Goal: Use online tool/utility: Use online tool/utility

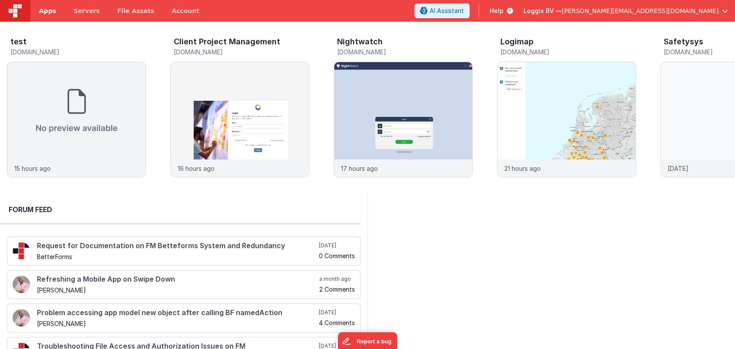
click at [51, 11] on span "Apps" at bounding box center [47, 11] width 17 height 9
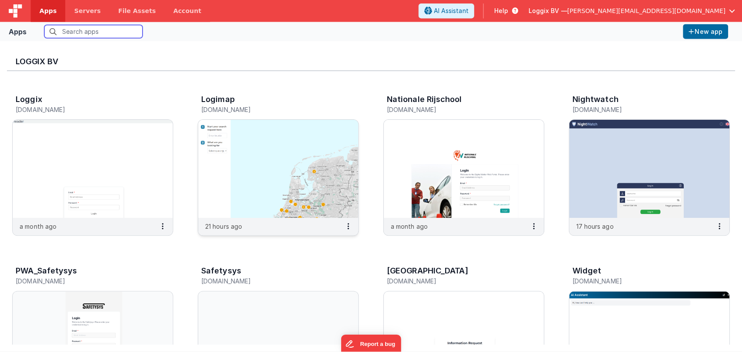
scroll to position [248, 0]
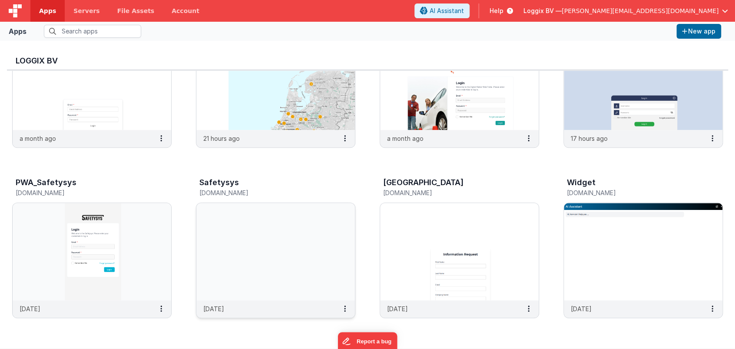
click at [270, 257] on img at bounding box center [275, 251] width 159 height 97
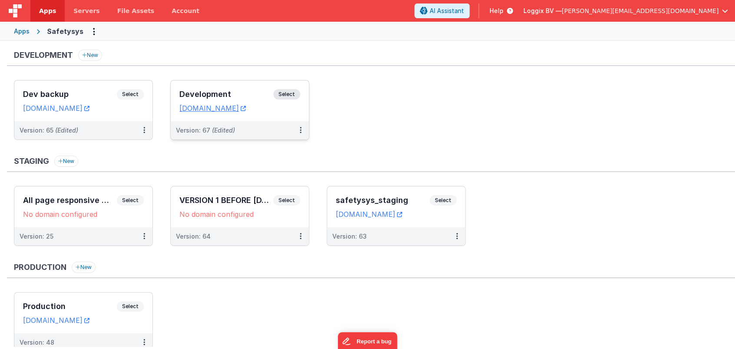
click at [199, 92] on h3 "Development" at bounding box center [226, 94] width 94 height 9
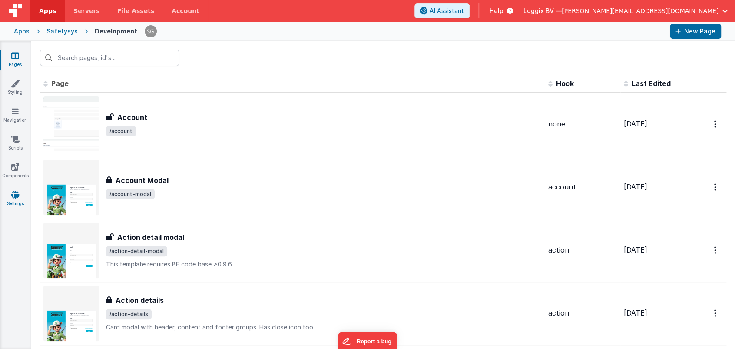
click at [15, 192] on icon at bounding box center [15, 194] width 8 height 9
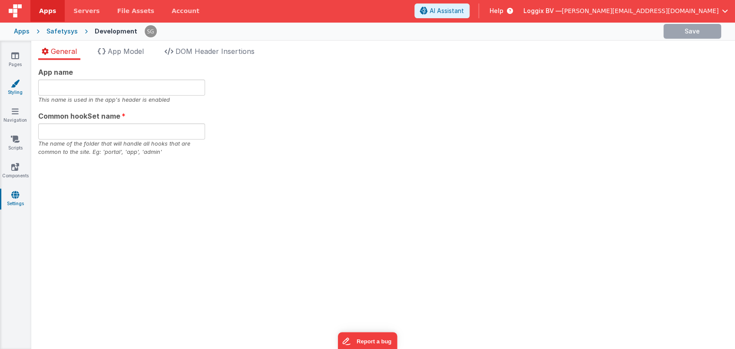
type input "Safetysys"
type input "safe"
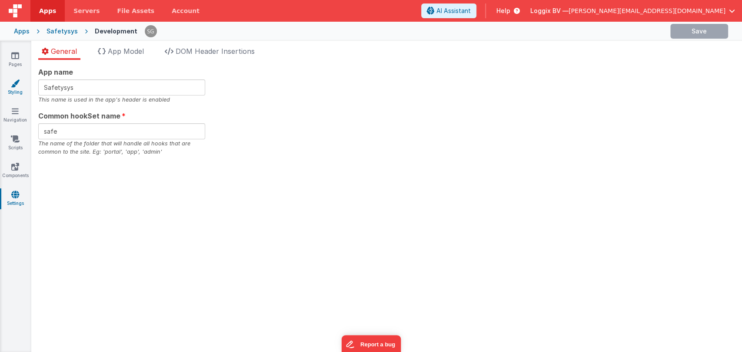
click at [13, 89] on link "Styling" at bounding box center [15, 87] width 31 height 17
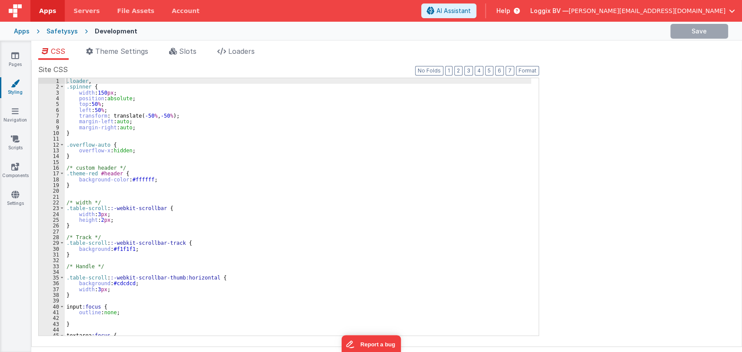
click at [205, 46] on div "CSS Theme Settings Slots Loaders Site CSS Format 7 6 5 4 3 2 1 No Folds 1 2 3 4…" at bounding box center [386, 198] width 710 height 315
click at [182, 50] on span "Slots" at bounding box center [187, 51] width 17 height 9
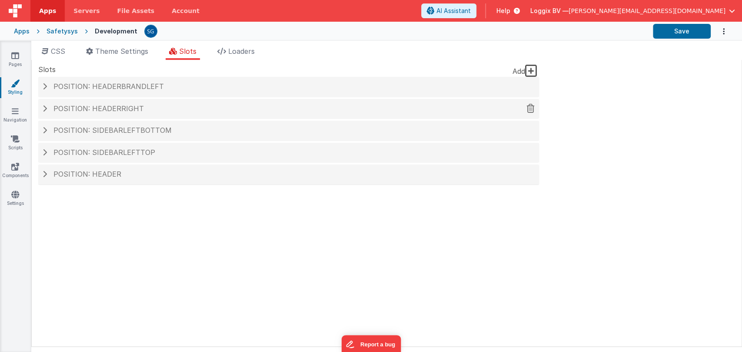
click at [46, 109] on h4 "Position: headerRight" at bounding box center [289, 109] width 492 height 8
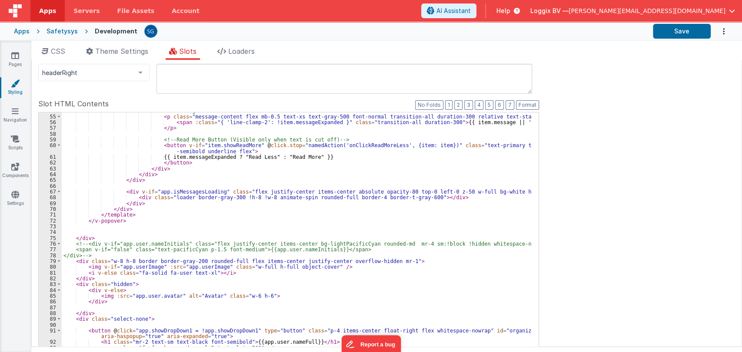
scroll to position [400, 0]
click at [198, 265] on div "< p class = "message-content flex mb-0.5 text-xs text-gray-500 font-normal tran…" at bounding box center [296, 258] width 469 height 293
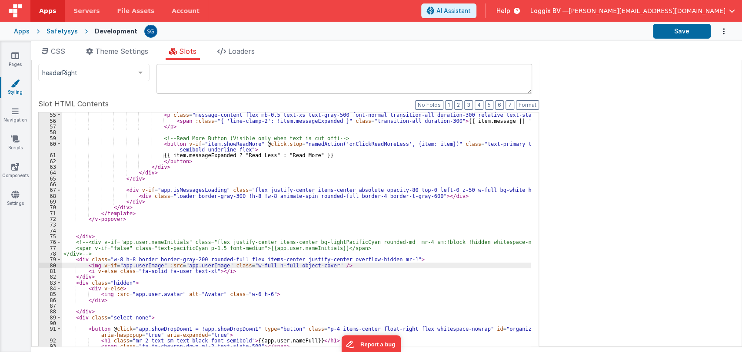
click at [198, 265] on div "< p class = "message-content flex mb-0.5 text-xs text-gray-500 font-normal tran…" at bounding box center [296, 258] width 469 height 293
click at [209, 265] on div "< p class = "message-content flex mb-0.5 text-xs text-gray-500 font-normal tran…" at bounding box center [296, 258] width 469 height 293
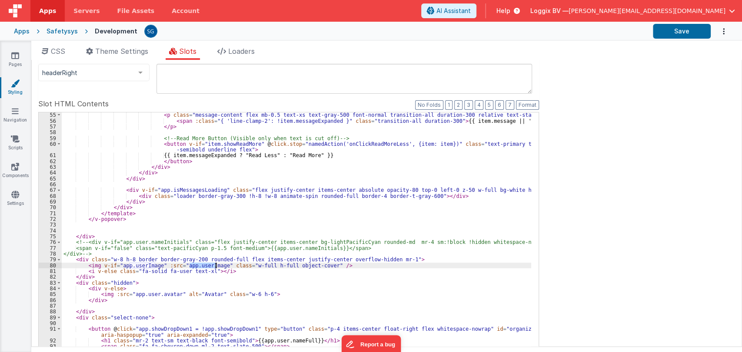
click at [209, 265] on div "< p class = "message-content flex mb-0.5 text-xs text-gray-500 font-normal tran…" at bounding box center [296, 258] width 469 height 293
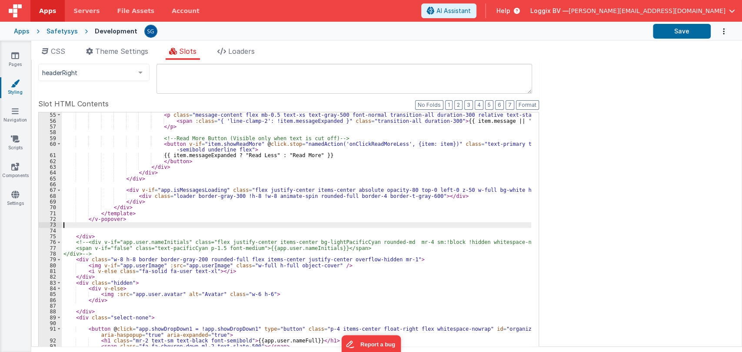
click at [240, 225] on div "< p class = "message-content flex mb-0.5 text-xs text-gray-500 font-normal tran…" at bounding box center [296, 258] width 469 height 293
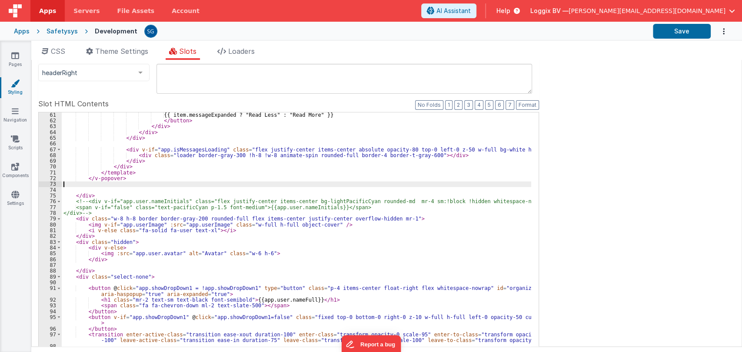
scroll to position [440, 0]
click at [14, 191] on icon at bounding box center [15, 194] width 8 height 9
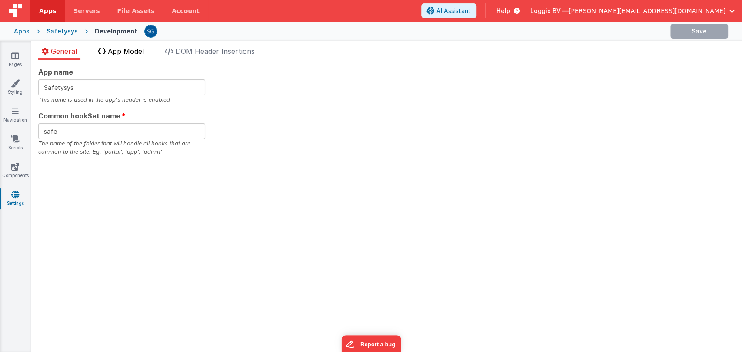
click at [122, 52] on span "App Model" at bounding box center [126, 51] width 36 height 9
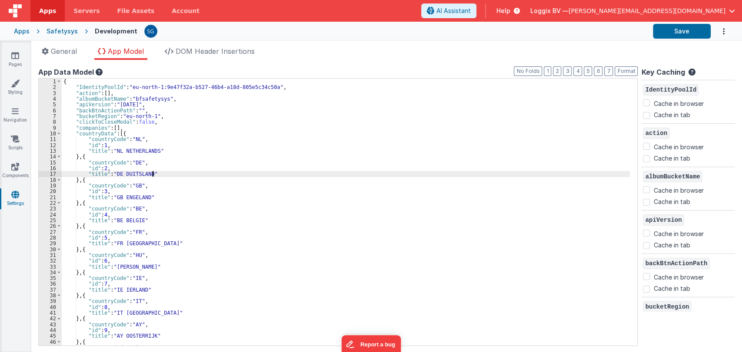
click at [328, 172] on div "{ "IdentityPoolId" : "eu-north-1:9e47f32a-b527-46b4-a18d-805e5c34c50a" , "actio…" at bounding box center [346, 218] width 568 height 279
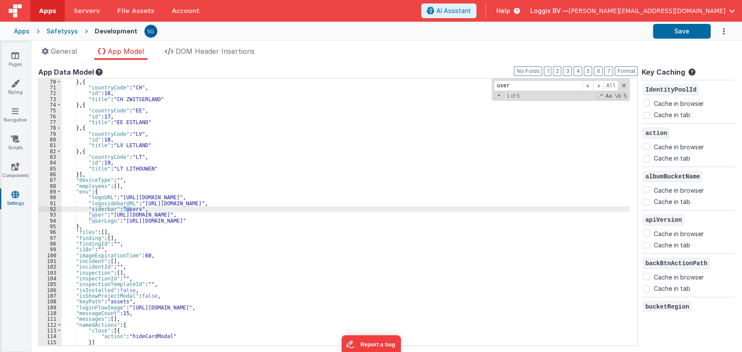
scroll to position [399, 0]
type input "userImage"
click at [226, 53] on span "DOM Header Insertions" at bounding box center [214, 51] width 79 height 9
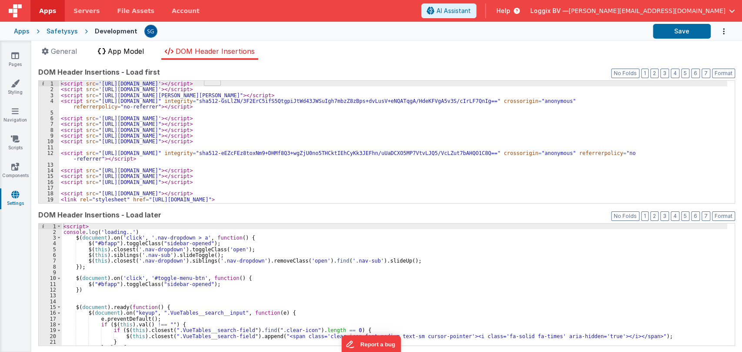
click at [132, 47] on span "App Model" at bounding box center [126, 51] width 36 height 9
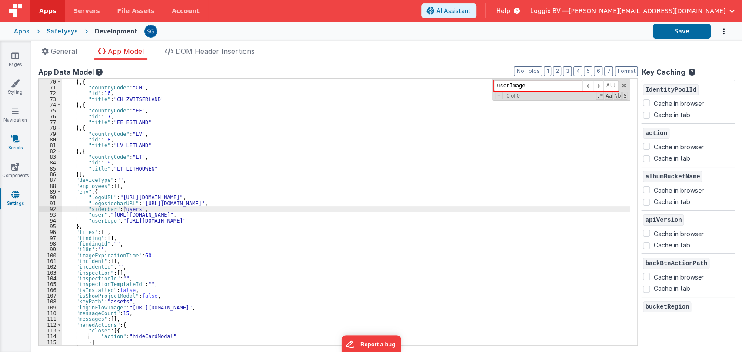
click at [14, 144] on link "Scripts" at bounding box center [15, 143] width 31 height 17
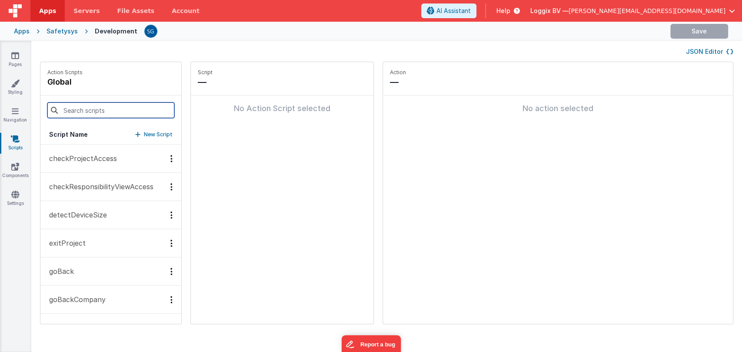
click at [92, 103] on input at bounding box center [110, 111] width 127 height 16
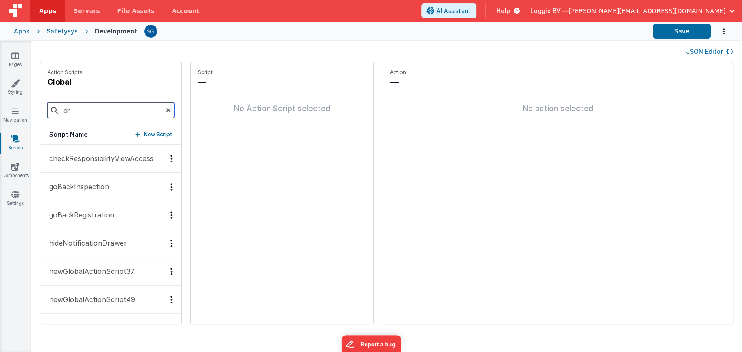
type input "o"
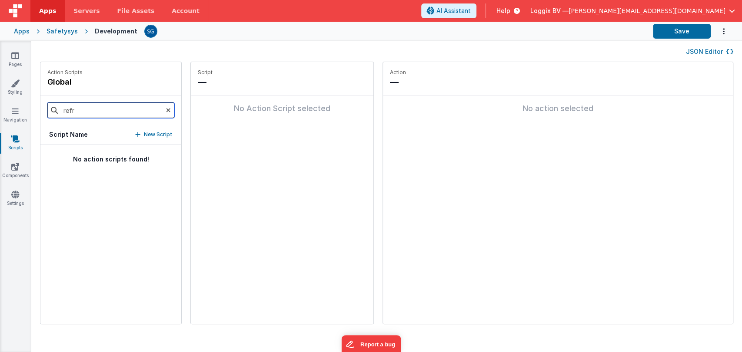
type input "refre"
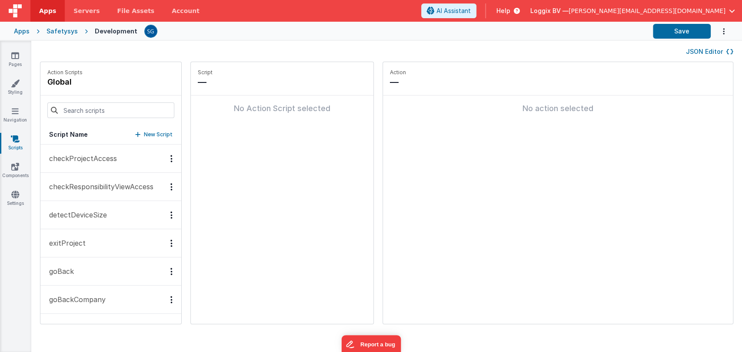
click at [0, 255] on div "Pages Styling Navigation Scripts Components Settings" at bounding box center [15, 196] width 31 height 311
click at [23, 61] on link "Pages" at bounding box center [15, 59] width 31 height 17
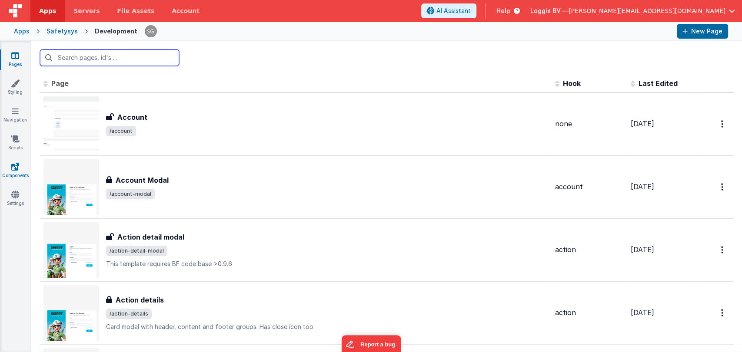
scroll to position [51, 0]
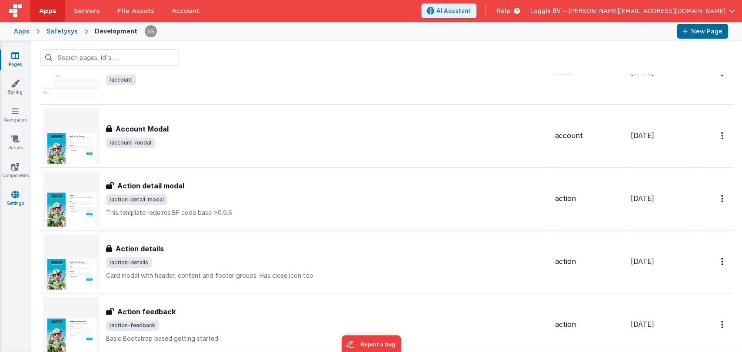
click at [15, 196] on icon at bounding box center [15, 194] width 8 height 9
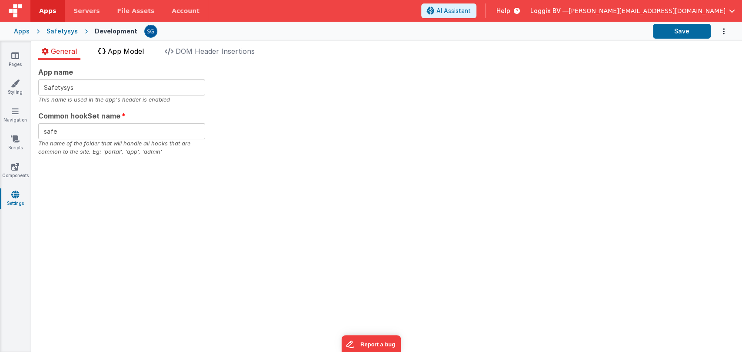
click at [136, 54] on span "App Model" at bounding box center [126, 51] width 36 height 9
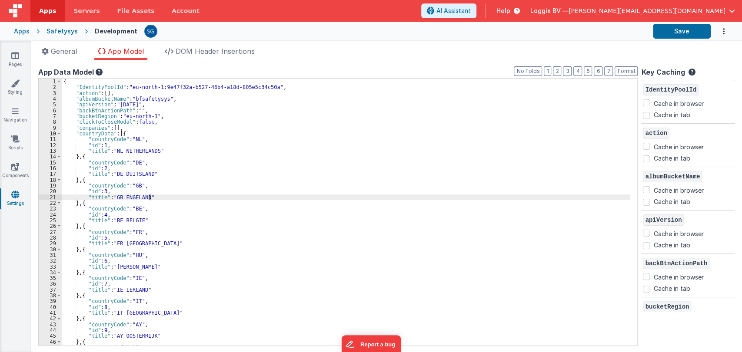
click at [347, 195] on div "{ "IdentityPoolId" : "eu-north-1:9e47f32a-b527-46b4-a18d-805e5c34c50a" , "actio…" at bounding box center [346, 218] width 568 height 279
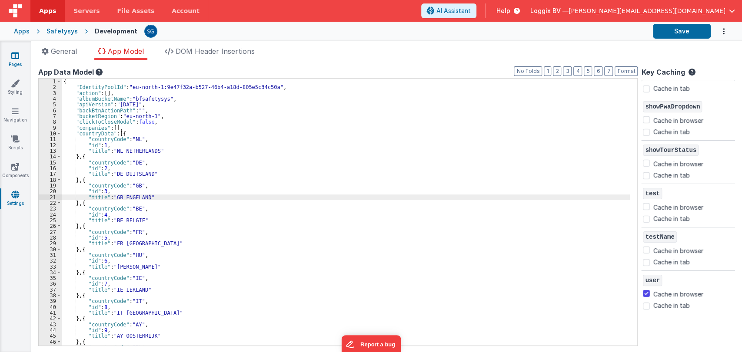
click at [13, 58] on icon at bounding box center [15, 55] width 8 height 9
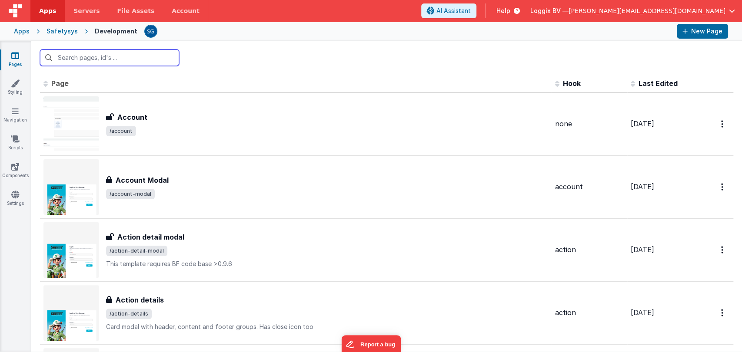
click at [95, 57] on input "text" at bounding box center [109, 58] width 139 height 17
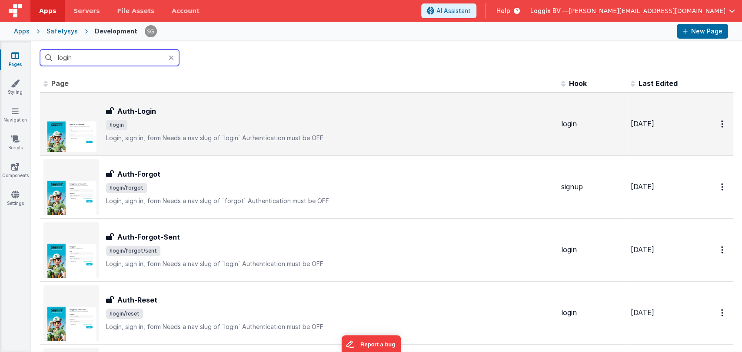
type input "login"
click at [160, 120] on span "/login" at bounding box center [330, 125] width 448 height 10
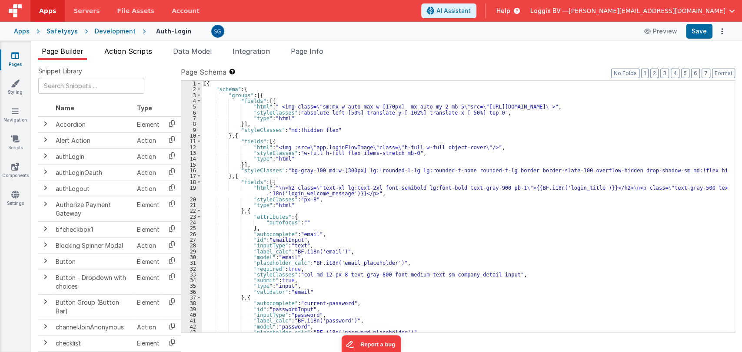
click at [146, 53] on span "Action Scripts" at bounding box center [128, 51] width 48 height 9
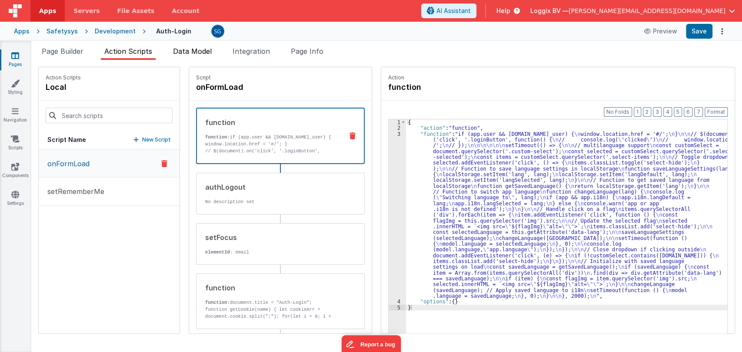
click at [200, 52] on span "Data Model" at bounding box center [192, 51] width 39 height 9
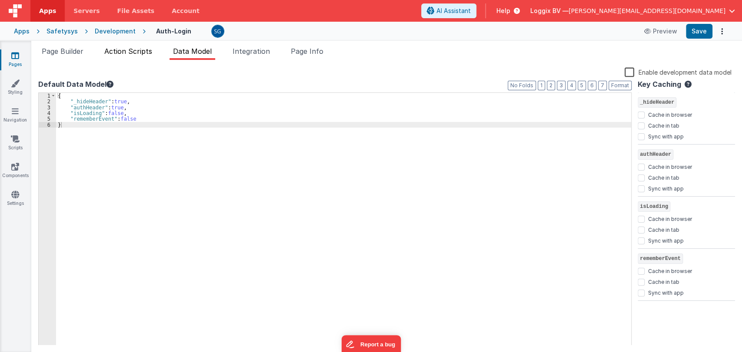
click at [138, 51] on span "Action Scripts" at bounding box center [128, 51] width 48 height 9
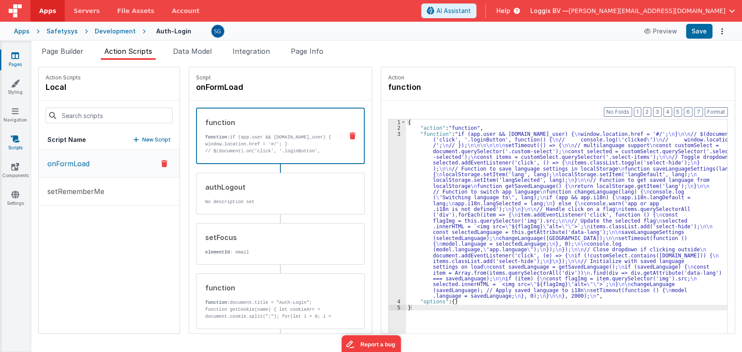
click at [10, 142] on link "Scripts" at bounding box center [15, 143] width 31 height 17
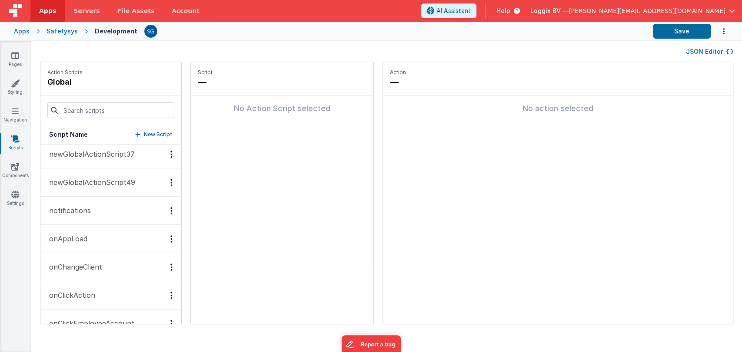
scroll to position [543, 0]
click at [76, 227] on button "onAppLoad" at bounding box center [110, 236] width 141 height 28
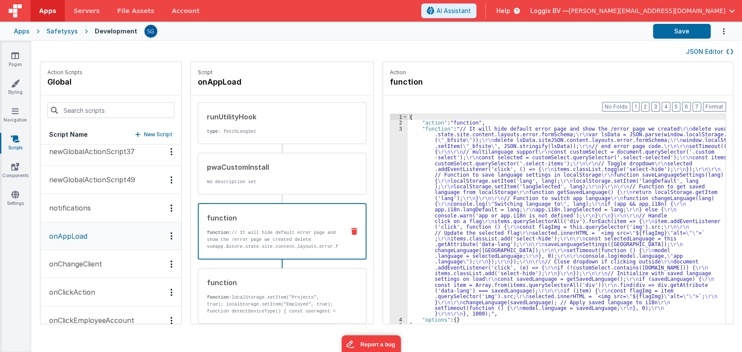
click at [254, 243] on p "function: // It will hide default error page and show the /error page we create…" at bounding box center [272, 264] width 131 height 70
click at [390, 149] on div "3" at bounding box center [398, 221] width 17 height 191
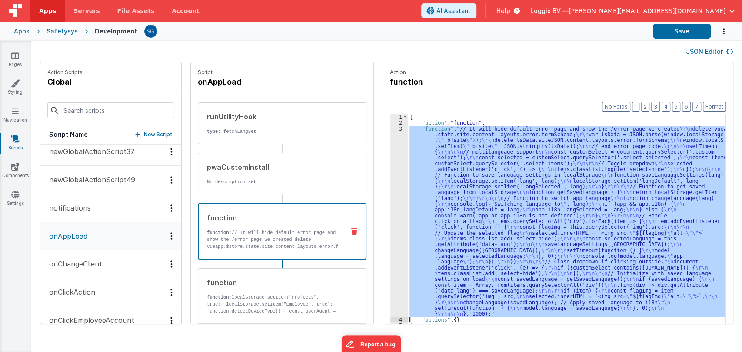
click at [390, 149] on div "3" at bounding box center [398, 221] width 17 height 191
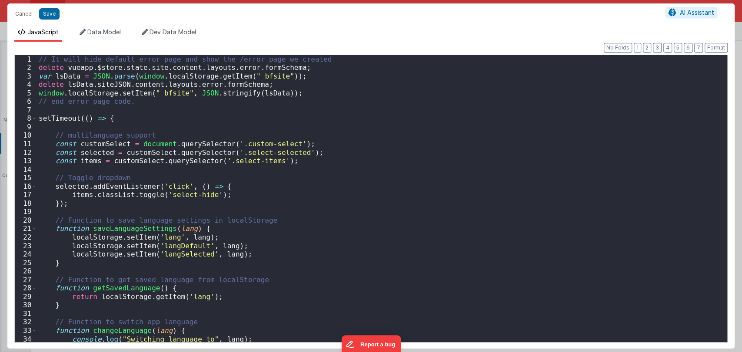
scroll to position [0, 0]
click at [21, 17] on button "Cancel" at bounding box center [24, 14] width 26 height 12
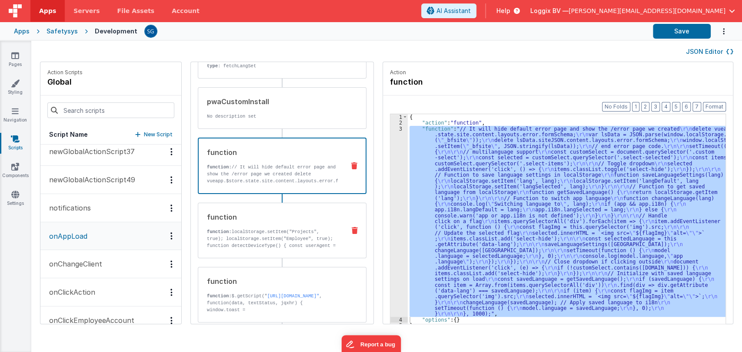
scroll to position [66, 0]
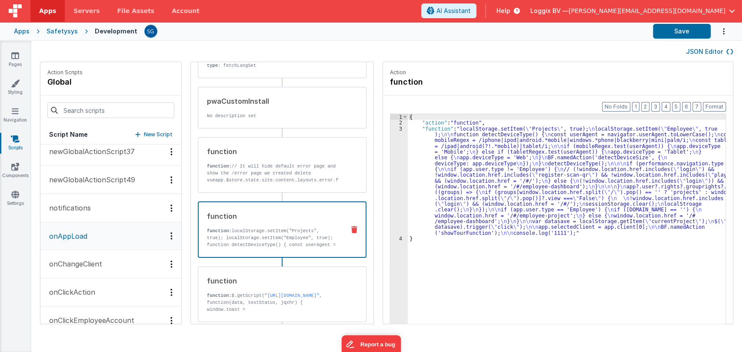
click at [260, 225] on div "function function: localStorage.setItem("Projects", true); localStorage.setItem…" at bounding box center [268, 229] width 139 height 37
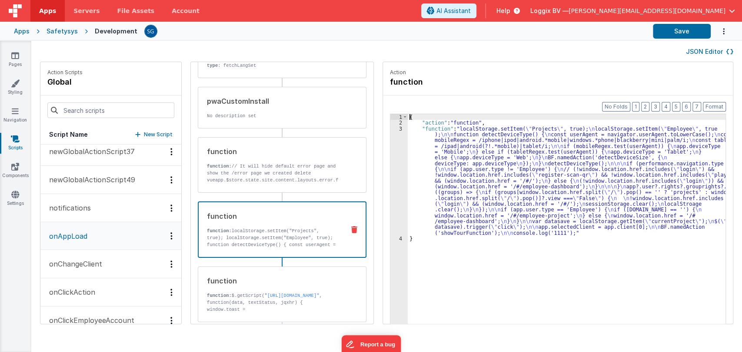
click at [391, 146] on div "3" at bounding box center [398, 181] width 17 height 110
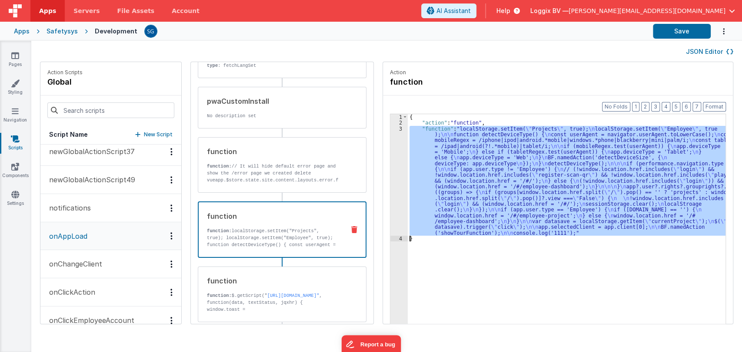
click at [391, 146] on div "3" at bounding box center [398, 181] width 17 height 110
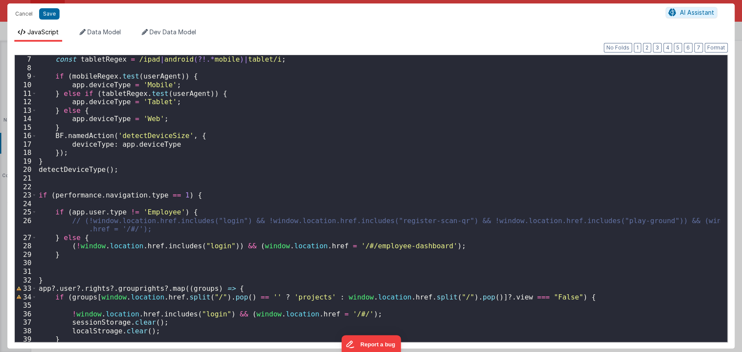
scroll to position [51, 0]
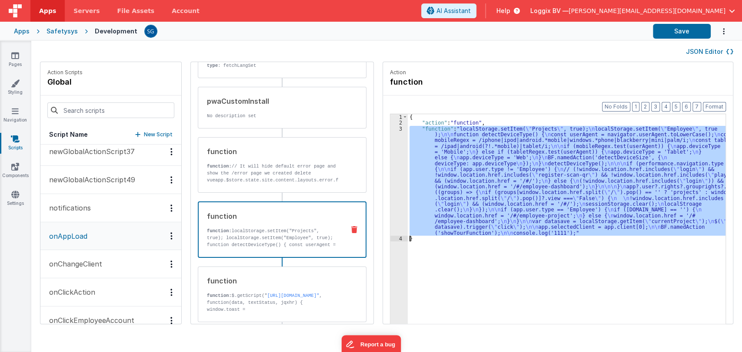
click at [394, 129] on div "3" at bounding box center [398, 181] width 17 height 110
click at [392, 129] on div "3" at bounding box center [398, 181] width 17 height 110
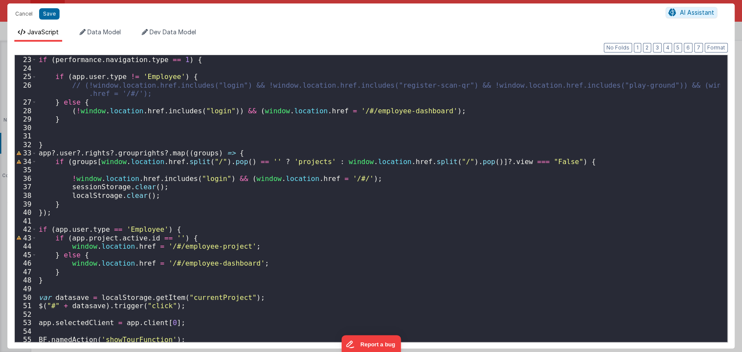
scroll to position [205, 0]
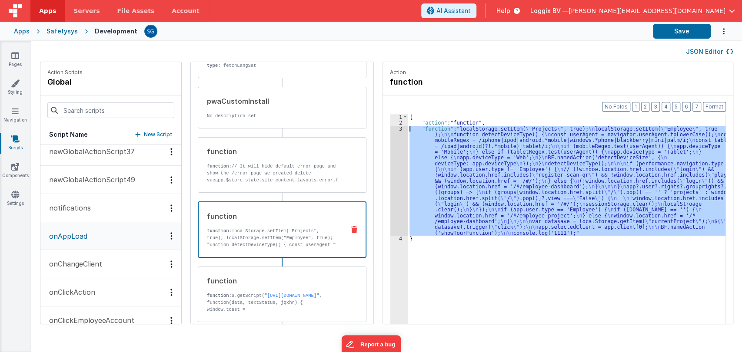
click at [392, 129] on div "3" at bounding box center [398, 181] width 17 height 110
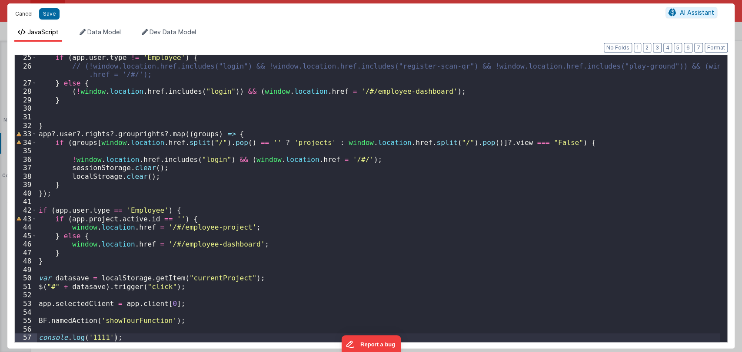
click at [22, 14] on button "Cancel" at bounding box center [24, 14] width 26 height 12
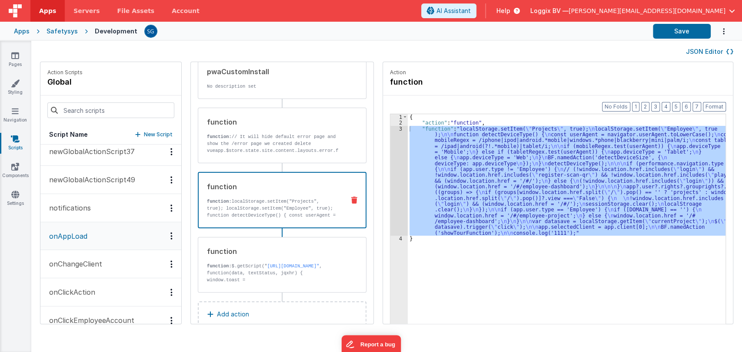
scroll to position [96, 0]
click at [260, 252] on div "function" at bounding box center [272, 250] width 131 height 10
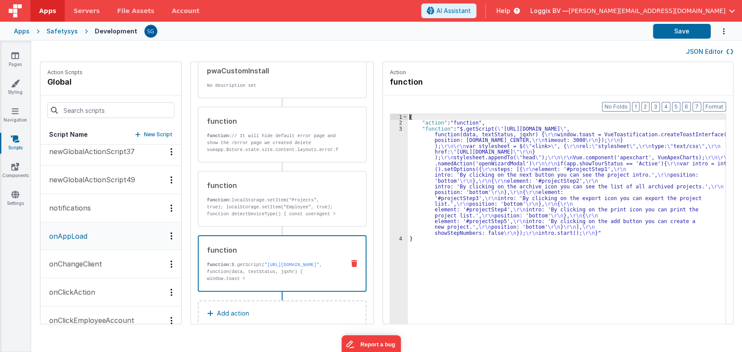
click at [391, 149] on div "3" at bounding box center [398, 181] width 17 height 110
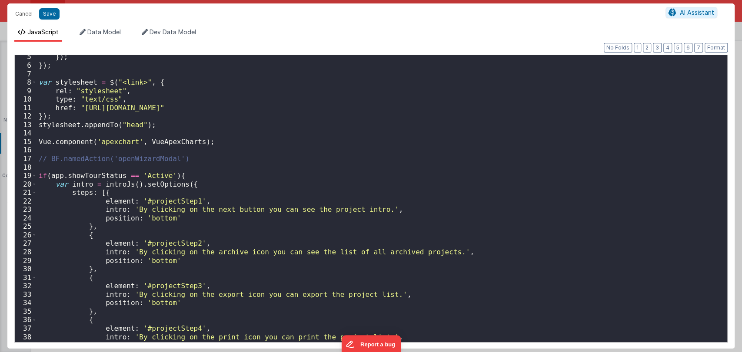
scroll to position [33, 0]
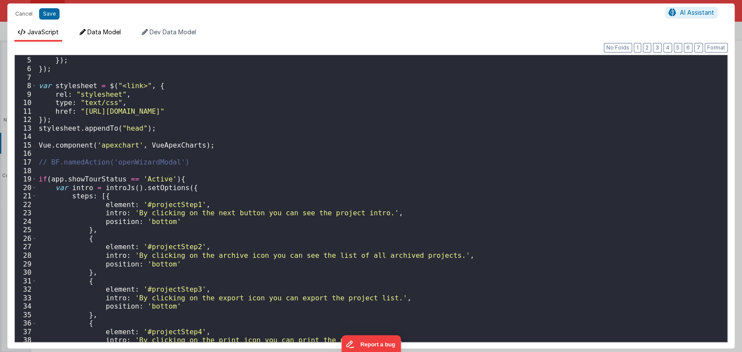
click at [103, 32] on span "Data Model" at bounding box center [103, 31] width 33 height 7
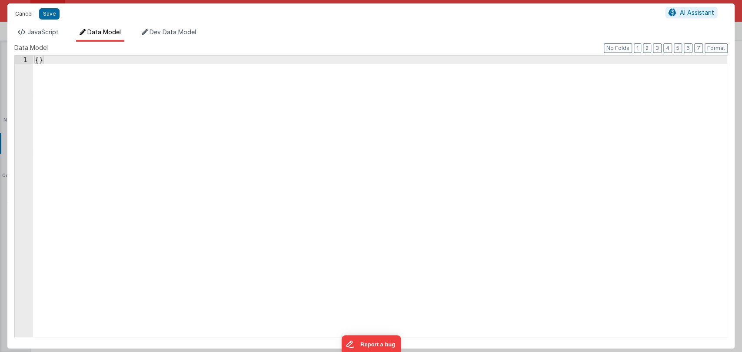
click at [24, 13] on button "Cancel" at bounding box center [24, 14] width 26 height 12
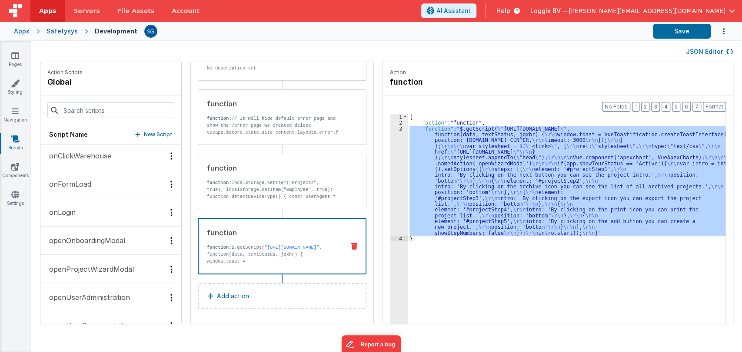
scroll to position [990, 0]
click at [56, 202] on button "onLogin" at bounding box center [110, 213] width 141 height 28
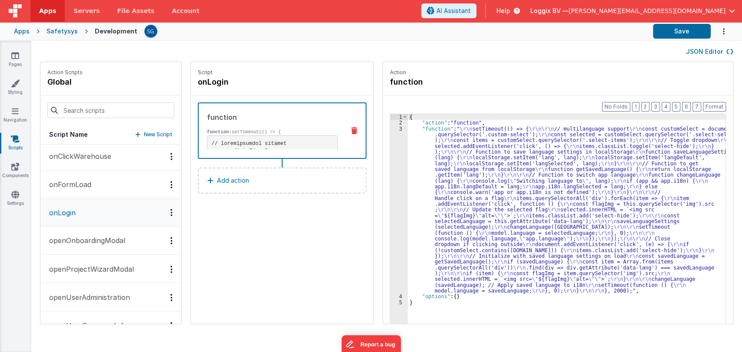
scroll to position [991, 0]
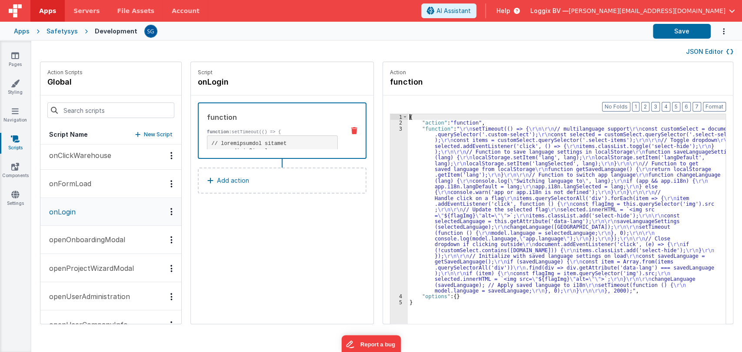
click at [392, 129] on div "3" at bounding box center [398, 210] width 17 height 168
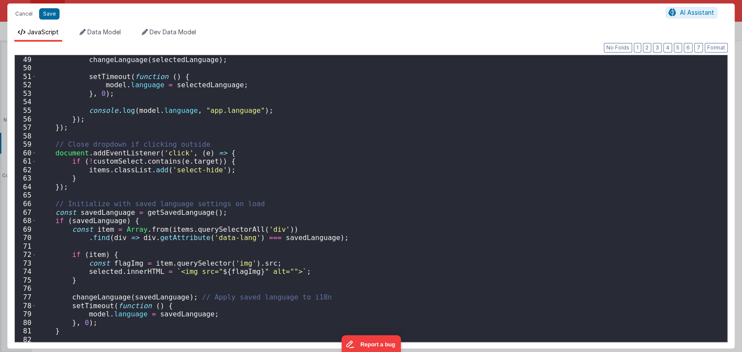
scroll to position [417, 0]
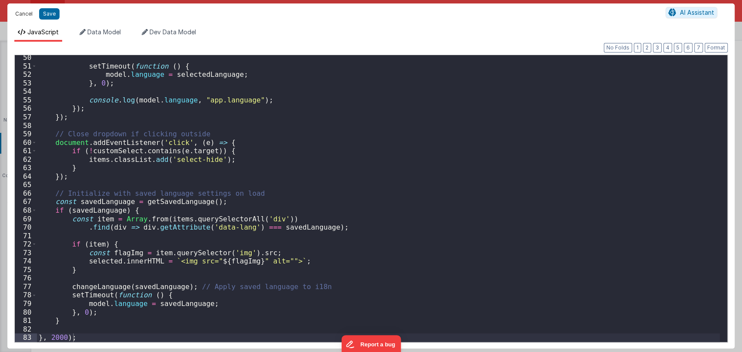
click at [24, 13] on button "Cancel" at bounding box center [24, 14] width 26 height 12
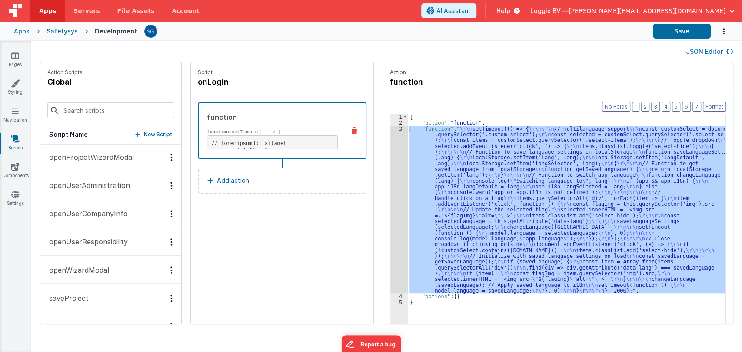
scroll to position [1265, 0]
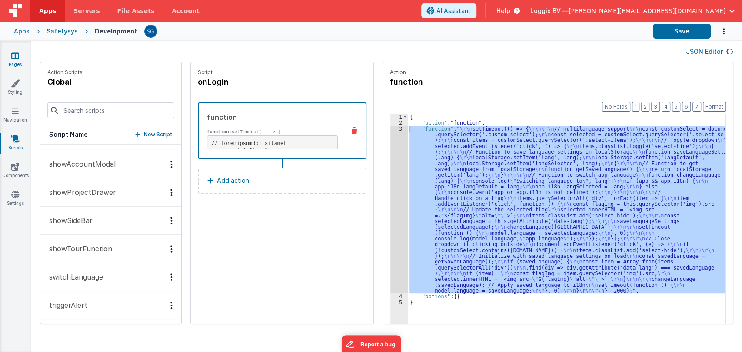
click at [18, 54] on icon at bounding box center [15, 55] width 8 height 9
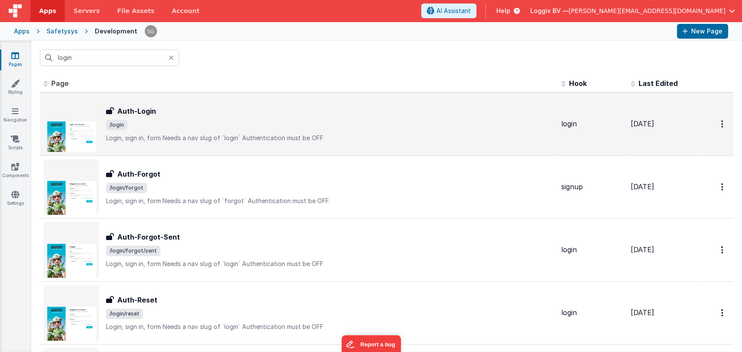
click at [136, 120] on span "/login" at bounding box center [330, 125] width 448 height 10
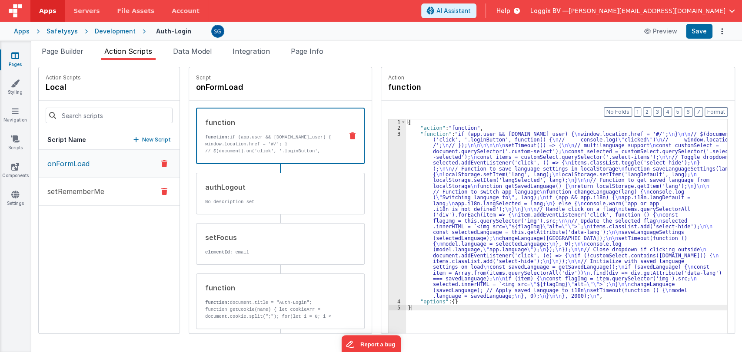
click at [78, 189] on p "setRememberMe" at bounding box center [73, 191] width 62 height 10
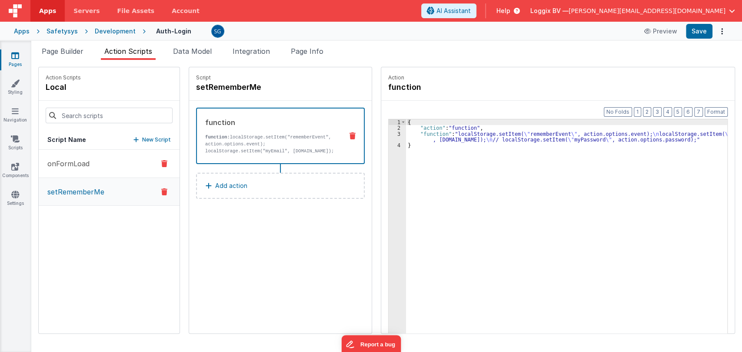
click at [76, 164] on p "onFormLoad" at bounding box center [65, 164] width 47 height 10
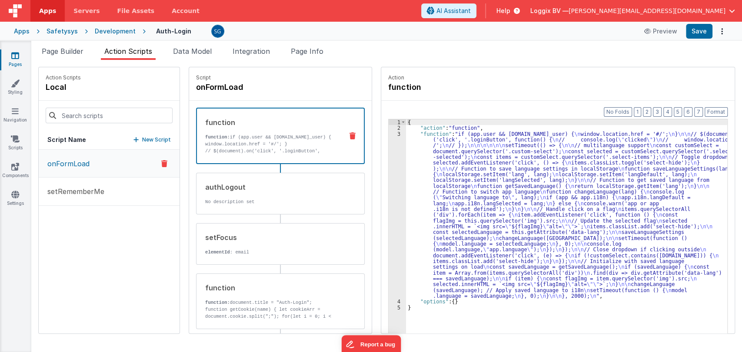
click at [389, 132] on div "3" at bounding box center [396, 215] width 17 height 168
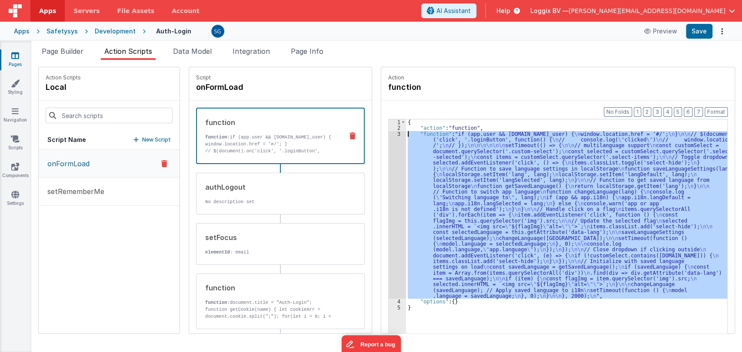
click at [389, 132] on div "3" at bounding box center [396, 215] width 17 height 168
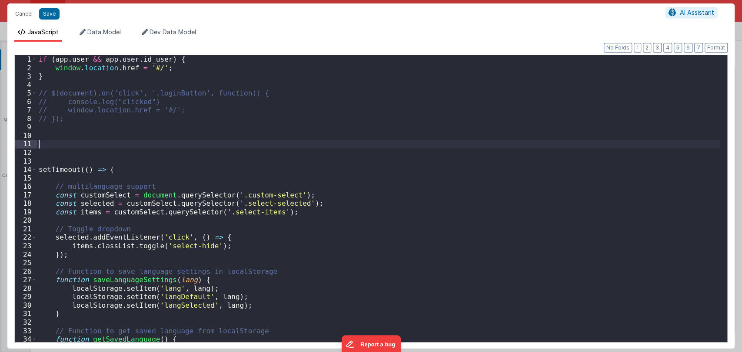
click at [389, 132] on div "if ( app . user && app . user . id_user ) { window . location . href = '#/' ; }…" at bounding box center [378, 207] width 682 height 304
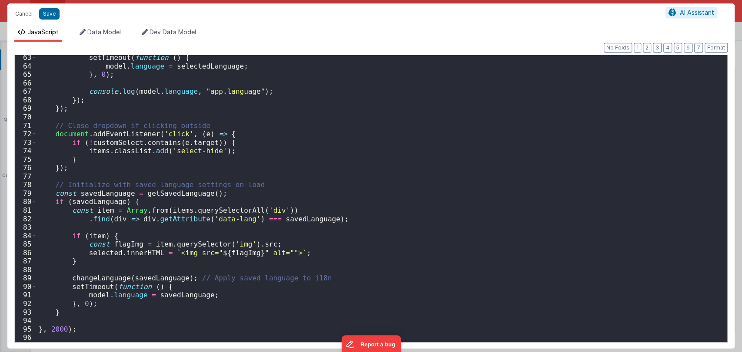
scroll to position [528, 0]
click at [26, 13] on button "Cancel" at bounding box center [24, 14] width 26 height 12
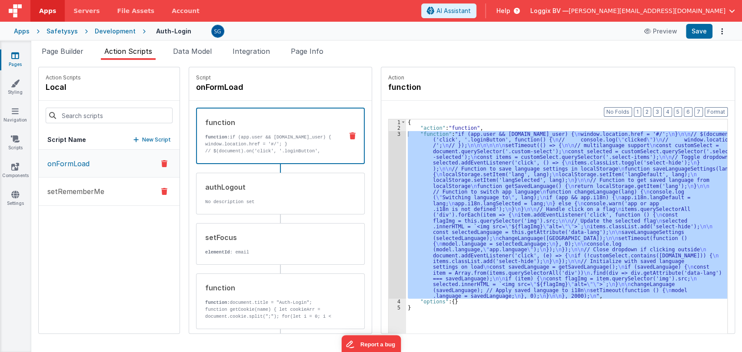
click at [87, 193] on p "setRememberMe" at bounding box center [73, 191] width 62 height 10
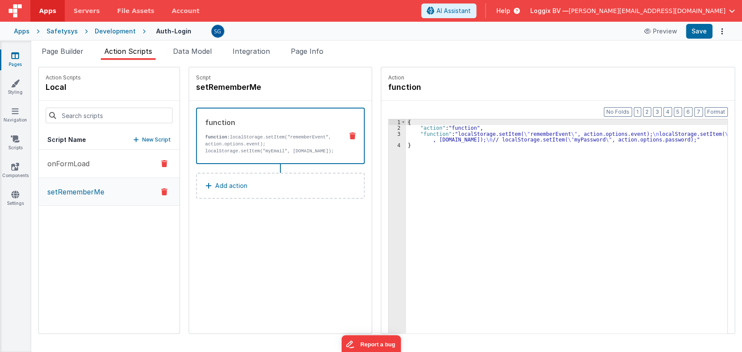
click at [91, 165] on button "onFormLoad" at bounding box center [109, 164] width 141 height 28
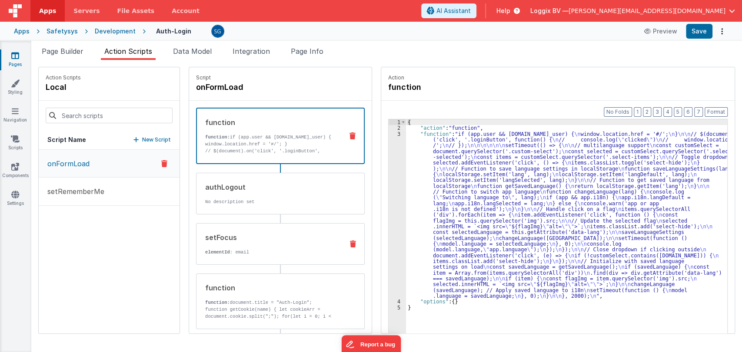
scroll to position [45, 0]
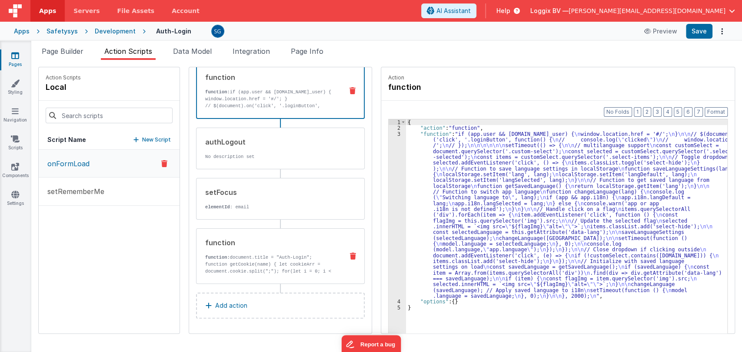
click at [285, 253] on div "function function: document.title = "Auth-Login"; function getCookie(name) { le…" at bounding box center [266, 256] width 140 height 37
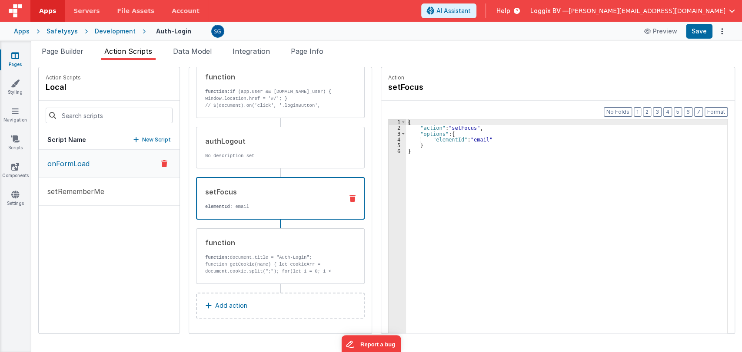
click at [225, 206] on p "elementId : email" at bounding box center [270, 206] width 131 height 7
click at [81, 192] on p "setRememberMe" at bounding box center [73, 191] width 62 height 10
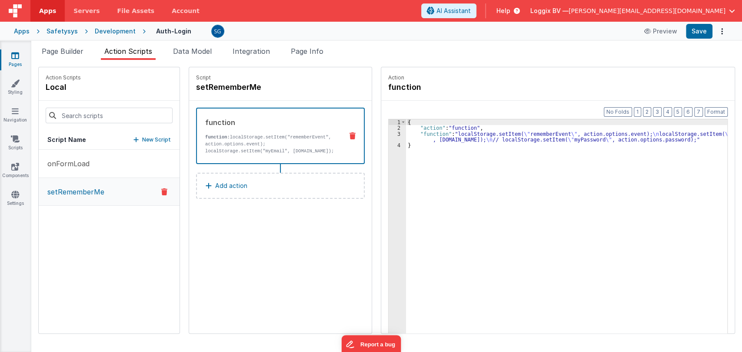
scroll to position [0, 0]
click at [15, 141] on icon at bounding box center [15, 139] width 9 height 9
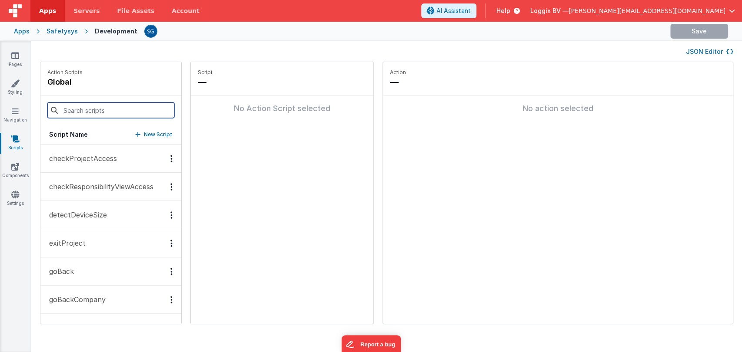
click at [78, 109] on input at bounding box center [110, 111] width 127 height 16
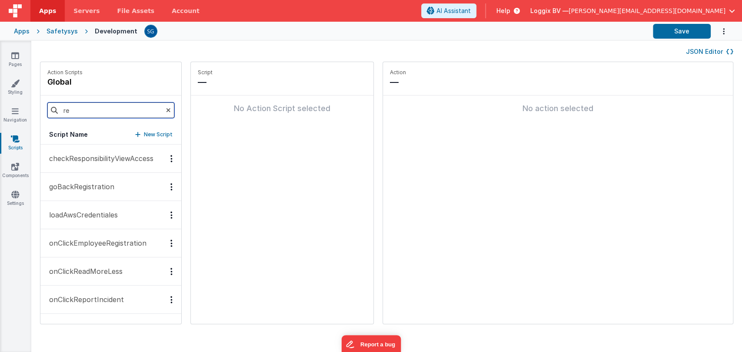
type input "r"
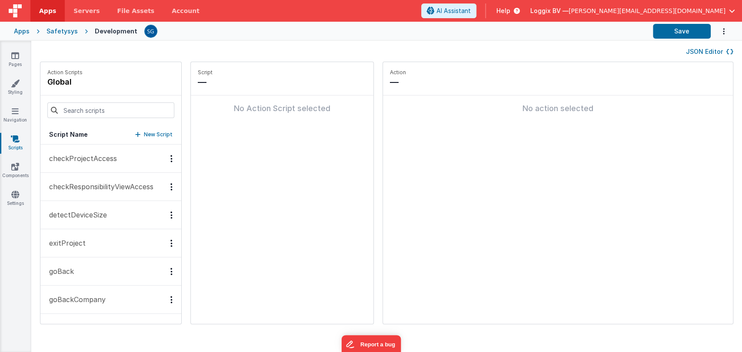
click at [18, 189] on div "Pages Styling Navigation Scripts Components Settings" at bounding box center [15, 196] width 31 height 311
click at [16, 196] on icon at bounding box center [15, 194] width 8 height 9
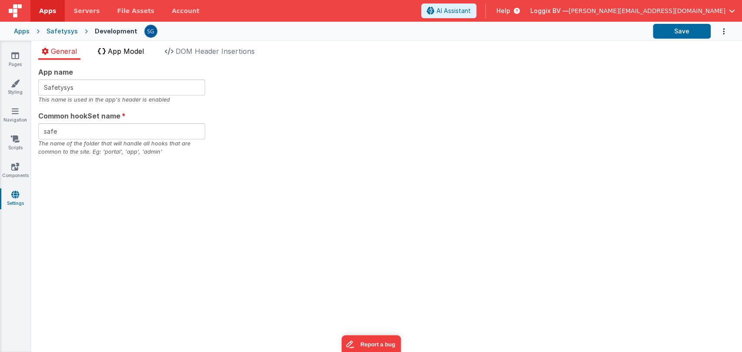
click at [129, 54] on span "App Model" at bounding box center [126, 51] width 36 height 9
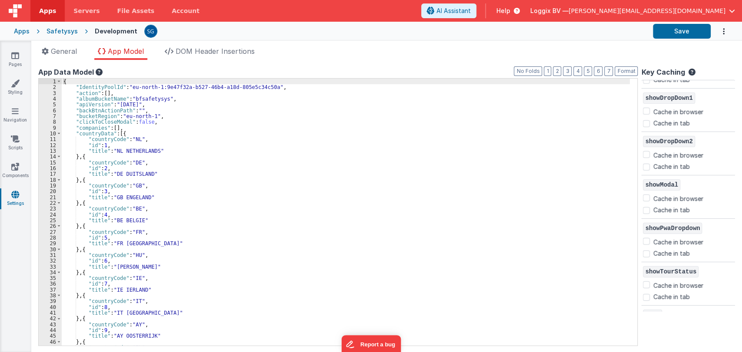
scroll to position [2025, 0]
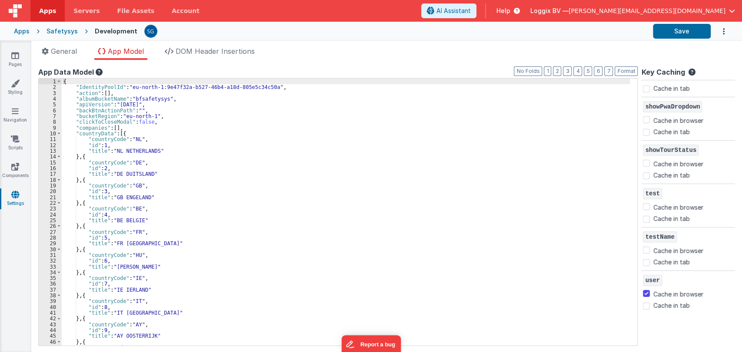
click at [650, 277] on span "user" at bounding box center [651, 280] width 19 height 11
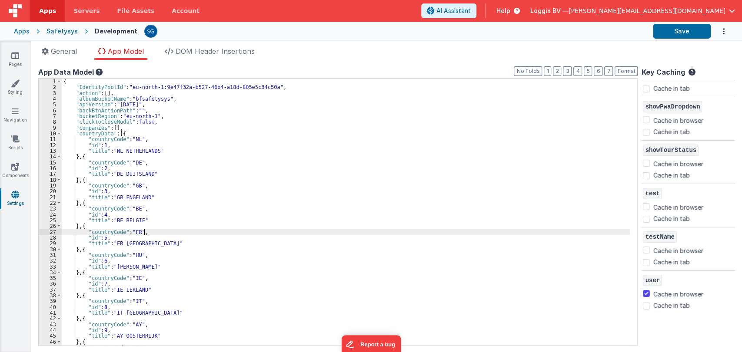
click at [420, 232] on div "{ "IdentityPoolId" : "eu-north-1:9e47f32a-b527-46b4-a18d-805e5c34c50a" , "actio…" at bounding box center [346, 218] width 568 height 279
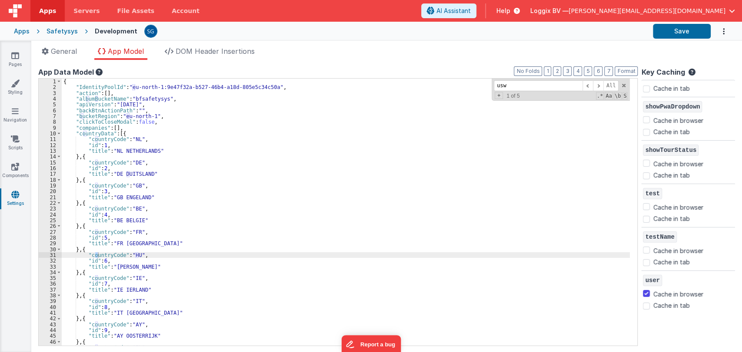
scroll to position [399, 0]
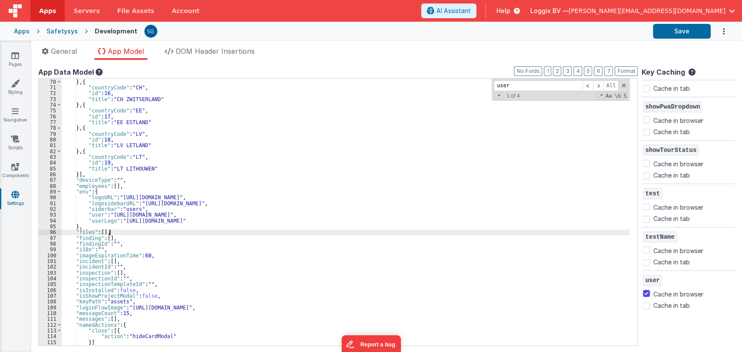
click at [205, 235] on div ""title" : "DK DENEMARKEN" } , { "countryCode" : "CH" , "id" : 16 , "title" : "C…" at bounding box center [346, 212] width 568 height 279
click at [598, 83] on span at bounding box center [598, 85] width 10 height 11
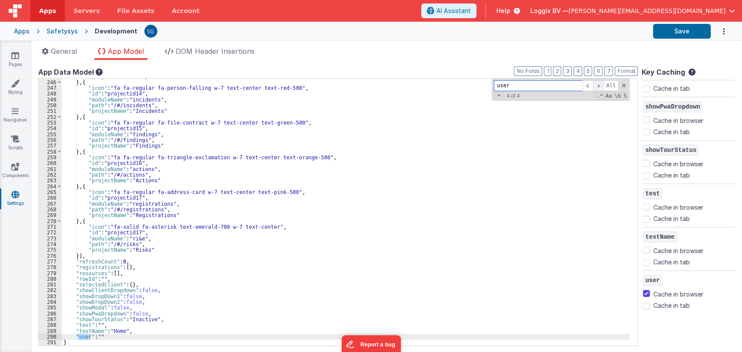
scroll to position [1418, 0]
click at [587, 88] on span at bounding box center [587, 85] width 10 height 11
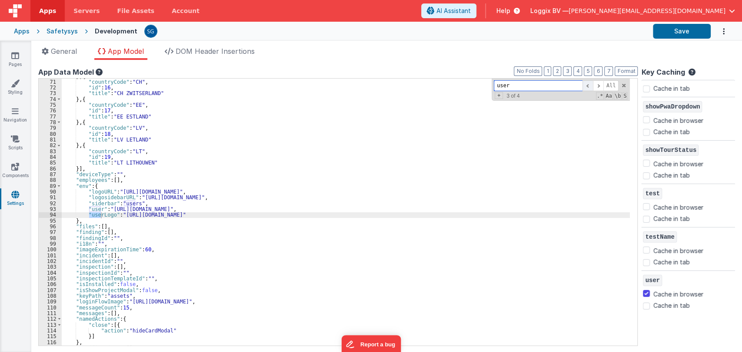
click at [587, 88] on span at bounding box center [587, 85] width 10 height 11
click at [458, 91] on div "} , { "countryCode" : "CH" , "id" : 16 , "title" : "CH ZWITSERLAND" } , { "coun…" at bounding box center [346, 212] width 568 height 279
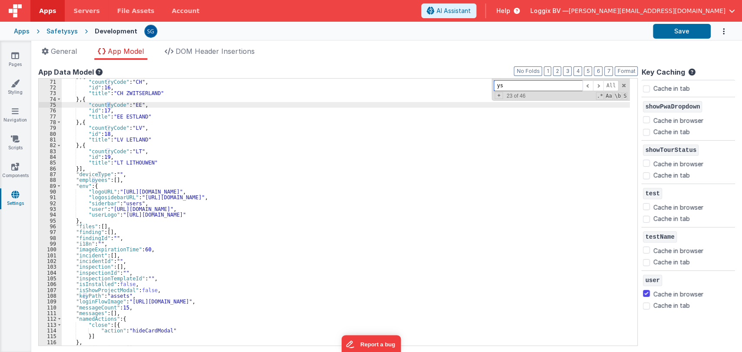
scroll to position [0, 0]
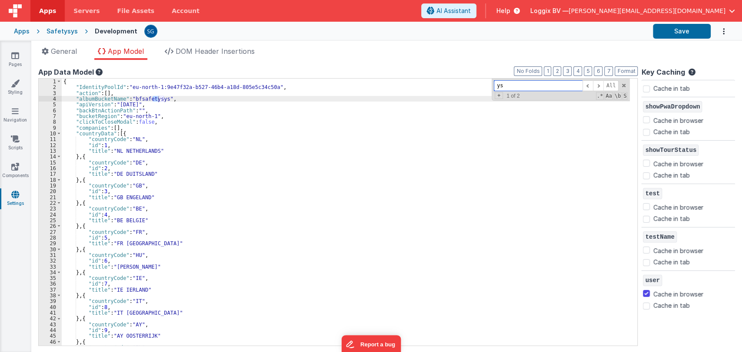
type input "y"
type input "t"
type input "y"
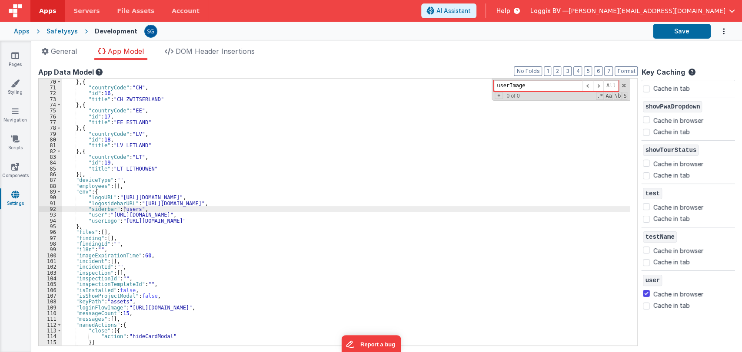
click at [329, 133] on div ""title" : "DK DENEMARKEN" } , { "countryCode" : "CH" , "id" : 16 , "title" : "C…" at bounding box center [346, 212] width 568 height 279
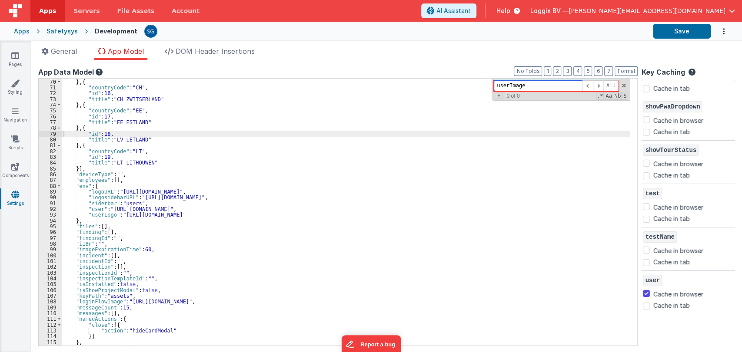
paste input "isUserLoggedIn"
type input "isUserLoggedIn"
click at [622, 84] on span at bounding box center [623, 86] width 6 height 6
click at [54, 52] on span "General" at bounding box center [64, 51] width 26 height 9
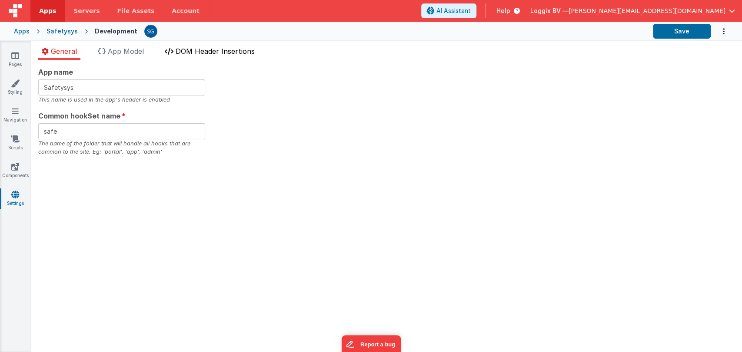
click at [215, 48] on span "DOM Header Insertions" at bounding box center [214, 51] width 79 height 9
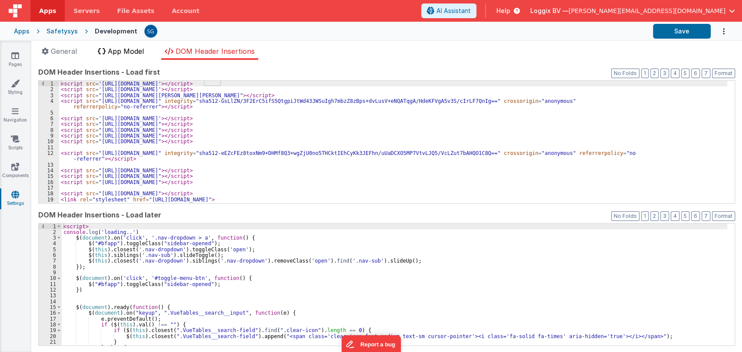
click at [122, 51] on span "App Model" at bounding box center [126, 51] width 36 height 9
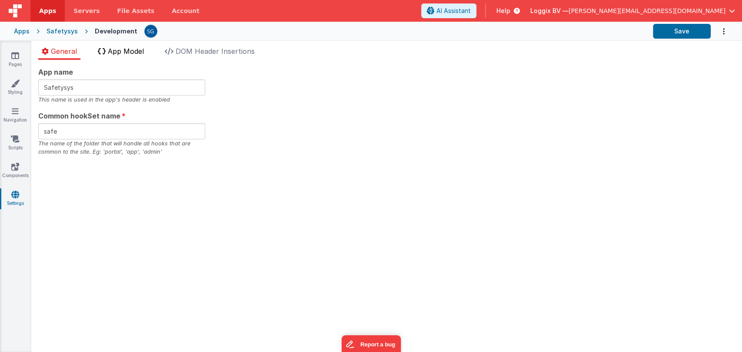
click at [131, 53] on li "App Model" at bounding box center [120, 53] width 53 height 14
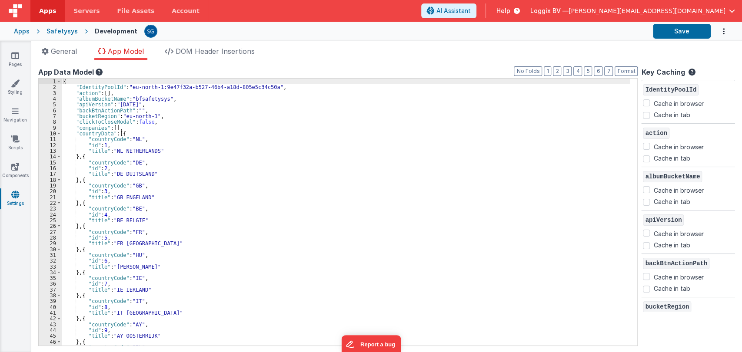
click at [328, 202] on div "{ "IdentityPoolId" : "eu-north-1:9e47f32a-b527-46b4-a18d-805e5c34c50a" , "actio…" at bounding box center [346, 218] width 568 height 279
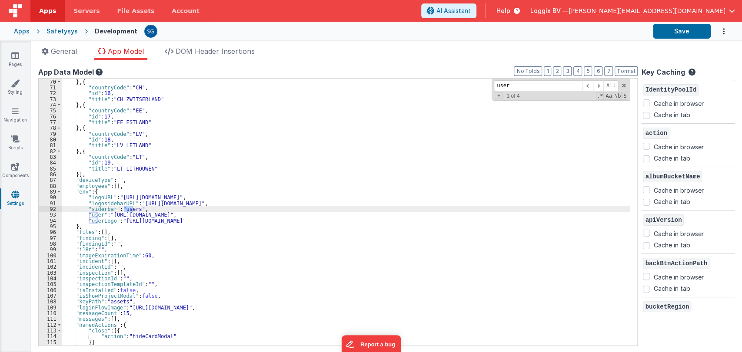
scroll to position [399, 0]
type input "userimage"
click at [622, 84] on span at bounding box center [623, 86] width 6 height 6
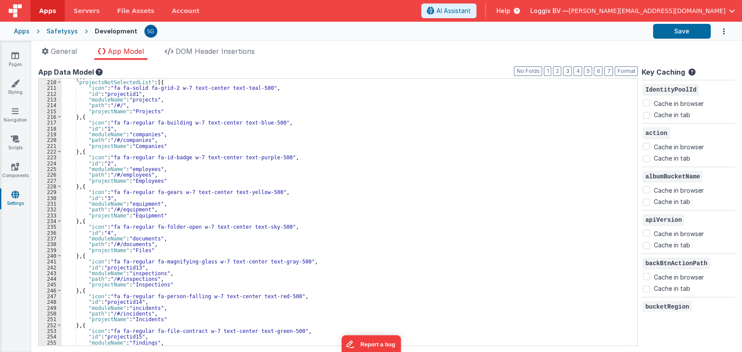
scroll to position [1369, 0]
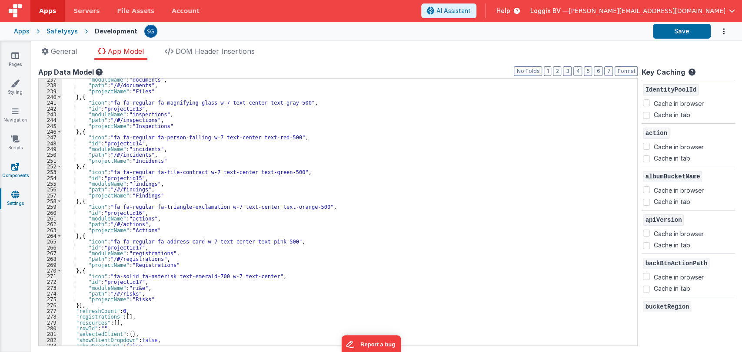
click at [12, 168] on icon at bounding box center [15, 166] width 8 height 9
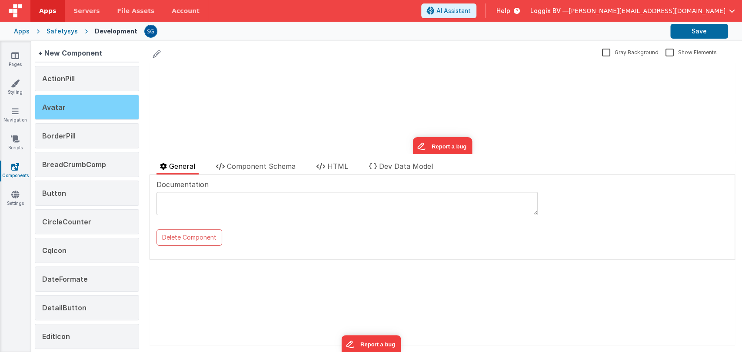
click at [89, 80] on div "ActionPill" at bounding box center [87, 78] width 104 height 25
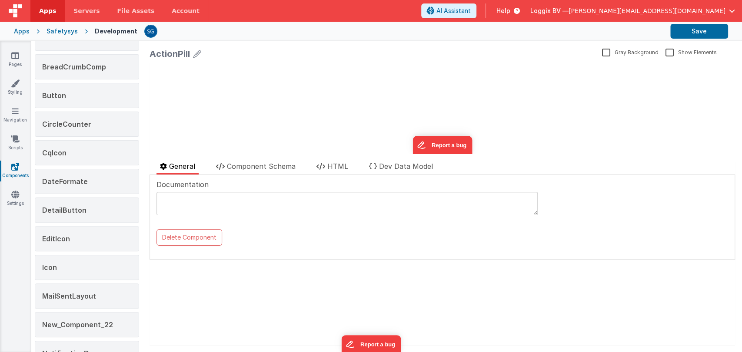
scroll to position [13, 0]
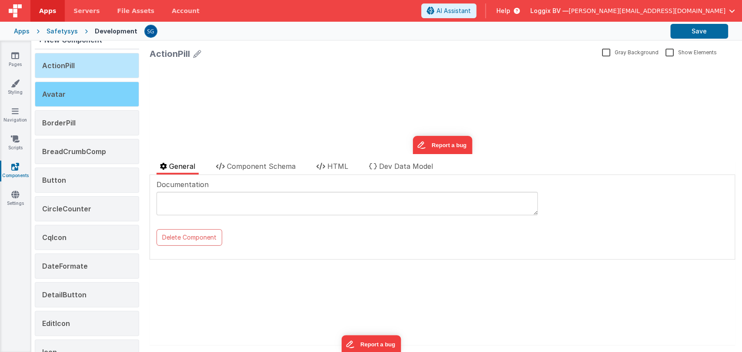
click at [82, 88] on div "Avatar" at bounding box center [87, 94] width 104 height 25
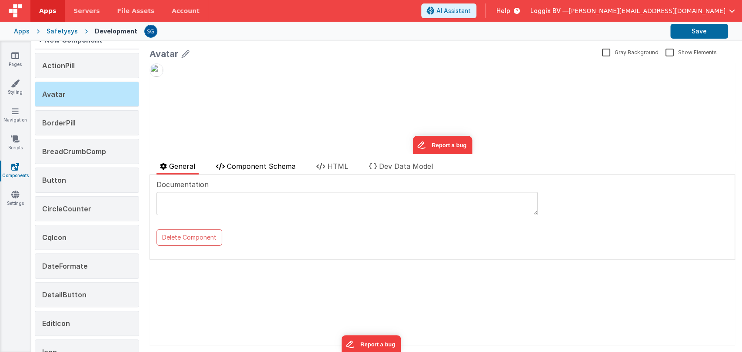
click at [260, 162] on span "Component Schema" at bounding box center [261, 166] width 69 height 9
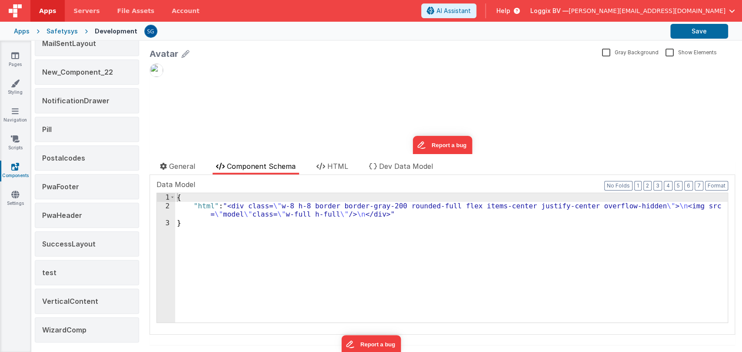
scroll to position [353, 0]
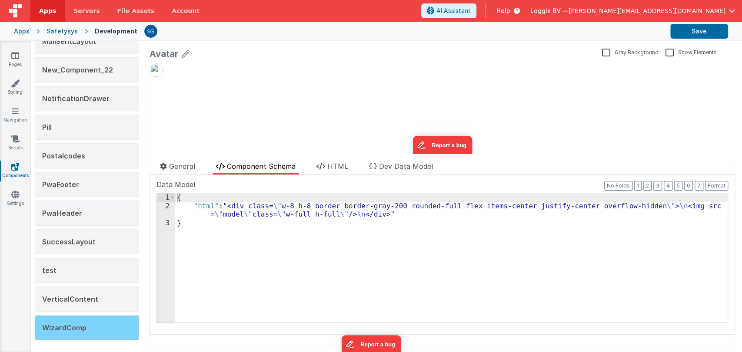
click at [70, 324] on span "WizardComp" at bounding box center [64, 328] width 44 height 9
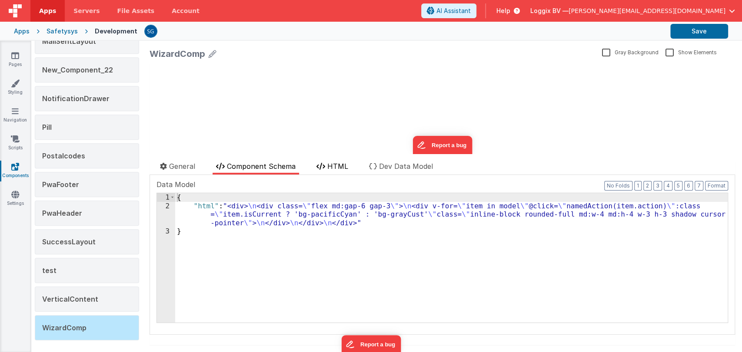
click at [348, 169] on span "HTML" at bounding box center [337, 166] width 21 height 9
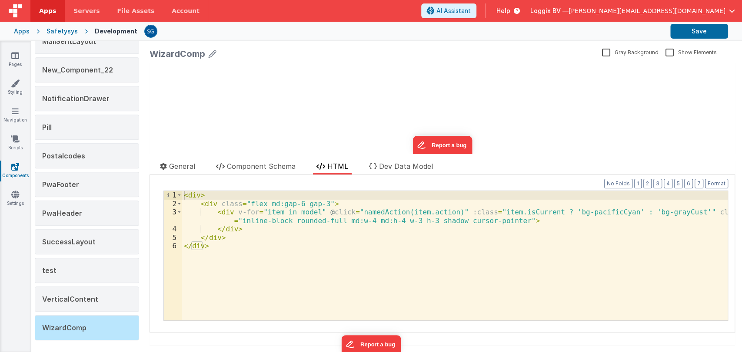
click at [387, 160] on div "WizardComp Gray Background Show Elements General Component Schema HTML Dev Data…" at bounding box center [441, 196] width 599 height 311
click at [390, 166] on span "Dev Data Model" at bounding box center [406, 166] width 54 height 9
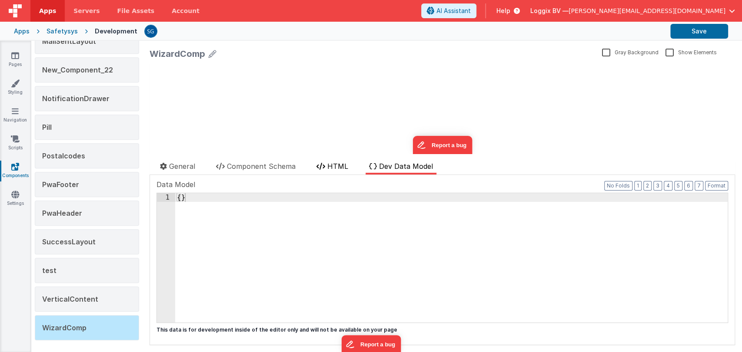
drag, startPoint x: 313, startPoint y: 161, endPoint x: 322, endPoint y: 163, distance: 9.4
click at [315, 162] on ul "General Component Schema HTML Dev Data Model" at bounding box center [441, 168] width 585 height 14
click at [325, 164] on icon at bounding box center [320, 166] width 9 height 7
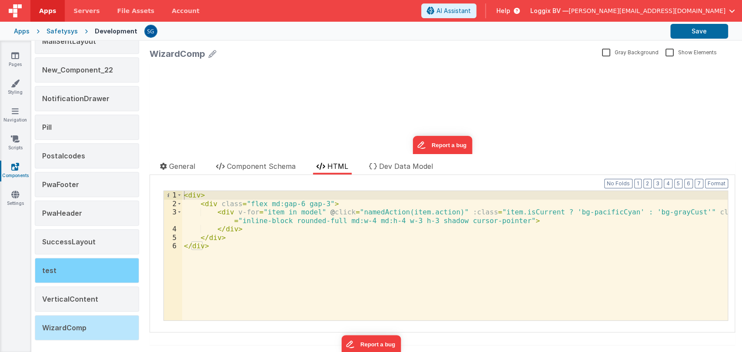
click at [73, 265] on div "test" at bounding box center [87, 270] width 104 height 25
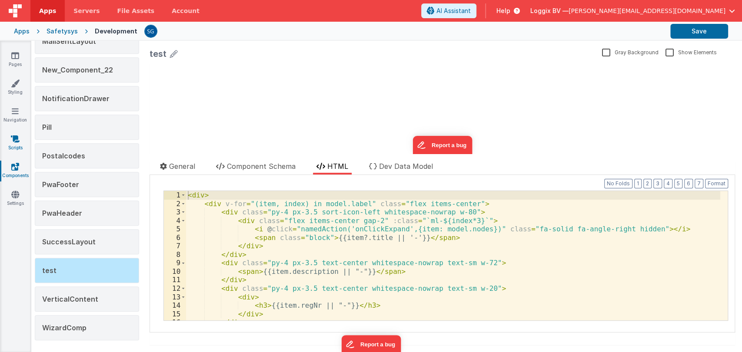
click at [17, 146] on link "Scripts" at bounding box center [15, 143] width 31 height 17
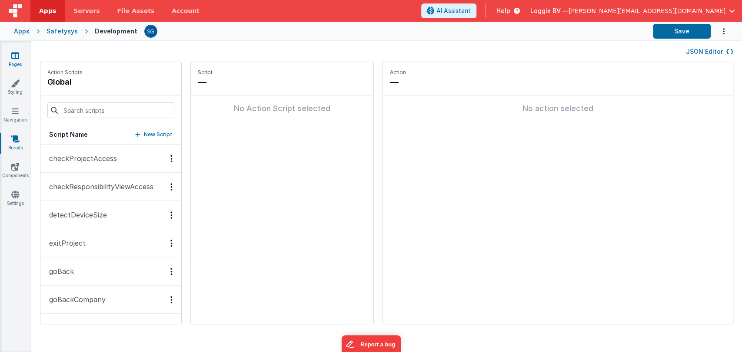
click at [14, 57] on icon at bounding box center [15, 55] width 8 height 9
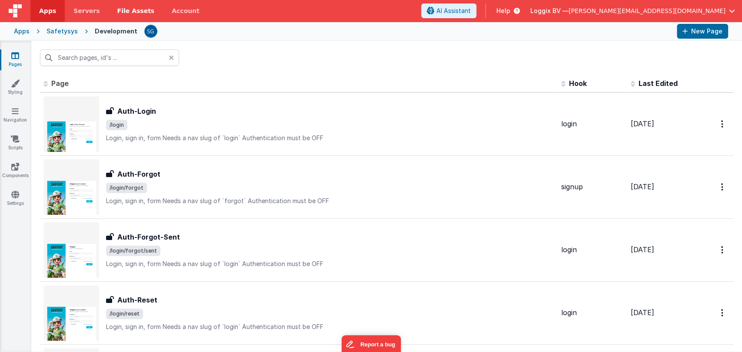
type input "login"
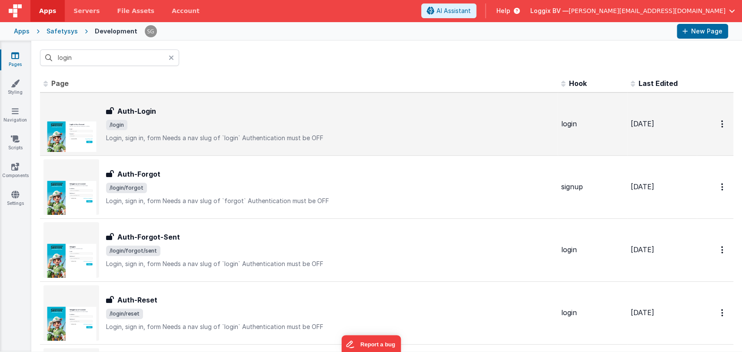
click at [132, 115] on h3 "Auth-Login" at bounding box center [136, 111] width 39 height 10
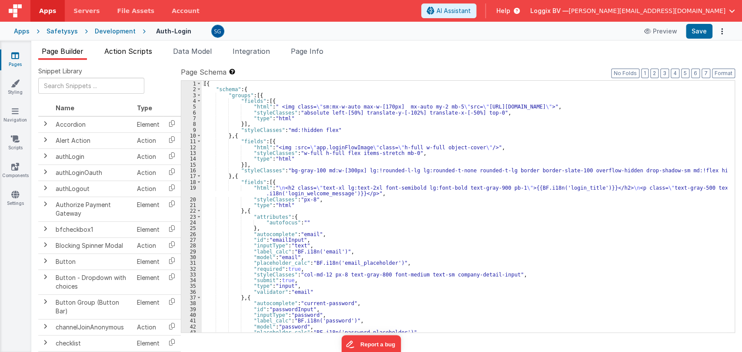
click at [136, 47] on span "Action Scripts" at bounding box center [128, 51] width 48 height 9
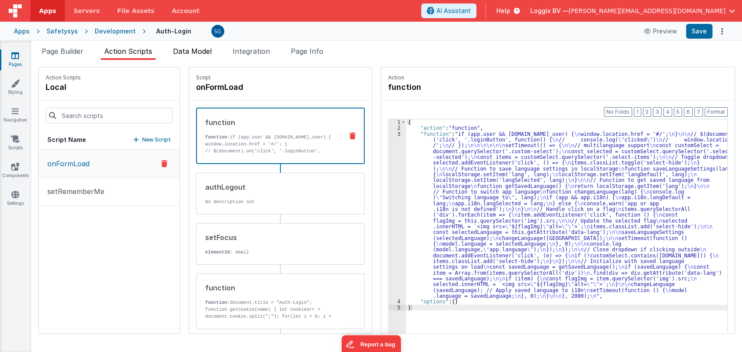
click at [195, 56] on li "Data Model" at bounding box center [192, 53] width 46 height 14
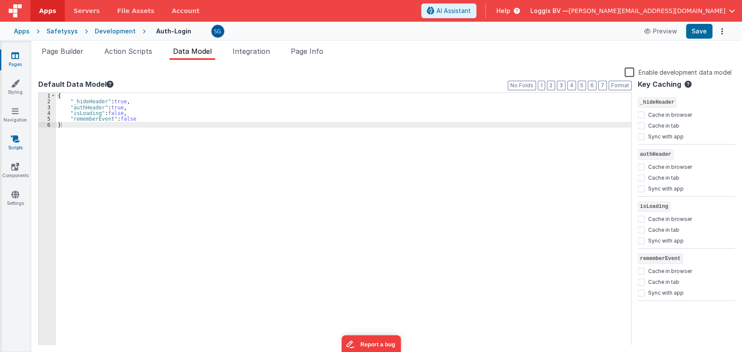
click at [13, 141] on icon at bounding box center [15, 139] width 9 height 9
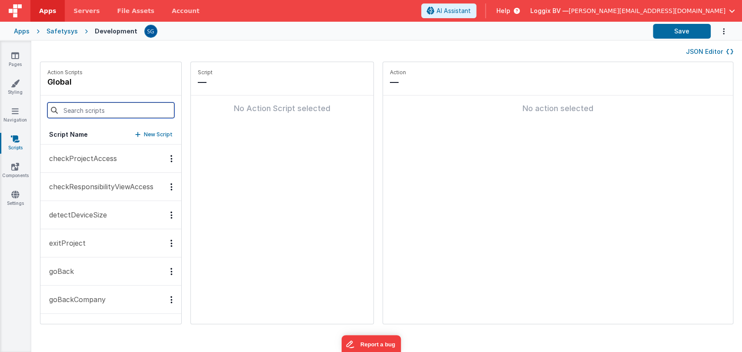
click at [75, 113] on input at bounding box center [110, 111] width 127 height 16
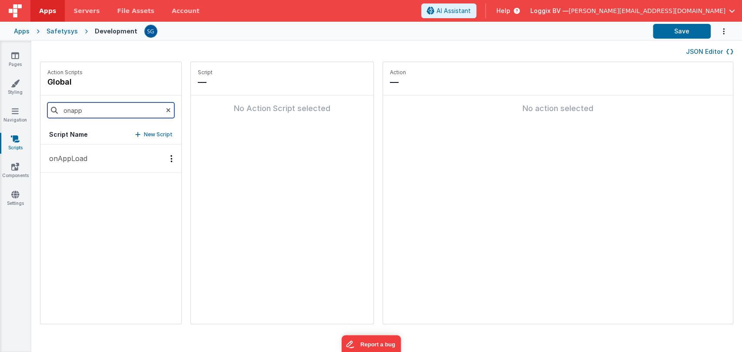
type input "onapp"
click at [84, 164] on button "onAppLoad" at bounding box center [110, 159] width 141 height 28
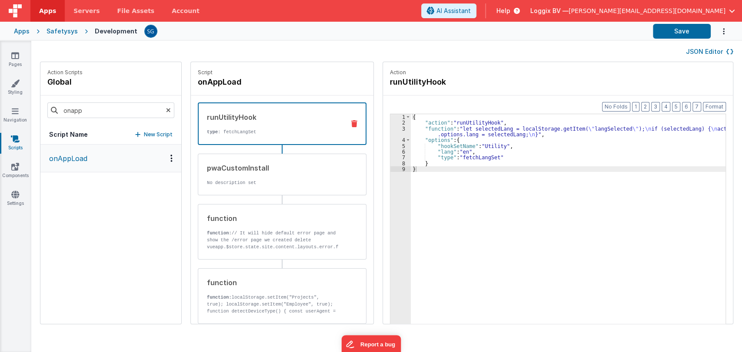
click at [78, 158] on p "onAppLoad" at bounding box center [65, 158] width 43 height 10
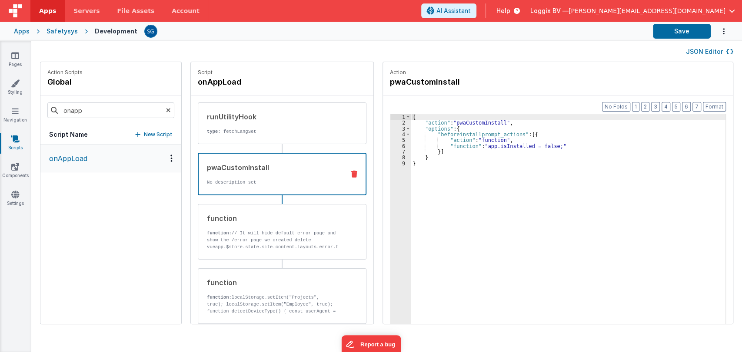
click at [252, 180] on p "No description set" at bounding box center [272, 182] width 131 height 7
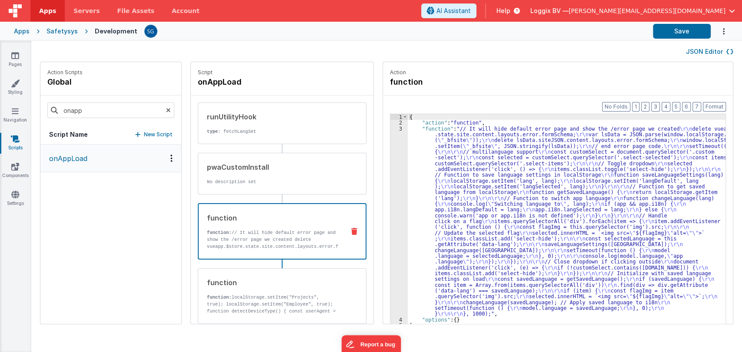
click at [253, 222] on div "function" at bounding box center [272, 218] width 131 height 10
click at [391, 128] on div "3" at bounding box center [398, 221] width 17 height 191
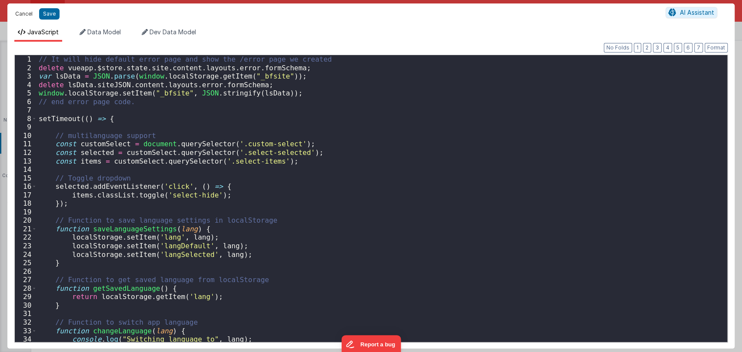
click at [25, 10] on button "Cancel" at bounding box center [24, 14] width 26 height 12
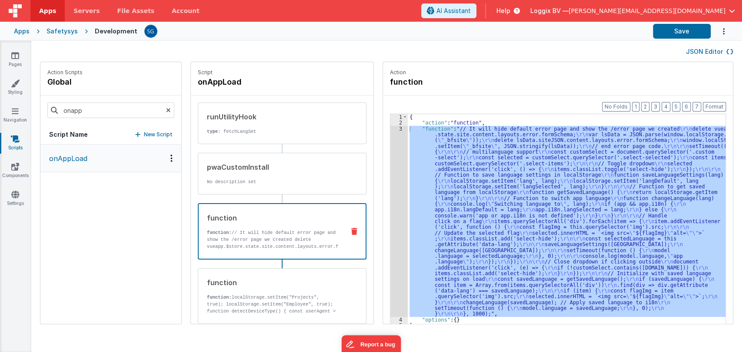
scroll to position [114, 0]
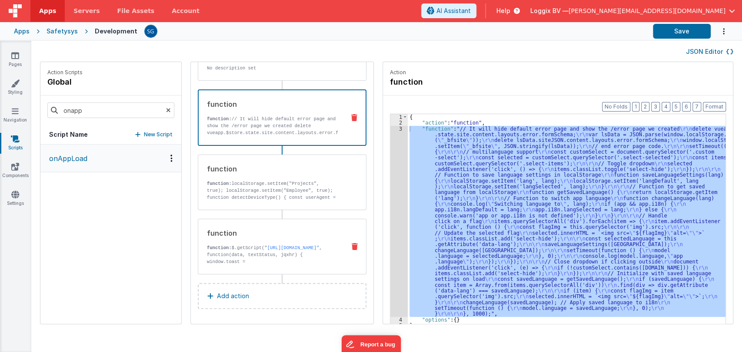
click at [260, 245] on p "function: $.getScript(" https://cdn.jsdelivr.net/npm/vue-toastification@latest/…" at bounding box center [272, 266] width 131 height 42
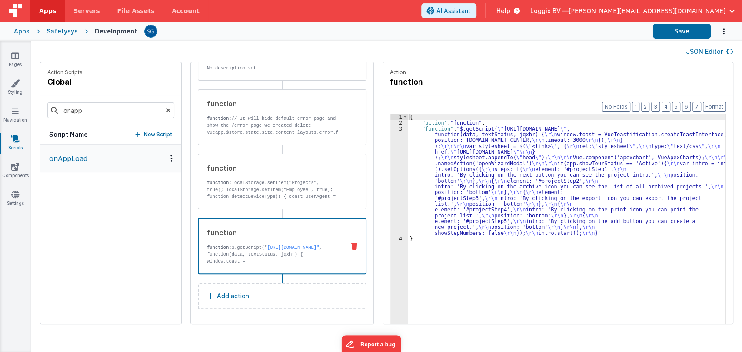
click at [392, 128] on div "3" at bounding box center [398, 181] width 17 height 110
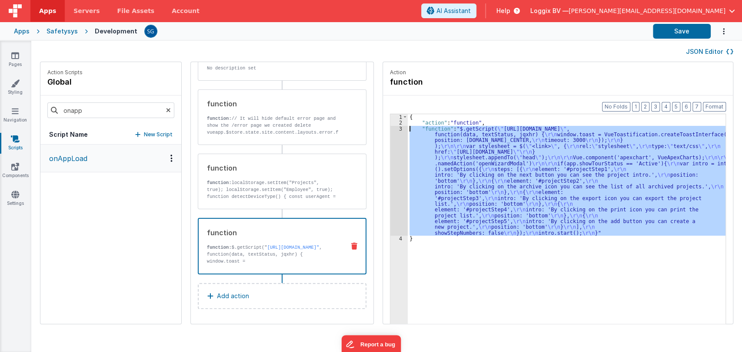
click at [392, 128] on div "3" at bounding box center [398, 181] width 17 height 110
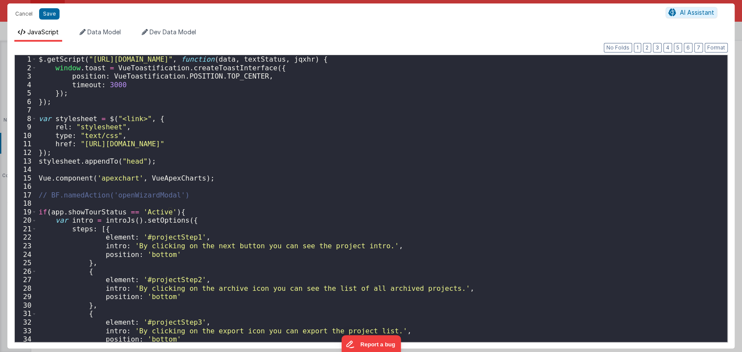
scroll to position [0, 0]
click at [22, 11] on button "Cancel" at bounding box center [24, 14] width 26 height 12
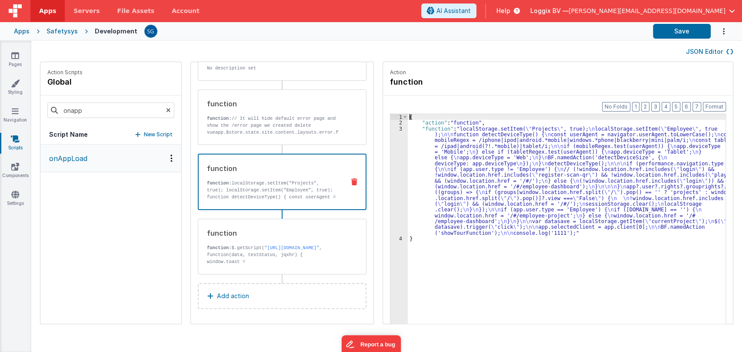
click at [391, 128] on div "3" at bounding box center [398, 181] width 17 height 110
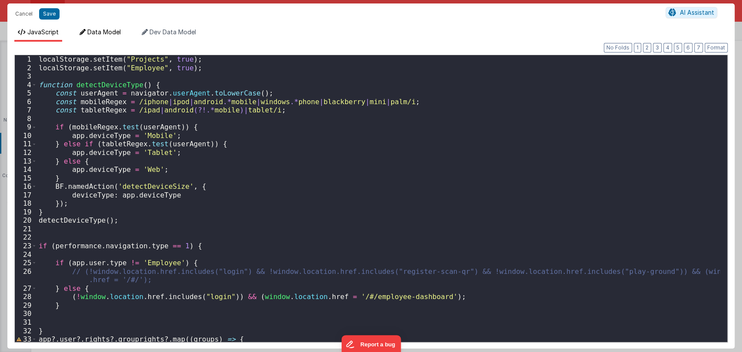
click at [108, 30] on span "Data Model" at bounding box center [103, 31] width 33 height 7
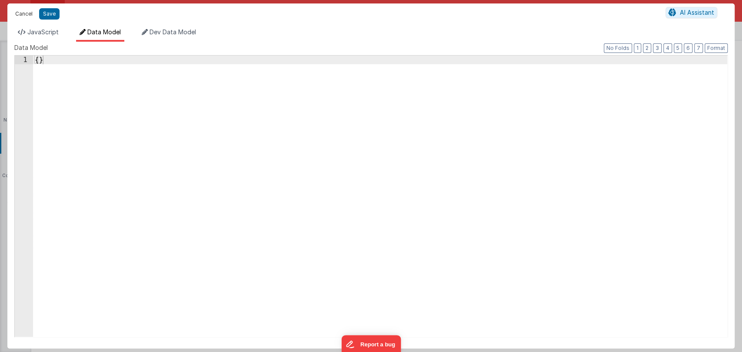
click at [24, 15] on button "Cancel" at bounding box center [24, 14] width 26 height 12
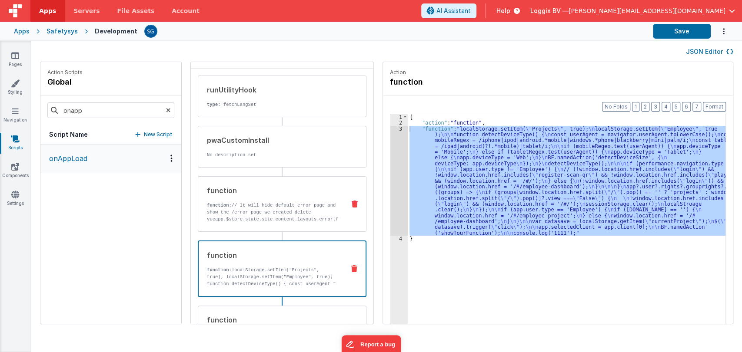
scroll to position [26, 0]
click at [247, 201] on div "function function: // It will hide default error page and show the /error page …" at bounding box center [268, 204] width 140 height 37
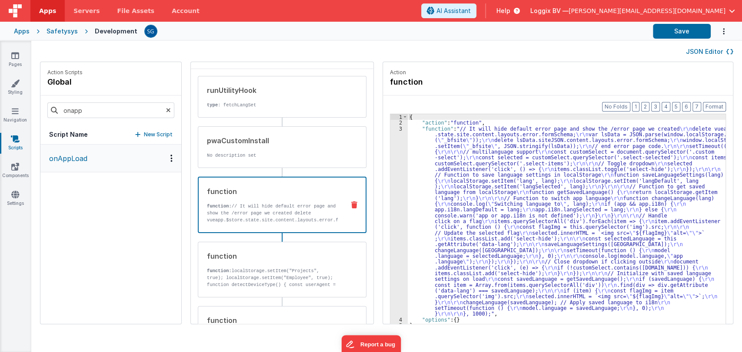
click at [392, 129] on div "3" at bounding box center [398, 221] width 17 height 191
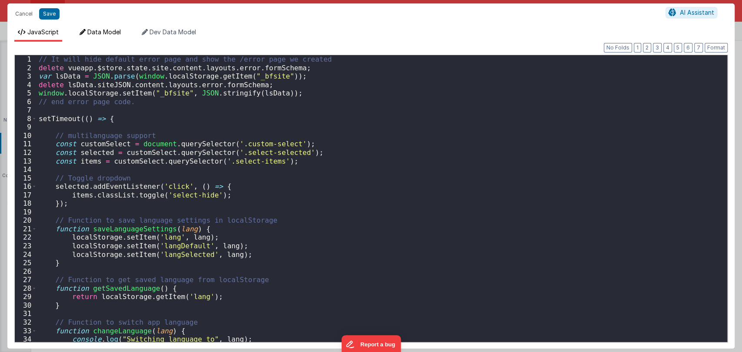
click at [100, 33] on span "Data Model" at bounding box center [103, 31] width 33 height 7
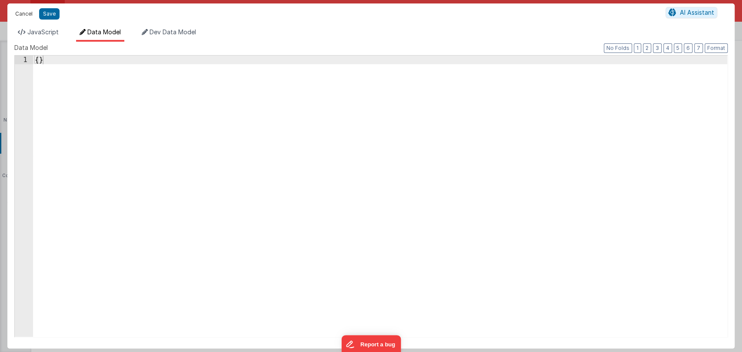
click at [24, 11] on button "Cancel" at bounding box center [24, 14] width 26 height 12
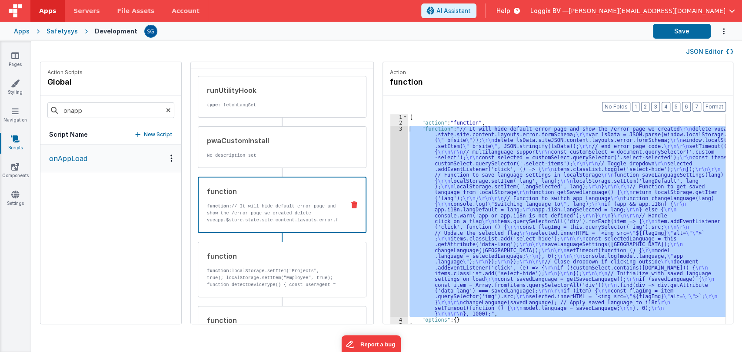
click at [11, 143] on icon at bounding box center [15, 139] width 9 height 9
click at [19, 159] on div "Pages Styling Navigation Scripts Components Settings" at bounding box center [15, 196] width 31 height 311
click at [16, 164] on icon at bounding box center [15, 166] width 8 height 9
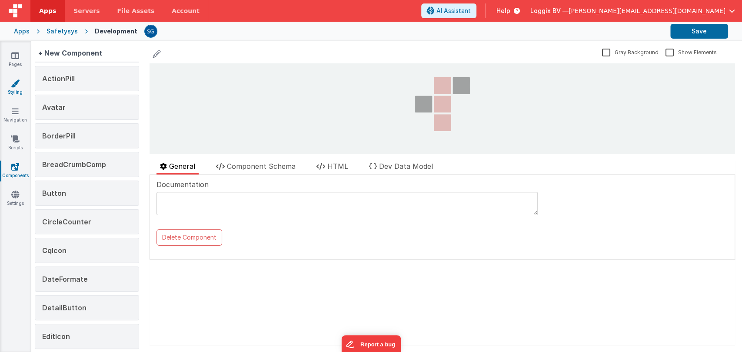
click at [16, 82] on icon at bounding box center [15, 83] width 9 height 9
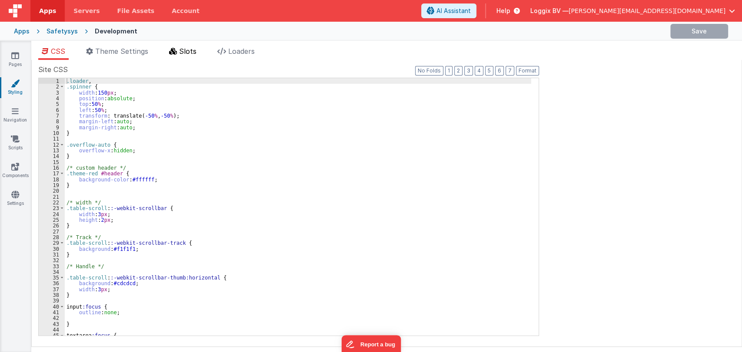
click at [190, 49] on span "Slots" at bounding box center [187, 51] width 17 height 9
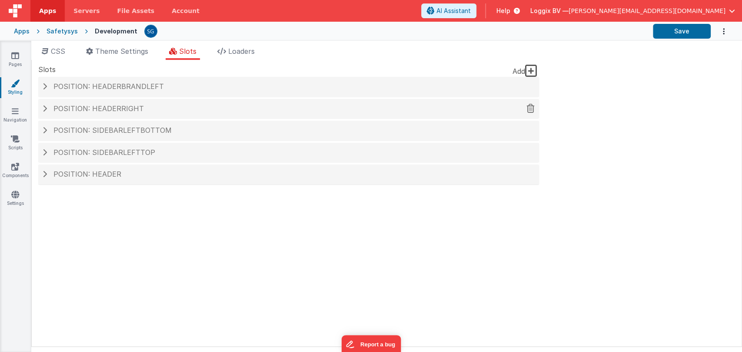
click at [103, 112] on span "Position: headerRight" at bounding box center [98, 108] width 90 height 9
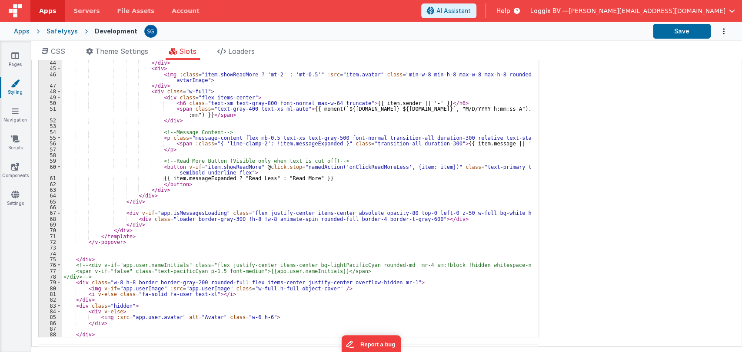
scroll to position [327, 0]
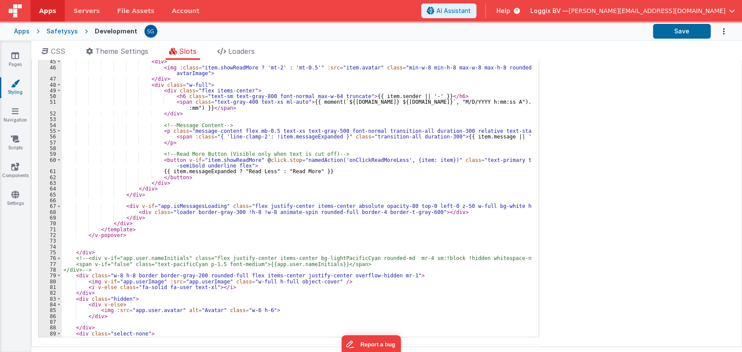
click at [141, 279] on div "</ div > < div > < img :class = "item.showReadMore ? 'mt-2' : 'mt-0.5'" :src = …" at bounding box center [296, 199] width 469 height 293
click at [150, 281] on div "</ div > < div > < img :class = "item.showReadMore ? 'mt-2' : 'mt-0.5'" :src = …" at bounding box center [296, 199] width 469 height 293
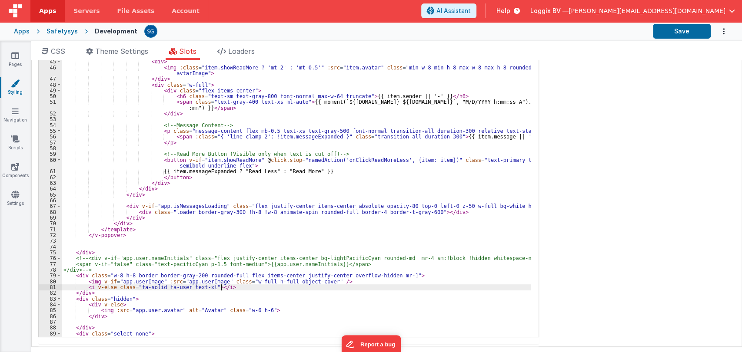
click at [242, 286] on div "</ div > < div > < img :class = "item.showReadMore ? 'mt-2' : 'mt-0.5'" :src = …" at bounding box center [296, 199] width 469 height 293
click at [15, 58] on icon at bounding box center [15, 55] width 8 height 9
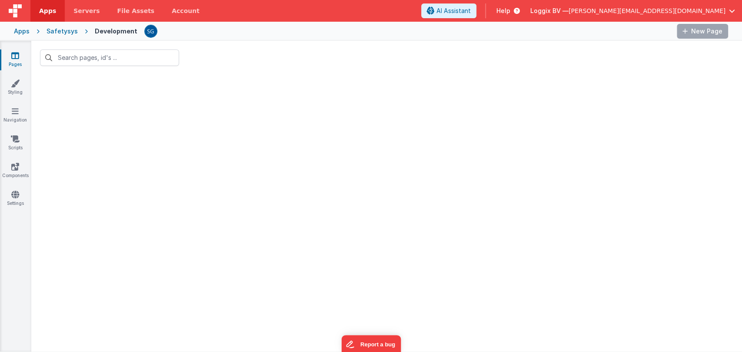
type input "login"
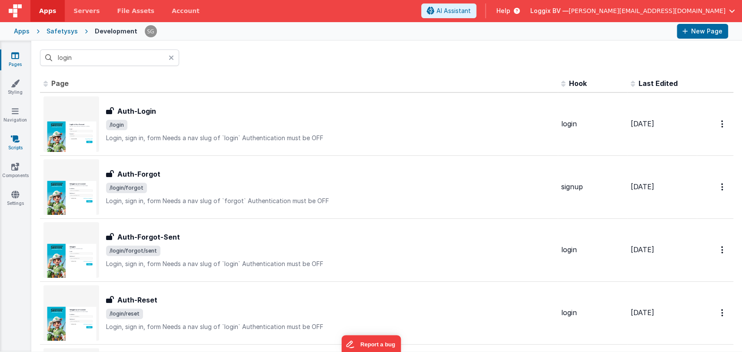
click at [13, 148] on link "Scripts" at bounding box center [15, 143] width 31 height 17
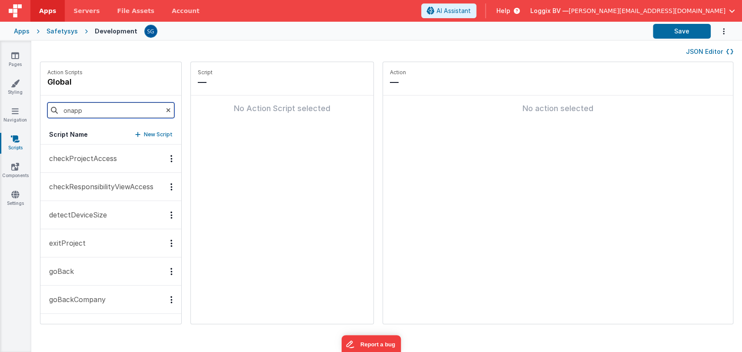
click at [130, 111] on input "onapp" at bounding box center [110, 111] width 127 height 16
type input "o"
click at [122, 79] on div "Action Scripts global" at bounding box center [110, 78] width 141 height 33
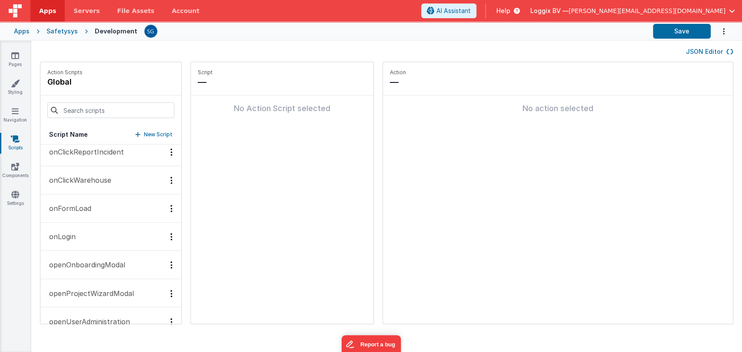
scroll to position [971, 0]
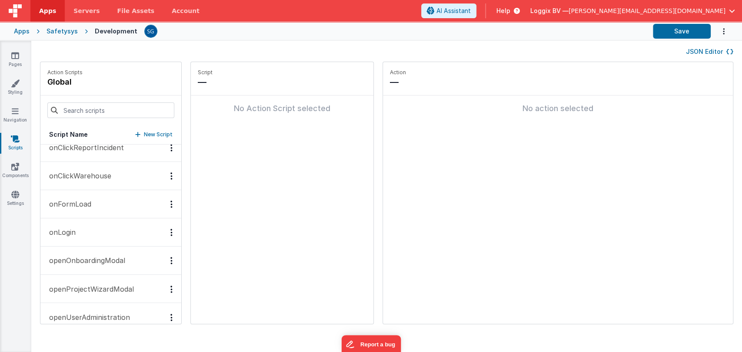
drag, startPoint x: 77, startPoint y: 187, endPoint x: 76, endPoint y: 195, distance: 7.9
click at [76, 195] on div "checkProjectAccess checkResponsibilityViewAccess detectDeviceSize exitProject g…" at bounding box center [110, 234] width 141 height 179
click at [76, 195] on button "onFormLoad" at bounding box center [110, 204] width 141 height 28
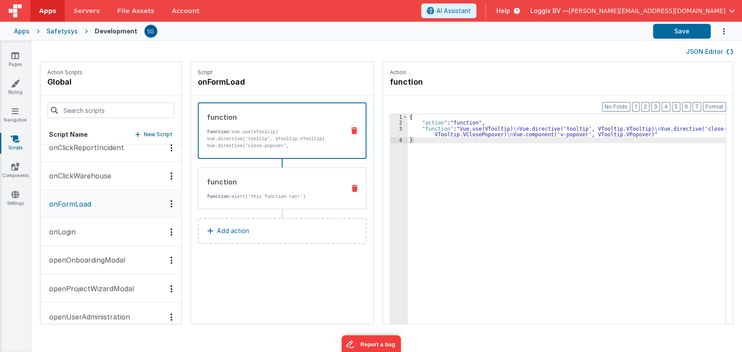
click at [278, 179] on div "function" at bounding box center [272, 182] width 131 height 10
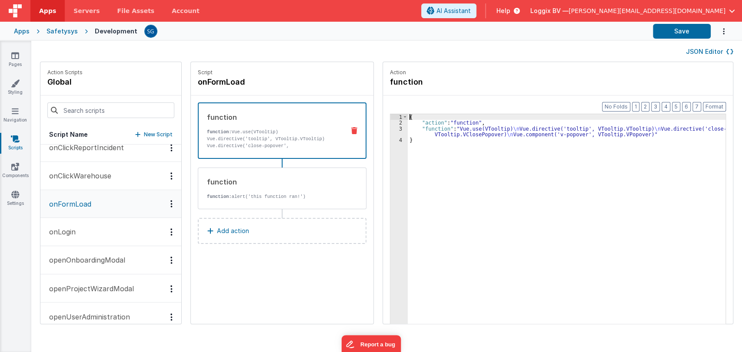
click at [391, 128] on div "3" at bounding box center [398, 132] width 17 height 12
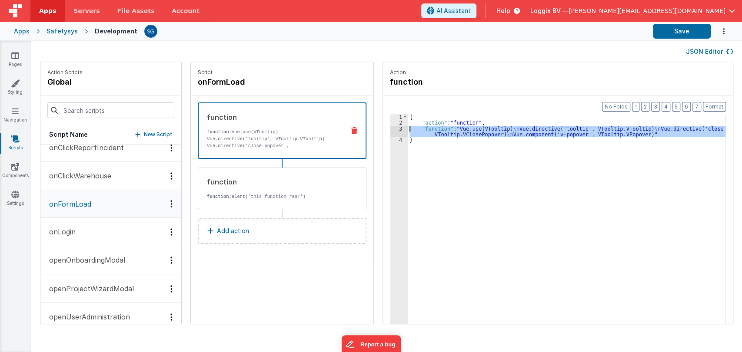
click at [391, 128] on div "3" at bounding box center [398, 132] width 17 height 12
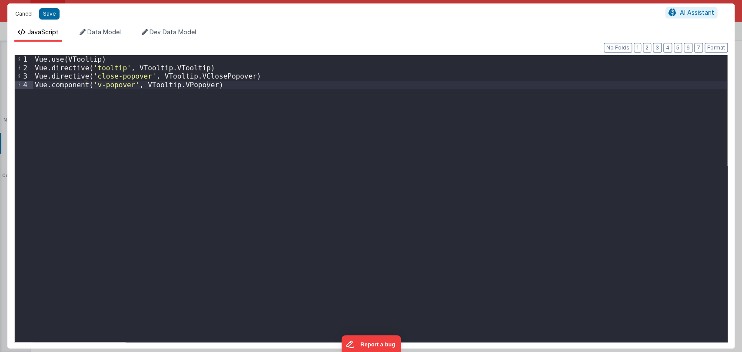
click at [21, 13] on button "Cancel" at bounding box center [24, 14] width 26 height 12
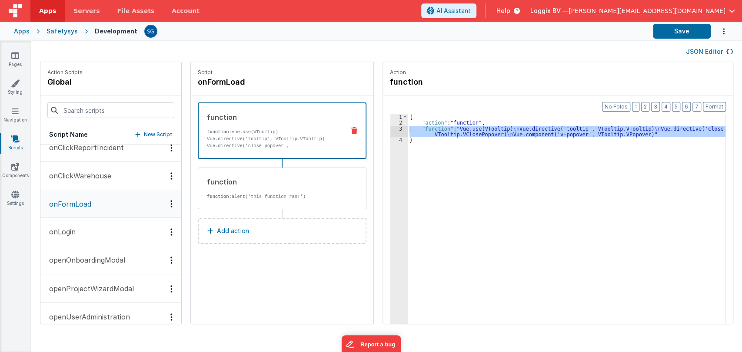
click at [66, 232] on p "onLogin" at bounding box center [60, 232] width 32 height 10
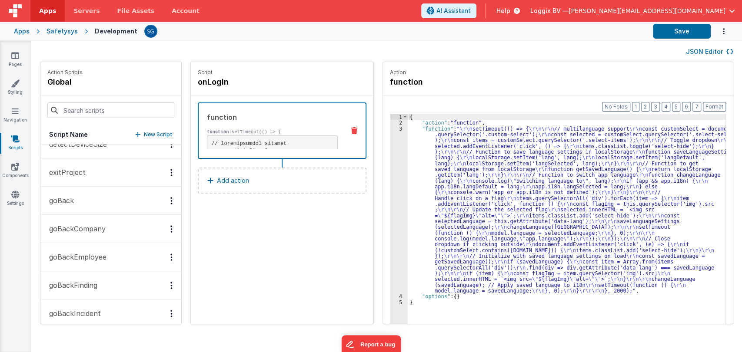
scroll to position [0, 0]
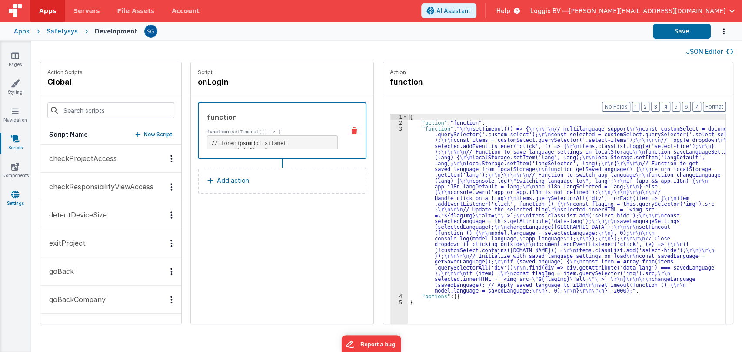
click at [13, 197] on icon at bounding box center [15, 194] width 8 height 9
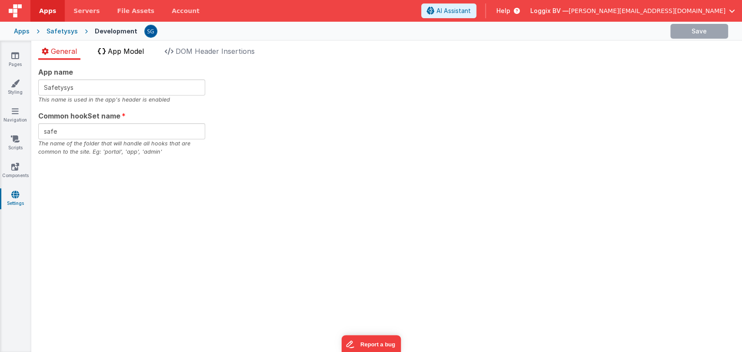
click at [133, 52] on span "App Model" at bounding box center [126, 51] width 36 height 9
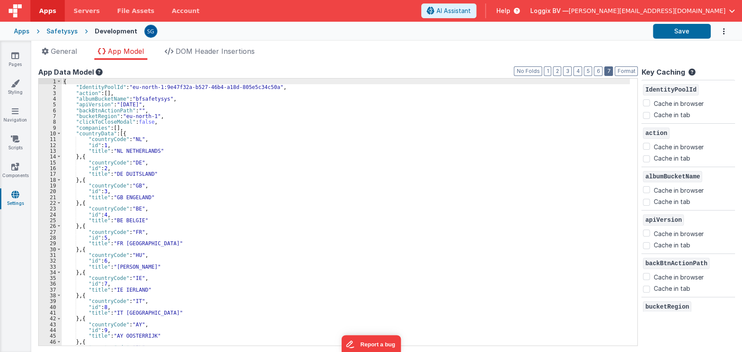
click at [607, 73] on button "7" at bounding box center [608, 71] width 9 height 10
click at [599, 70] on button "6" at bounding box center [597, 71] width 9 height 10
click at [587, 70] on button "5" at bounding box center [587, 71] width 8 height 10
click at [580, 70] on button "4" at bounding box center [577, 71] width 9 height 10
click at [569, 70] on button "3" at bounding box center [567, 71] width 9 height 10
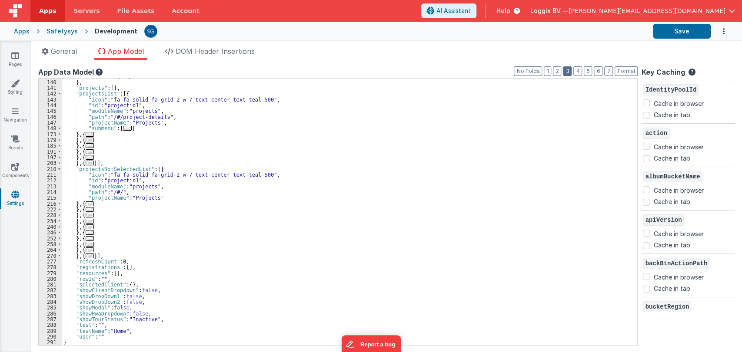
scroll to position [457, 0]
drag, startPoint x: 65, startPoint y: 50, endPoint x: 55, endPoint y: 51, distance: 10.5
click at [55, 51] on span "General" at bounding box center [64, 51] width 26 height 9
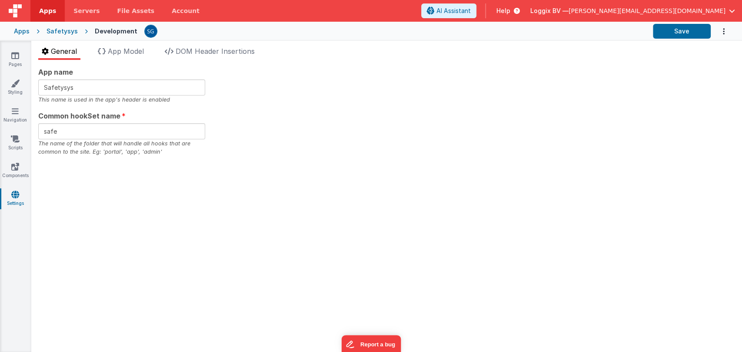
click at [55, 51] on span "General" at bounding box center [64, 51] width 26 height 9
click at [20, 56] on link "Pages" at bounding box center [15, 59] width 31 height 17
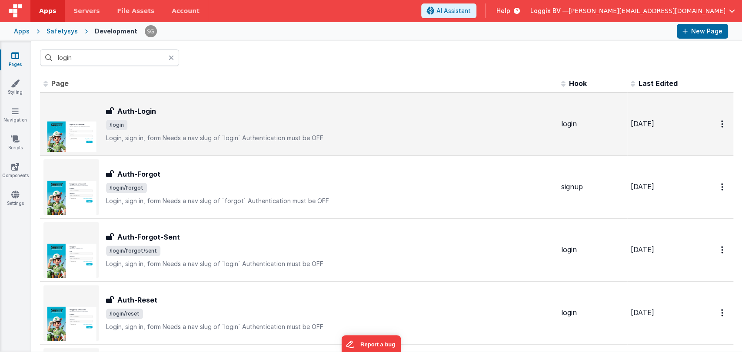
click at [139, 122] on span "/login" at bounding box center [330, 125] width 448 height 10
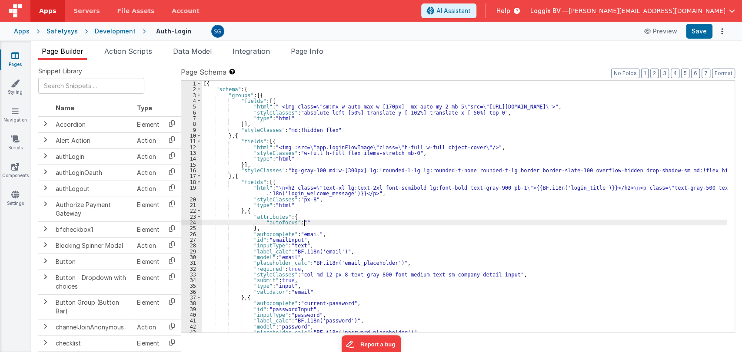
click at [346, 224] on div "[{ "schema" : { "groups" : [{ "fields" : [{ "html" : " <img class= \" sm:mx-w-a…" at bounding box center [464, 213] width 525 height 264
click at [192, 53] on span "Data Model" at bounding box center [192, 51] width 39 height 9
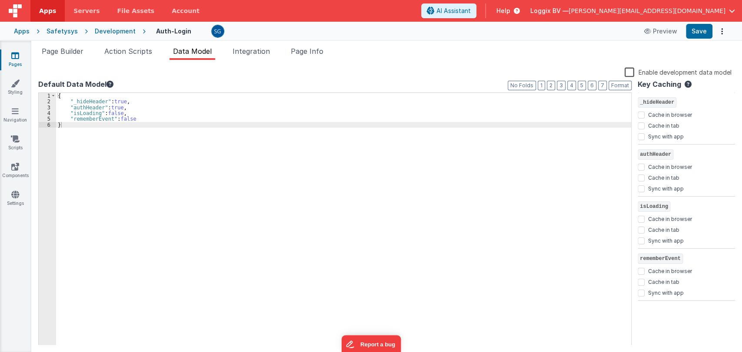
click at [192, 53] on span "Data Model" at bounding box center [192, 51] width 39 height 9
click at [128, 52] on span "Action Scripts" at bounding box center [128, 51] width 48 height 9
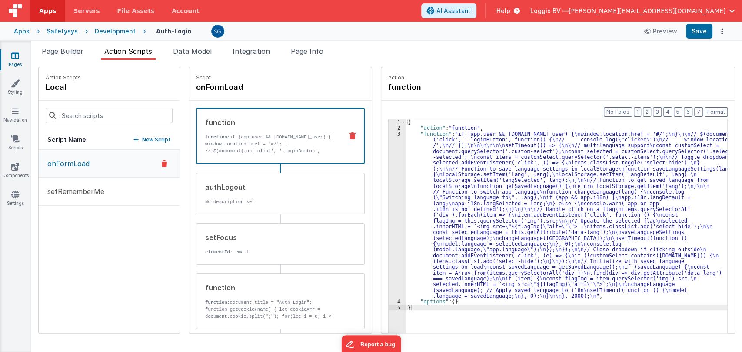
click at [16, 56] on icon at bounding box center [15, 55] width 8 height 9
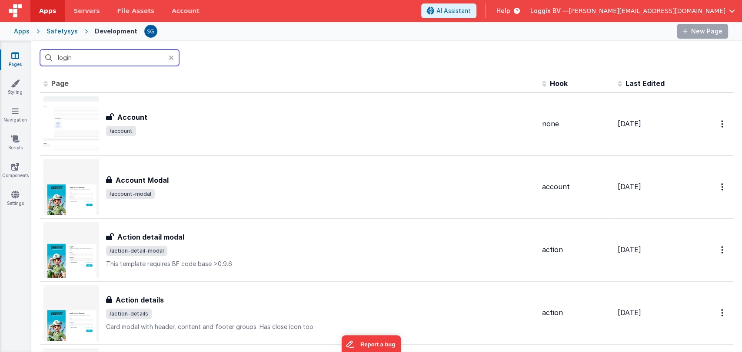
click at [79, 56] on input "login" at bounding box center [109, 58] width 139 height 17
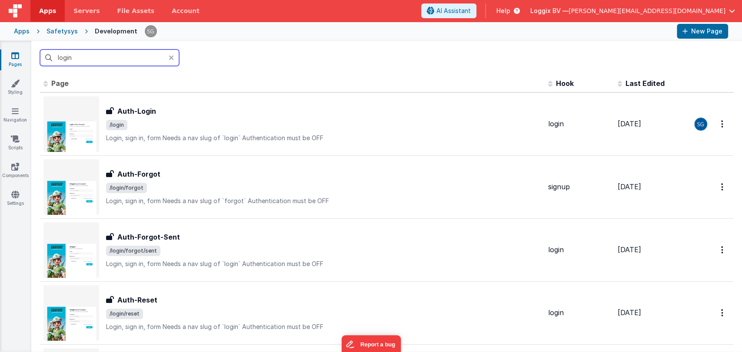
click at [79, 56] on input "login" at bounding box center [109, 58] width 139 height 17
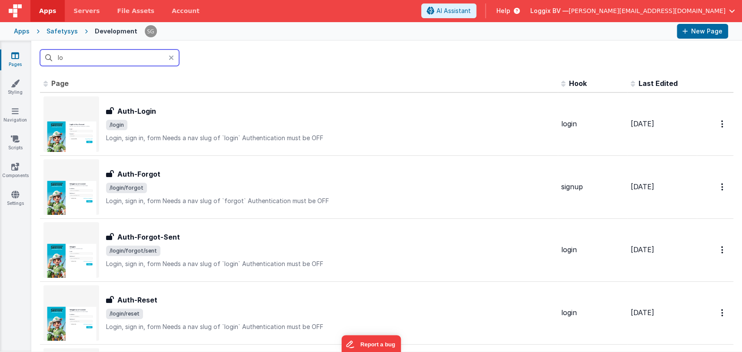
type input "l"
click at [79, 56] on input "text" at bounding box center [109, 58] width 139 height 17
click at [93, 56] on input "text" at bounding box center [109, 58] width 139 height 17
click at [119, 53] on input "text" at bounding box center [109, 58] width 139 height 17
click at [139, 58] on input "text" at bounding box center [109, 58] width 139 height 17
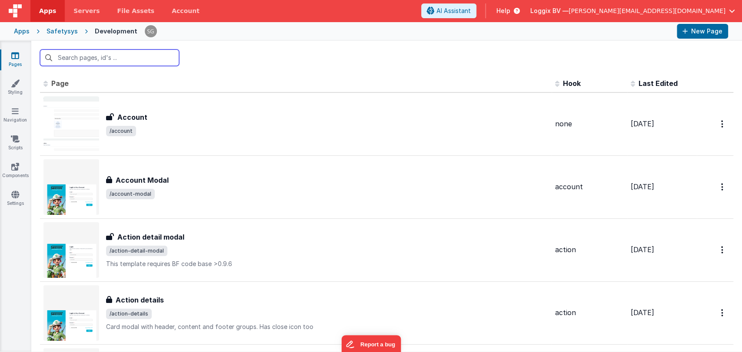
click at [146, 60] on input "text" at bounding box center [109, 58] width 139 height 17
click at [80, 50] on input "text" at bounding box center [109, 58] width 139 height 17
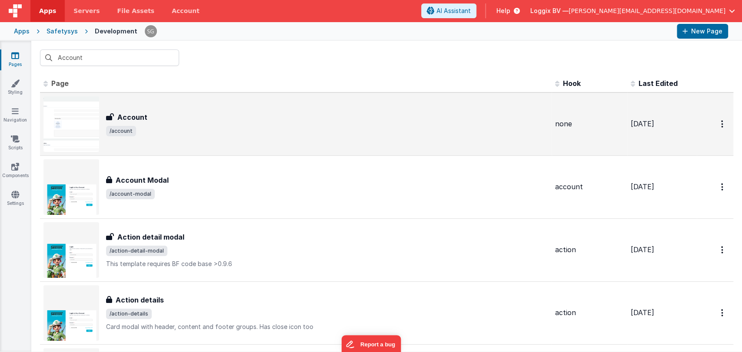
click at [129, 122] on h3 "Account" at bounding box center [132, 117] width 30 height 10
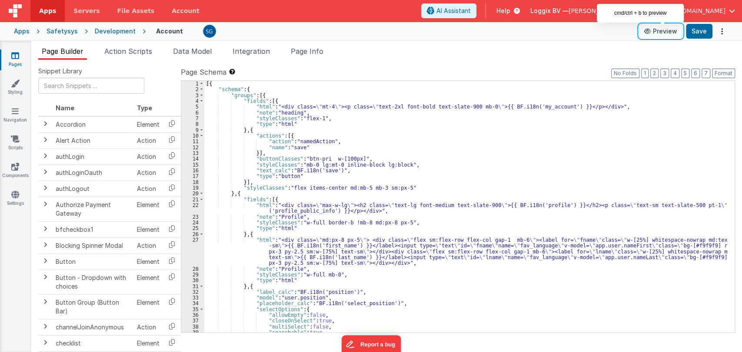
click at [666, 28] on button "Preview" at bounding box center [660, 31] width 43 height 14
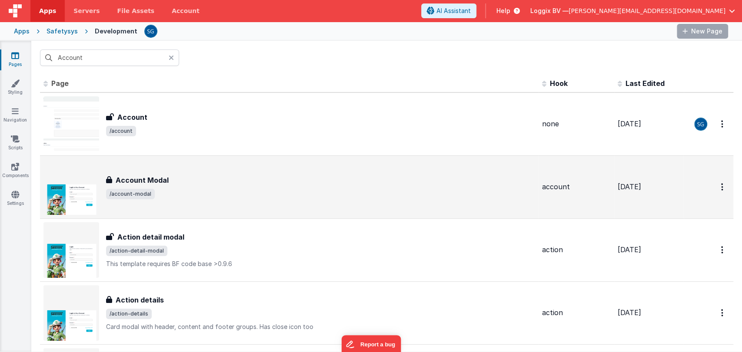
click at [159, 199] on span "/account-modal" at bounding box center [320, 194] width 429 height 10
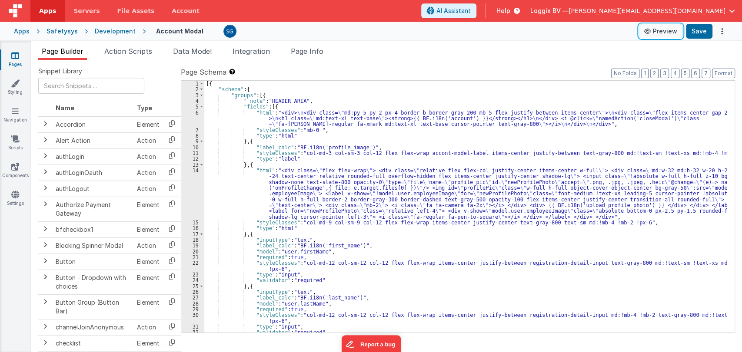
click at [666, 30] on button "Preview" at bounding box center [660, 31] width 43 height 14
click at [195, 170] on div "14" at bounding box center [192, 194] width 23 height 52
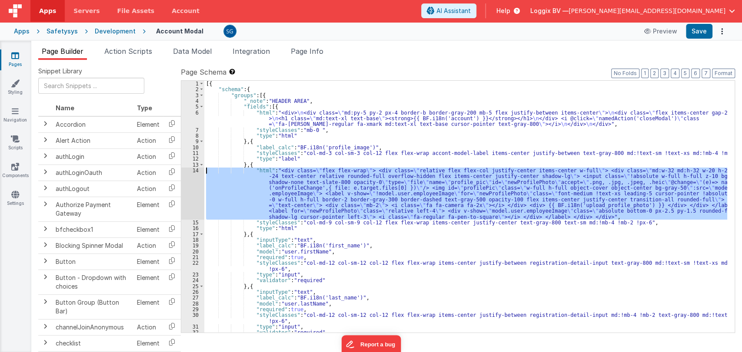
click at [195, 170] on div "14" at bounding box center [192, 194] width 23 height 52
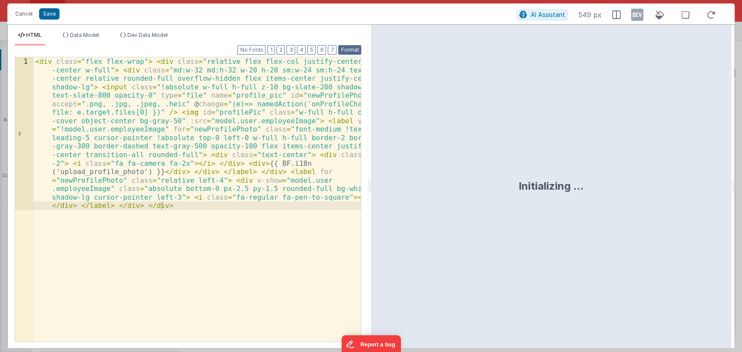
click at [352, 50] on button "Format" at bounding box center [349, 50] width 23 height 10
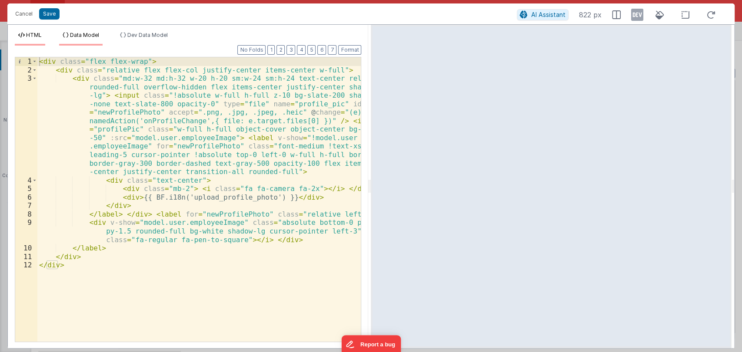
click at [98, 34] on span "Data Model" at bounding box center [84, 35] width 29 height 7
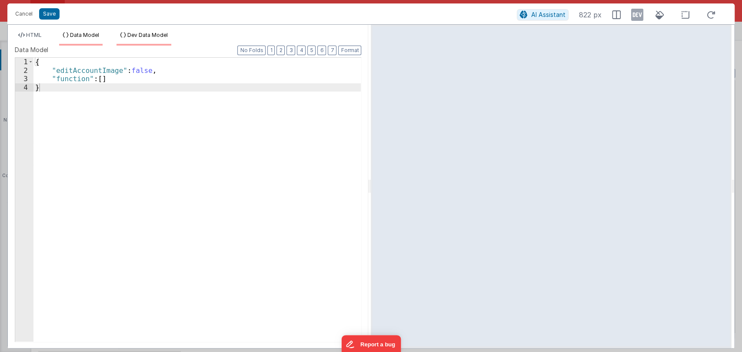
click at [132, 32] on span "Dev Data Model" at bounding box center [147, 35] width 40 height 7
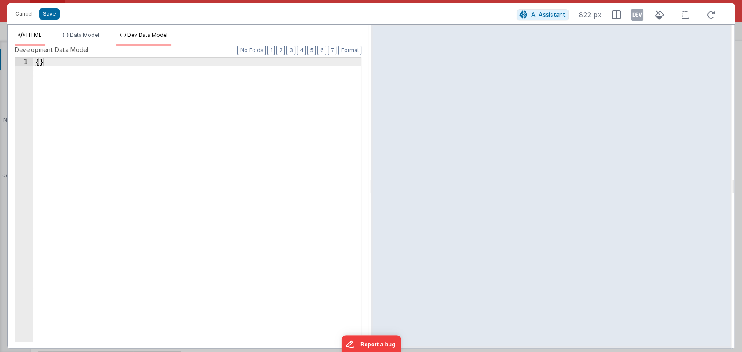
click at [31, 37] on span "HTML" at bounding box center [34, 35] width 16 height 7
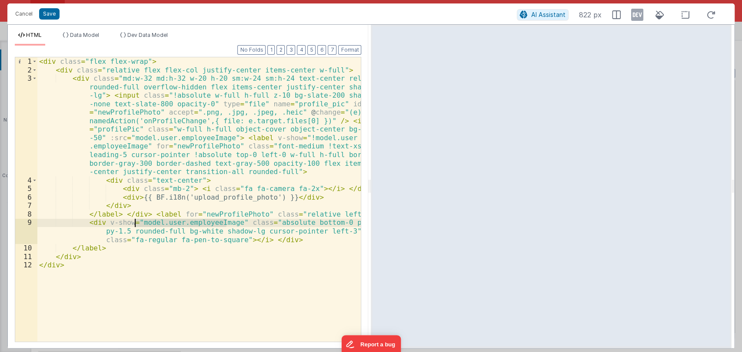
drag, startPoint x: 225, startPoint y: 223, endPoint x: 133, endPoint y: 224, distance: 91.2
click at [133, 224] on div "< div class = "flex flex-wrap" > < div class = "relative flex flex-col justify-…" at bounding box center [199, 207] width 324 height 301
click at [156, 262] on div "< div class = "flex flex-wrap" > < div class = "relative flex flex-col justify-…" at bounding box center [199, 207] width 324 height 301
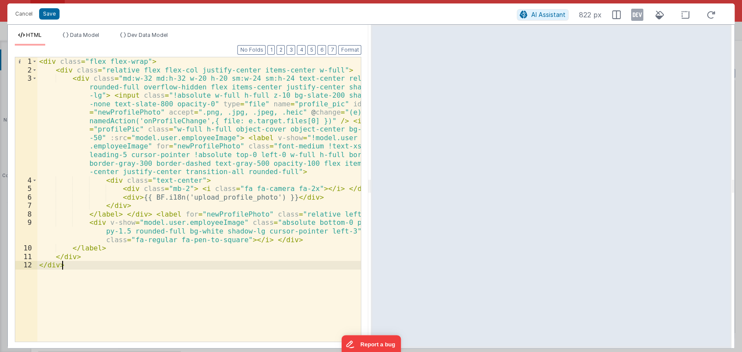
click at [198, 139] on div "< div class = "flex flex-wrap" > < div class = "relative flex flex-col justify-…" at bounding box center [199, 207] width 324 height 301
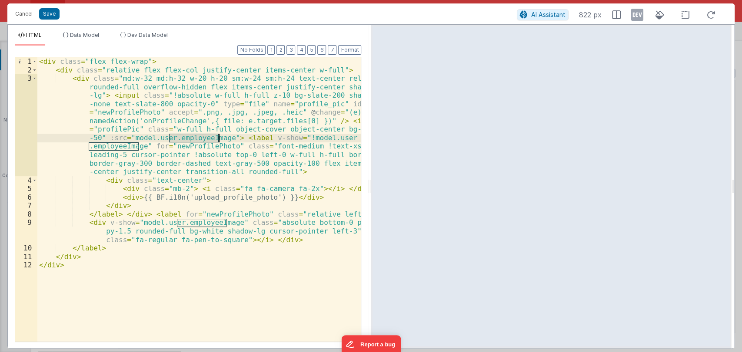
click at [198, 139] on div "< div class = "flex flex-wrap" > < div class = "relative flex flex-col justify-…" at bounding box center [199, 207] width 324 height 301
click at [24, 15] on button "Cancel" at bounding box center [24, 14] width 26 height 12
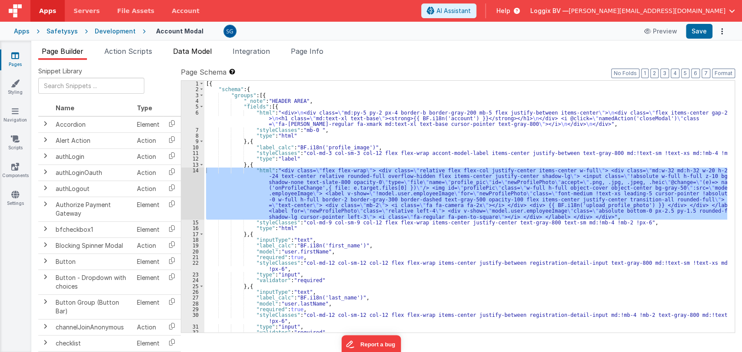
click at [180, 51] on span "Data Model" at bounding box center [192, 51] width 39 height 9
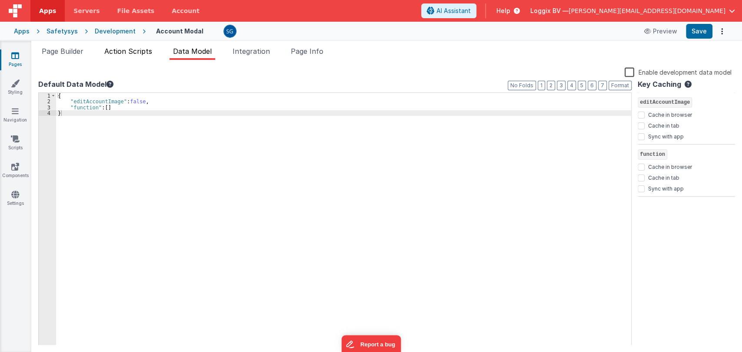
click at [145, 54] on span "Action Scripts" at bounding box center [128, 51] width 48 height 9
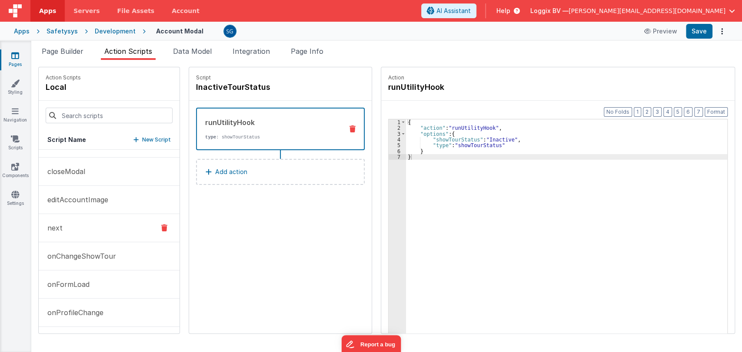
scroll to position [76, 0]
click at [76, 289] on button "onFormLoad" at bounding box center [109, 285] width 141 height 28
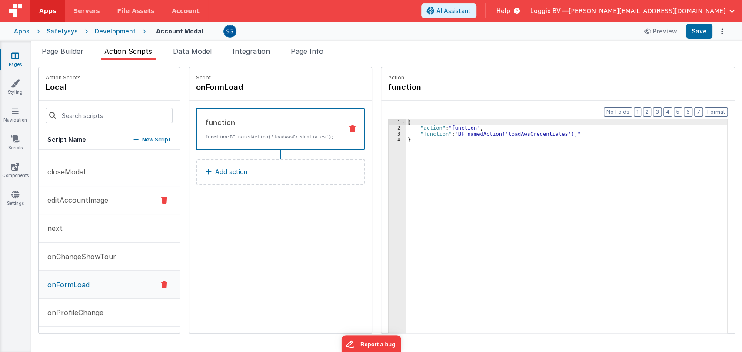
click at [88, 202] on p "editAccountImage" at bounding box center [75, 200] width 66 height 10
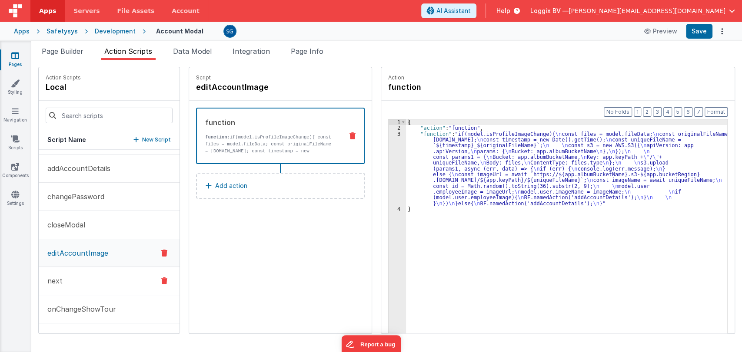
scroll to position [0, 0]
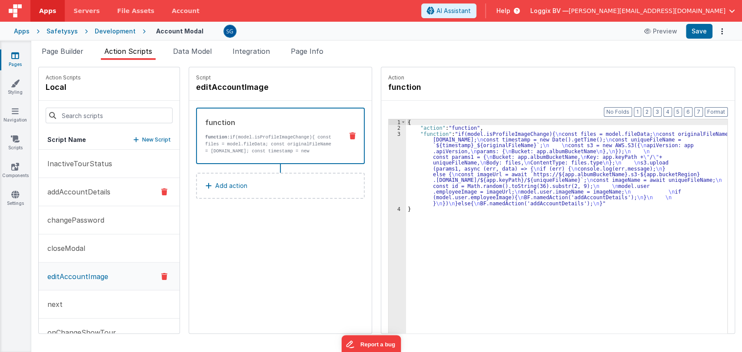
click at [85, 195] on p "addAccountDetails" at bounding box center [76, 192] width 68 height 10
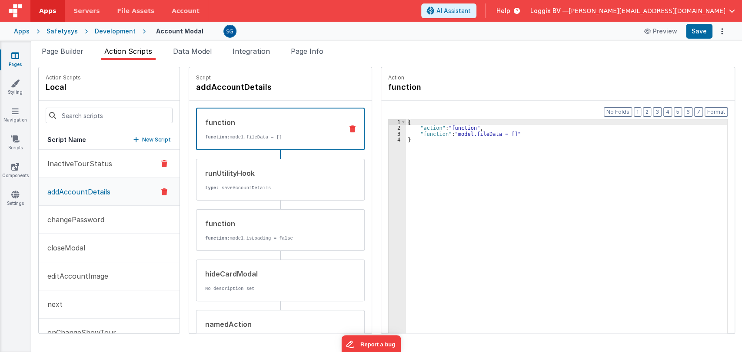
click at [77, 166] on p "InactiveTourStatus" at bounding box center [77, 164] width 70 height 10
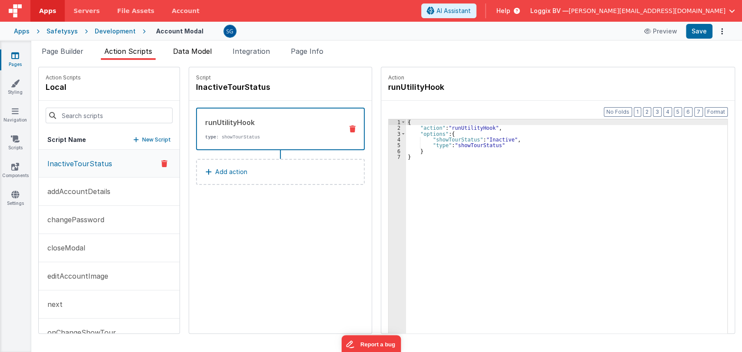
click at [189, 49] on span "Data Model" at bounding box center [192, 51] width 39 height 9
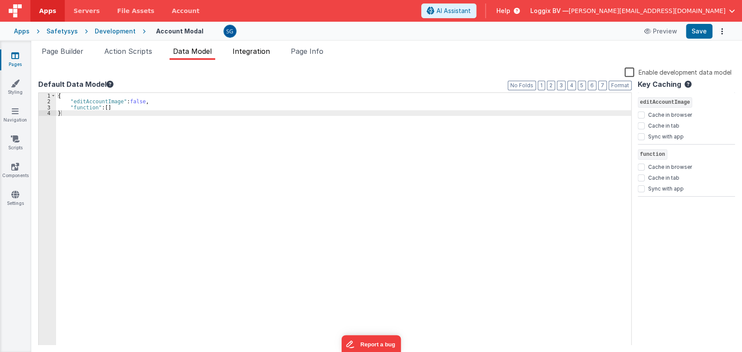
click at [264, 49] on span "Integration" at bounding box center [250, 51] width 37 height 9
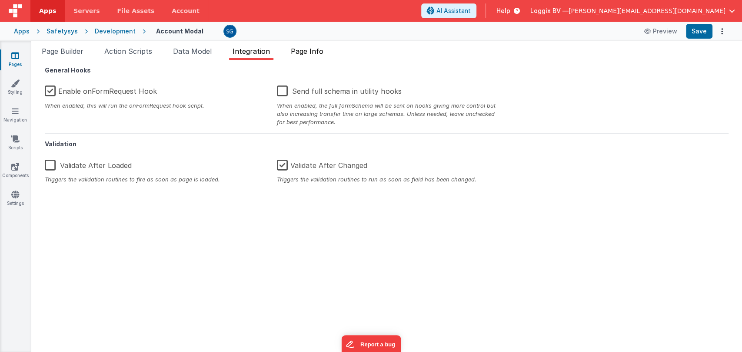
click at [302, 50] on span "Page Info" at bounding box center [307, 51] width 33 height 9
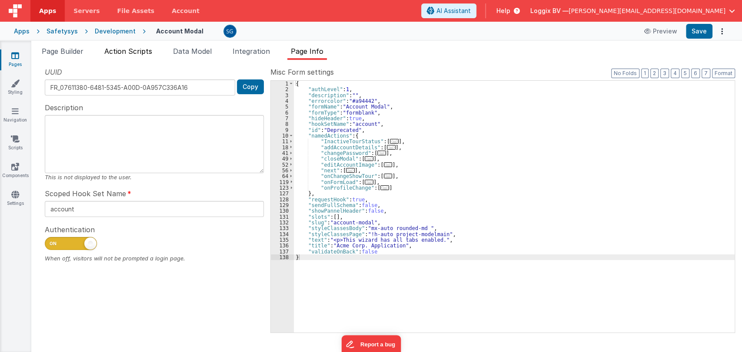
click at [141, 50] on span "Action Scripts" at bounding box center [128, 51] width 48 height 9
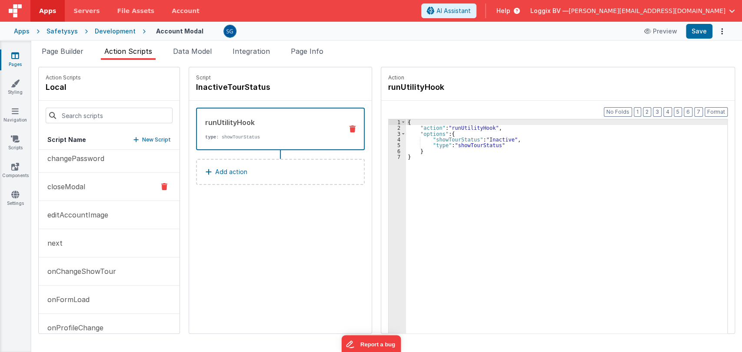
scroll to position [76, 0]
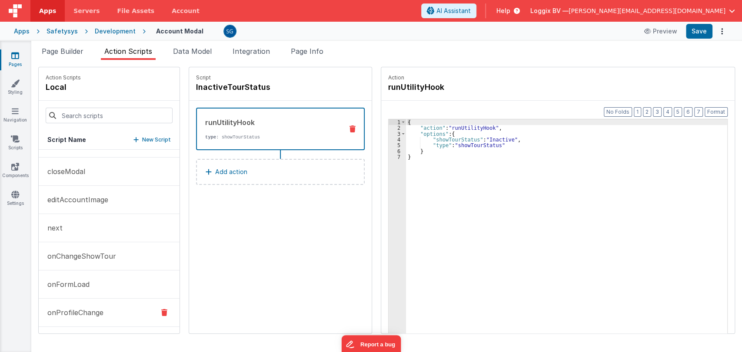
click at [78, 312] on p "onProfileChange" at bounding box center [72, 313] width 61 height 10
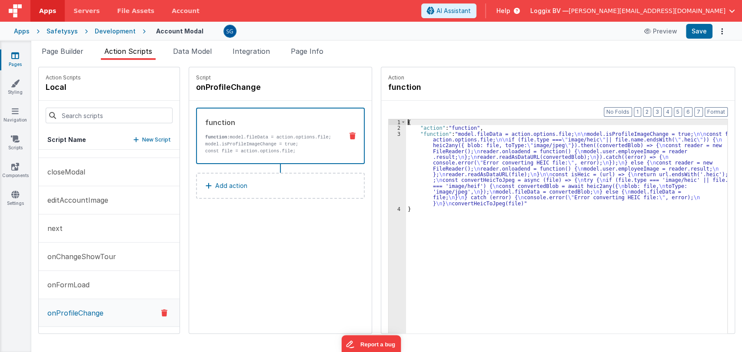
click at [389, 133] on div "3" at bounding box center [396, 168] width 17 height 75
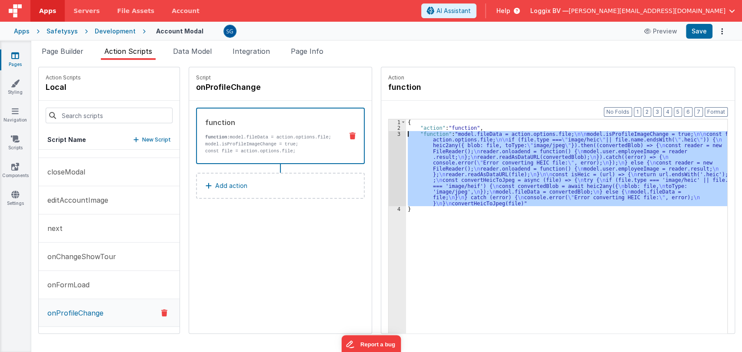
click at [389, 133] on div "3" at bounding box center [396, 168] width 17 height 75
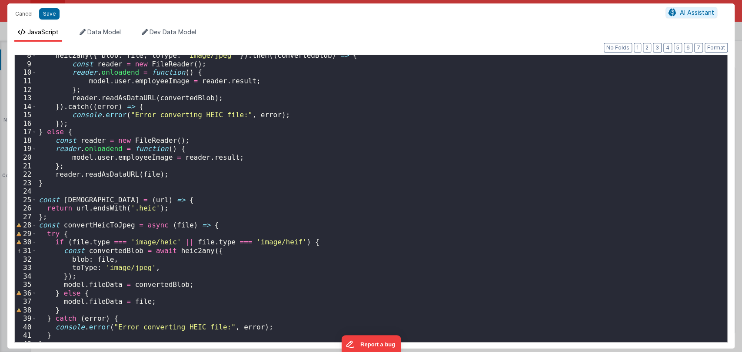
scroll to position [78, 0]
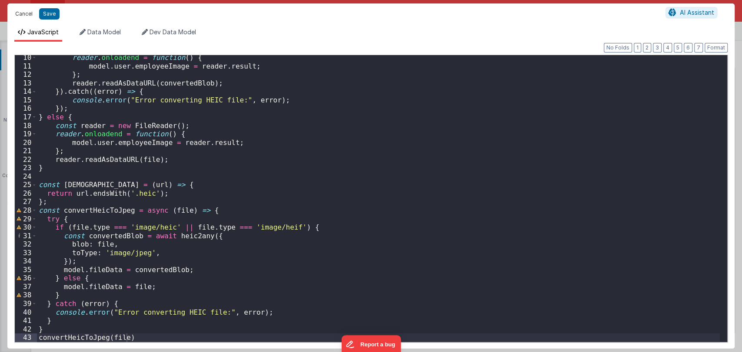
click at [19, 14] on button "Cancel" at bounding box center [24, 14] width 26 height 12
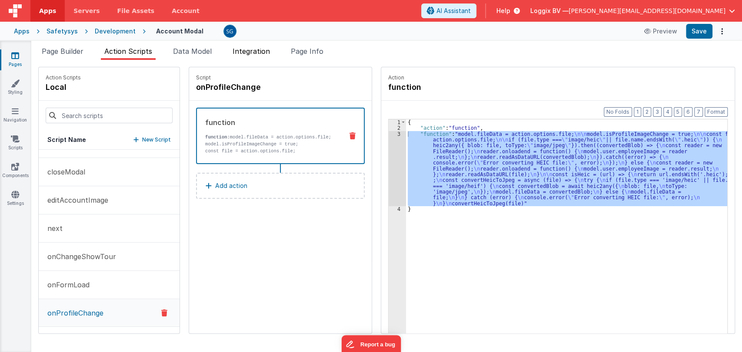
click at [259, 52] on span "Integration" at bounding box center [250, 51] width 37 height 9
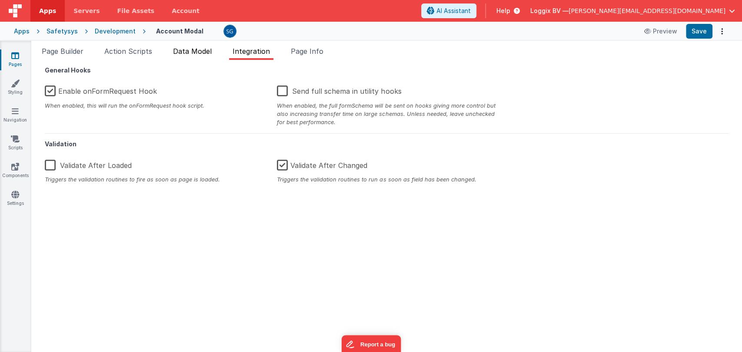
click at [193, 53] on span "Data Model" at bounding box center [192, 51] width 39 height 9
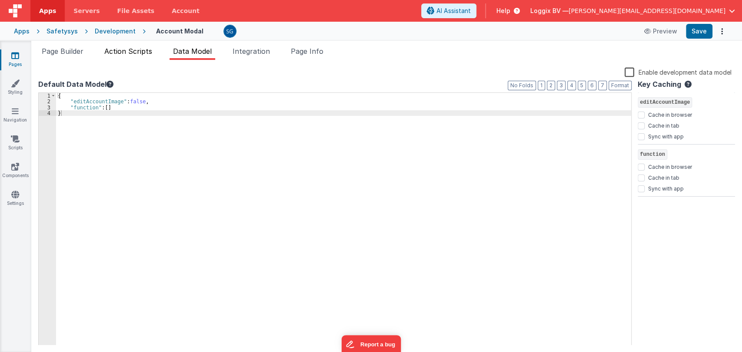
click at [135, 54] on span "Action Scripts" at bounding box center [128, 51] width 48 height 9
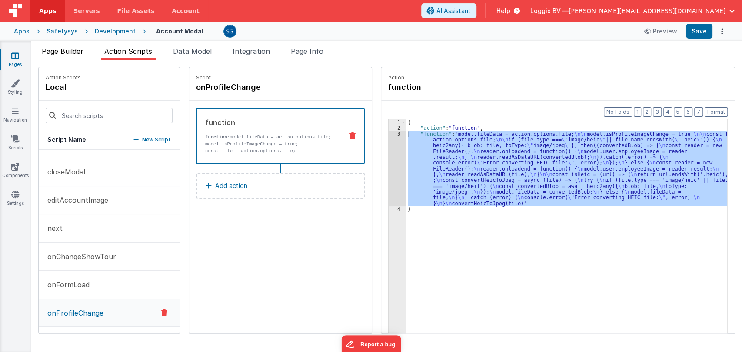
click at [58, 55] on span "Page Builder" at bounding box center [63, 51] width 42 height 9
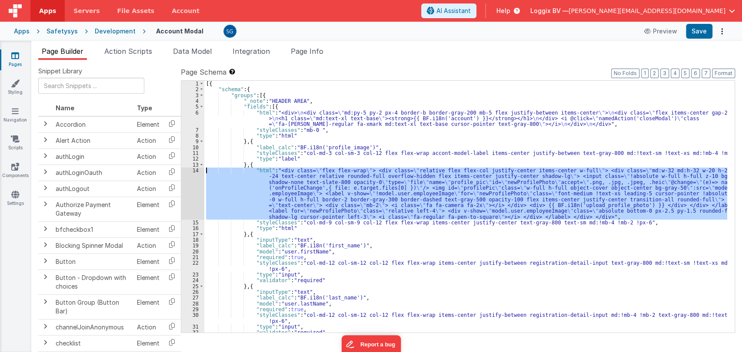
click at [194, 169] on div "14" at bounding box center [192, 194] width 23 height 52
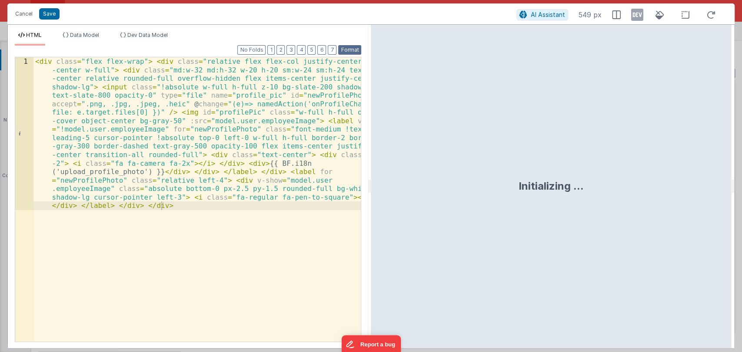
click at [350, 50] on button "Format" at bounding box center [349, 50] width 23 height 10
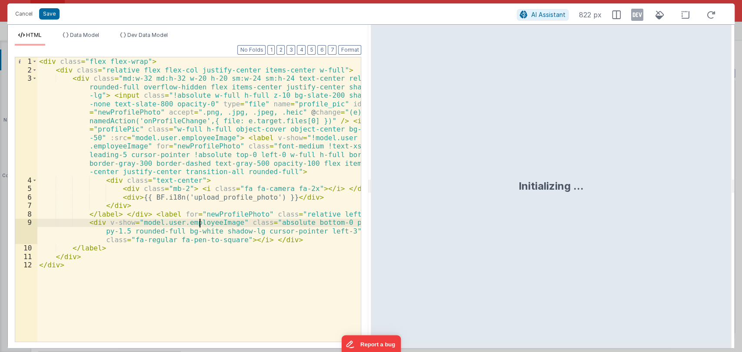
click at [199, 224] on div "< div class = "flex flex-wrap" > < div class = "relative flex flex-col justify-…" at bounding box center [199, 207] width 324 height 301
click at [20, 15] on button "Cancel" at bounding box center [24, 14] width 26 height 12
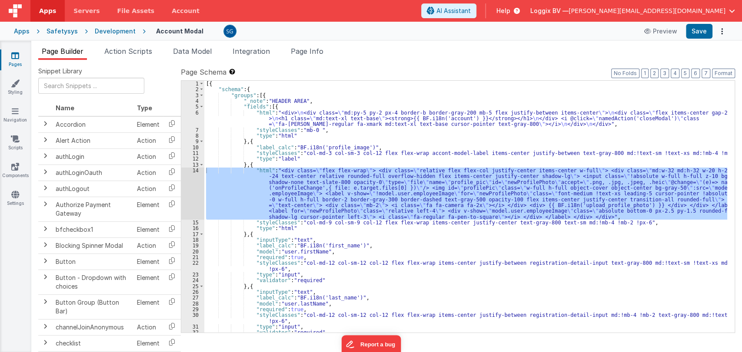
click at [13, 189] on div "Pages Styling Navigation Scripts Components Settings" at bounding box center [15, 196] width 31 height 311
click at [14, 166] on icon at bounding box center [15, 166] width 8 height 9
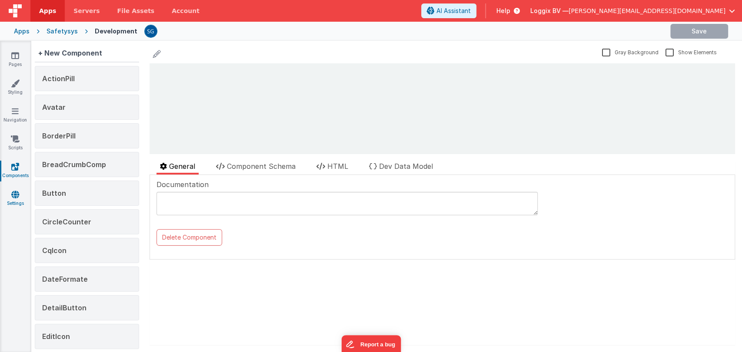
click at [14, 197] on icon at bounding box center [15, 194] width 8 height 9
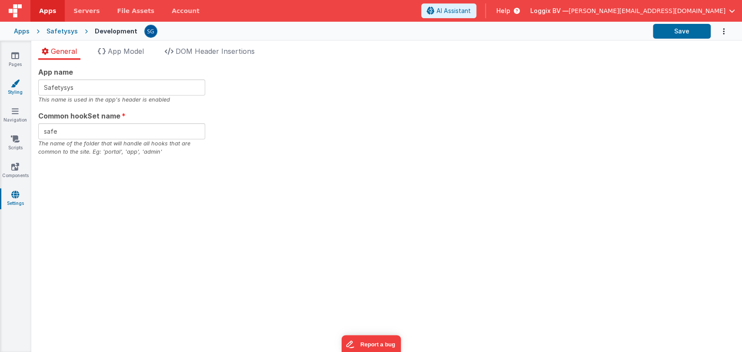
click at [15, 85] on icon at bounding box center [15, 83] width 9 height 9
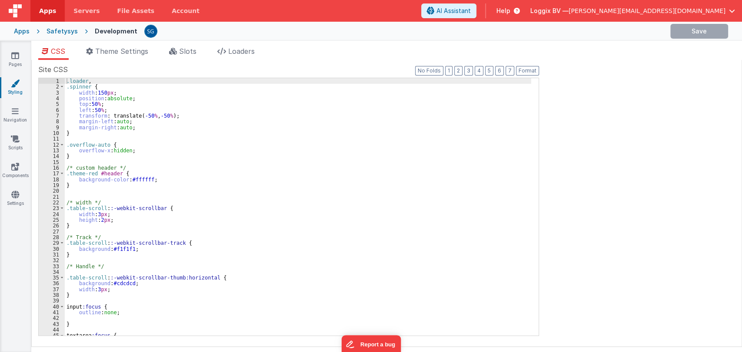
click at [15, 85] on icon at bounding box center [15, 83] width 9 height 9
click at [177, 55] on li "Slots" at bounding box center [183, 53] width 34 height 14
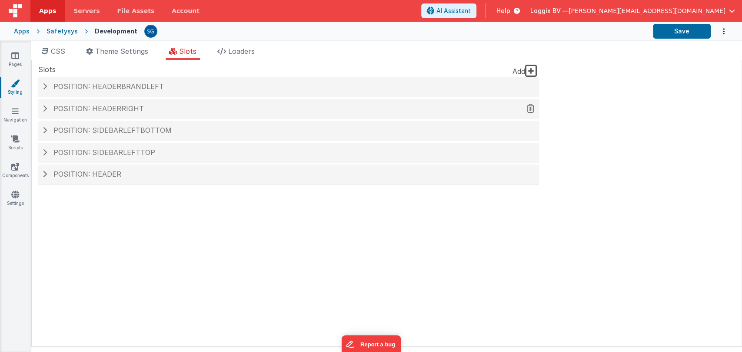
click at [119, 111] on span "Position: headerRight" at bounding box center [98, 108] width 90 height 9
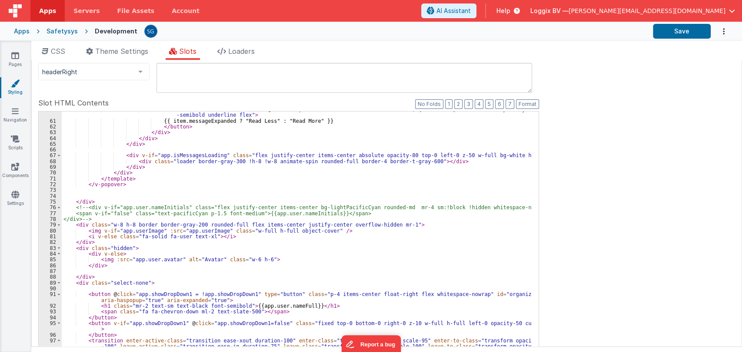
scroll to position [434, 0]
click at [207, 230] on div "< button v-if = "item.showReadMore" @ click.stop = "namedAction('onClickReadMor…" at bounding box center [296, 255] width 469 height 299
click at [330, 233] on div "< button v-if = "item.showReadMore" @ click.stop = "namedAction('onClickReadMor…" at bounding box center [296, 255] width 469 height 299
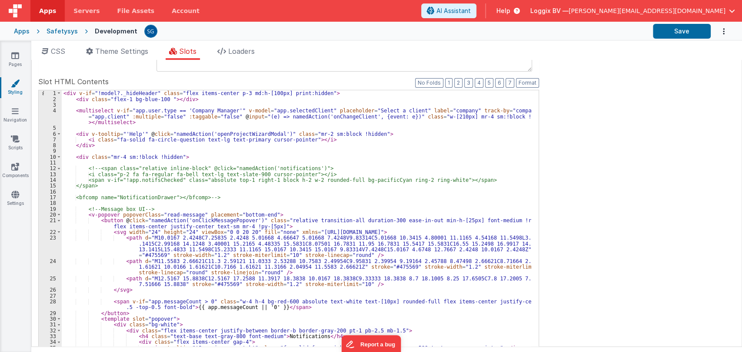
scroll to position [93, 0]
click at [13, 53] on icon at bounding box center [15, 55] width 8 height 9
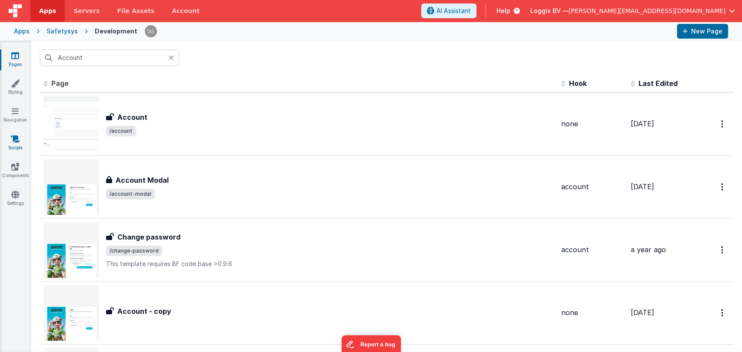
click at [15, 141] on icon at bounding box center [15, 139] width 9 height 9
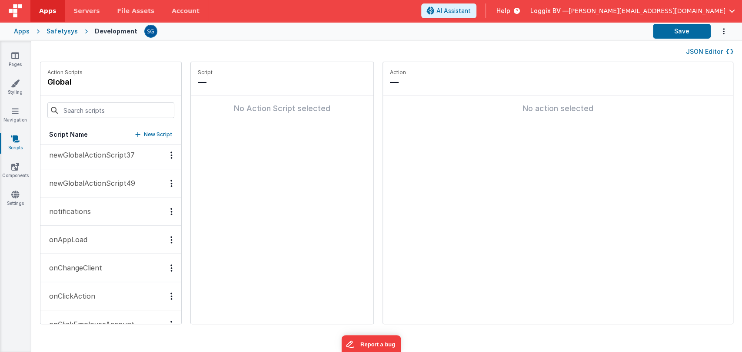
scroll to position [541, 0]
click at [71, 234] on p "onAppLoad" at bounding box center [65, 239] width 43 height 10
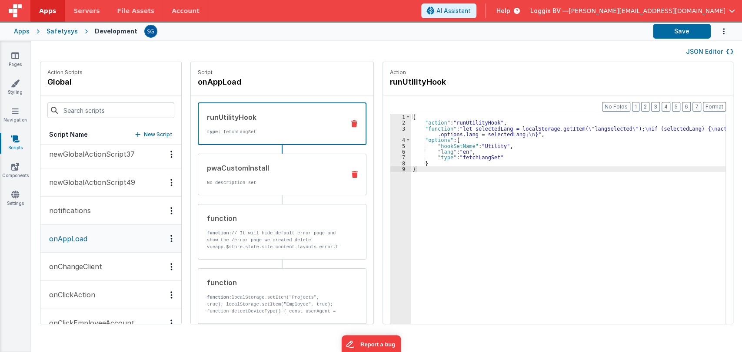
click at [256, 180] on p "No description set" at bounding box center [272, 182] width 131 height 7
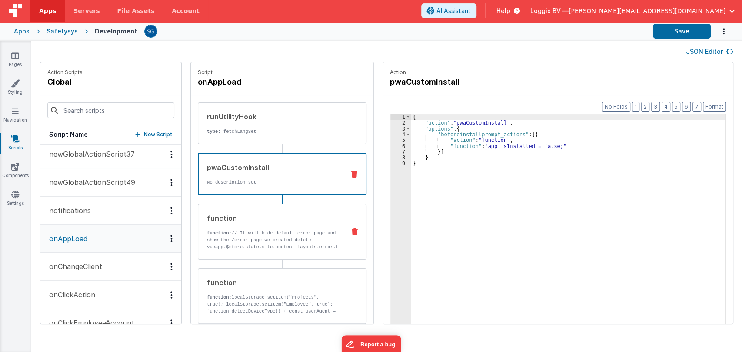
click at [248, 240] on p "function: // It will hide default error page and show the /error page we create…" at bounding box center [272, 265] width 131 height 70
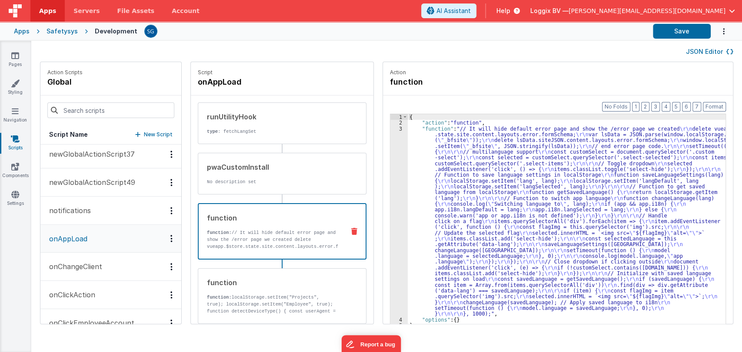
click at [393, 129] on div "3" at bounding box center [398, 221] width 17 height 191
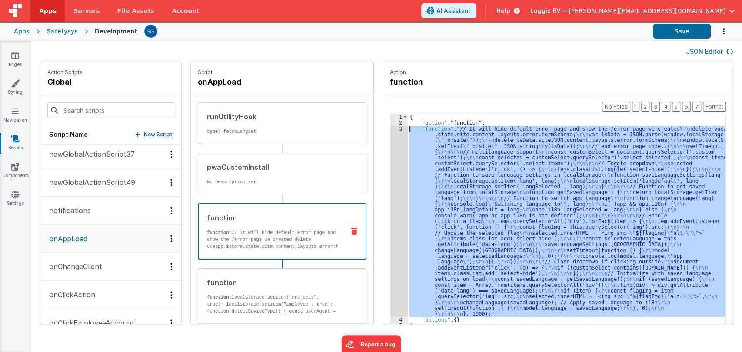
click at [393, 129] on div "3" at bounding box center [398, 221] width 17 height 191
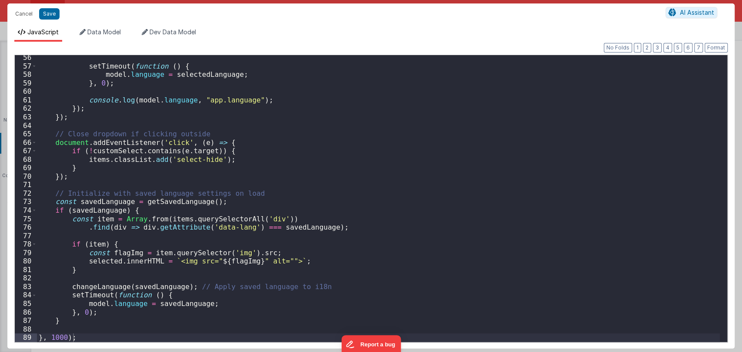
scroll to position [469, 0]
click at [27, 14] on button "Cancel" at bounding box center [24, 14] width 26 height 12
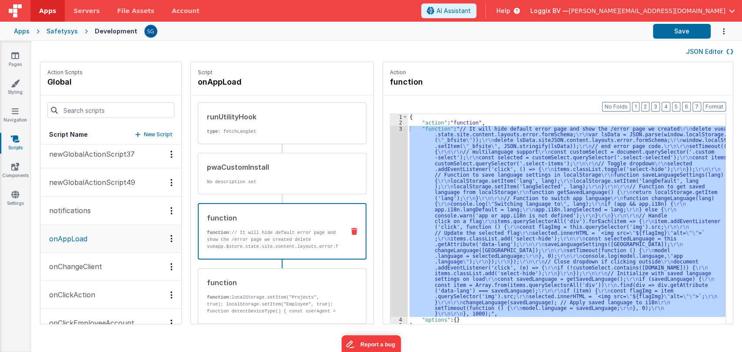
click at [461, 153] on div "{ "action" : "function" , "function" : "// It will hide default error page and …" at bounding box center [566, 232] width 318 height 237
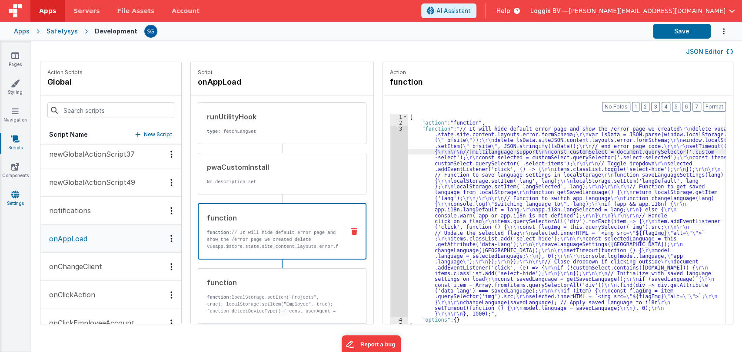
click at [11, 199] on icon at bounding box center [15, 194] width 8 height 9
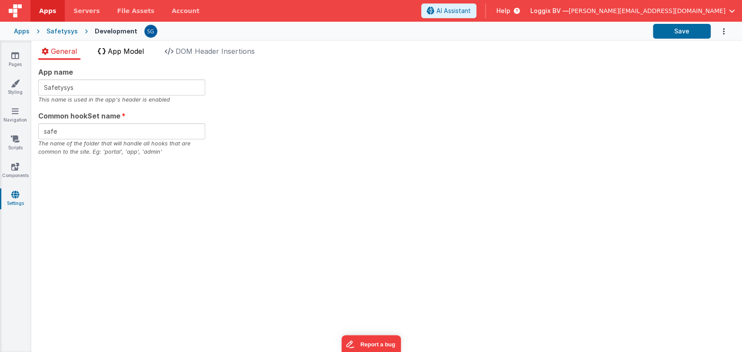
click at [118, 53] on span "App Model" at bounding box center [126, 51] width 36 height 9
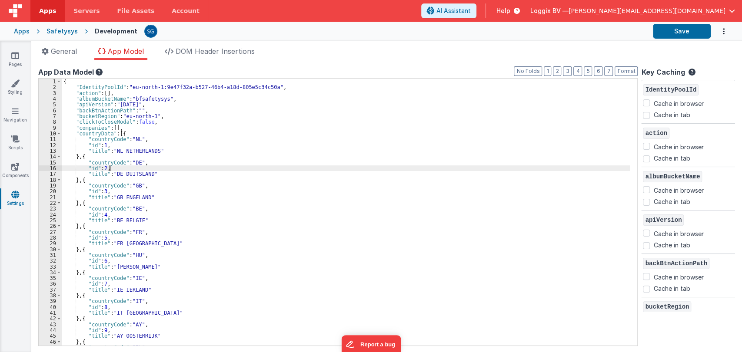
click at [273, 166] on div "{ "IdentityPoolId" : "eu-north-1:9e47f32a-b527-46b4-a18d-805e5c34c50a" , "actio…" at bounding box center [346, 218] width 568 height 279
click at [264, 218] on div "{ "IdentityPoolId" : "eu-north-1:9e47f32a-b527-46b4-a18d-805e5c34c50a" , "actio…" at bounding box center [346, 218] width 568 height 279
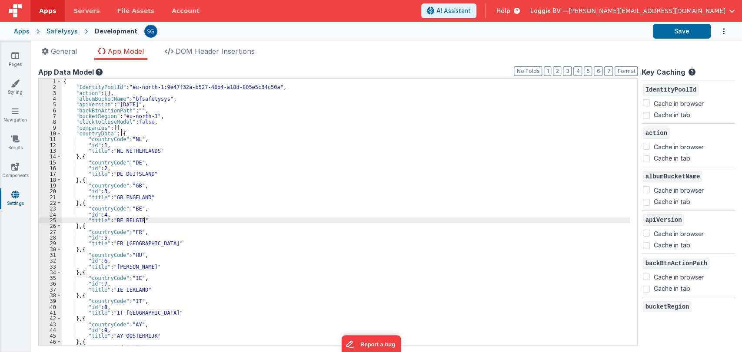
click at [264, 218] on div "{ "IdentityPoolId" : "eu-north-1:9e47f32a-b527-46b4-a18d-805e5c34c50a" , "actio…" at bounding box center [346, 218] width 568 height 279
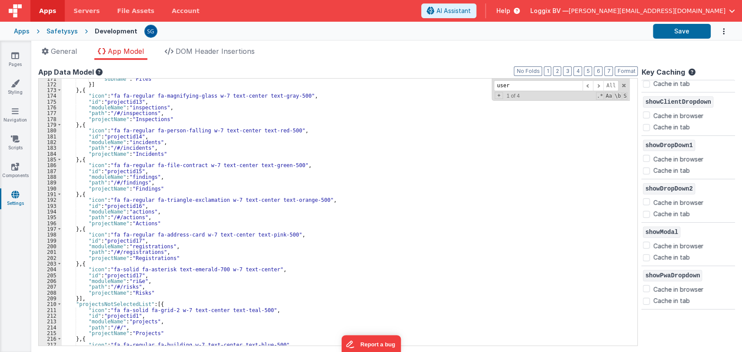
scroll to position [987, 0]
click at [511, 82] on input "user" at bounding box center [537, 85] width 89 height 11
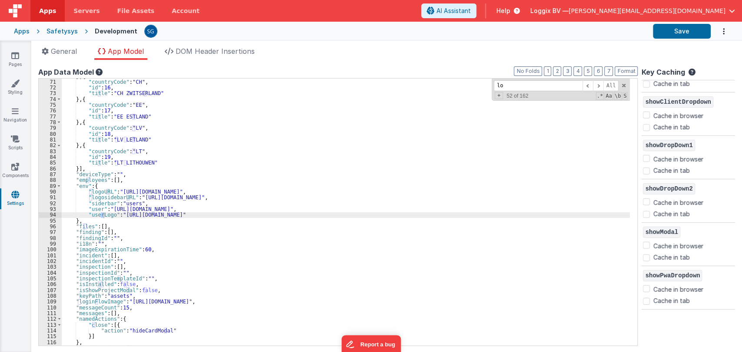
scroll to position [405, 0]
type input "logo"
click at [599, 84] on span at bounding box center [598, 85] width 10 height 11
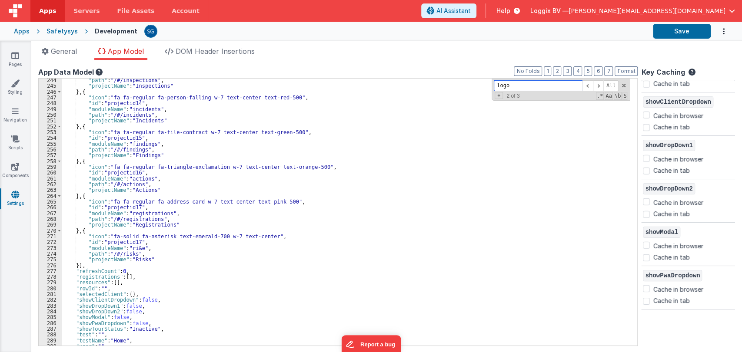
scroll to position [1418, 0]
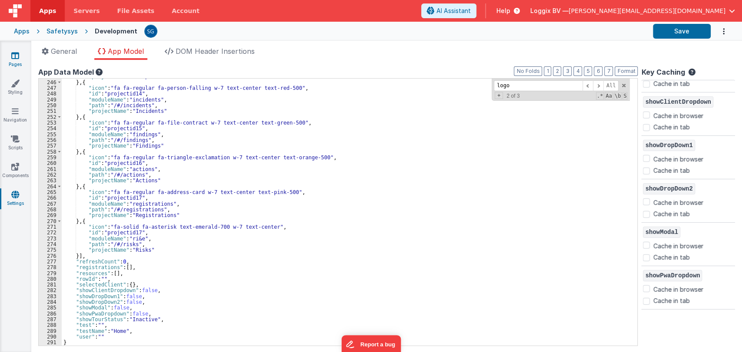
click at [17, 62] on link "Pages" at bounding box center [15, 59] width 31 height 17
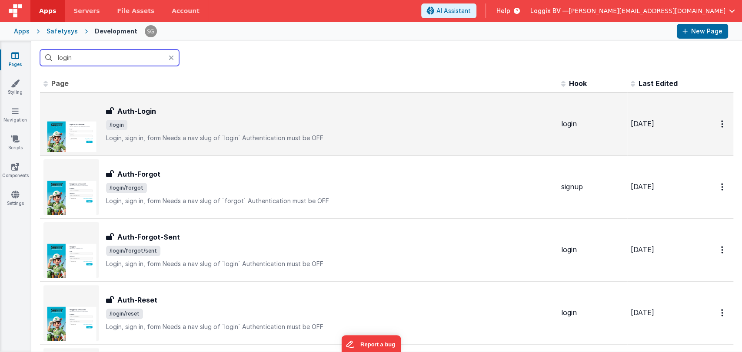
type input "login"
click at [119, 116] on div "Auth-Login Auth-Login /login Login, sign in, formNeeds a nav slug of `login`A…" at bounding box center [330, 124] width 448 height 36
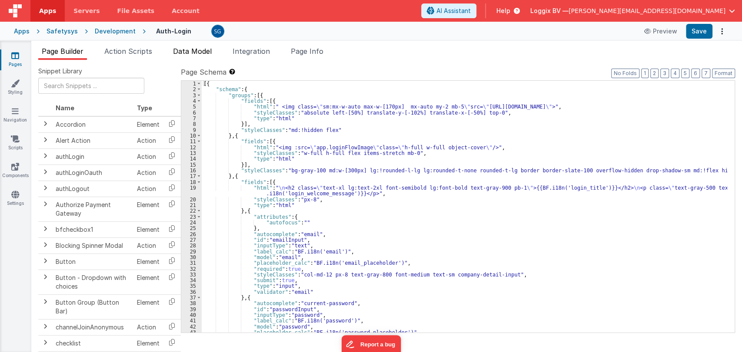
click at [207, 49] on span "Data Model" at bounding box center [192, 51] width 39 height 9
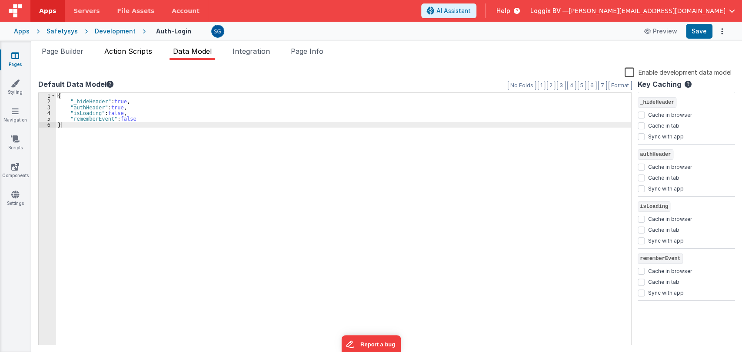
click at [129, 52] on span "Action Scripts" at bounding box center [128, 51] width 48 height 9
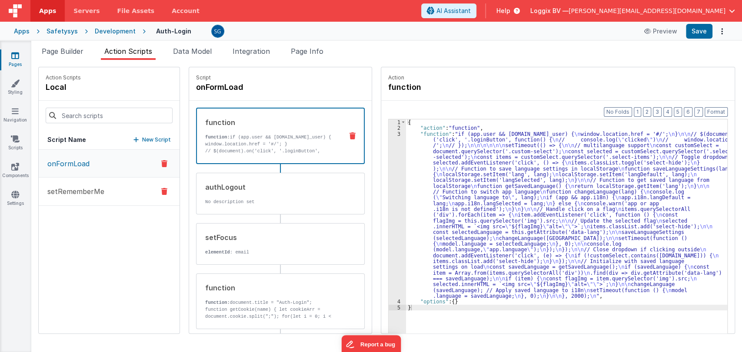
click at [97, 189] on p "setRememberMe" at bounding box center [73, 191] width 62 height 10
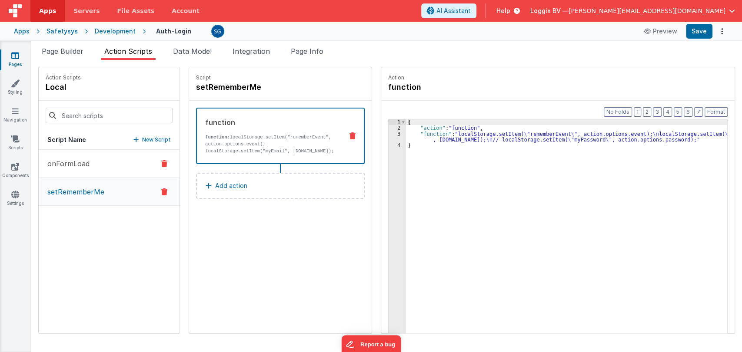
click at [65, 157] on button "onFormLoad" at bounding box center [109, 164] width 141 height 28
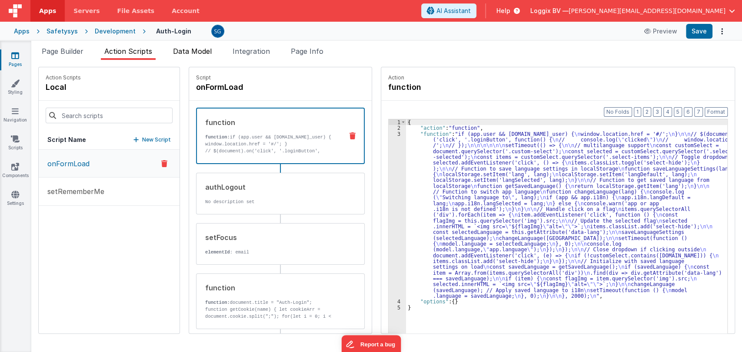
click at [194, 54] on span "Data Model" at bounding box center [192, 51] width 39 height 9
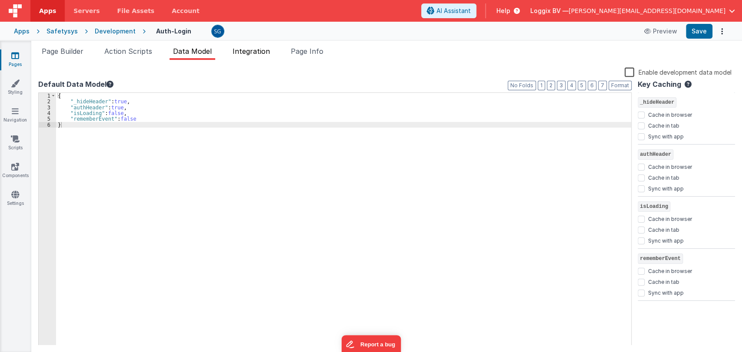
click at [243, 50] on span "Integration" at bounding box center [250, 51] width 37 height 9
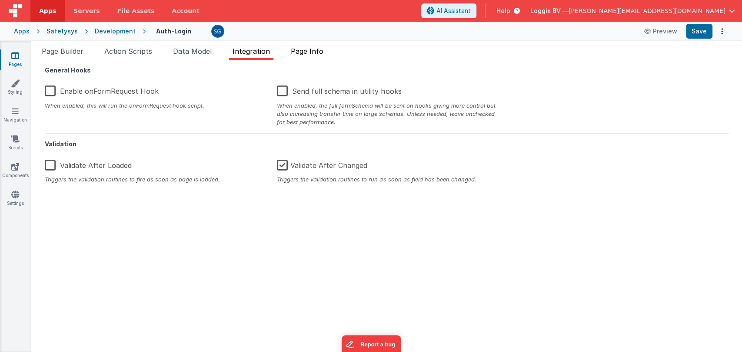
click at [295, 53] on span "Page Info" at bounding box center [307, 51] width 33 height 9
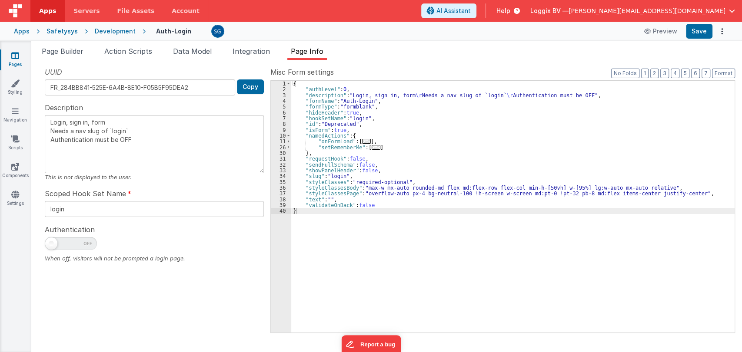
click at [365, 140] on span "..." at bounding box center [366, 141] width 9 height 5
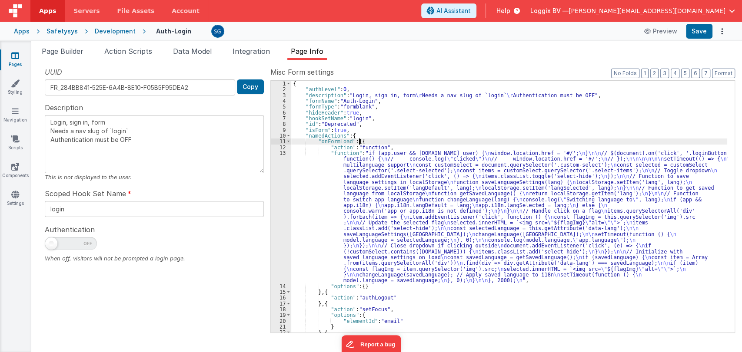
click at [284, 153] on div "13" at bounding box center [281, 216] width 20 height 133
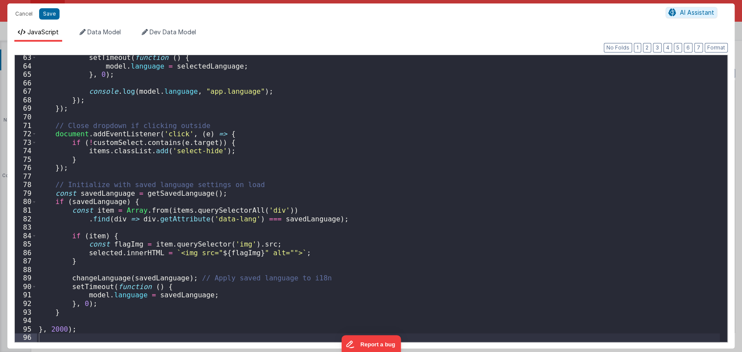
scroll to position [528, 0]
click at [98, 28] on span "Data Model" at bounding box center [103, 31] width 33 height 7
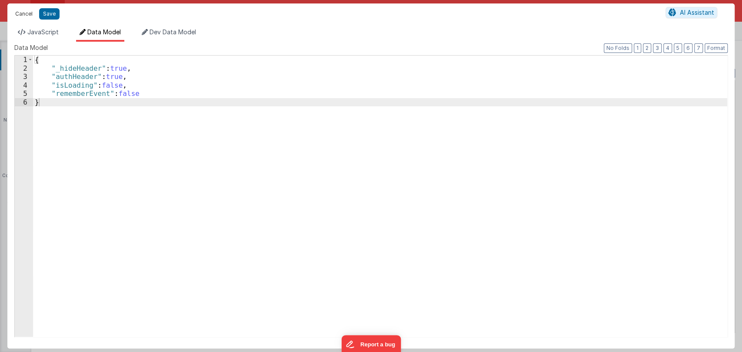
click at [24, 12] on button "Cancel" at bounding box center [24, 14] width 26 height 12
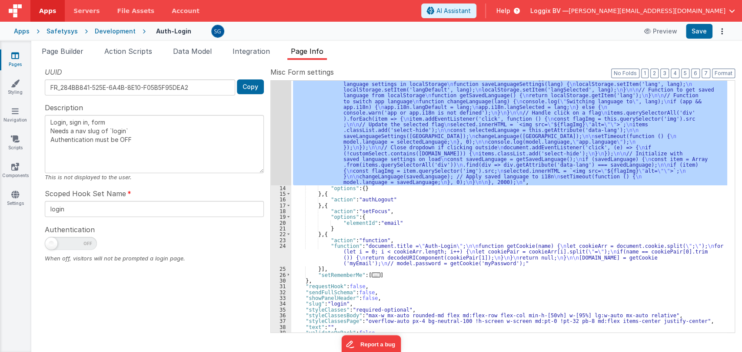
scroll to position [99, 0]
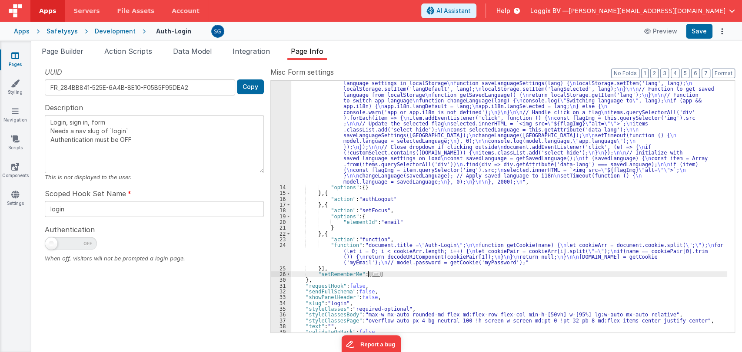
click at [371, 273] on span "..." at bounding box center [375, 274] width 9 height 5
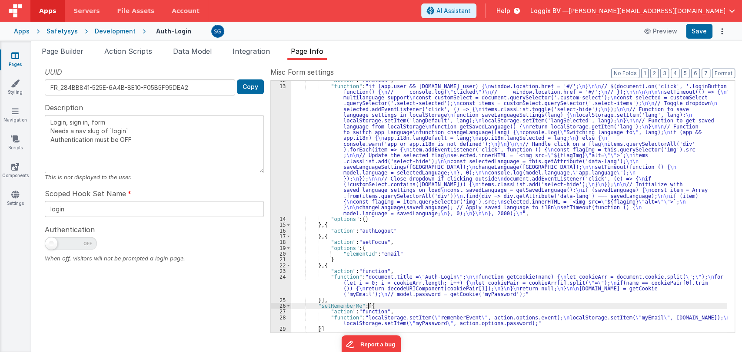
scroll to position [0, 0]
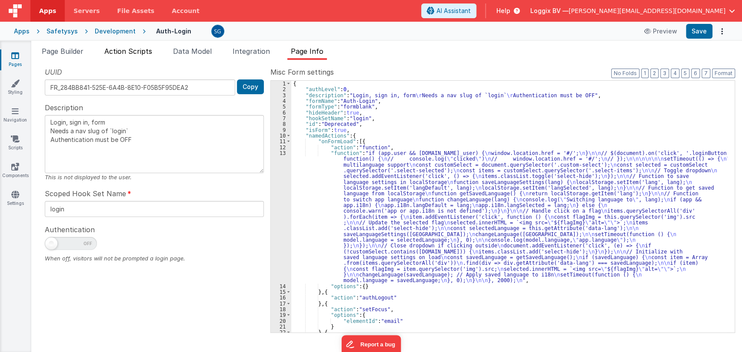
click at [134, 47] on span "Action Scripts" at bounding box center [128, 51] width 48 height 9
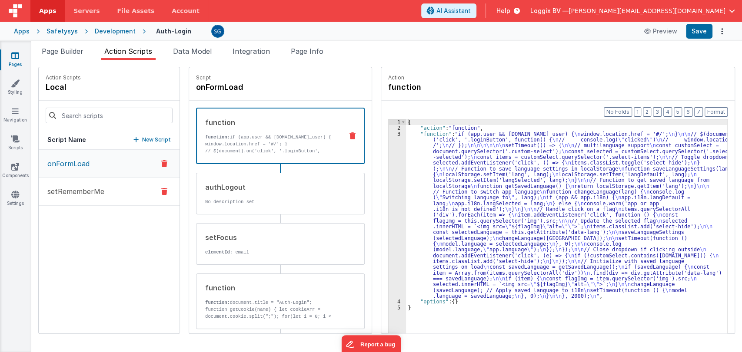
click at [73, 191] on p "setRememberMe" at bounding box center [73, 191] width 62 height 10
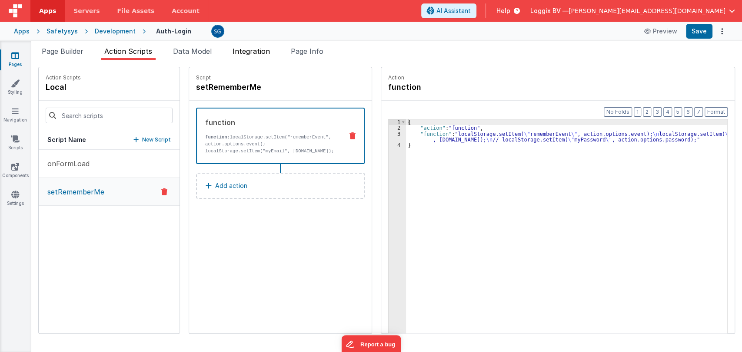
click at [242, 57] on li "Integration" at bounding box center [251, 53] width 44 height 14
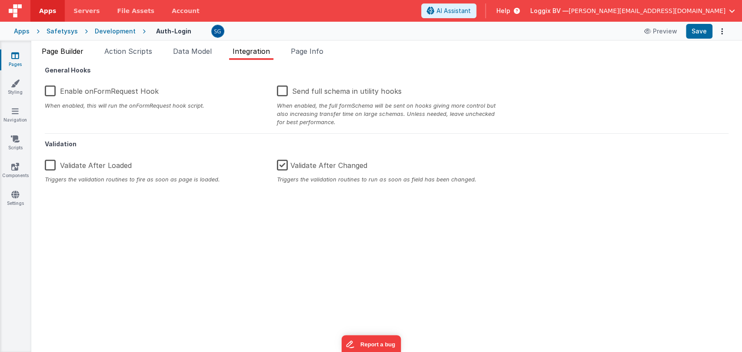
click at [70, 53] on span "Page Builder" at bounding box center [63, 51] width 42 height 9
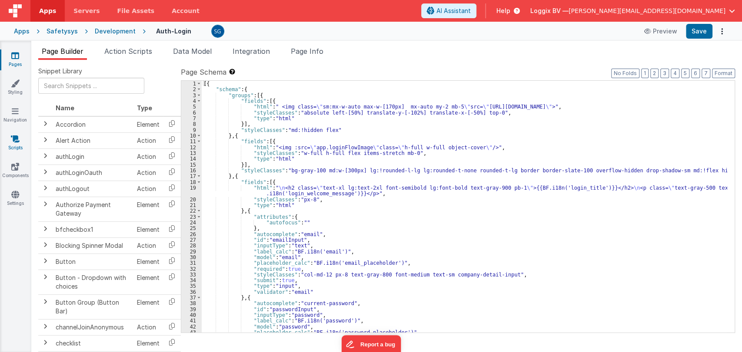
click at [17, 138] on icon at bounding box center [15, 139] width 9 height 9
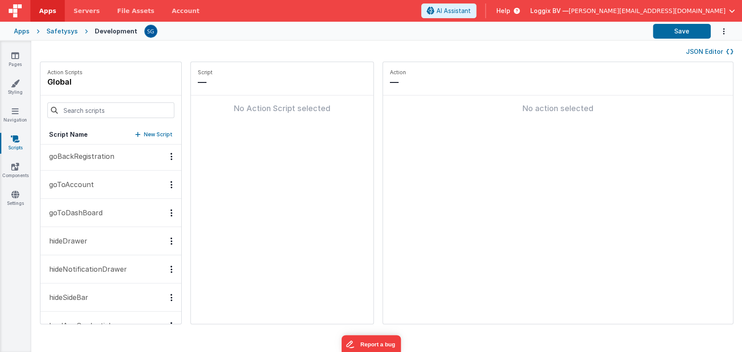
scroll to position [314, 0]
click at [80, 204] on button "goToDashBoard" at bounding box center [110, 212] width 141 height 28
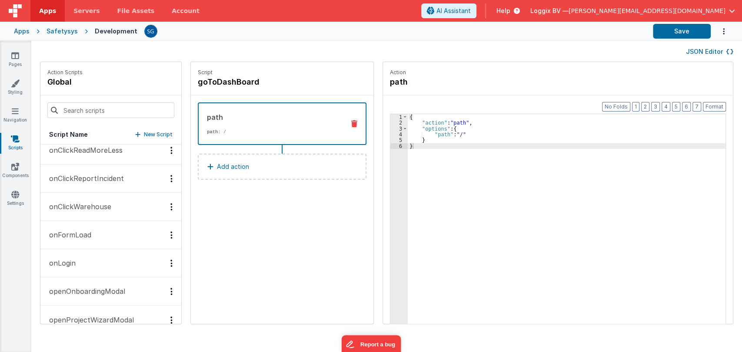
scroll to position [940, 0]
click at [66, 230] on p "onFormLoad" at bounding box center [67, 234] width 47 height 10
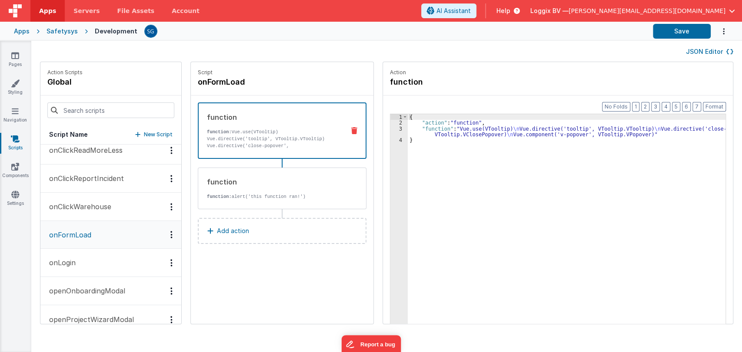
scroll to position [941, 0]
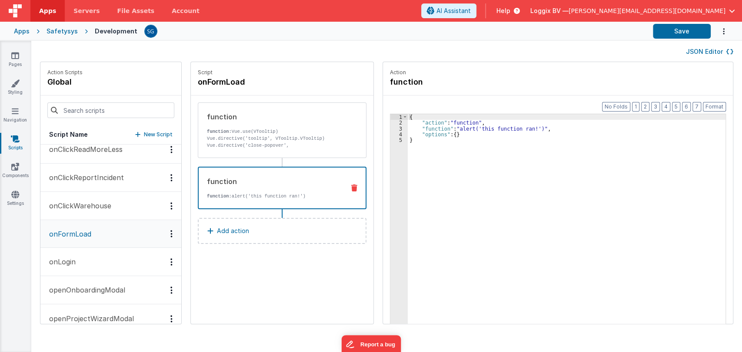
click at [253, 191] on div "function function: alert('this function ran!')" at bounding box center [268, 187] width 139 height 23
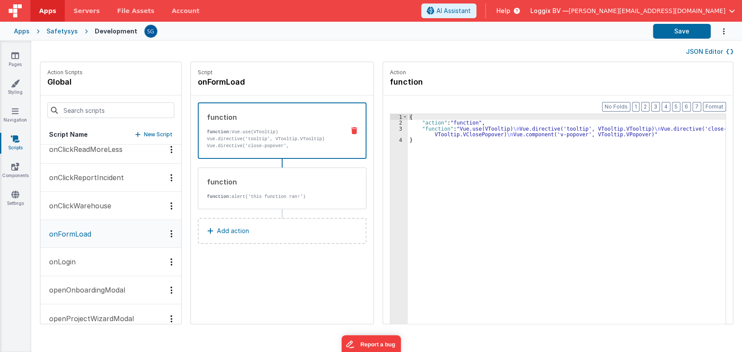
click at [265, 146] on p "function: Vue.use(VTooltip) Vue.directive('tooltip', VTooltip.VTooltip) Vue.dir…" at bounding box center [272, 146] width 131 height 35
click at [72, 260] on p "onLogin" at bounding box center [60, 262] width 32 height 10
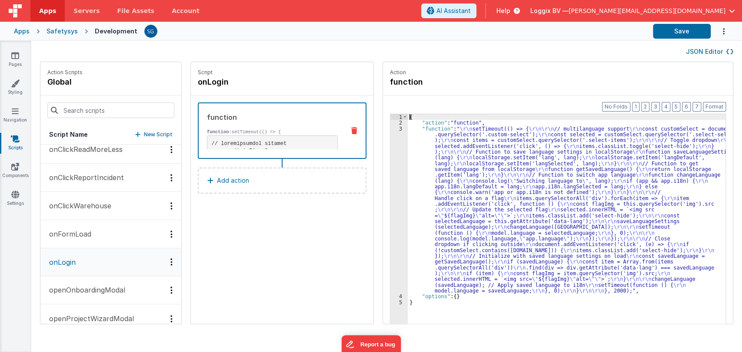
click at [392, 128] on div "3" at bounding box center [398, 210] width 17 height 168
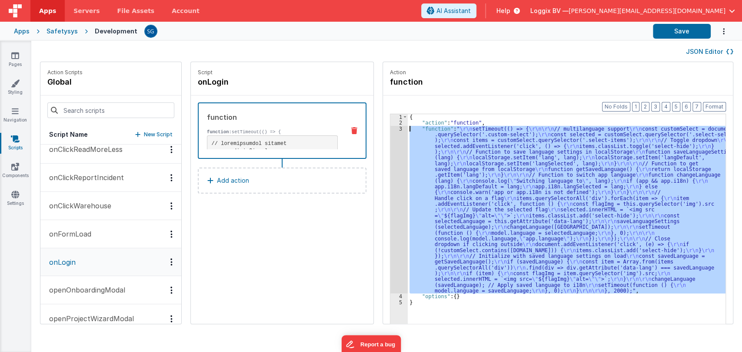
click at [392, 128] on div "3" at bounding box center [398, 210] width 17 height 168
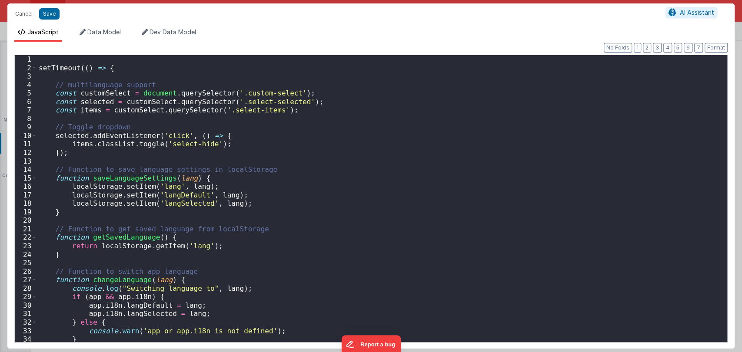
scroll to position [0, 0]
click at [21, 12] on button "Cancel" at bounding box center [24, 14] width 26 height 12
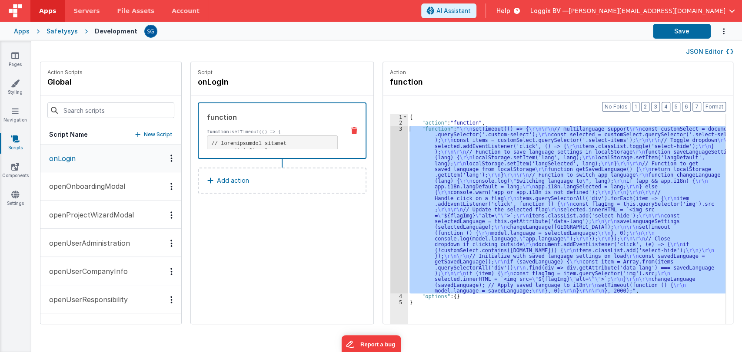
scroll to position [1045, 0]
click at [13, 196] on icon at bounding box center [15, 194] width 8 height 9
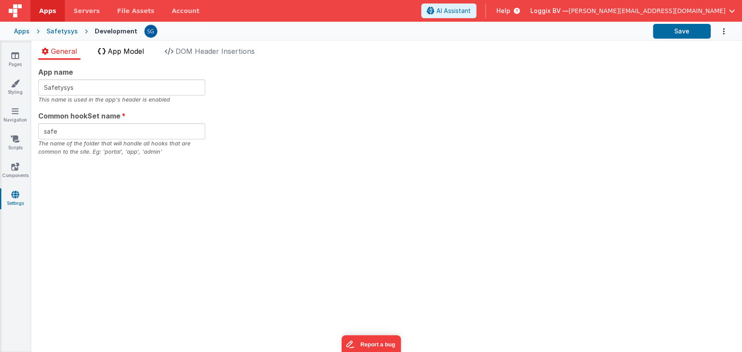
click at [123, 46] on li "App Model" at bounding box center [120, 53] width 53 height 14
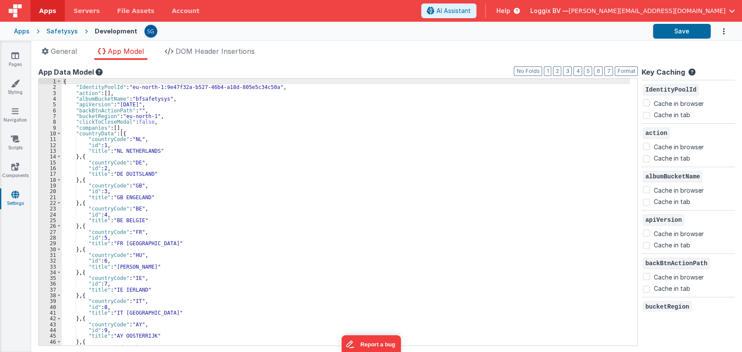
click at [309, 153] on div "{ "IdentityPoolId" : "eu-north-1:9e47f32a-b527-46b4-a18d-805e5c34c50a" , "actio…" at bounding box center [346, 218] width 568 height 279
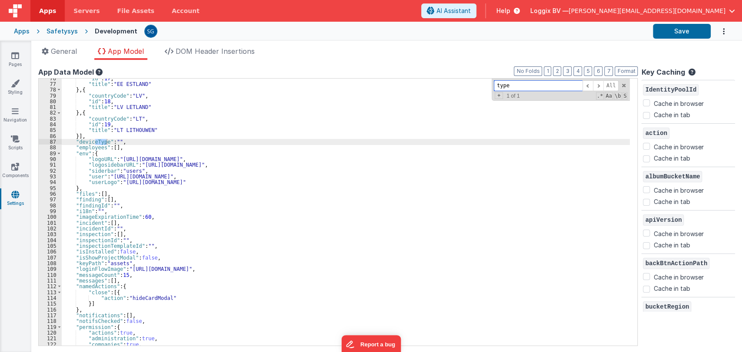
scroll to position [434, 0]
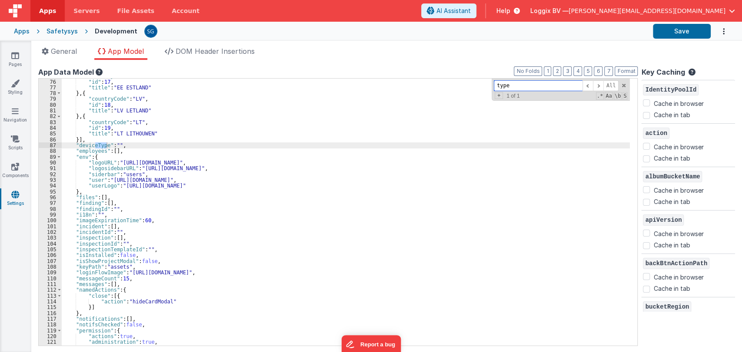
click at [517, 85] on input "type" at bounding box center [537, 85] width 89 height 11
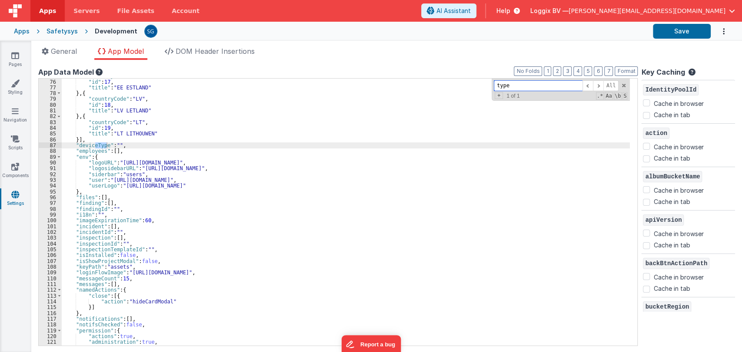
click at [517, 85] on input "type" at bounding box center [537, 85] width 89 height 11
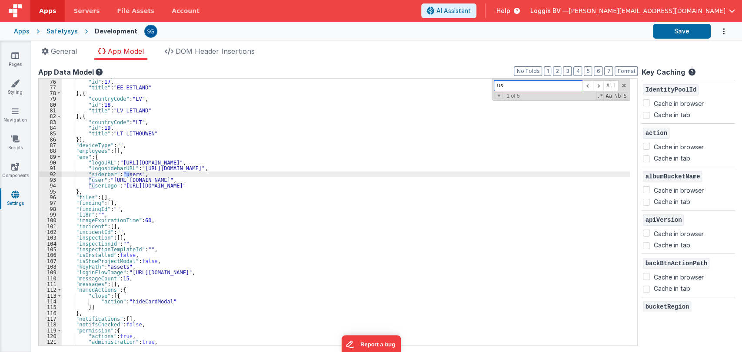
type input "u"
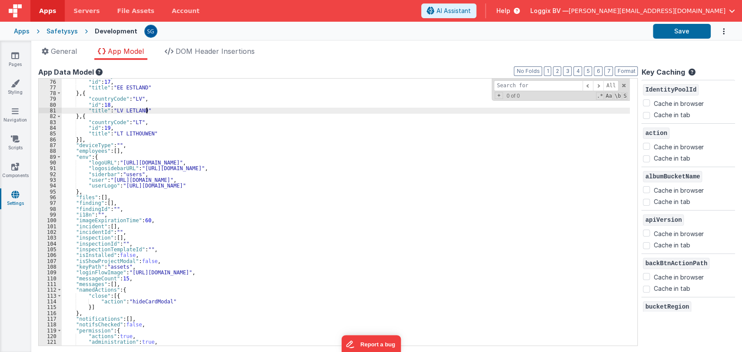
click at [249, 110] on div ""countryCode" : "EE" , "id" : 17 , "title" : "EE ESTLAND" } , { "countryCode" :…" at bounding box center [346, 212] width 568 height 279
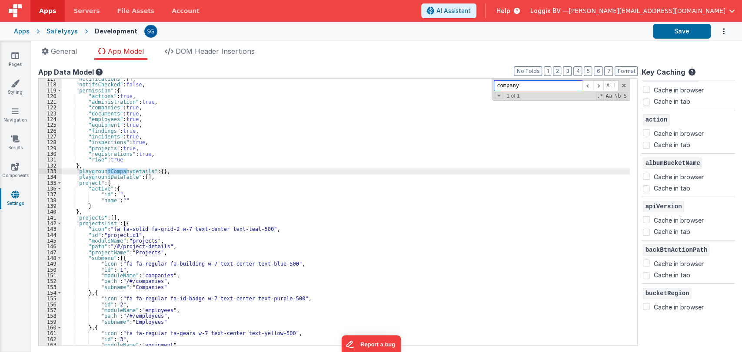
scroll to position [0, 0]
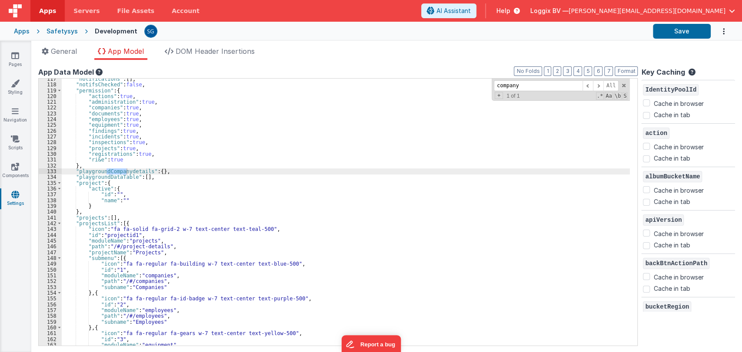
click at [192, 166] on div ""notifications" : [ ] , "notifsChecked" : false , "permission" : { "actions" : …" at bounding box center [346, 215] width 568 height 279
click at [177, 171] on div ""notifications" : [ ] , "notifsChecked" : false , "permission" : { "actions" : …" at bounding box center [346, 215] width 568 height 279
click at [510, 85] on input "company" at bounding box center [537, 85] width 89 height 11
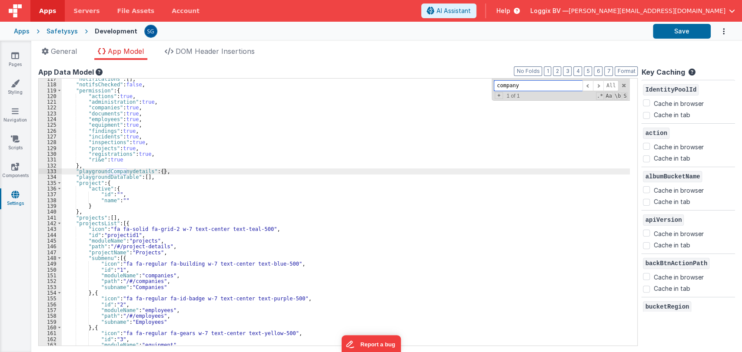
paste input "isUserLoggedIn"
type input "i"
click at [7, 61] on link "Pages" at bounding box center [15, 59] width 31 height 17
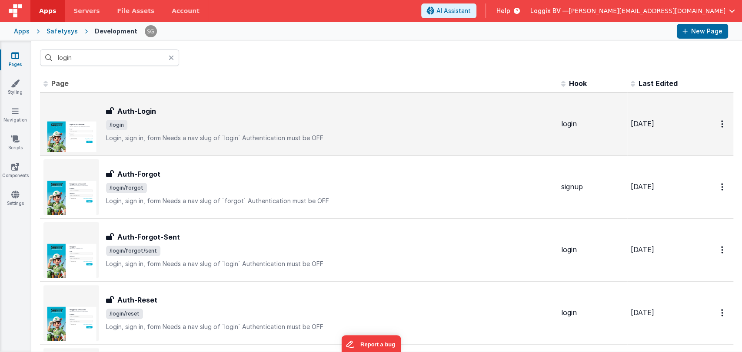
click at [136, 111] on h3 "Auth-Login" at bounding box center [136, 111] width 39 height 10
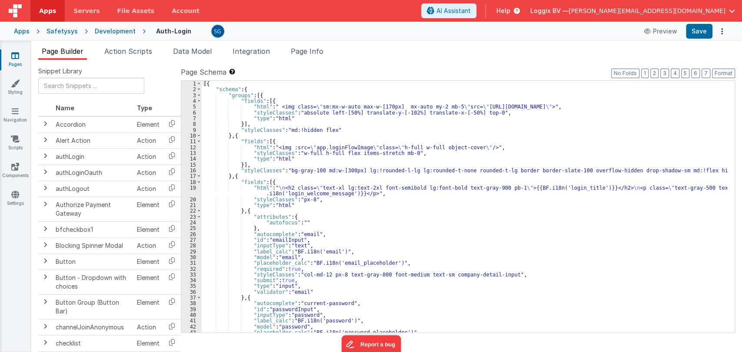
click at [337, 145] on div "[{ "schema" : { "groups" : [{ "fields" : [{ "html" : " <img class= \" sm:mx-w-a…" at bounding box center [464, 213] width 525 height 264
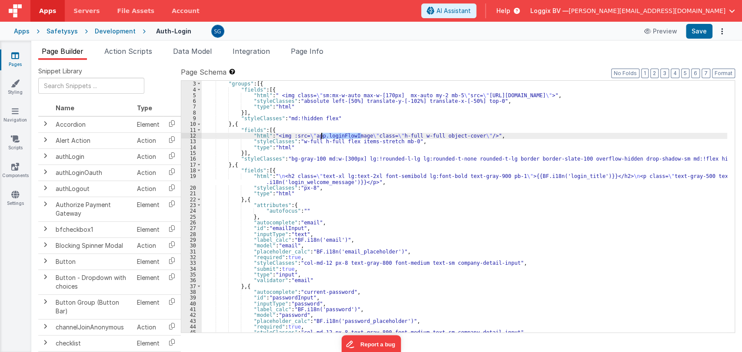
scroll to position [11, 0]
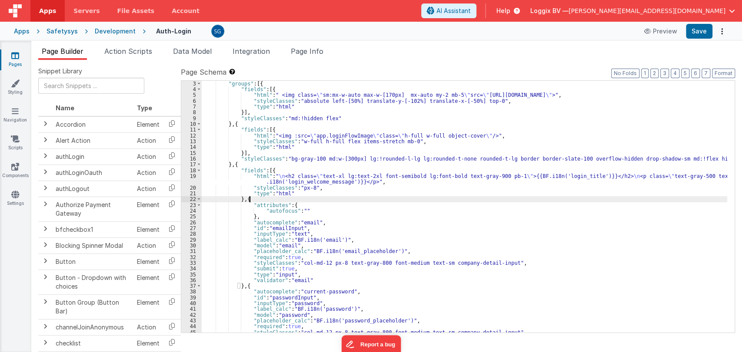
click at [350, 200] on div ""groups" : [{ "fields" : [{ "html" : " <img class= \" sm:mx-w-auto max-w-[170px…" at bounding box center [464, 213] width 525 height 264
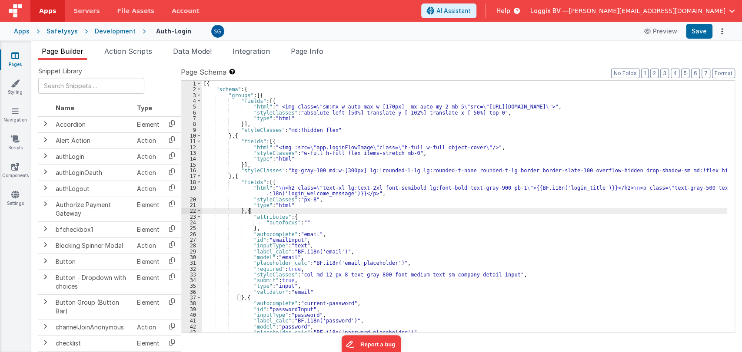
scroll to position [0, 0]
click at [189, 50] on span "Data Model" at bounding box center [192, 51] width 39 height 9
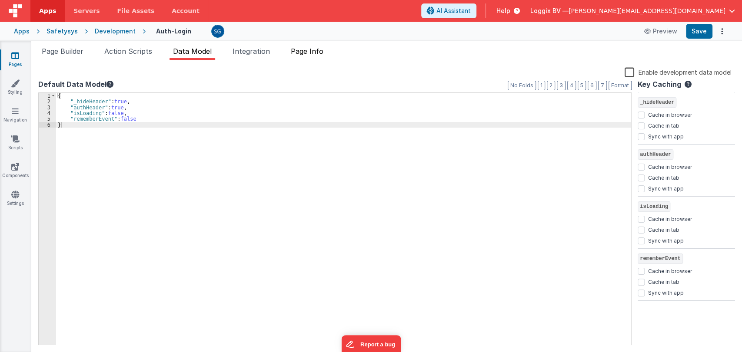
click at [312, 55] on li "Page Info" at bounding box center [307, 53] width 40 height 14
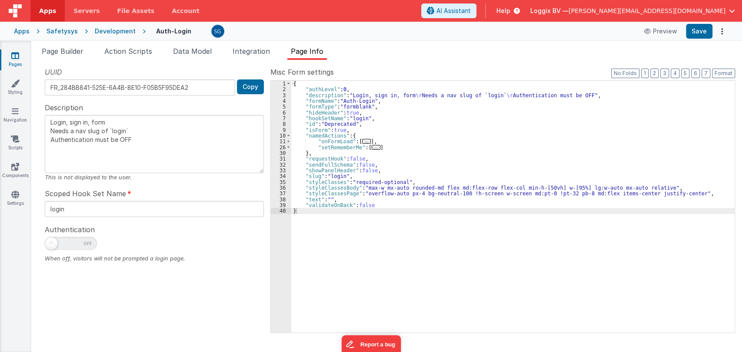
click at [362, 140] on span "..." at bounding box center [366, 141] width 9 height 5
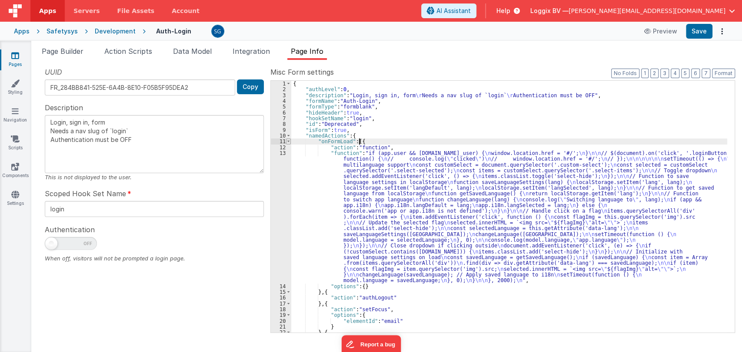
click at [287, 141] on span at bounding box center [288, 142] width 5 height 6
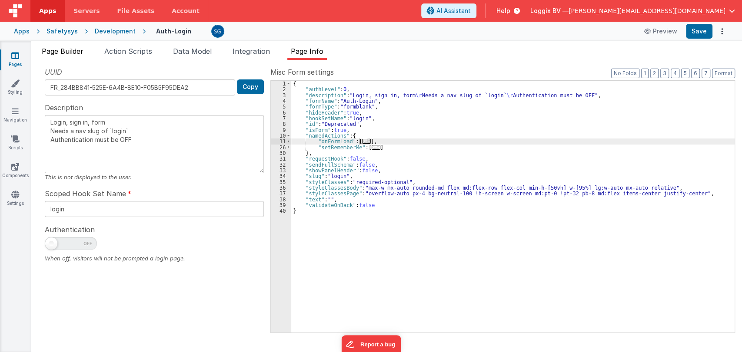
click at [63, 47] on span "Page Builder" at bounding box center [63, 51] width 42 height 9
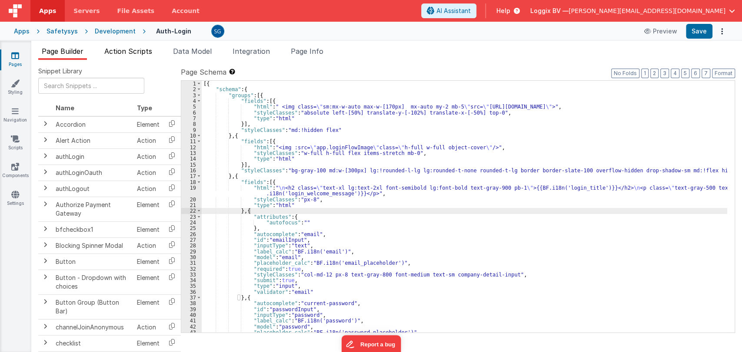
click at [124, 50] on span "Action Scripts" at bounding box center [128, 51] width 48 height 9
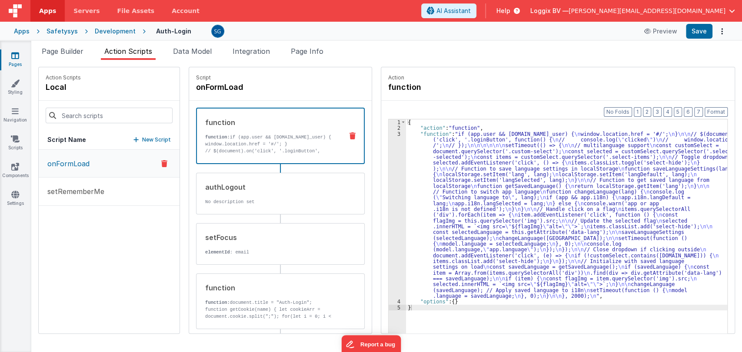
scroll to position [45, 0]
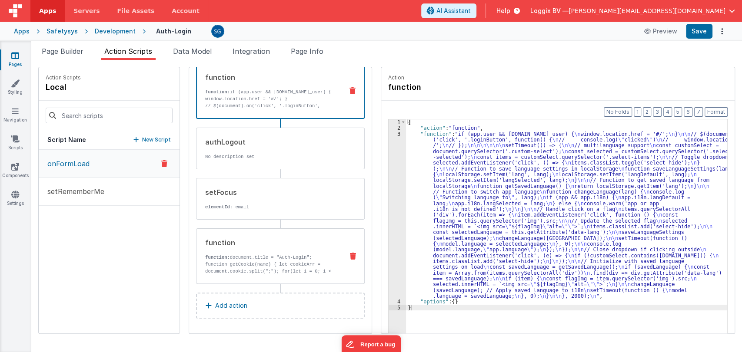
click at [249, 259] on p "function: document.title = "Auth-Login";" at bounding box center [270, 257] width 131 height 7
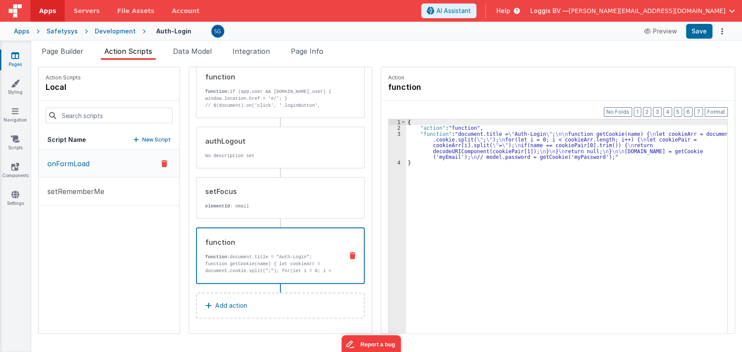
click at [388, 133] on div "3" at bounding box center [396, 145] width 17 height 29
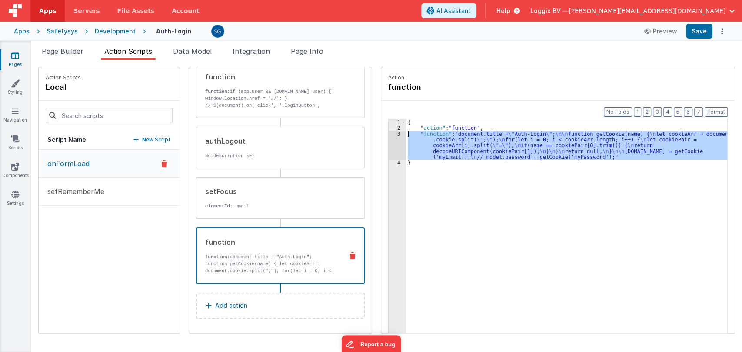
click at [388, 133] on div "3" at bounding box center [396, 145] width 17 height 29
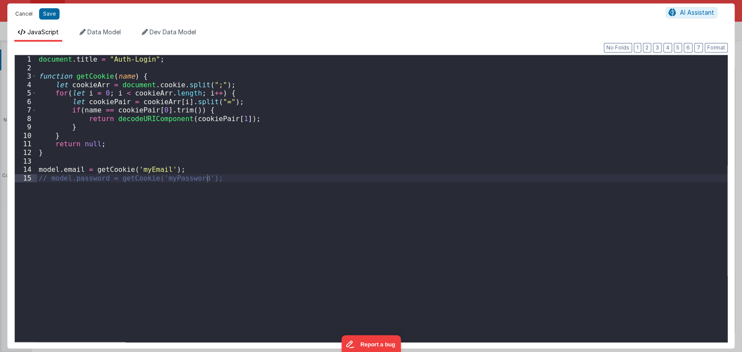
click at [22, 12] on button "Cancel" at bounding box center [24, 14] width 26 height 12
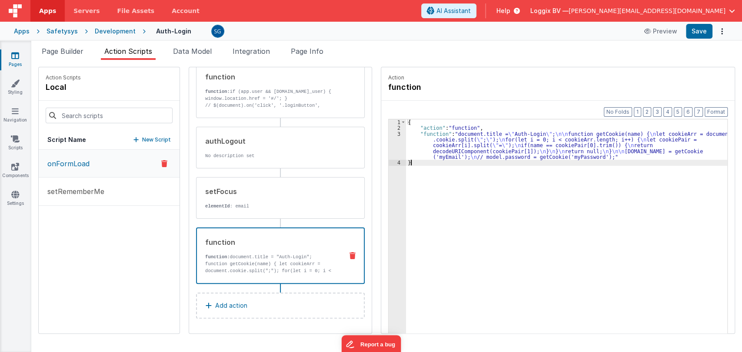
click at [483, 248] on div "{ "action" : "function" , "function" : "document.title = \" Auth-Login \" ; \n\…" at bounding box center [571, 245] width 330 height 253
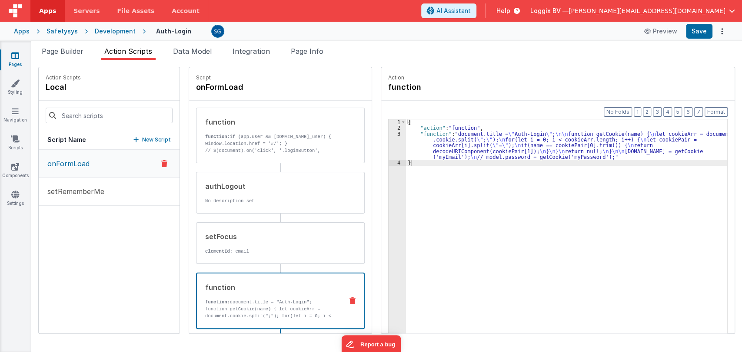
click at [101, 244] on div "onFormLoad setRememberMe" at bounding box center [109, 242] width 141 height 184
click at [81, 162] on p "onFormLoad" at bounding box center [65, 164] width 47 height 10
click at [181, 49] on span "Data Model" at bounding box center [192, 51] width 39 height 9
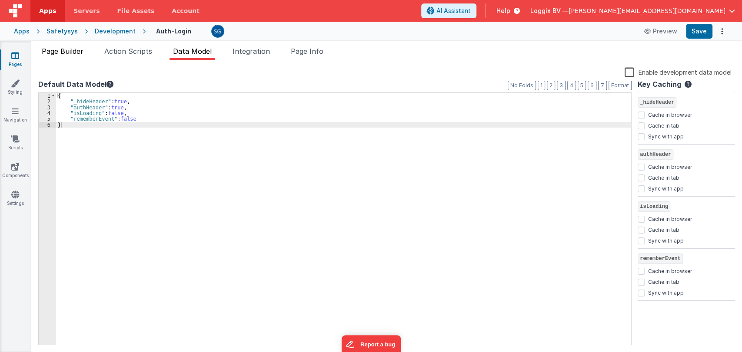
click at [75, 48] on span "Page Builder" at bounding box center [63, 51] width 42 height 9
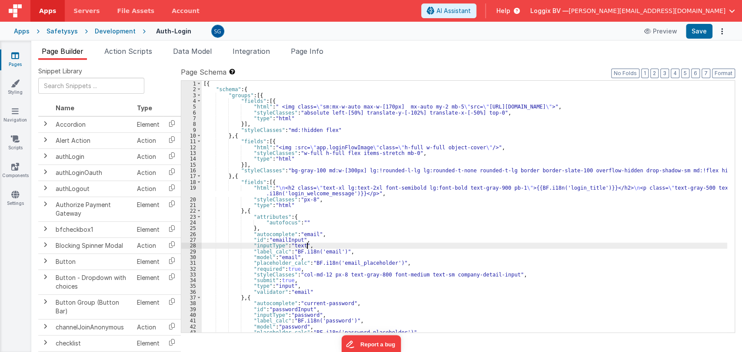
click at [407, 246] on div "[{ "schema" : { "groups" : [{ "fields" : [{ "html" : " <img class= \" sm:mx-w-a…" at bounding box center [464, 213] width 525 height 264
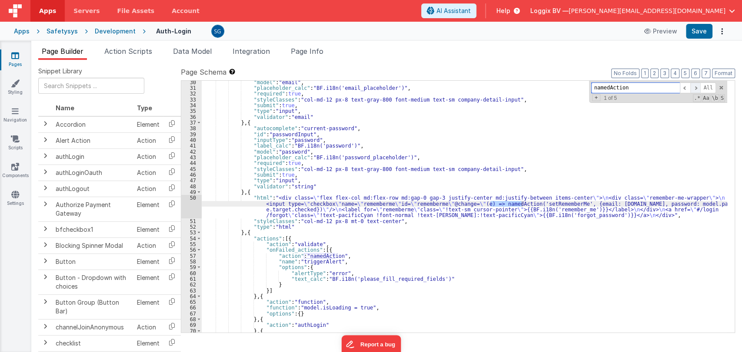
click at [694, 86] on span at bounding box center [695, 88] width 10 height 11
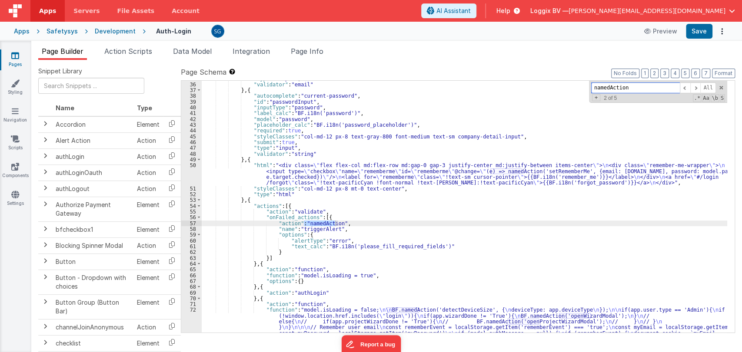
scroll to position [208, 0]
click at [695, 86] on span at bounding box center [695, 88] width 10 height 11
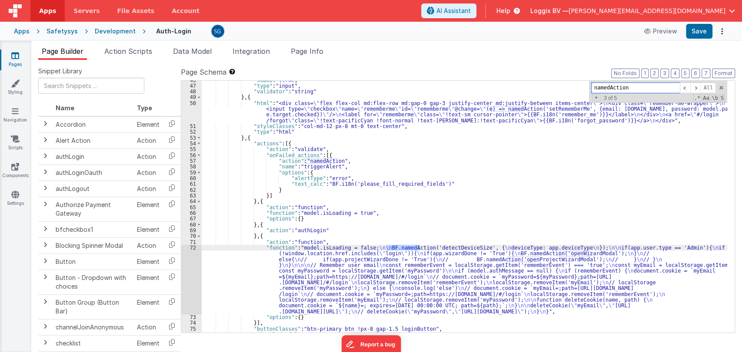
scroll to position [270, 0]
click at [191, 247] on div "72" at bounding box center [191, 280] width 20 height 70
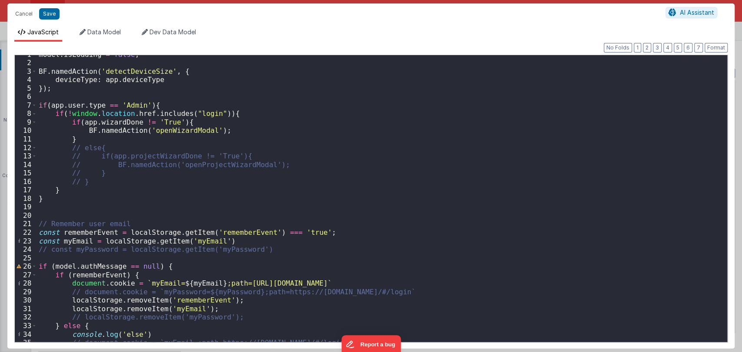
scroll to position [5, 0]
click at [99, 191] on div "model . isLoading = false ; BF . namedAction ( 'detectDeviceSize' , { deviceTyp…" at bounding box center [378, 202] width 682 height 304
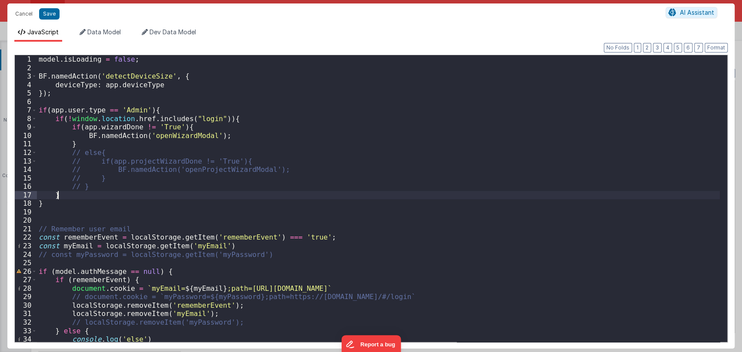
scroll to position [0, 0]
click at [96, 29] on span "Data Model" at bounding box center [103, 31] width 33 height 7
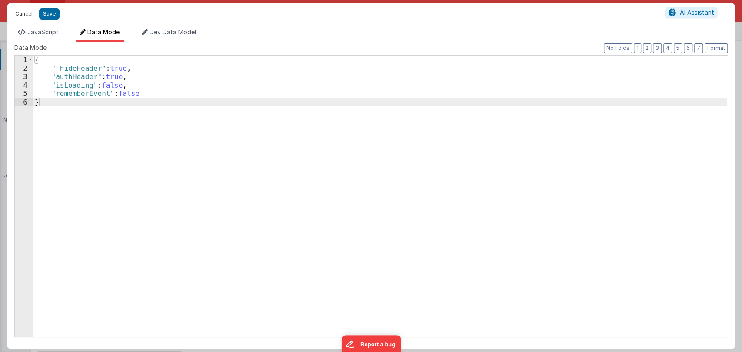
click at [22, 16] on button "Cancel" at bounding box center [24, 14] width 26 height 12
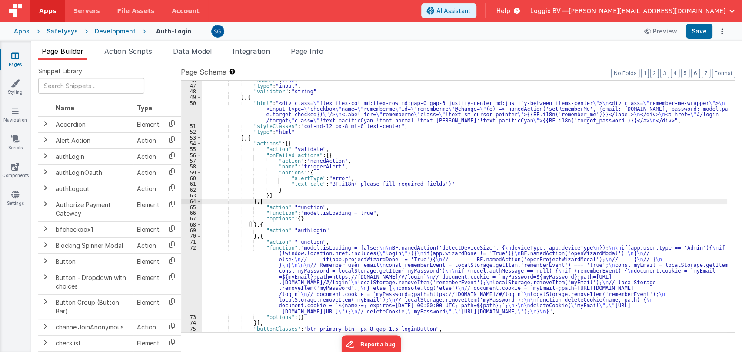
click at [455, 201] on div ""submit" : true , "type" : "input" , "validator" : "string" } , { "html" : "<di…" at bounding box center [464, 209] width 525 height 264
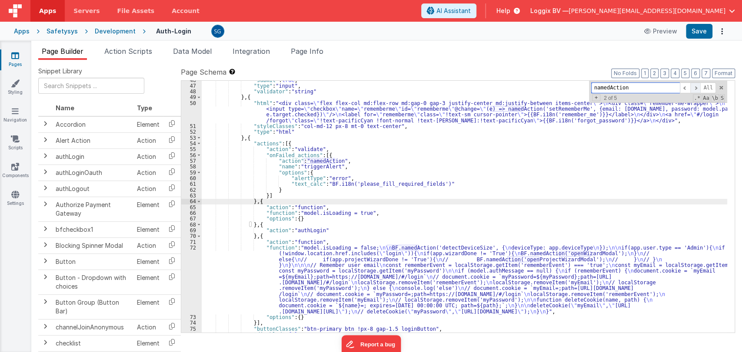
click at [697, 88] on span at bounding box center [695, 88] width 10 height 11
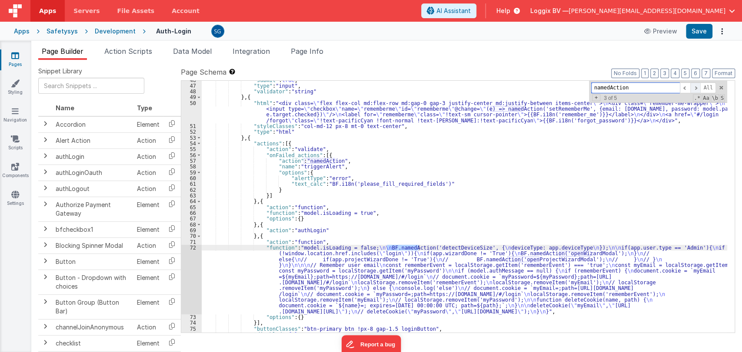
click at [697, 88] on span at bounding box center [695, 88] width 10 height 11
click at [682, 86] on span at bounding box center [684, 88] width 10 height 11
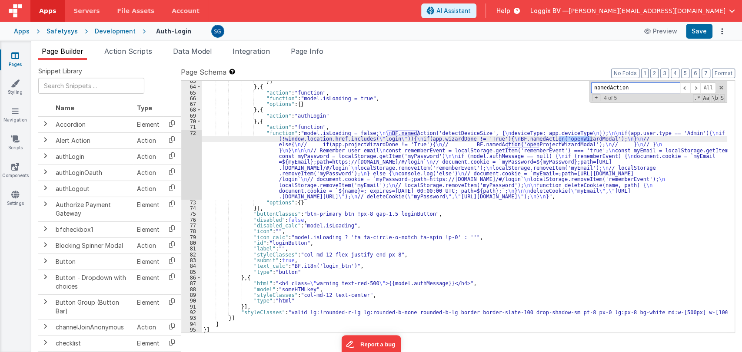
scroll to position [384, 0]
click at [192, 52] on span "Data Model" at bounding box center [192, 51] width 39 height 9
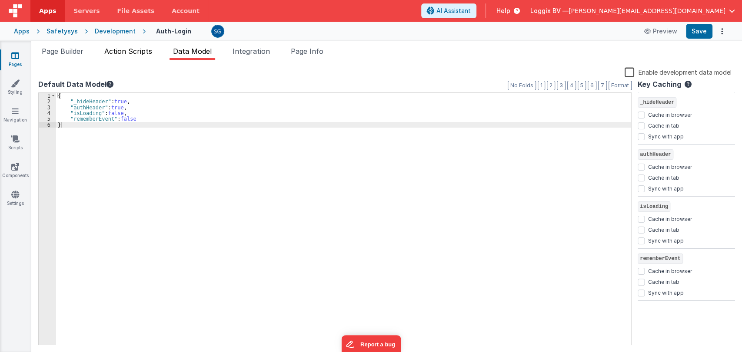
click at [127, 49] on span "Action Scripts" at bounding box center [128, 51] width 48 height 9
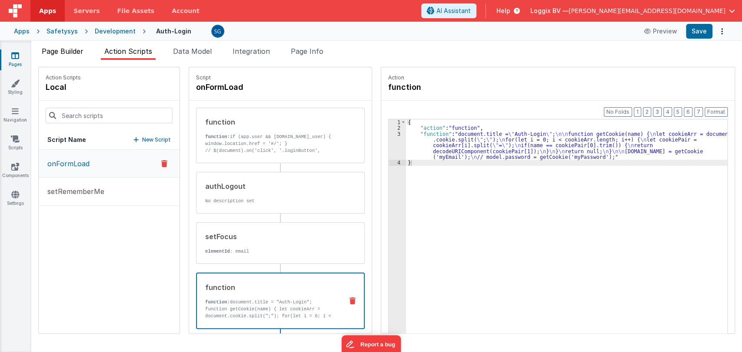
click at [63, 49] on span "Page Builder" at bounding box center [63, 51] width 42 height 9
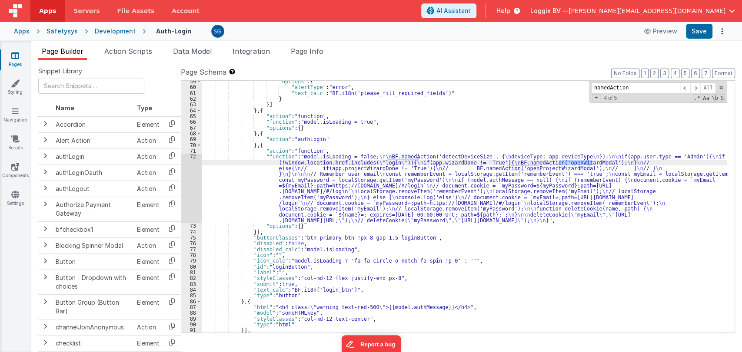
scroll to position [385, 0]
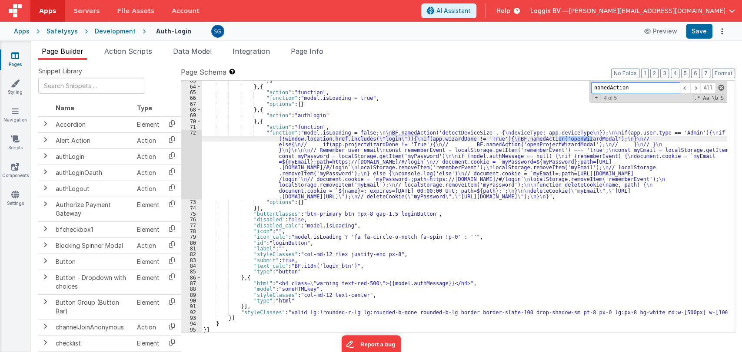
click at [718, 88] on span at bounding box center [721, 88] width 6 height 6
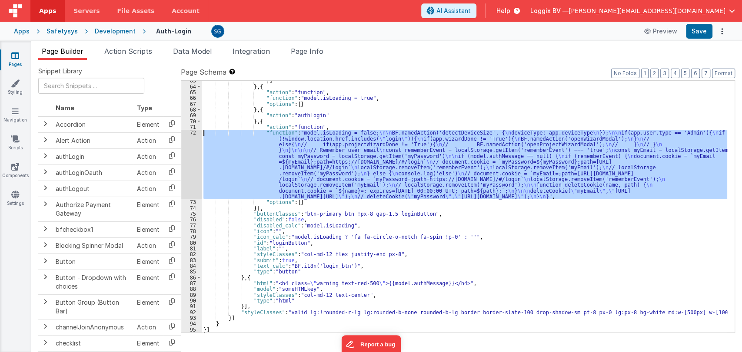
click at [194, 132] on div "72" at bounding box center [191, 165] width 20 height 70
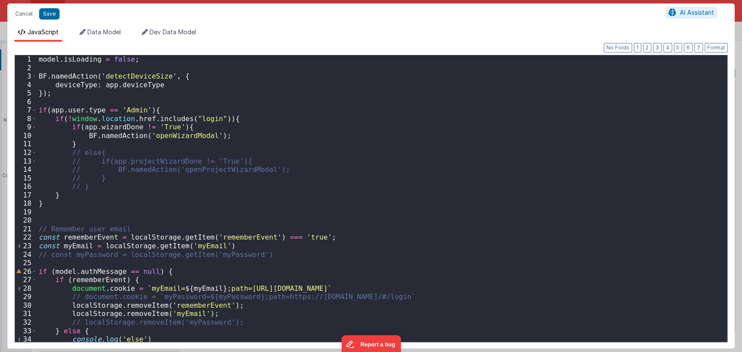
scroll to position [0, 0]
click at [23, 10] on button "Cancel" at bounding box center [24, 14] width 26 height 12
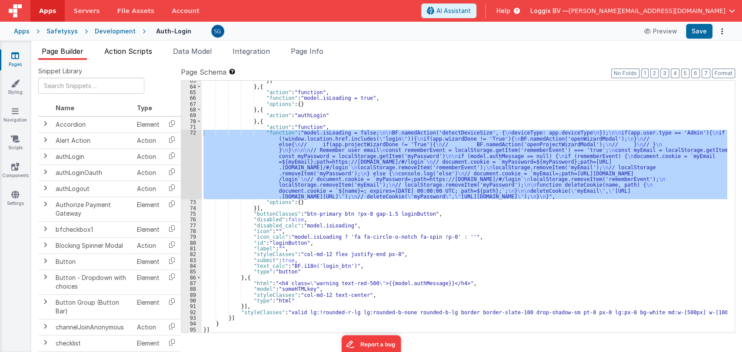
click at [138, 53] on span "Action Scripts" at bounding box center [128, 51] width 48 height 9
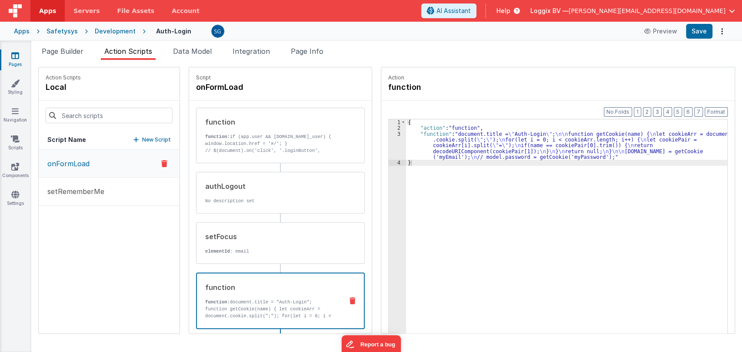
click at [70, 164] on p "onFormLoad" at bounding box center [65, 164] width 47 height 10
click at [265, 293] on div "function function: document.title = "Auth-Login"; function getCookie(name) { le…" at bounding box center [266, 300] width 139 height 37
click at [391, 133] on div "3" at bounding box center [396, 145] width 17 height 29
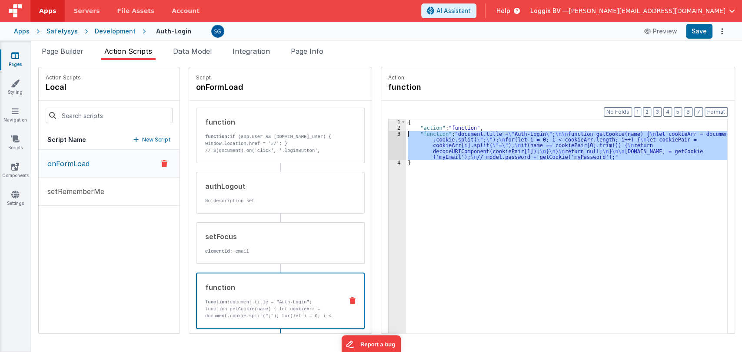
click at [391, 133] on div "3" at bounding box center [396, 145] width 17 height 29
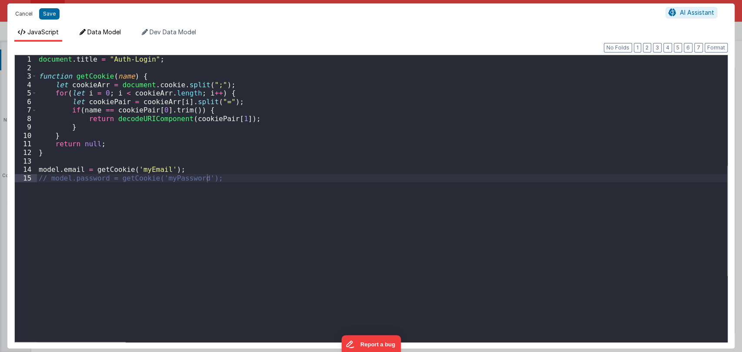
drag, startPoint x: 22, startPoint y: 14, endPoint x: 93, endPoint y: 30, distance: 72.9
click at [93, 30] on div "Cancel Save AI Assistant JavaScript Data Model Dev Data Model Format 7 6 5 4 3 …" at bounding box center [370, 175] width 727 height 345
click at [93, 30] on span "Data Model" at bounding box center [103, 31] width 33 height 7
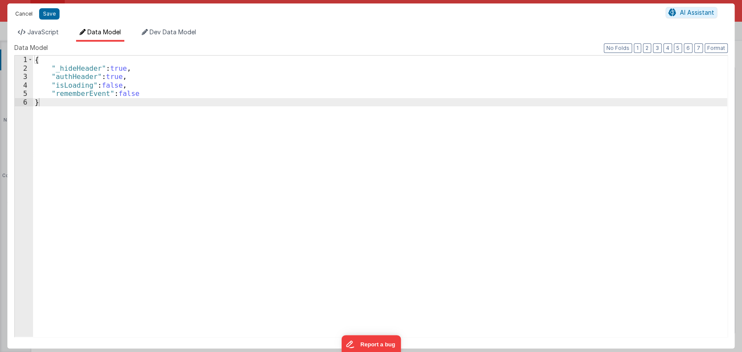
click at [33, 11] on button "Cancel" at bounding box center [24, 14] width 26 height 12
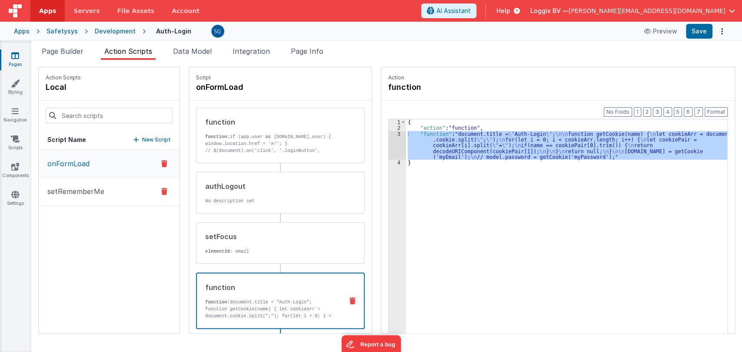
click at [73, 185] on button "setRememberMe" at bounding box center [109, 192] width 141 height 28
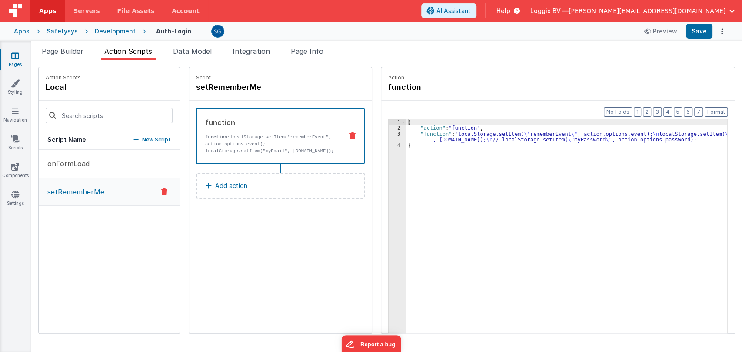
click at [243, 141] on p "function: localStorage.setItem("rememberEvent", action.options.event); localSto…" at bounding box center [270, 151] width 131 height 35
click at [77, 49] on span "Page Builder" at bounding box center [63, 51] width 42 height 9
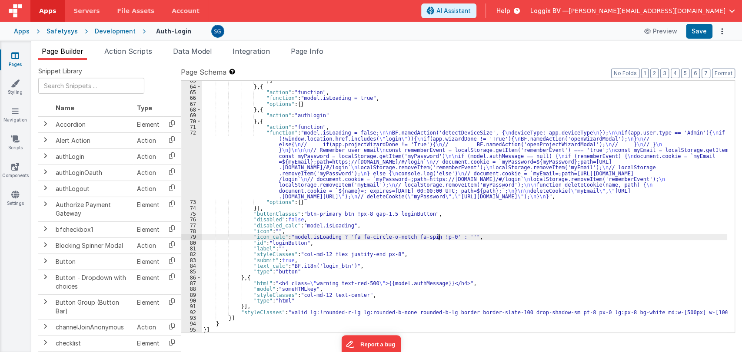
click at [437, 239] on div "}] } , { "action" : "function" , "function" : "model.isLoading = true" , "optio…" at bounding box center [464, 210] width 525 height 264
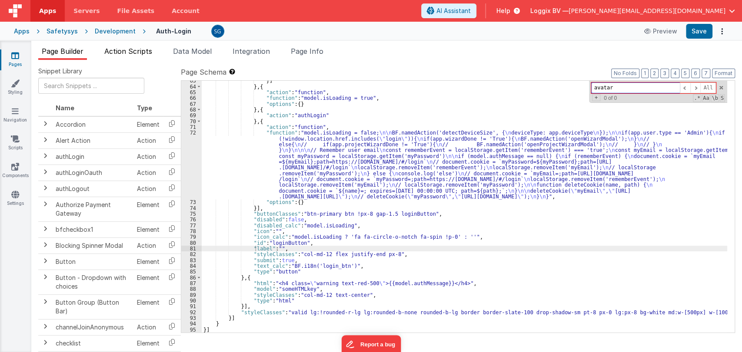
type input "avatar"
click at [129, 47] on span "Action Scripts" at bounding box center [128, 51] width 48 height 9
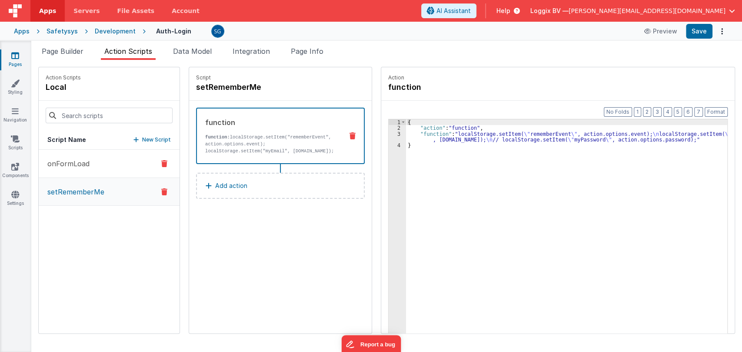
click at [66, 169] on button "onFormLoad" at bounding box center [109, 164] width 141 height 28
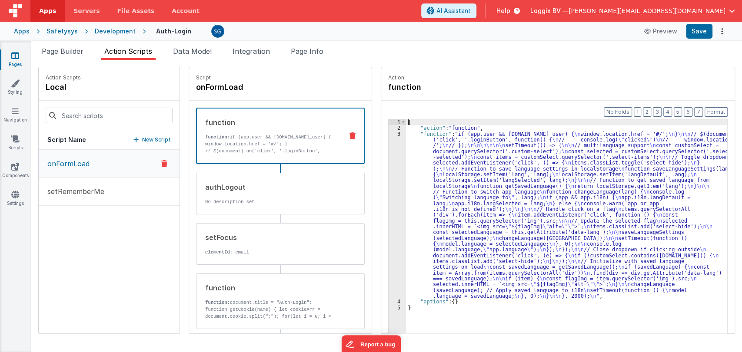
click at [391, 132] on div "3" at bounding box center [396, 215] width 17 height 168
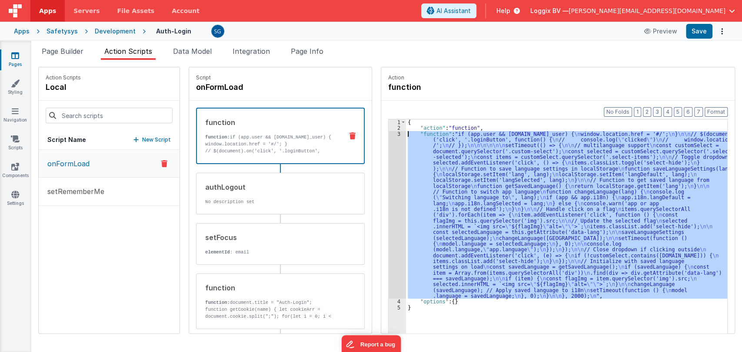
click at [389, 132] on div "3" at bounding box center [396, 215] width 17 height 168
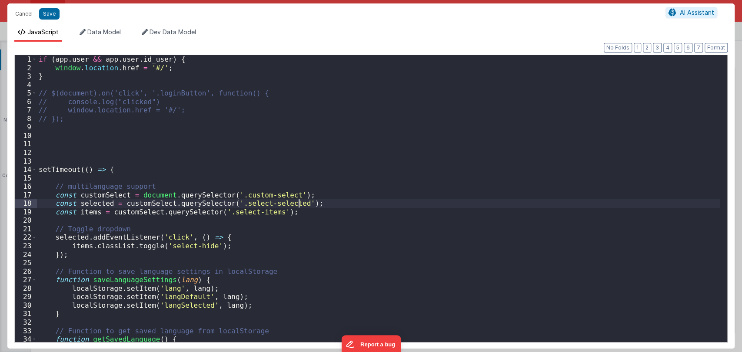
click at [380, 205] on div "if ( app . user && app . user . id_user ) { window . location . href = '#/' ; }…" at bounding box center [378, 207] width 682 height 304
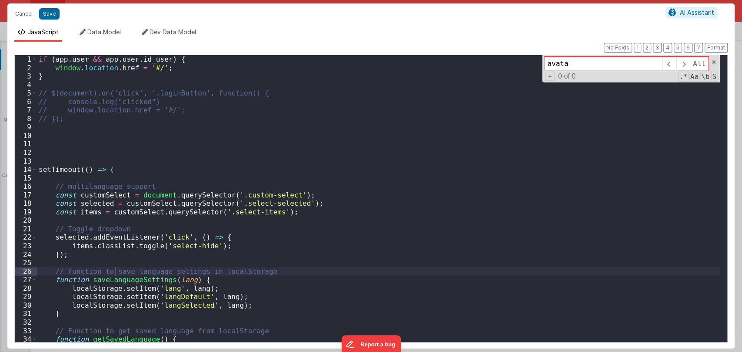
type input "avatar"
click at [26, 17] on button "Cancel" at bounding box center [24, 14] width 26 height 12
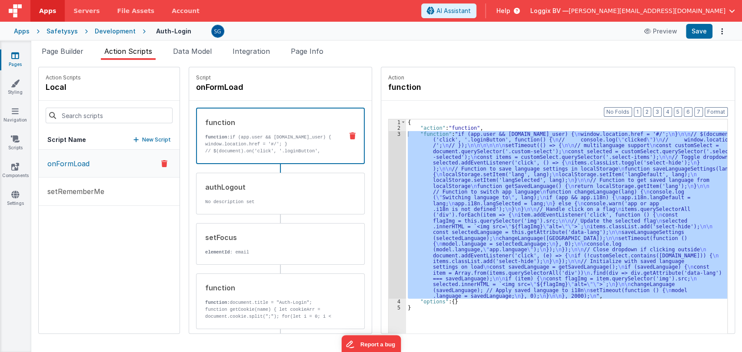
click at [14, 161] on div "Pages Styling Navigation Scripts Components Settings" at bounding box center [15, 196] width 31 height 311
click at [16, 144] on link "Scripts" at bounding box center [15, 143] width 31 height 17
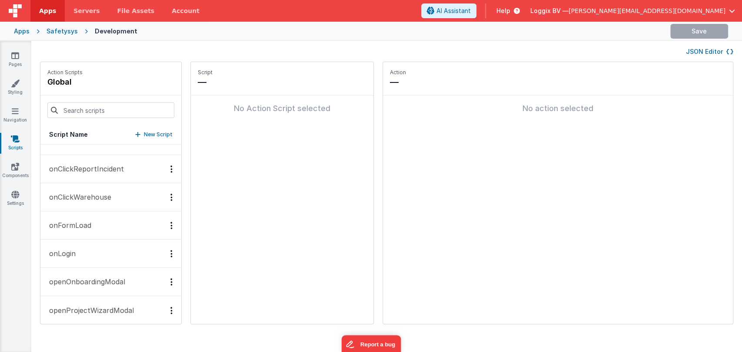
scroll to position [958, 0]
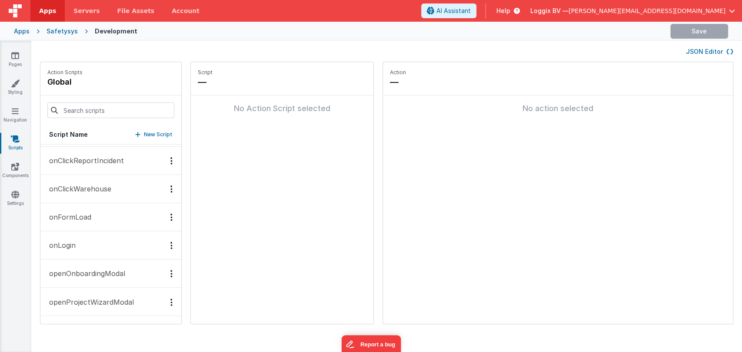
click at [50, 242] on p "onLogin" at bounding box center [60, 245] width 32 height 10
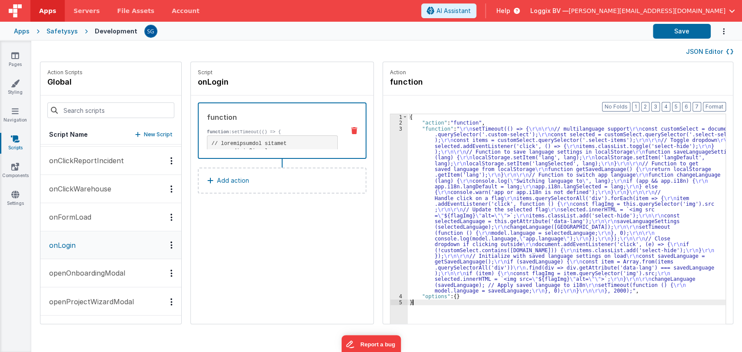
click at [391, 129] on div "3" at bounding box center [398, 210] width 17 height 168
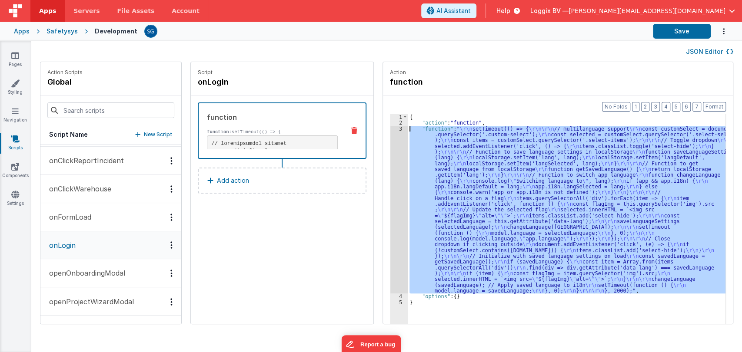
click at [392, 129] on div "3" at bounding box center [398, 210] width 17 height 168
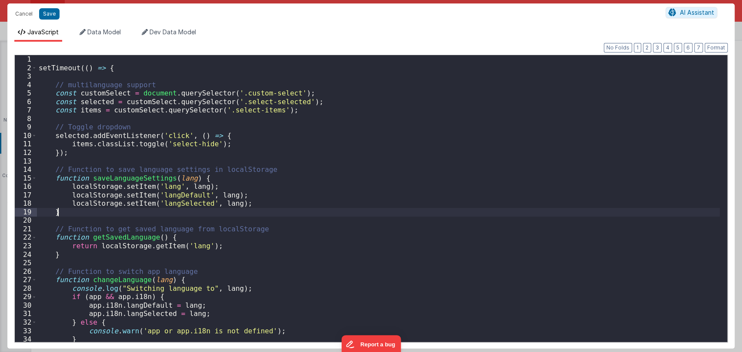
click at [409, 209] on div "setTimeout (( ) => { // multilanguage support const customSelect = document . q…" at bounding box center [378, 207] width 682 height 304
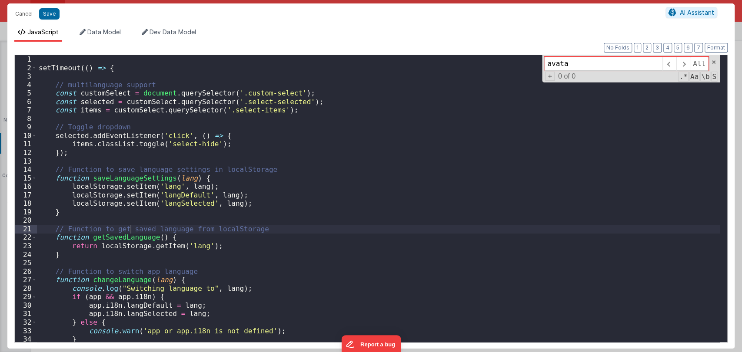
type input "avatar"
click at [27, 16] on button "Cancel" at bounding box center [24, 14] width 26 height 12
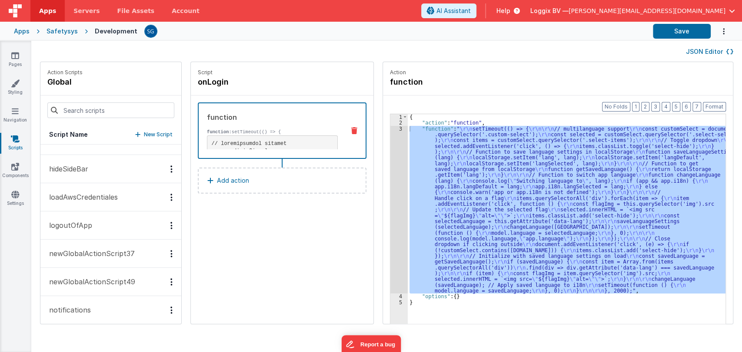
scroll to position [294, 0]
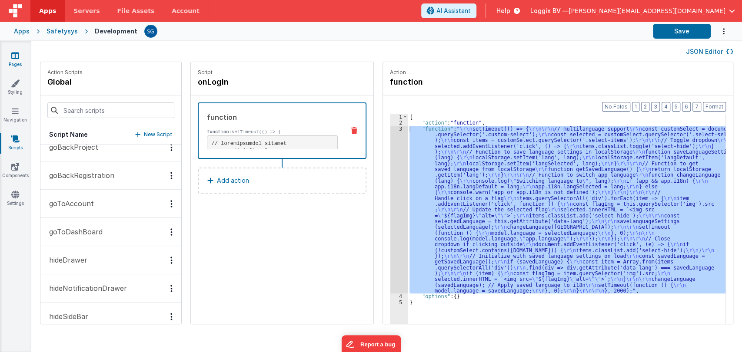
click at [12, 56] on icon at bounding box center [15, 55] width 8 height 9
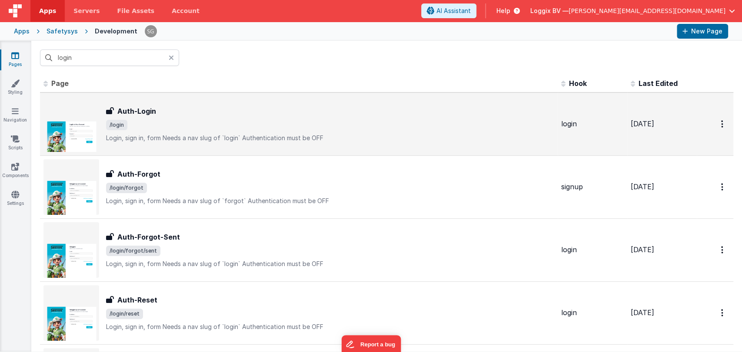
click at [131, 125] on span "/login" at bounding box center [330, 125] width 448 height 10
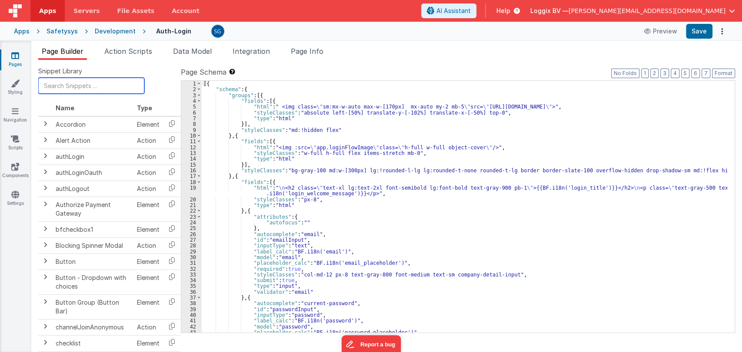
click at [81, 86] on input "text" at bounding box center [91, 86] width 106 height 16
click at [121, 50] on span "Action Scripts" at bounding box center [128, 51] width 48 height 9
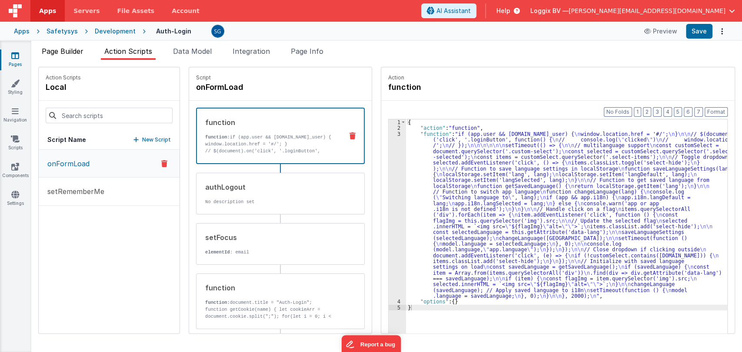
click at [73, 53] on span "Page Builder" at bounding box center [63, 51] width 42 height 9
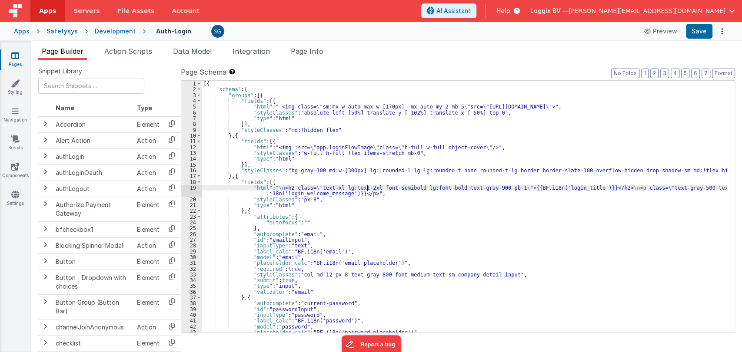
click at [365, 190] on div "[{ "schema" : { "groups" : [{ "fields" : [{ "html" : " <img class= \" sm:mx-w-a…" at bounding box center [464, 213] width 525 height 264
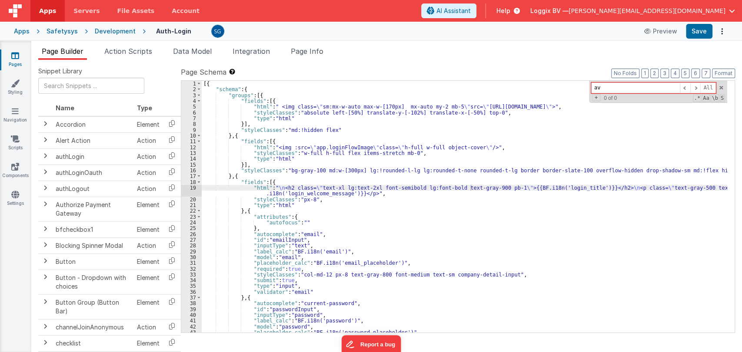
type input "a"
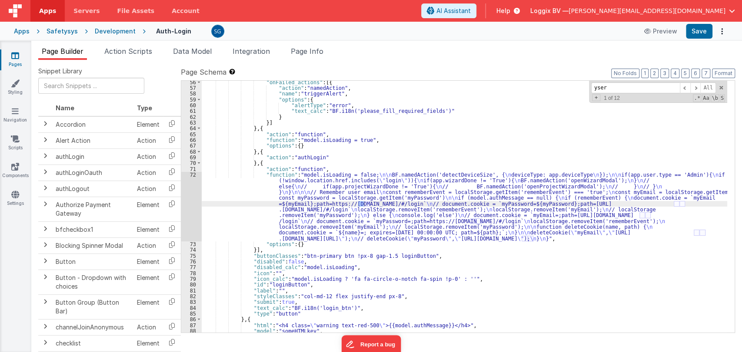
scroll to position [343, 0]
type input "y"
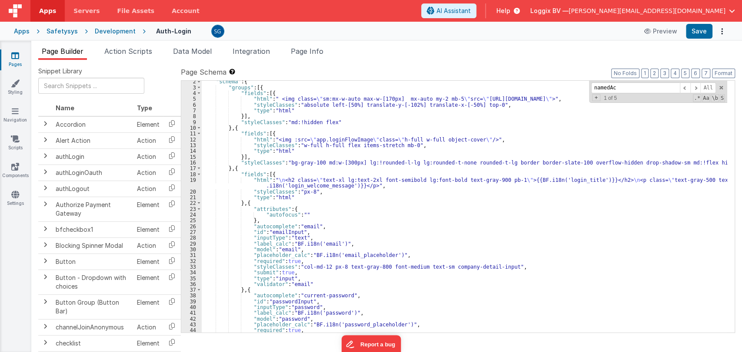
scroll to position [0, 0]
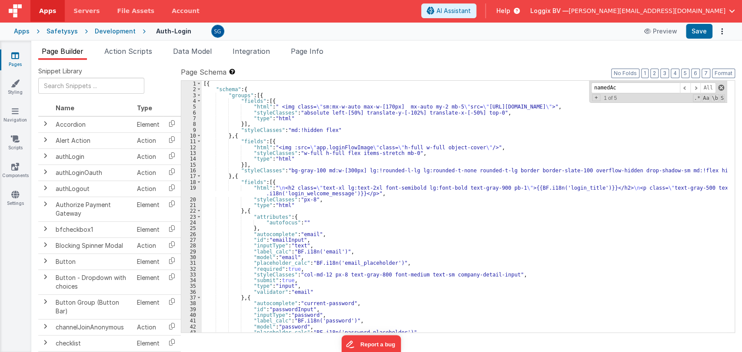
type input "namedAc"
click at [718, 87] on span at bounding box center [721, 88] width 6 height 6
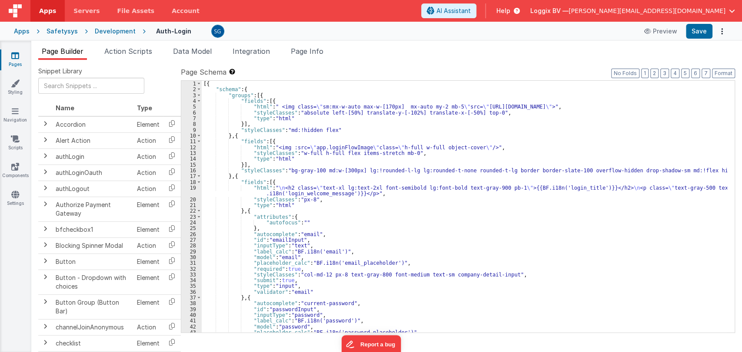
click at [526, 57] on ul "Page Builder Action Scripts Data Model Integration Page Info" at bounding box center [386, 53] width 710 height 14
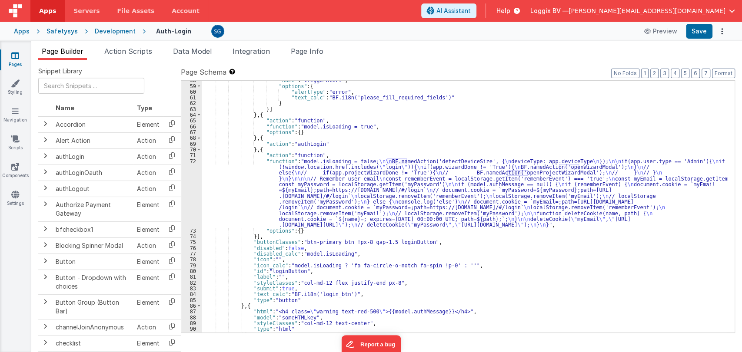
scroll to position [385, 0]
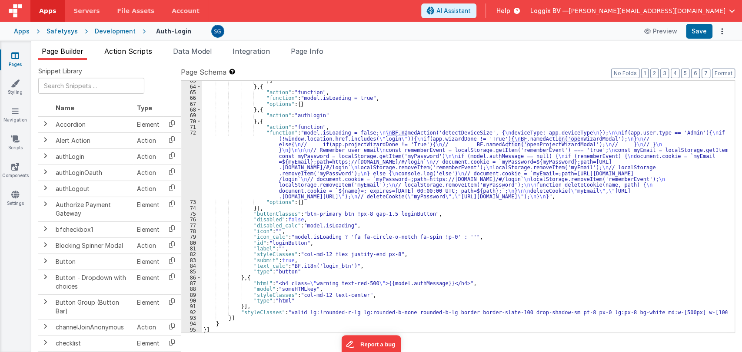
click at [145, 53] on span "Action Scripts" at bounding box center [128, 51] width 48 height 9
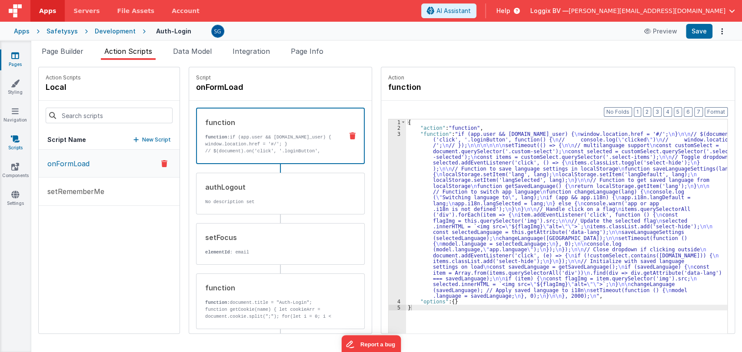
click at [20, 142] on link "Scripts" at bounding box center [15, 143] width 31 height 17
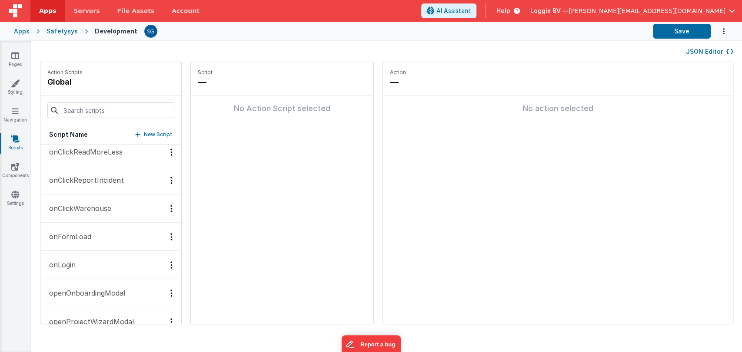
scroll to position [948, 0]
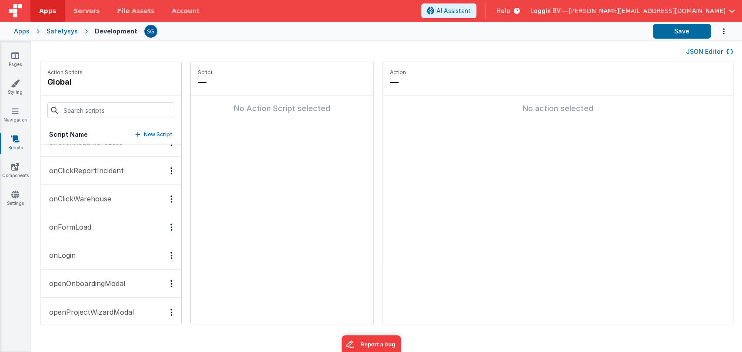
click at [76, 225] on p "onFormLoad" at bounding box center [67, 227] width 47 height 10
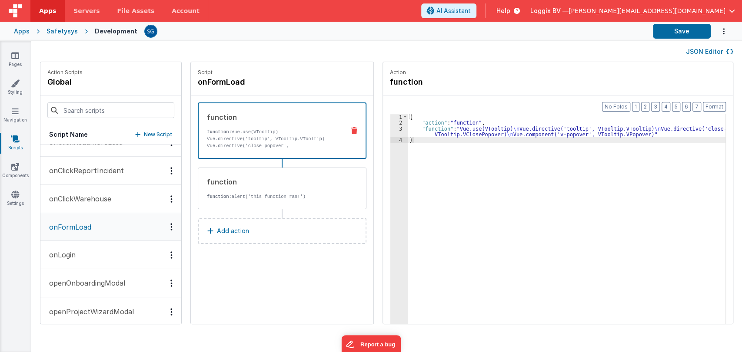
click at [79, 256] on button "onLogin" at bounding box center [110, 255] width 141 height 28
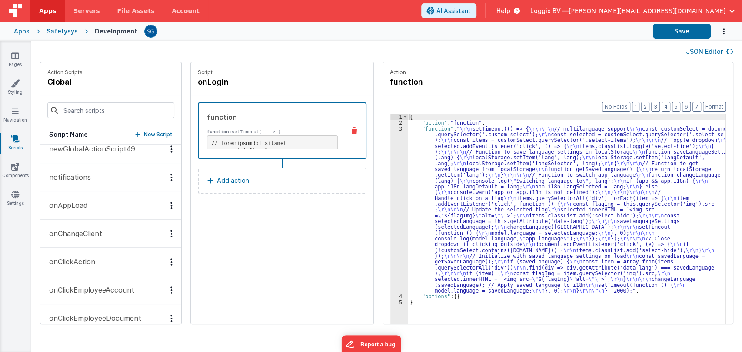
scroll to position [557, 0]
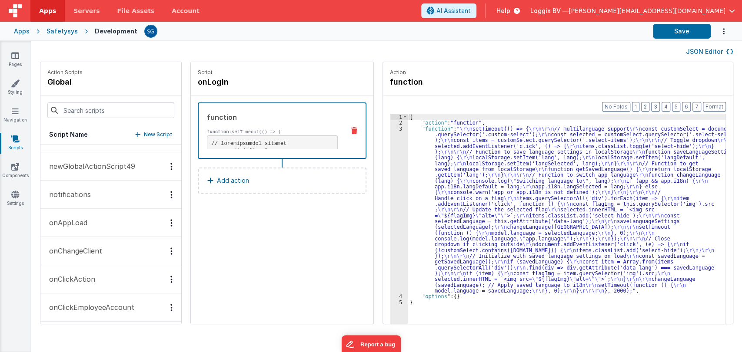
click at [74, 223] on p "onAppLoad" at bounding box center [65, 223] width 43 height 10
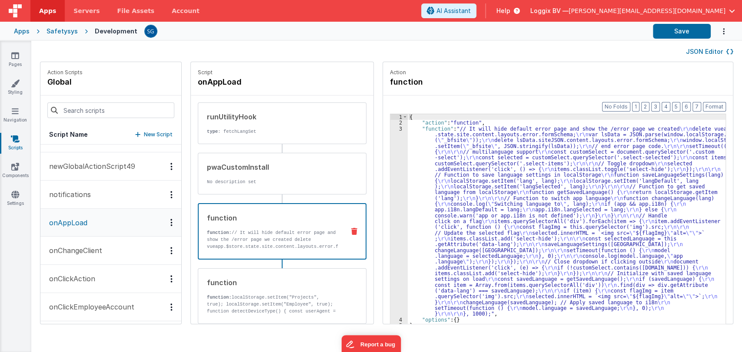
click at [254, 228] on div "function function: // It will hide default error page and show the /error page …" at bounding box center [268, 231] width 139 height 37
click at [391, 128] on div "3" at bounding box center [398, 221] width 17 height 191
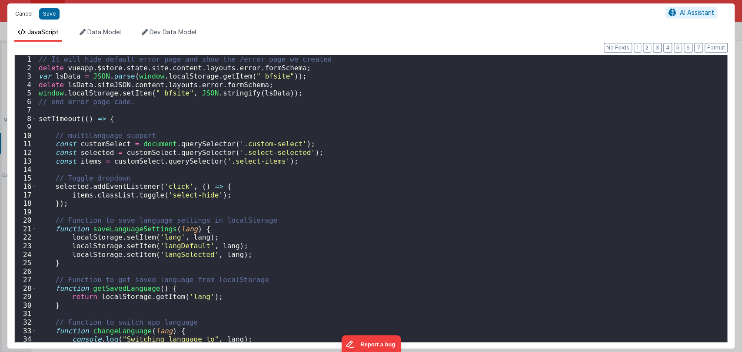
click at [21, 10] on button "Cancel" at bounding box center [24, 14] width 26 height 12
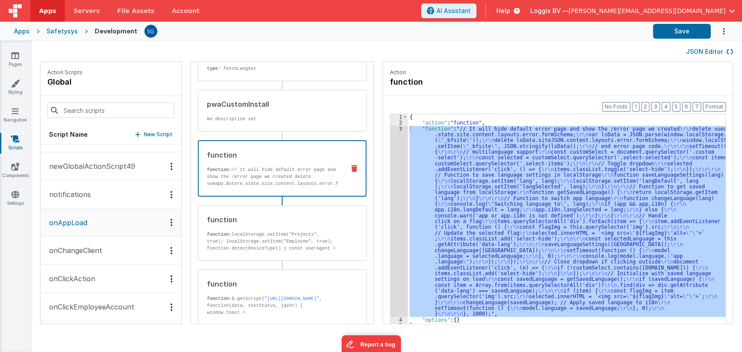
scroll to position [114, 0]
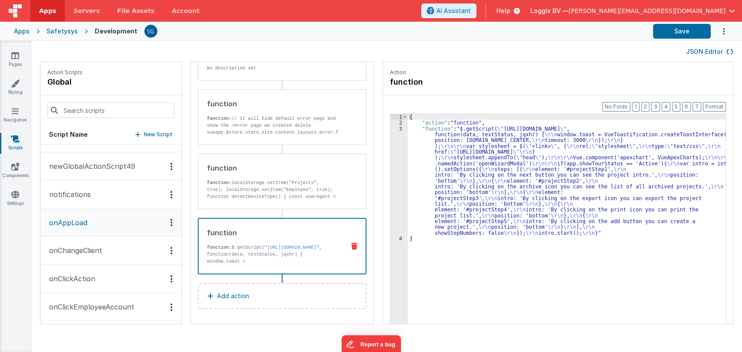
click at [257, 228] on div "function" at bounding box center [272, 233] width 131 height 10
click at [390, 129] on div "3" at bounding box center [398, 181] width 17 height 110
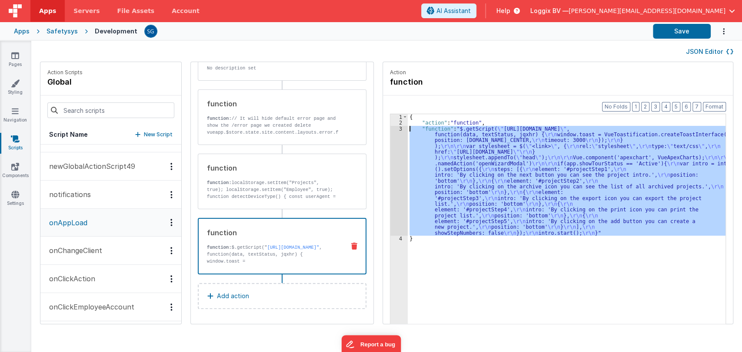
click at [390, 129] on div "3" at bounding box center [398, 181] width 17 height 110
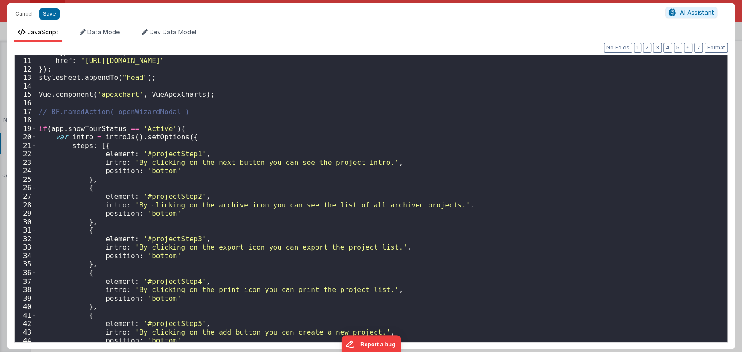
scroll to position [0, 0]
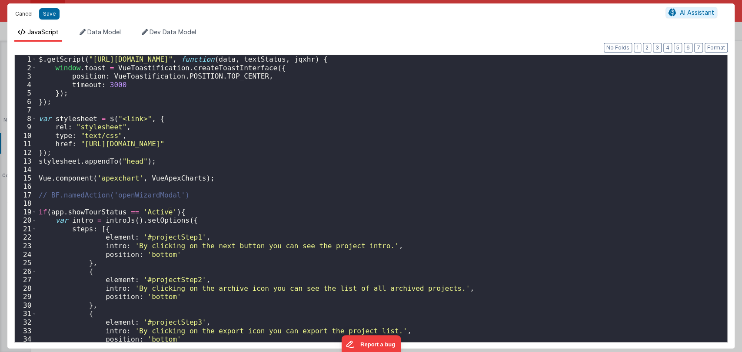
click at [21, 11] on button "Cancel" at bounding box center [24, 14] width 26 height 12
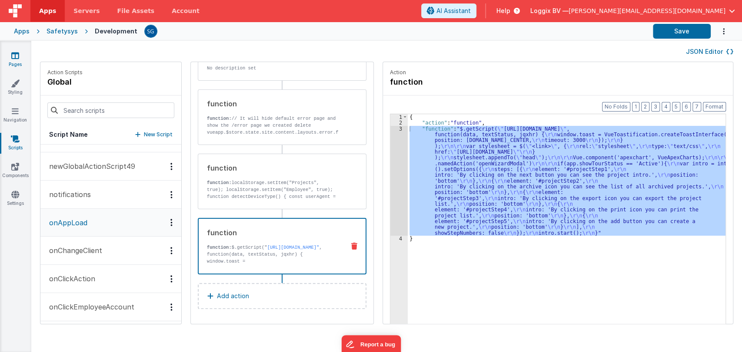
click at [9, 61] on link "Pages" at bounding box center [15, 59] width 31 height 17
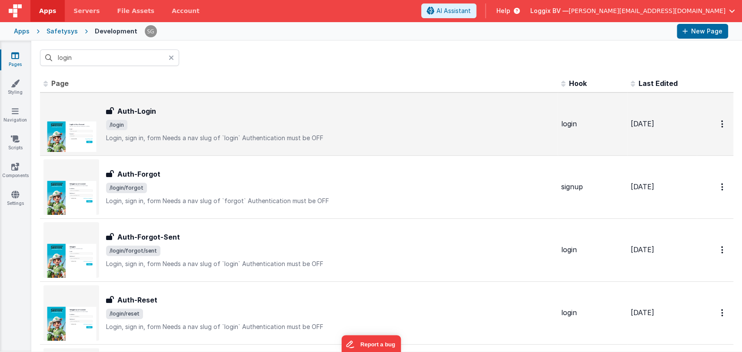
click at [152, 117] on div "Auth-Login Auth-Login /login Login, sign in, formNeeds a nav slug of `login`A…" at bounding box center [330, 124] width 448 height 36
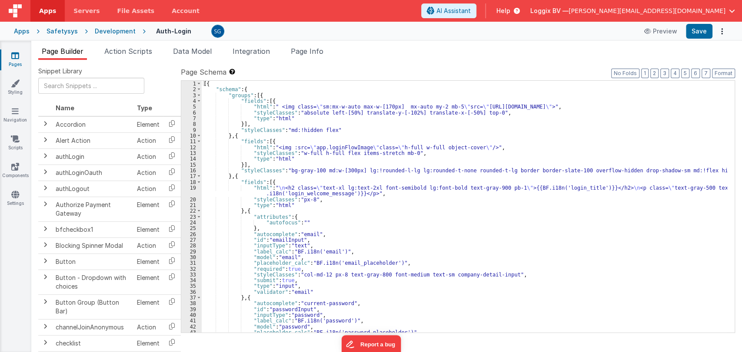
click at [379, 126] on div "[{ "schema" : { "groups" : [{ "fields" : [{ "html" : " <img class= \" sm:mx-w-a…" at bounding box center [464, 213] width 525 height 264
click at [382, 130] on div "[{ "schema" : { "groups" : [{ "fields" : [{ "html" : " <img class= \" sm:mx-w-a…" at bounding box center [464, 213] width 525 height 264
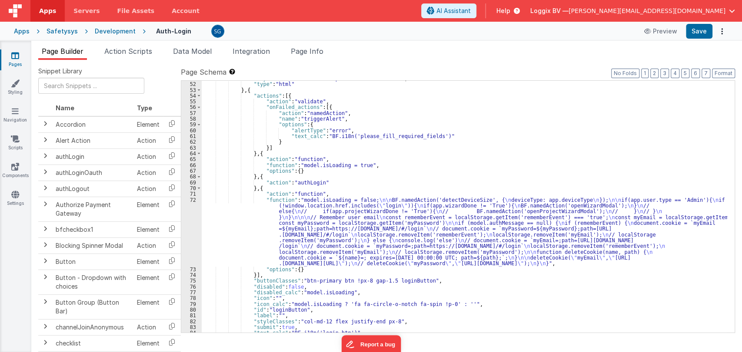
scroll to position [318, 0]
click at [192, 202] on div "72" at bounding box center [191, 232] width 20 height 70
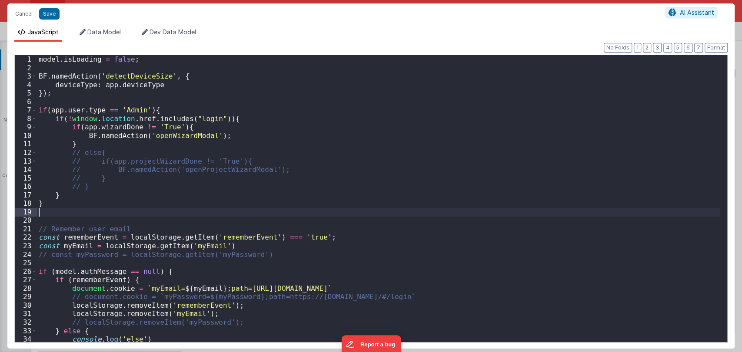
click at [192, 202] on div "model . isLoading = false ; BF . namedAction ( 'detectDeviceSize' , { deviceTyp…" at bounding box center [378, 207] width 682 height 304
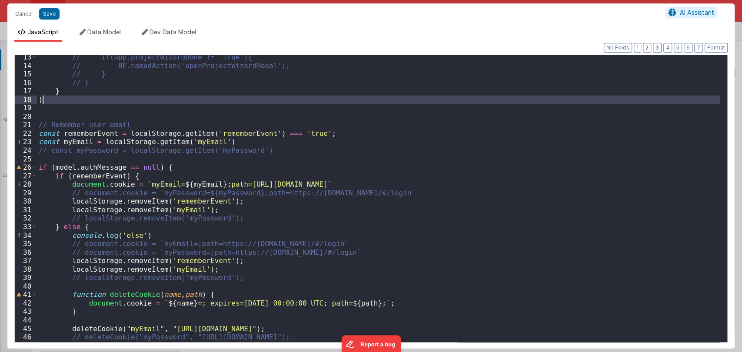
scroll to position [120, 0]
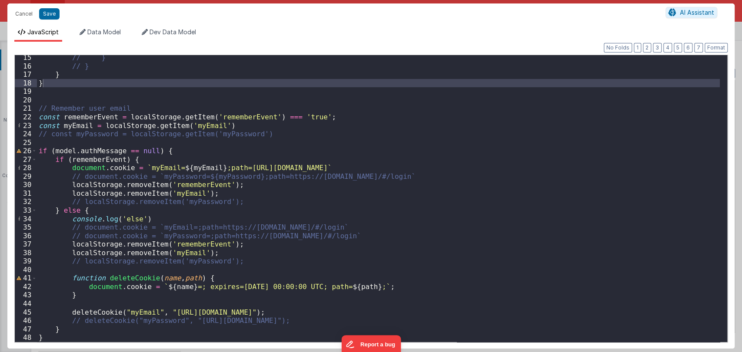
click at [97, 26] on div "JavaScript Data Model Dev Data Model Format 7 6 5 4 3 2 1 No Folds 15 16 17 18 …" at bounding box center [370, 186] width 727 height 324
click at [102, 30] on span "Data Model" at bounding box center [103, 31] width 33 height 7
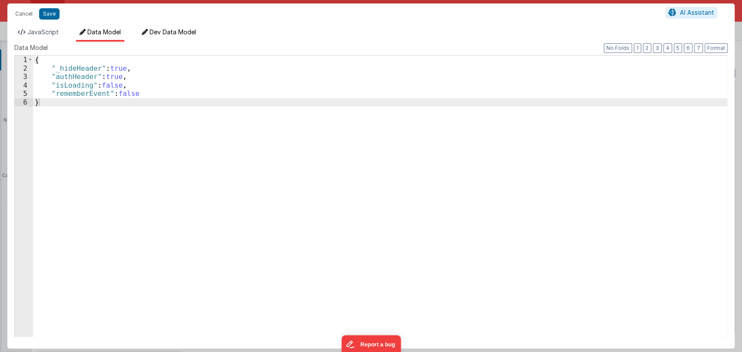
click at [171, 32] on span "Dev Data Model" at bounding box center [172, 31] width 46 height 7
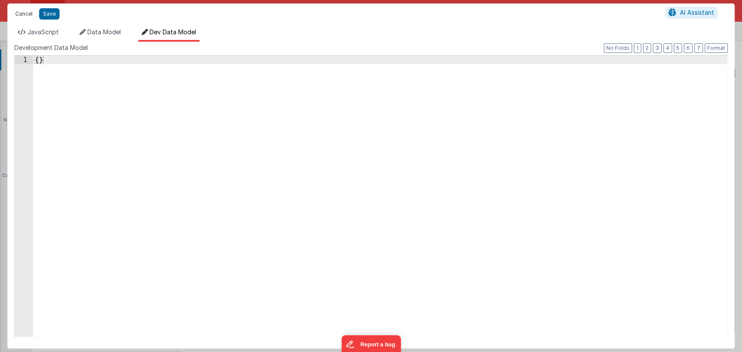
click at [28, 15] on button "Cancel" at bounding box center [24, 14] width 26 height 12
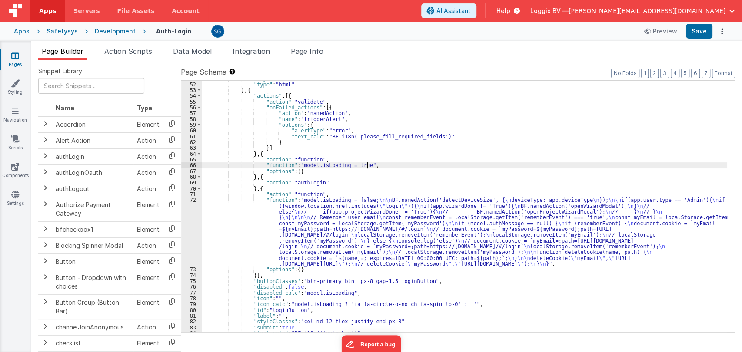
click at [390, 165] on div ""styleClasses" : "col-md-12 px-8 mt-0 text-center" , "type" : "html" } , { "act…" at bounding box center [464, 208] width 525 height 264
click at [199, 54] on span "Data Model" at bounding box center [192, 51] width 39 height 9
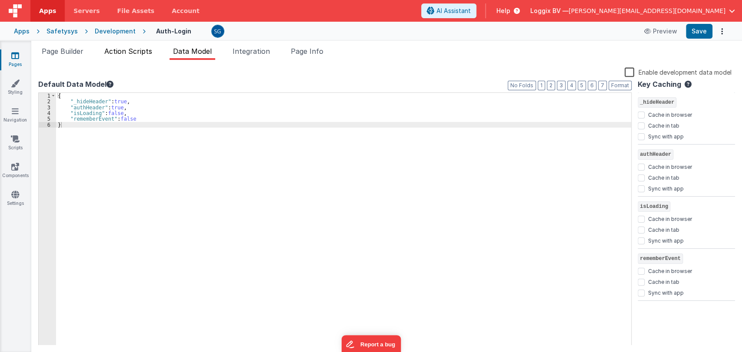
click at [123, 51] on span "Action Scripts" at bounding box center [128, 51] width 48 height 9
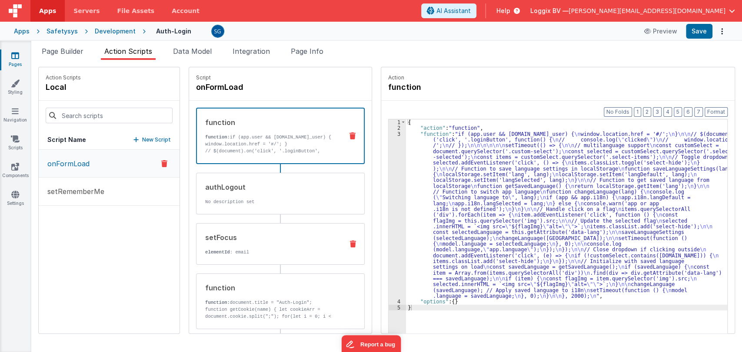
scroll to position [45, 0]
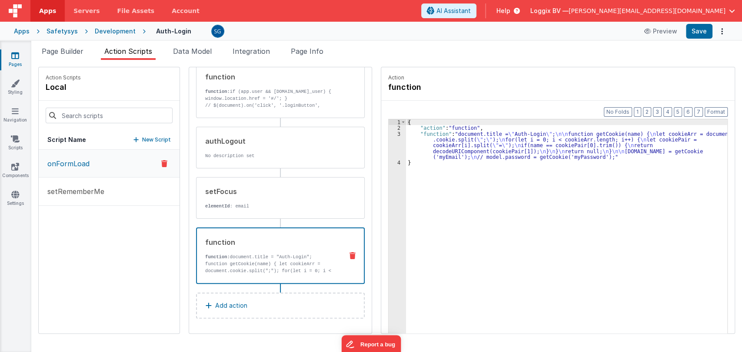
click at [235, 277] on div "function function: document.title = "Auth-Login"; function getCookie(name) { le…" at bounding box center [280, 256] width 169 height 56
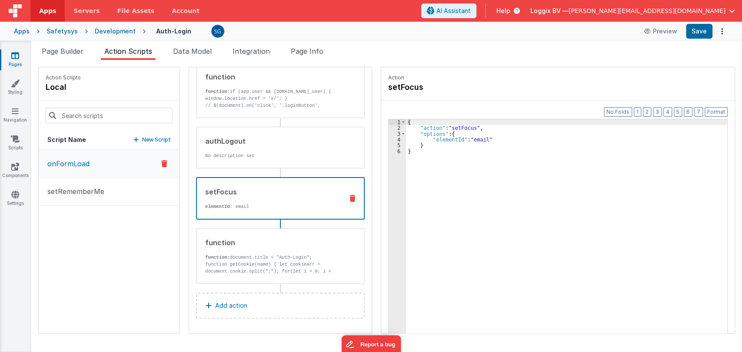
click at [243, 198] on div "setFocus elementId : email" at bounding box center [266, 198] width 139 height 23
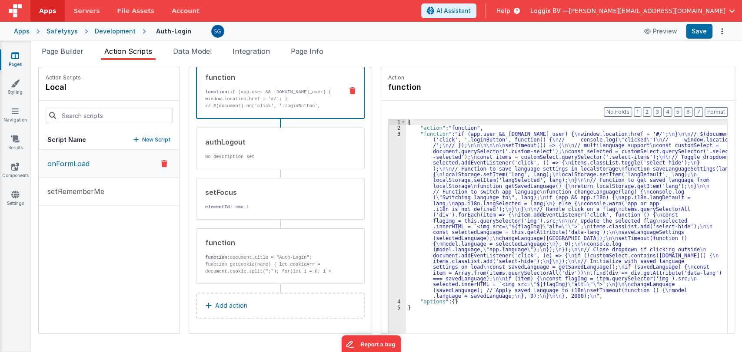
click at [285, 98] on p "function: if (app.user && app.user.id_user) { window.location.href = '#/'; }" at bounding box center [270, 96] width 131 height 14
click at [388, 133] on div "3" at bounding box center [396, 215] width 17 height 168
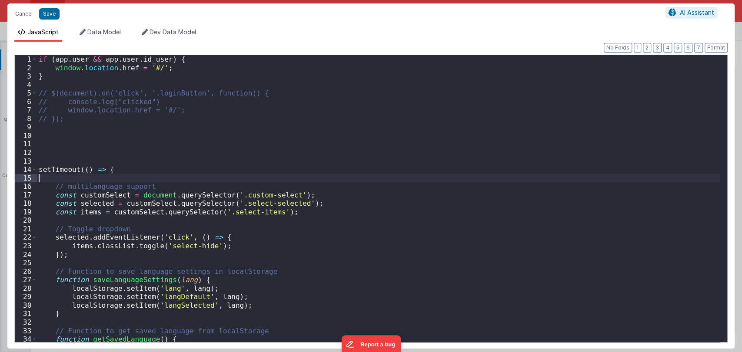
click at [384, 175] on div "if ( app . user && app . user . id_user ) { window . location . href = '#/' ; }…" at bounding box center [378, 207] width 682 height 304
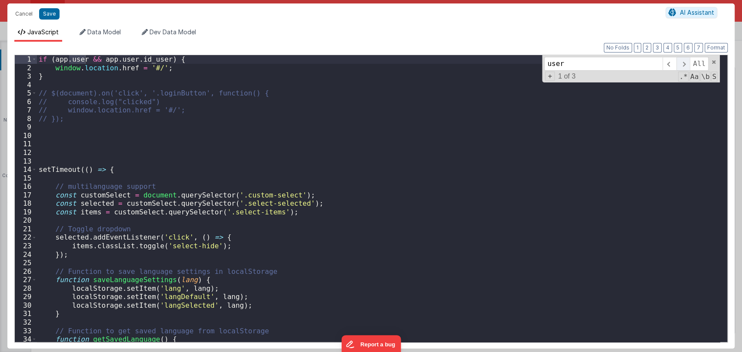
type input "user"
click at [687, 59] on span at bounding box center [682, 64] width 13 height 14
click at [713, 60] on span at bounding box center [713, 62] width 6 height 6
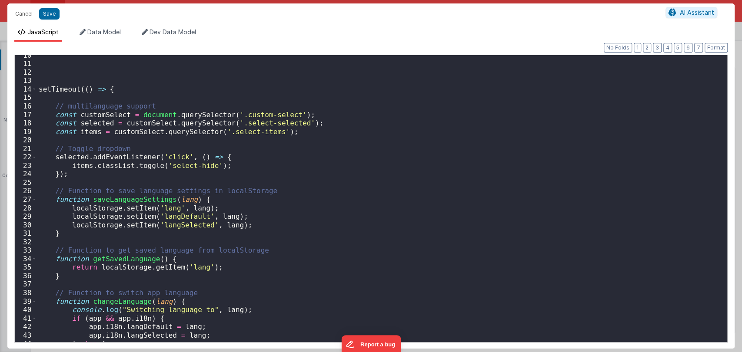
scroll to position [0, 0]
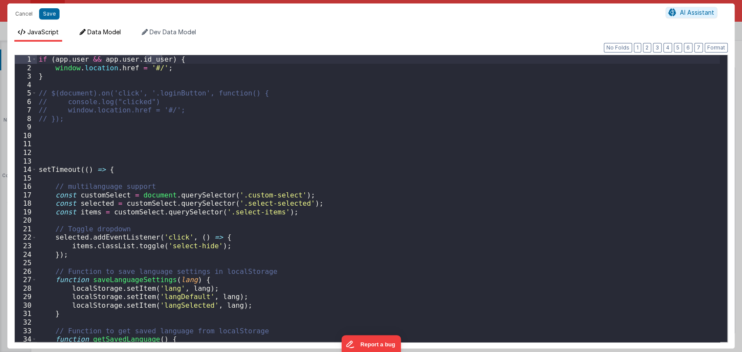
click at [99, 30] on span "Data Model" at bounding box center [103, 31] width 33 height 7
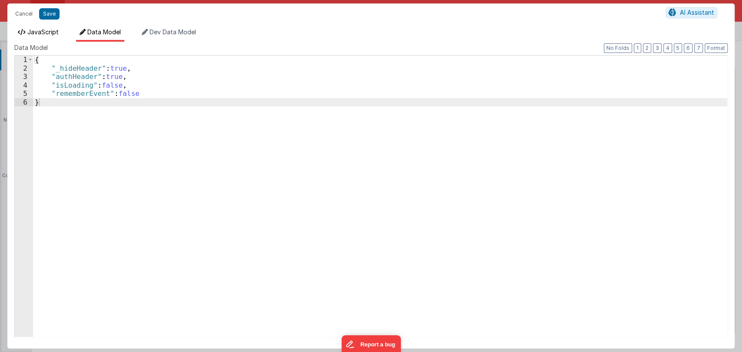
click at [33, 33] on span "JavaScript" at bounding box center [42, 31] width 31 height 7
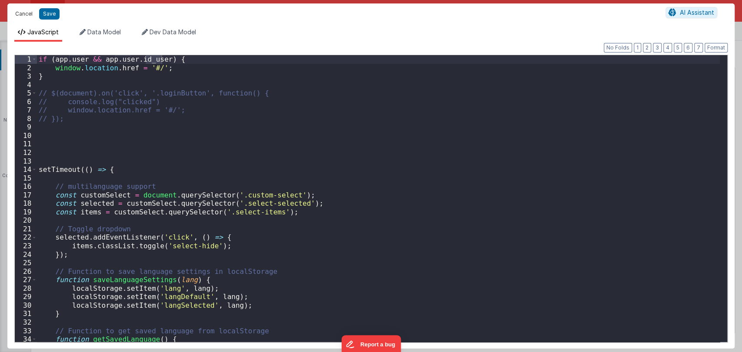
click at [28, 11] on button "Cancel" at bounding box center [24, 14] width 26 height 12
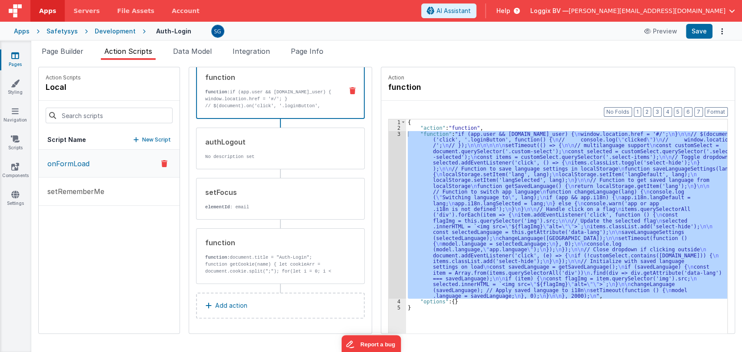
click at [408, 48] on ul "Page Builder Action Scripts Data Model Integration Page Info" at bounding box center [386, 53] width 710 height 14
click at [115, 248] on div "onFormLoad setRememberMe" at bounding box center [109, 242] width 141 height 184
click at [388, 132] on div "3" at bounding box center [396, 215] width 17 height 168
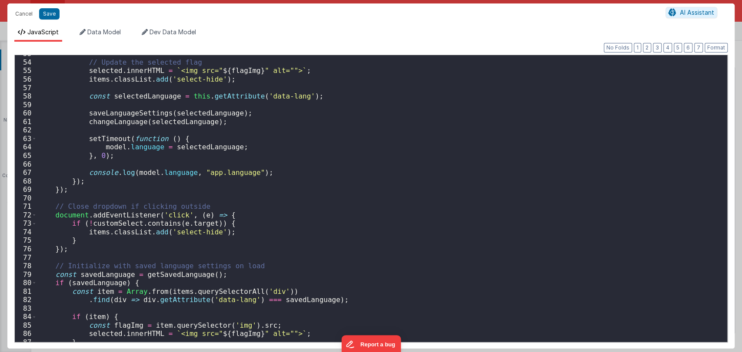
scroll to position [528, 0]
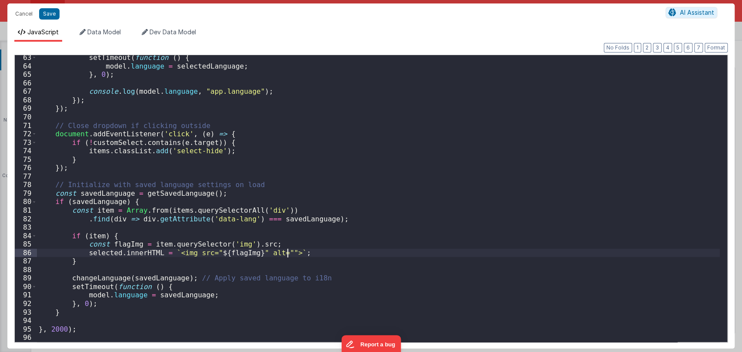
click at [468, 257] on div "setTimeout ( function ( ) { model . language = selectedLanguage ; } , 0 ) ; con…" at bounding box center [378, 205] width 682 height 304
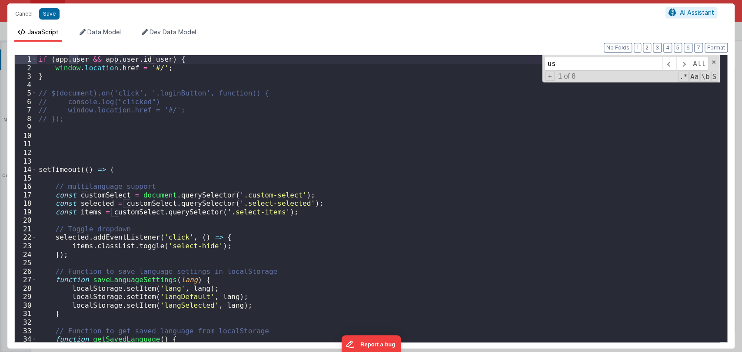
scroll to position [0, 0]
type input "user"
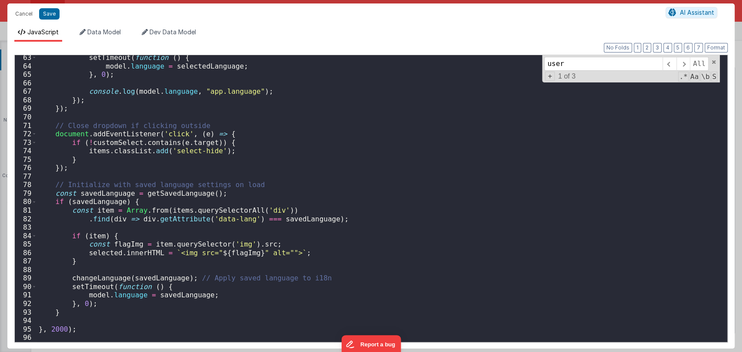
scroll to position [528, 0]
click at [713, 65] on div "user All Replace All + 1 of 3 .* Aa \b S" at bounding box center [631, 68] width 178 height 27
click at [713, 63] on span at bounding box center [713, 62] width 6 height 6
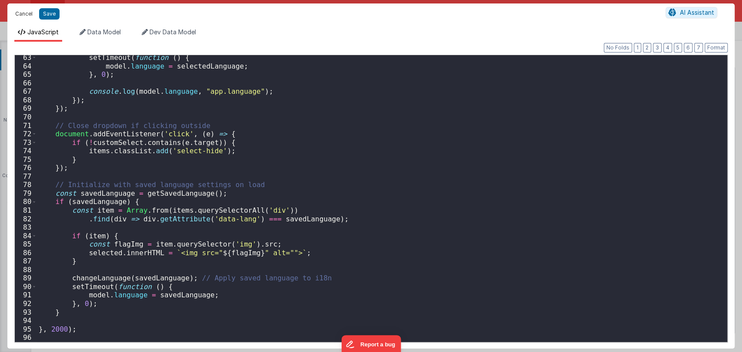
drag, startPoint x: 14, startPoint y: 9, endPoint x: 227, endPoint y: 69, distance: 221.1
click at [15, 9] on button "Cancel" at bounding box center [24, 14] width 26 height 12
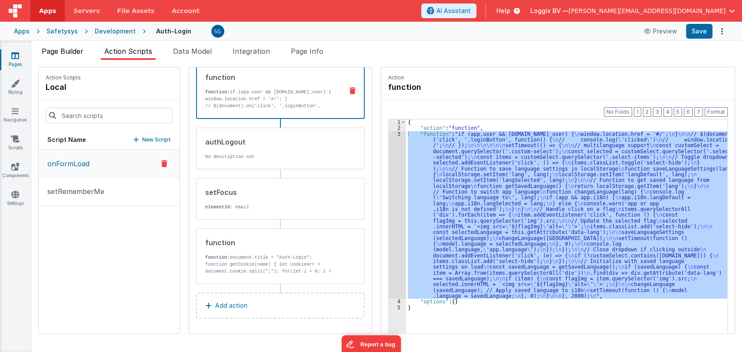
drag, startPoint x: 61, startPoint y: 53, endPoint x: 74, endPoint y: 50, distance: 13.5
click at [60, 52] on span "Page Builder" at bounding box center [63, 51] width 42 height 9
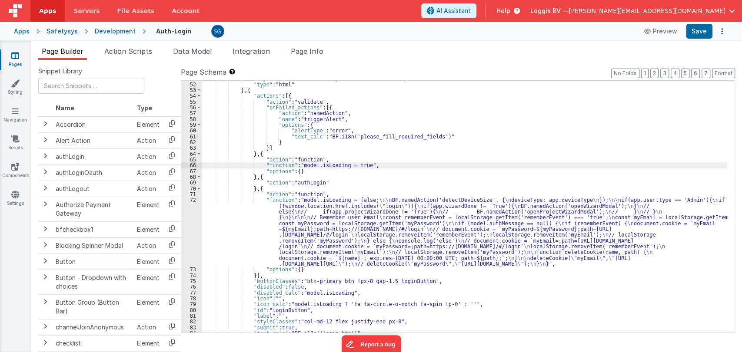
click at [81, 50] on span "Page Builder" at bounding box center [63, 51] width 42 height 9
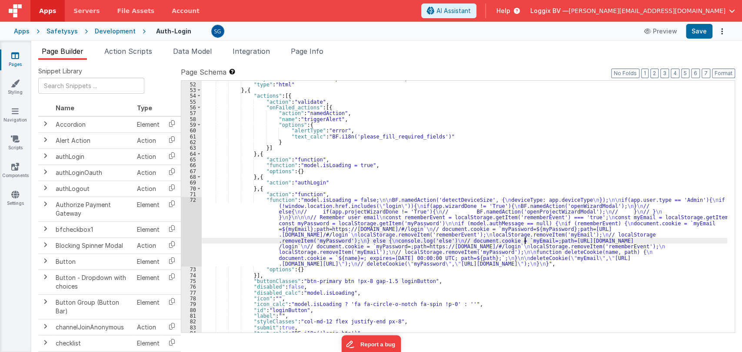
click at [525, 242] on div ""styleClasses" : "col-md-12 px-8 mt-0 text-center" , "type" : "html" } , { "act…" at bounding box center [464, 208] width 525 height 264
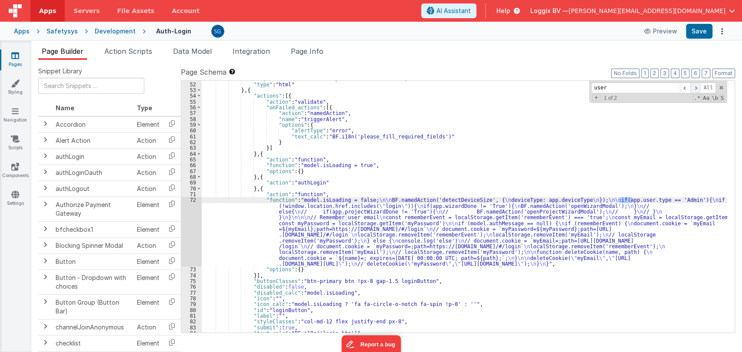
type input "user"
click at [694, 87] on span at bounding box center [695, 88] width 10 height 11
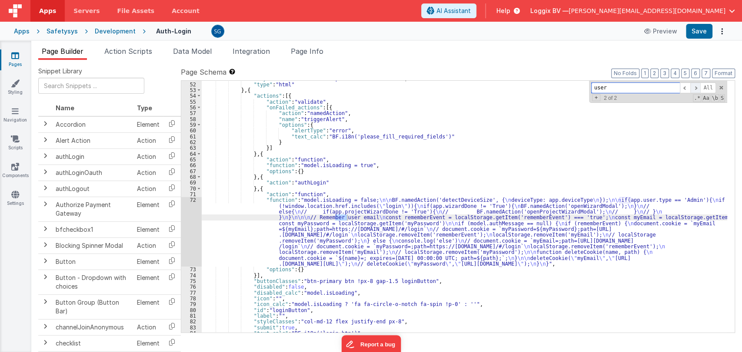
click at [695, 84] on span at bounding box center [695, 88] width 10 height 11
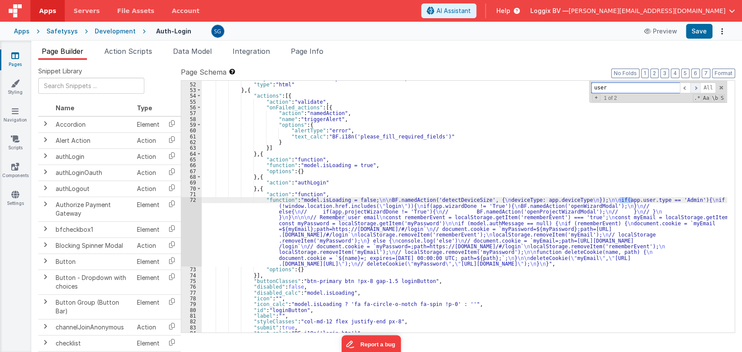
click at [695, 84] on span at bounding box center [695, 88] width 10 height 11
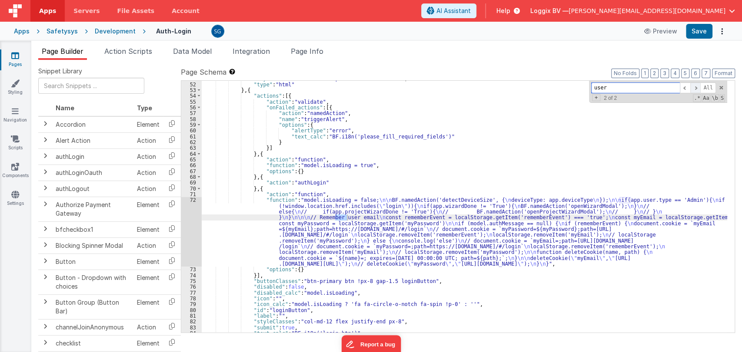
click at [695, 84] on span at bounding box center [695, 88] width 10 height 11
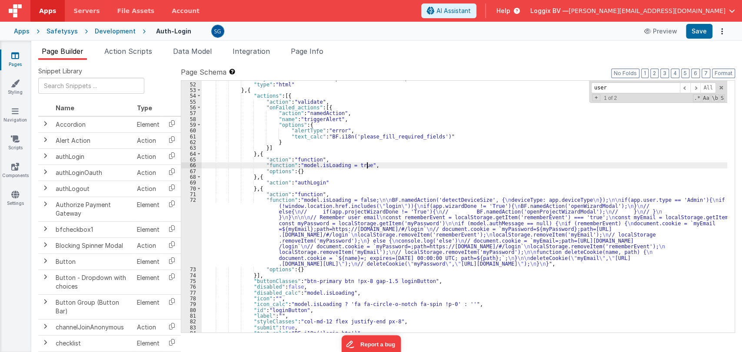
click at [377, 163] on div ""styleClasses" : "col-md-12 px-8 mt-0 text-center" , "type" : "html" } , { "act…" at bounding box center [464, 208] width 525 height 264
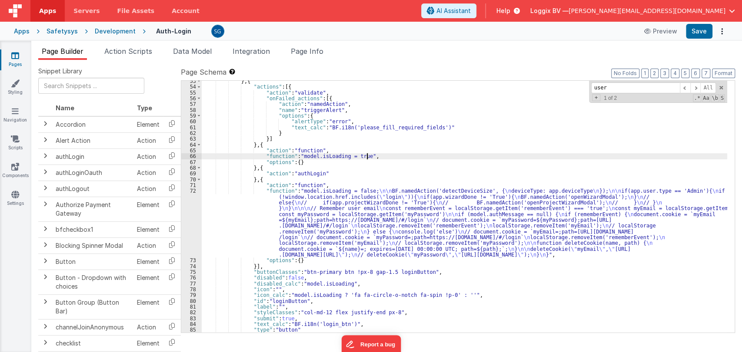
scroll to position [329, 0]
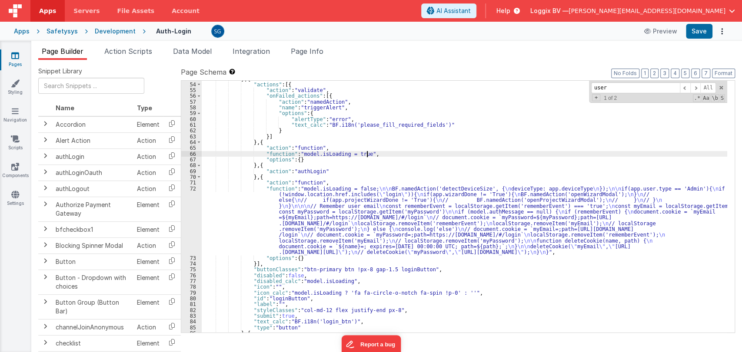
click at [340, 175] on div "} , { "actions" : [{ "action" : "validate" , "onFailed_actions" : [{ "action" :…" at bounding box center [464, 208] width 525 height 264
click at [330, 171] on div "} , { "actions" : [{ "action" : "validate" , "onFailed_actions" : [{ "action" :…" at bounding box center [464, 208] width 525 height 264
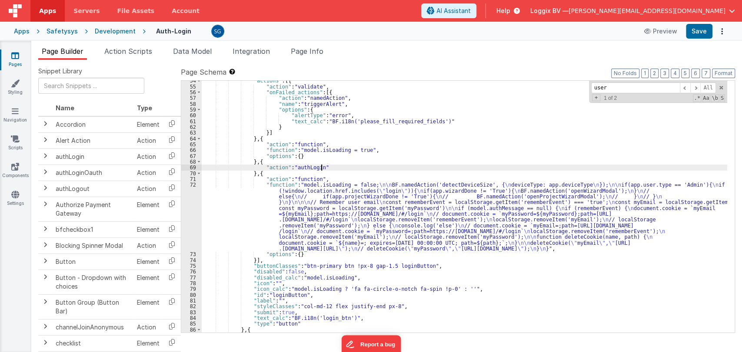
scroll to position [333, 0]
click at [12, 60] on link "Pages" at bounding box center [15, 59] width 31 height 17
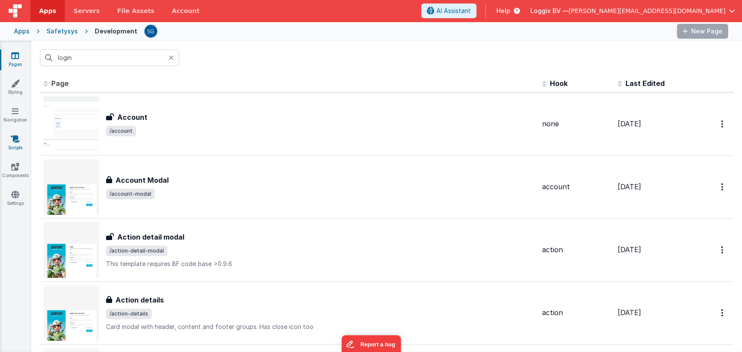
click at [10, 144] on link "Scripts" at bounding box center [15, 143] width 31 height 17
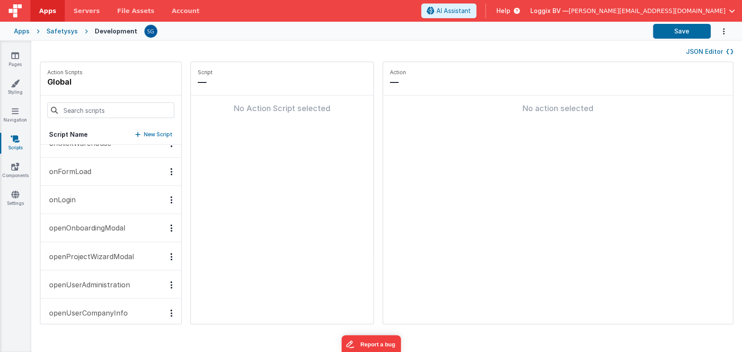
scroll to position [1007, 0]
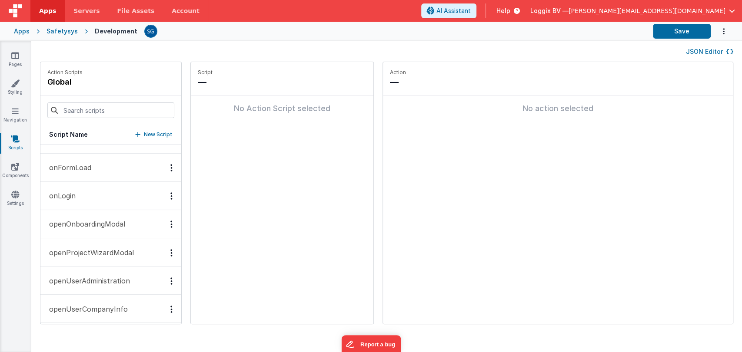
click at [65, 186] on button "onLogin" at bounding box center [110, 196] width 141 height 28
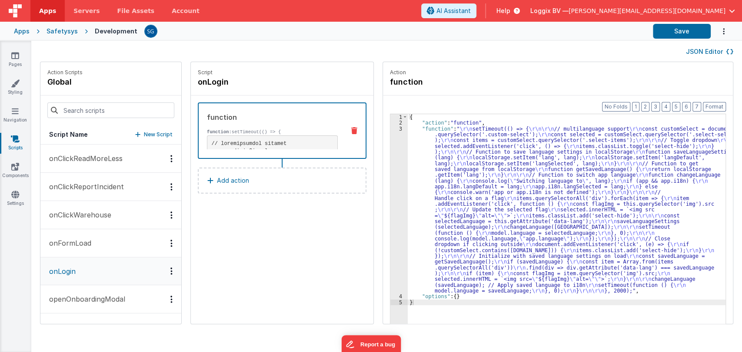
scroll to position [969, 0]
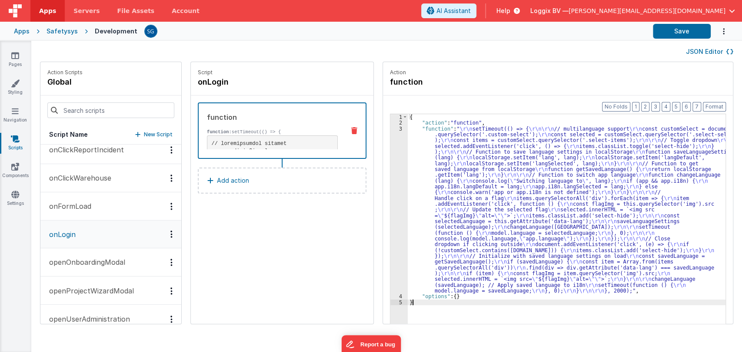
click at [390, 128] on div "3" at bounding box center [398, 210] width 17 height 168
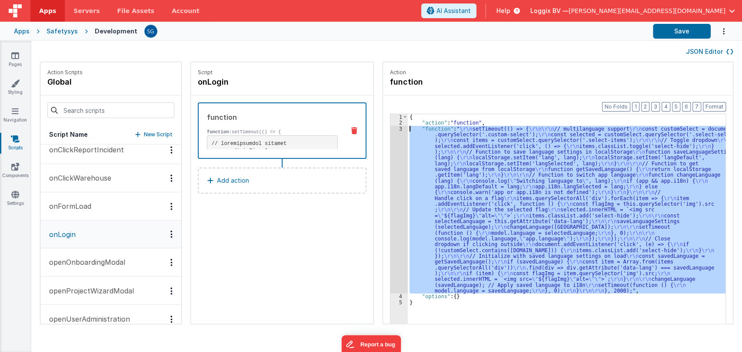
click at [390, 128] on div "3" at bounding box center [398, 210] width 17 height 168
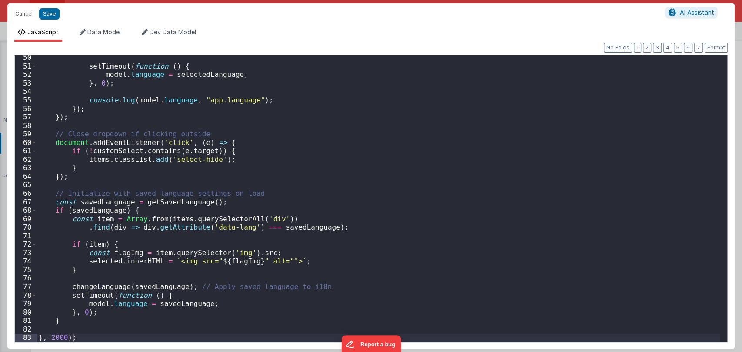
scroll to position [417, 0]
click at [21, 13] on button "Cancel" at bounding box center [24, 14] width 26 height 12
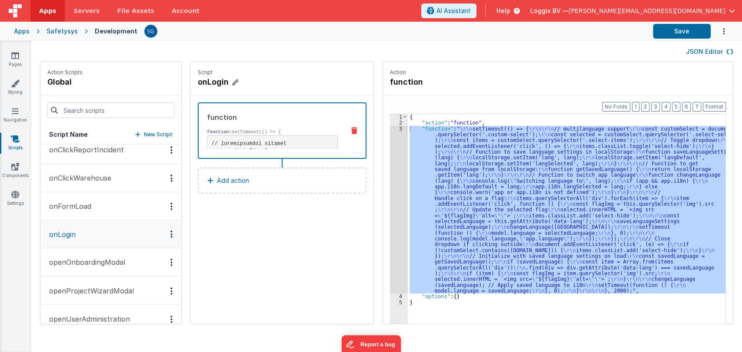
click at [305, 76] on h4 "onLogin" at bounding box center [263, 82] width 130 height 12
click at [18, 52] on icon at bounding box center [15, 55] width 8 height 9
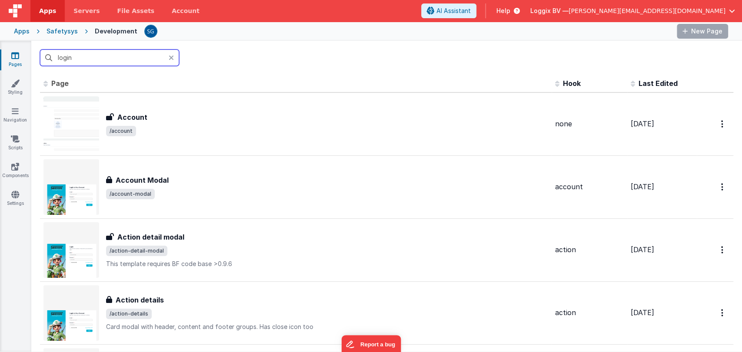
click at [113, 53] on input "login" at bounding box center [109, 58] width 139 height 17
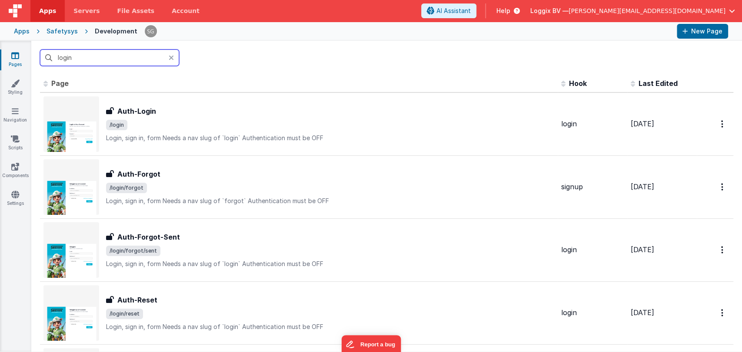
click at [113, 53] on input "login" at bounding box center [109, 58] width 139 height 17
type input "l"
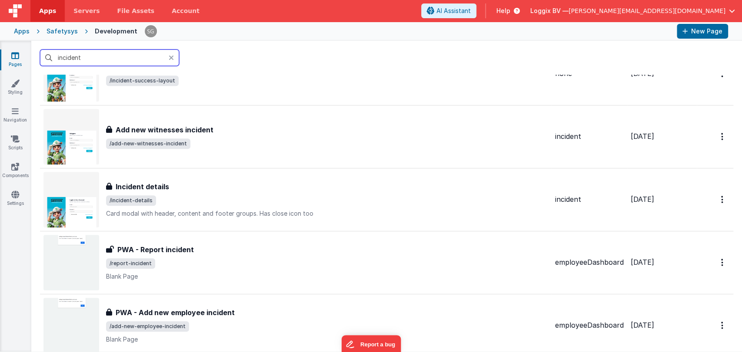
scroll to position [309, 0]
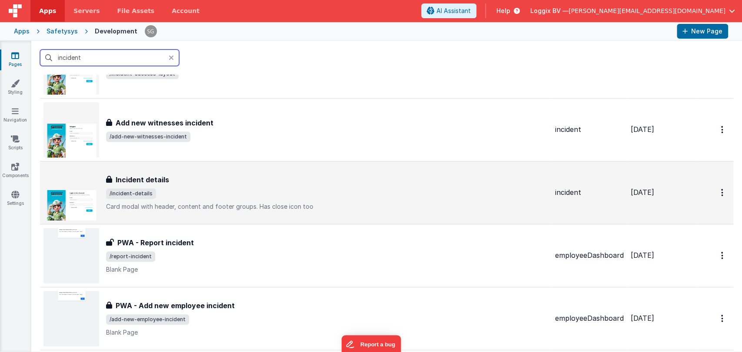
type input "incident"
click at [172, 182] on div "Incident details" at bounding box center [327, 180] width 442 height 10
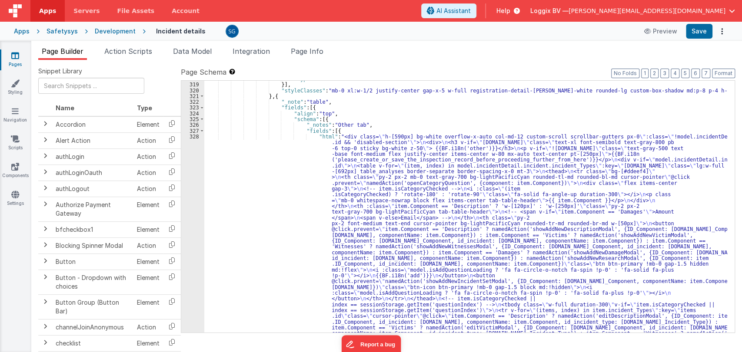
scroll to position [2199, 0]
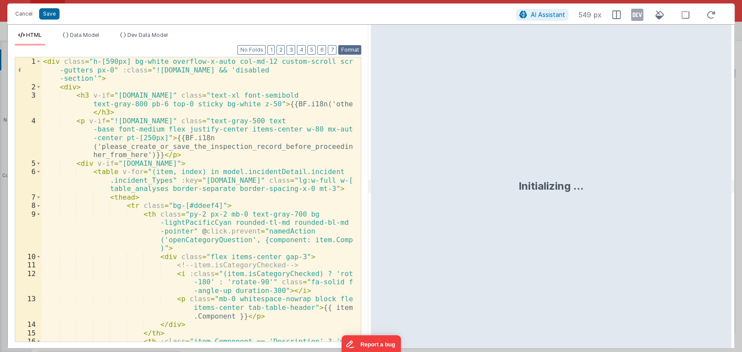
click at [348, 50] on button "Format" at bounding box center [349, 50] width 23 height 10
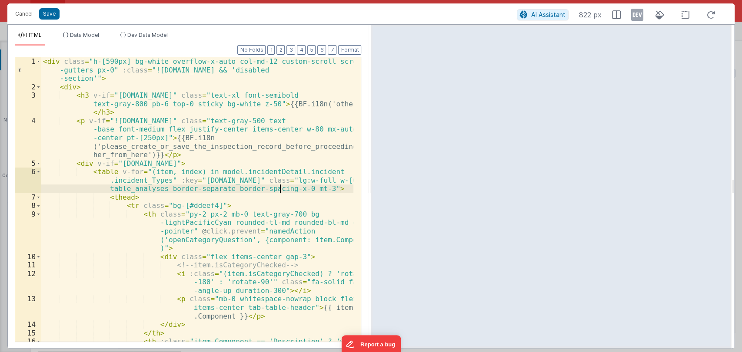
click at [281, 187] on div "< div class = "h-[590px] bg-white overflow-x-auto col-md-12 custom-scroll scrol…" at bounding box center [197, 224] width 312 height 335
click at [318, 190] on div "< div class = "h-[590px] bg-white overflow-x-auto col-md-12 custom-scroll scrol…" at bounding box center [197, 224] width 312 height 335
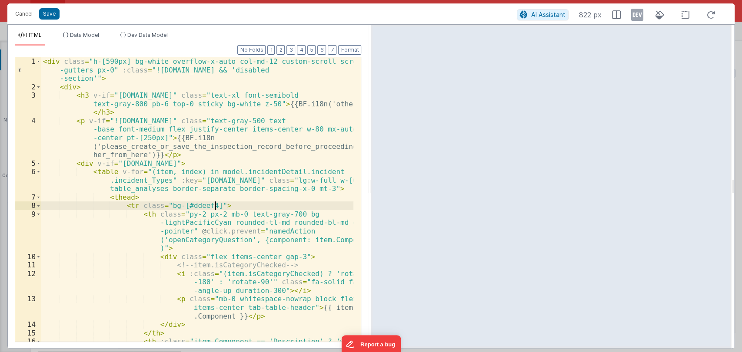
click at [259, 203] on div "< div class = "h-[590px] bg-white overflow-x-auto col-md-12 custom-scroll scrol…" at bounding box center [197, 224] width 312 height 335
click at [303, 215] on div "< div class = "h-[590px] bg-white overflow-x-auto col-md-12 custom-scroll scrol…" at bounding box center [197, 224] width 312 height 335
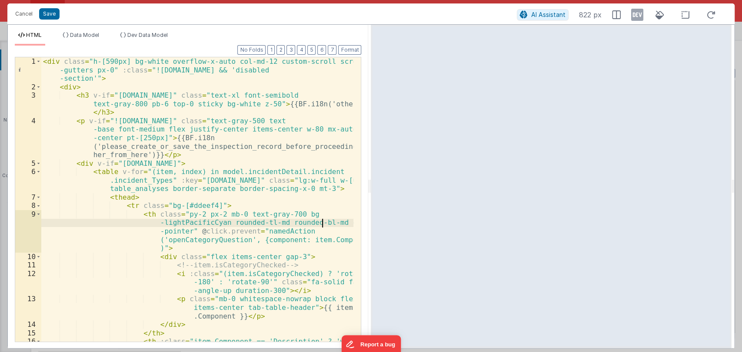
click at [321, 224] on div "< div class = "h-[590px] bg-white overflow-x-auto col-md-12 custom-scroll scrol…" at bounding box center [197, 224] width 312 height 335
click at [289, 234] on div "< div class = "h-[590px] bg-white overflow-x-auto col-md-12 custom-scroll scrol…" at bounding box center [197, 224] width 312 height 335
click at [302, 232] on div "< div class = "h-[590px] bg-white overflow-x-auto col-md-12 custom-scroll scrol…" at bounding box center [197, 224] width 312 height 335
click at [226, 247] on div "< div class = "h-[590px] bg-white overflow-x-auto col-md-12 custom-scroll scrol…" at bounding box center [197, 224] width 312 height 335
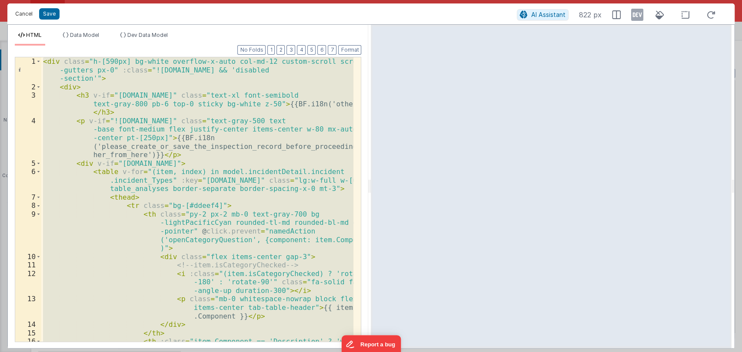
click at [26, 14] on button "Cancel" at bounding box center [24, 14] width 26 height 12
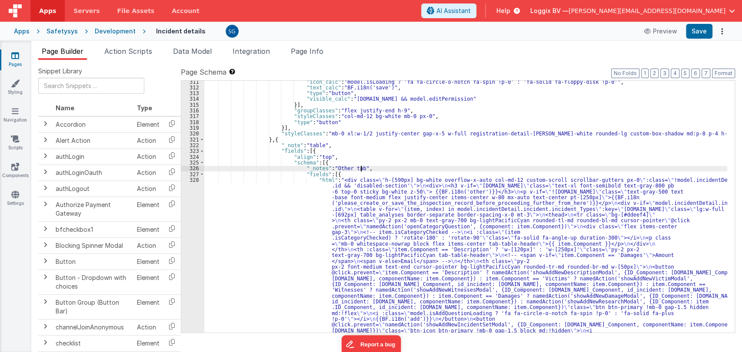
scroll to position [2156, 0]
click at [201, 174] on span at bounding box center [201, 175] width 5 height 6
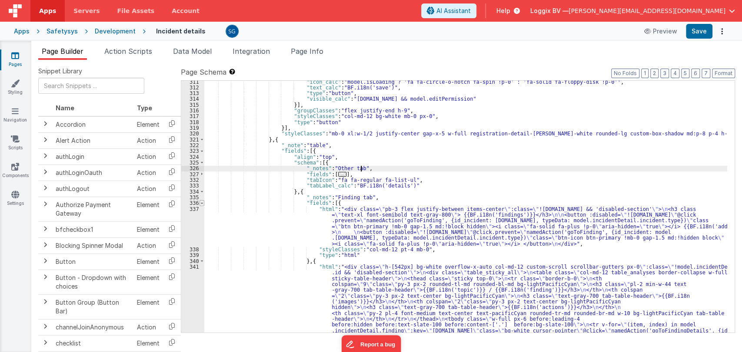
click at [201, 205] on span at bounding box center [201, 203] width 5 height 6
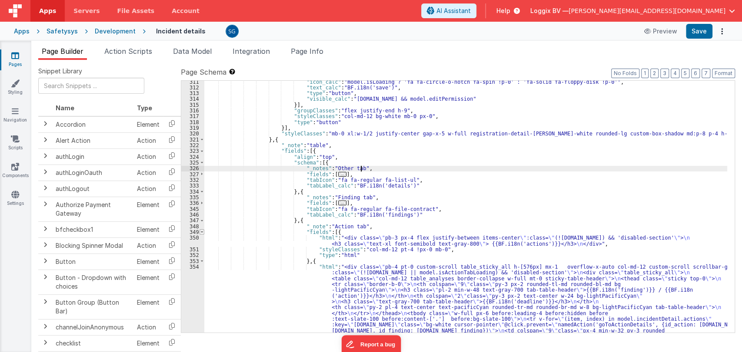
click at [202, 231] on span at bounding box center [201, 232] width 5 height 6
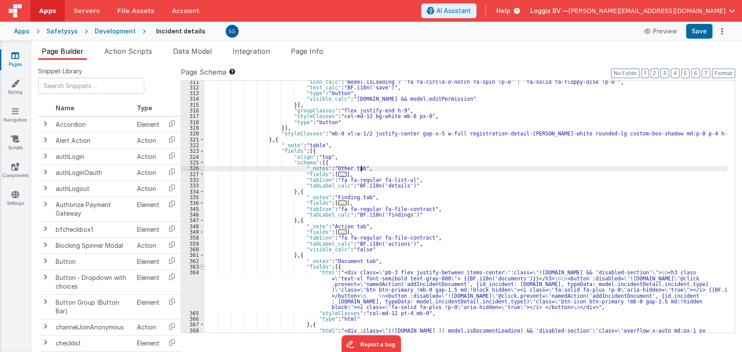
click at [200, 265] on span at bounding box center [201, 267] width 5 height 6
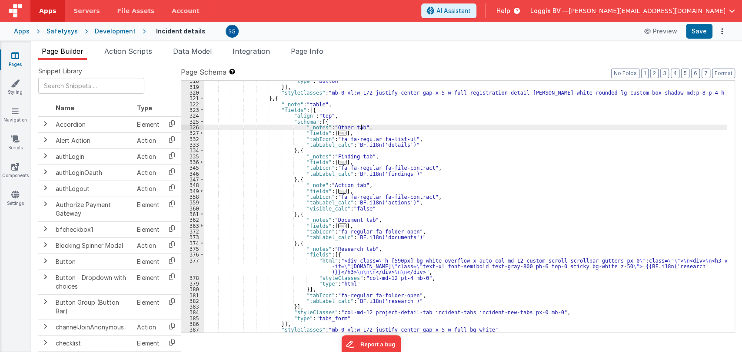
scroll to position [2198, 0]
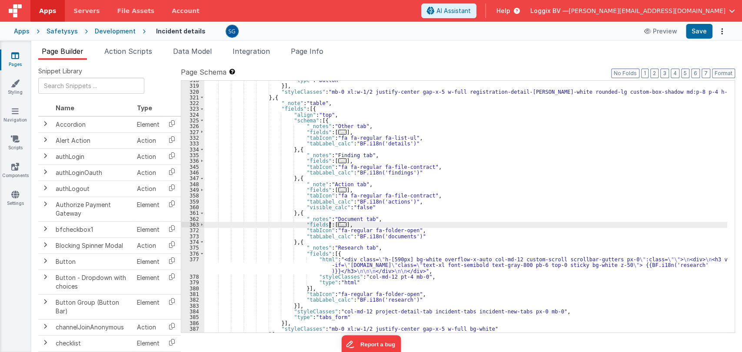
click at [338, 226] on span "..." at bounding box center [342, 224] width 9 height 5
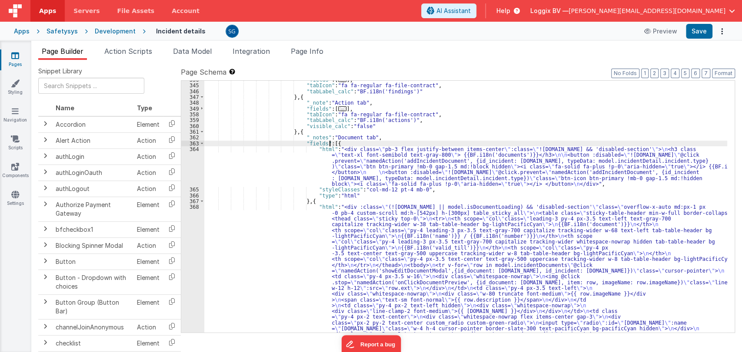
scroll to position [2280, 0]
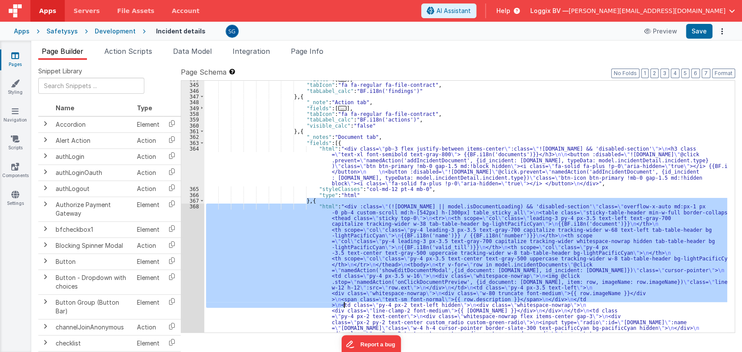
drag, startPoint x: 306, startPoint y: 199, endPoint x: 343, endPoint y: 305, distance: 112.2
click at [343, 305] on div ""fields" : [ ... ] , "tabIcon" : "fa fa-regular fa-file-contract" , "tabLabel_c…" at bounding box center [465, 300] width 523 height 449
click at [340, 301] on div ""fields" : [ ... ] , "tabIcon" : "fa fa-regular fa-file-contract" , "tabLabel_c…" at bounding box center [465, 207] width 523 height 252
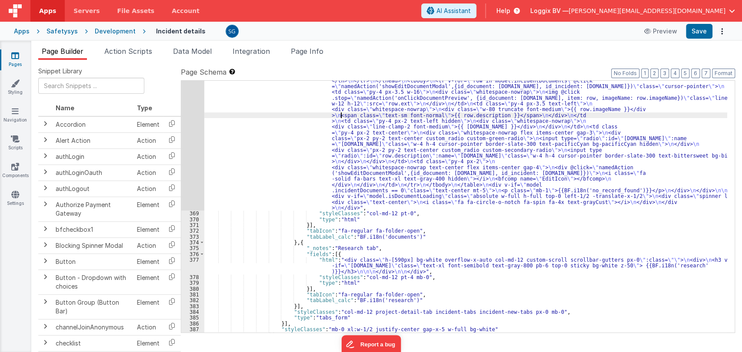
scroll to position [2465, 0]
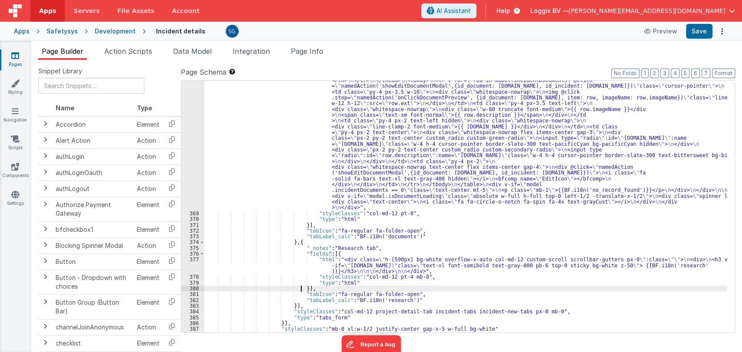
click at [300, 289] on div ""html" : "<div :class= \" (![DOMAIN_NAME] || model.isDocumentLoading) && 'disab…" at bounding box center [465, 244] width 523 height 449
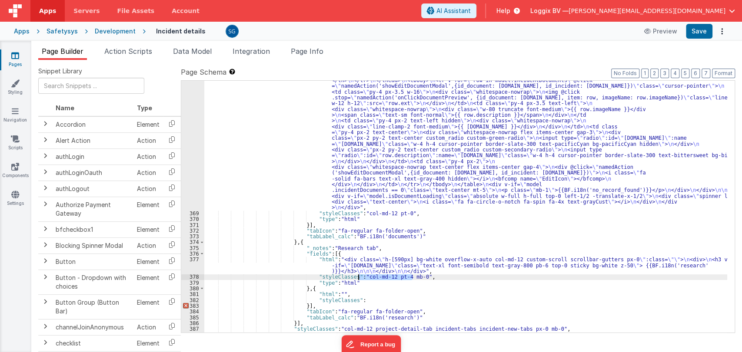
drag, startPoint x: 412, startPoint y: 277, endPoint x: 357, endPoint y: 279, distance: 55.6
click at [357, 279] on div ""html" : "<div :class= \" (![DOMAIN_NAME] || model.isDocumentLoading) && 'disab…" at bounding box center [465, 244] width 523 height 449
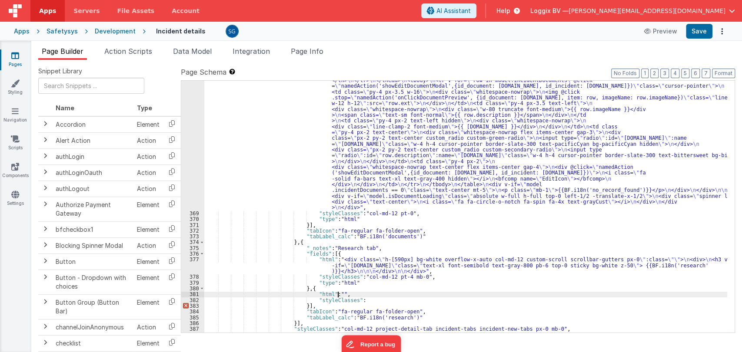
click at [357, 297] on div ""html" : "<div :class= \" (![DOMAIN_NAME] || model.isDocumentLoading) && 'disab…" at bounding box center [465, 244] width 523 height 449
click at [360, 300] on div ""html" : "<div :class= \" (![DOMAIN_NAME] || model.isDocumentLoading) && 'disab…" at bounding box center [465, 244] width 523 height 449
click at [351, 298] on div ""html" : "<div :class= \" (![DOMAIN_NAME] || model.isDocumentLoading) && 'disab…" at bounding box center [465, 244] width 523 height 449
click at [432, 298] on div ""html" : "<div :class= \" (![DOMAIN_NAME] || model.isDocumentLoading) && 'disab…" at bounding box center [465, 244] width 523 height 449
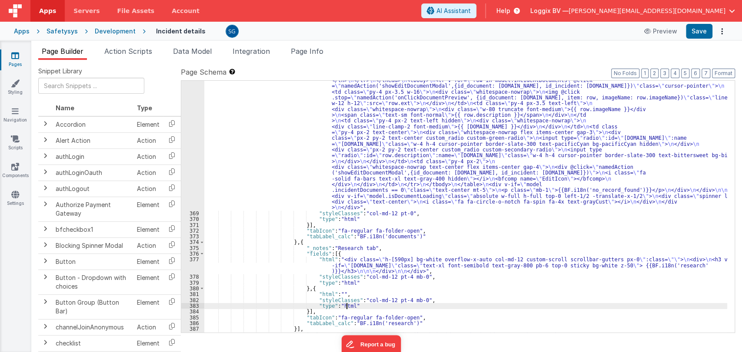
click at [331, 294] on div ""html" : "<div :class= \" (![DOMAIN_NAME] || model.isDocumentLoading) && 'disab…" at bounding box center [465, 244] width 523 height 449
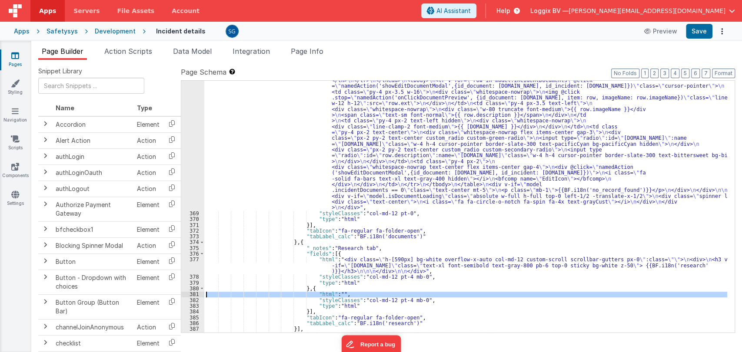
click at [195, 294] on div "381" at bounding box center [192, 294] width 23 height 6
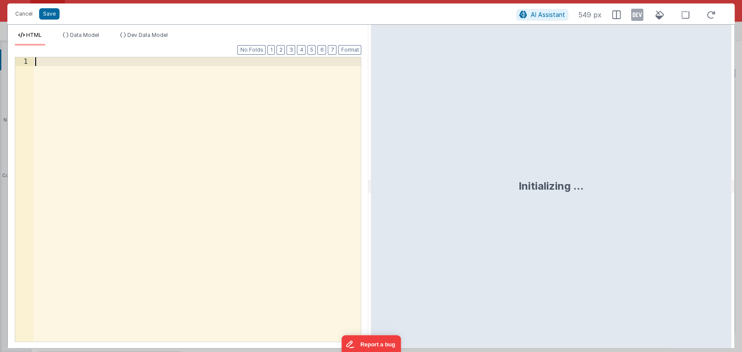
click at [99, 58] on div at bounding box center [197, 207] width 328 height 301
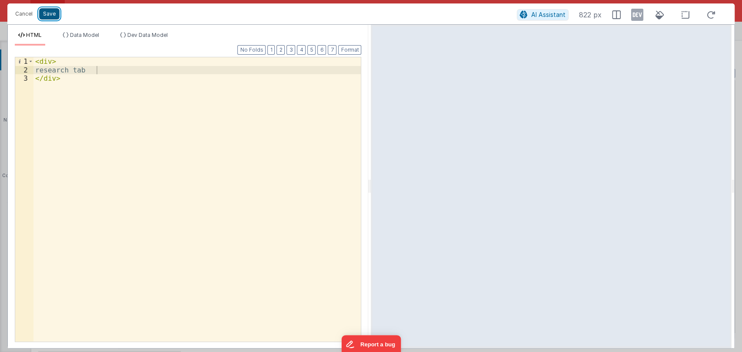
click at [49, 10] on button "Save" at bounding box center [49, 13] width 20 height 11
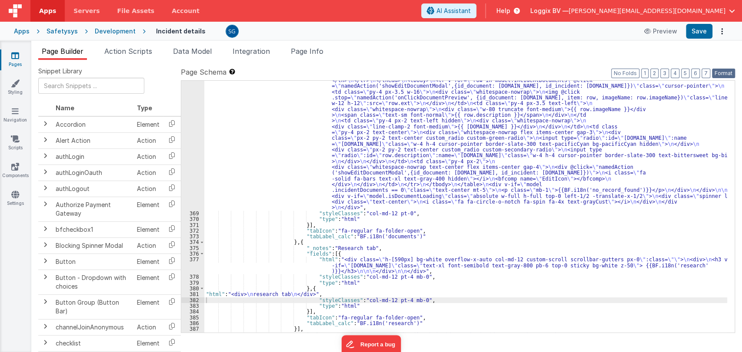
click at [725, 69] on button "Format" at bounding box center [723, 74] width 23 height 10
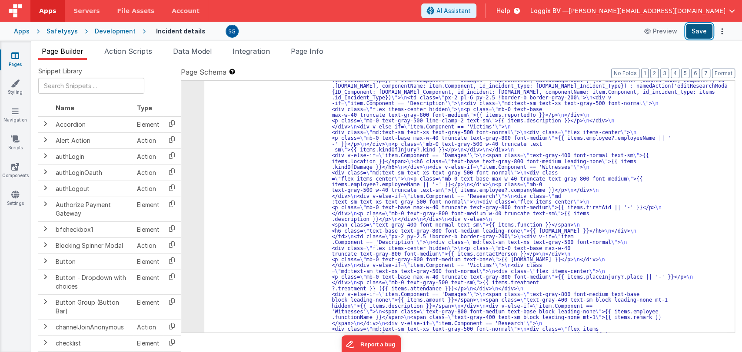
click at [691, 33] on button "Save" at bounding box center [698, 31] width 26 height 15
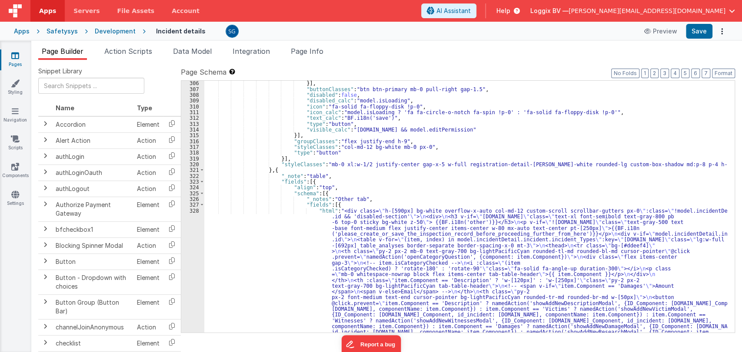
scroll to position [2125, 0]
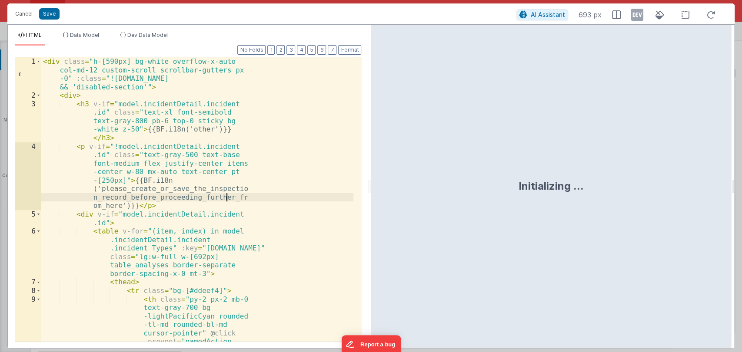
click at [311, 198] on div "< div class = "h-[590px] bg-white overflow-x-auto col-md-12 custom-scroll scrol…" at bounding box center [197, 254] width 312 height 395
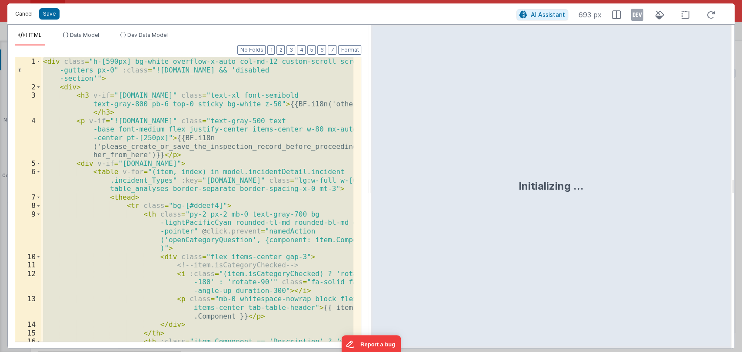
click at [24, 17] on button "Cancel" at bounding box center [24, 14] width 26 height 12
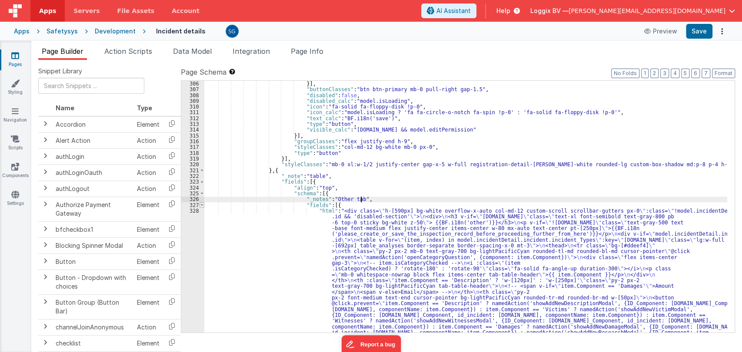
click at [199, 204] on span at bounding box center [201, 205] width 5 height 6
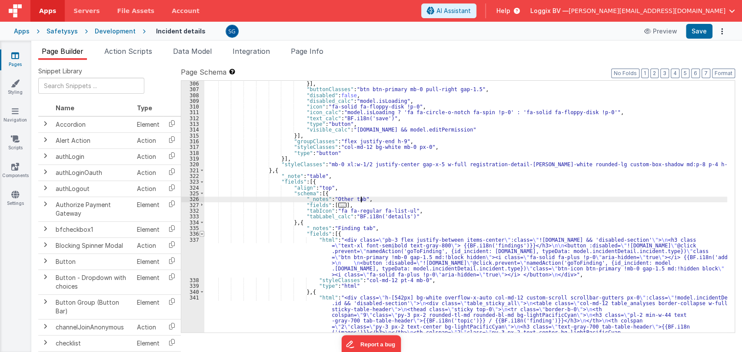
click at [202, 233] on span at bounding box center [201, 234] width 5 height 6
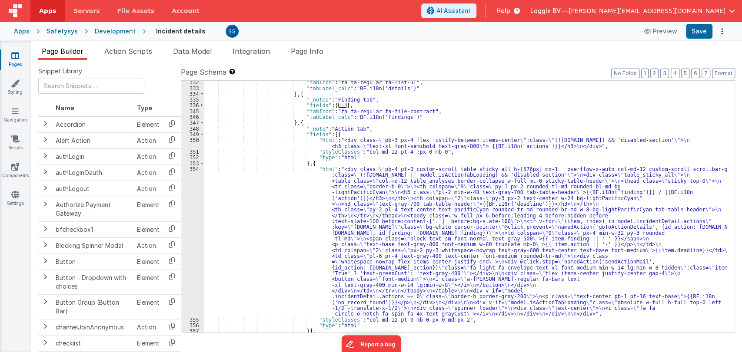
scroll to position [2254, 0]
click at [200, 134] on span at bounding box center [201, 135] width 5 height 6
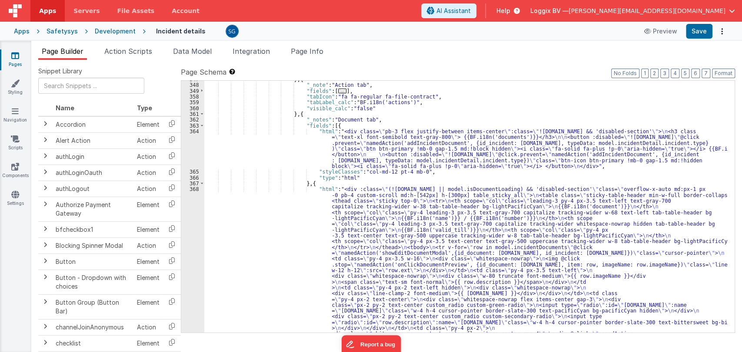
scroll to position [2297, 0]
drag, startPoint x: 358, startPoint y: 171, endPoint x: 412, endPoint y: 173, distance: 54.3
click at [412, 173] on div "} , { "_note" : "Action tab" , "fields" : [ ... ] , "tabIcon" : "fa fa-regular …" at bounding box center [465, 301] width 523 height 449
click at [427, 189] on div "} , { "_note" : "Action tab" , "fields" : [ ... ] , "tabIcon" : "fa fa-regular …" at bounding box center [465, 301] width 523 height 449
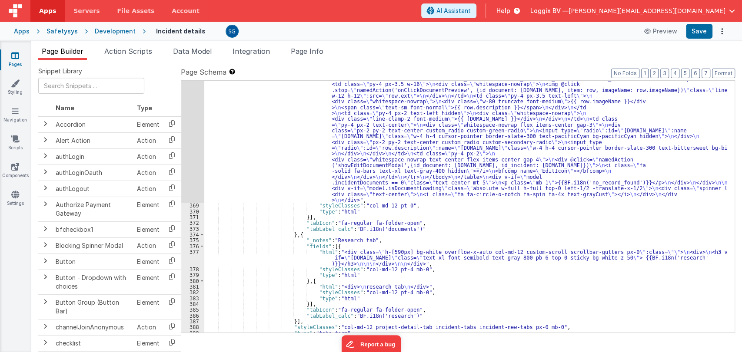
scroll to position [2473, 0]
drag, startPoint x: 358, startPoint y: 269, endPoint x: 412, endPoint y: 270, distance: 53.9
click at [412, 270] on div ""html" : "<div :class= \" (!model.incidentDetail.incident.id || model.isDocumen…" at bounding box center [465, 235] width 523 height 449
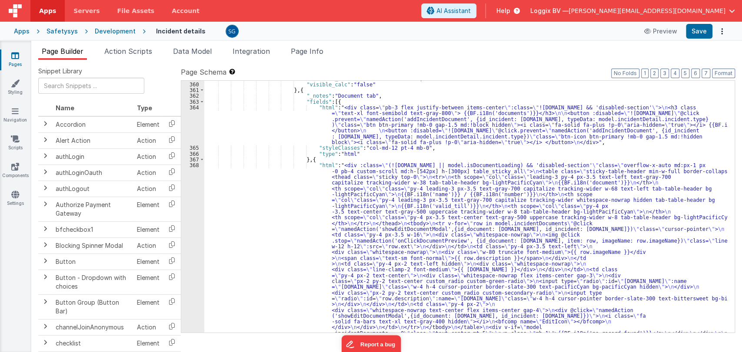
scroll to position [2321, 0]
click at [190, 164] on div "368" at bounding box center [192, 258] width 23 height 191
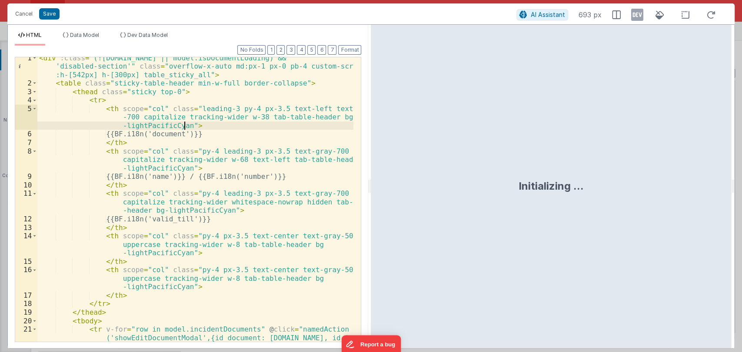
scroll to position [0, 0]
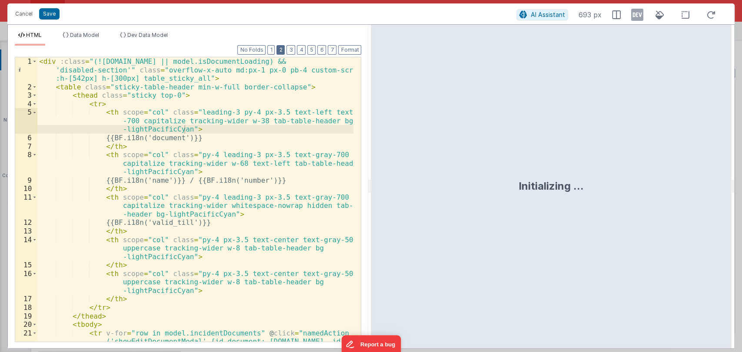
click at [284, 50] on button "2" at bounding box center [280, 50] width 8 height 10
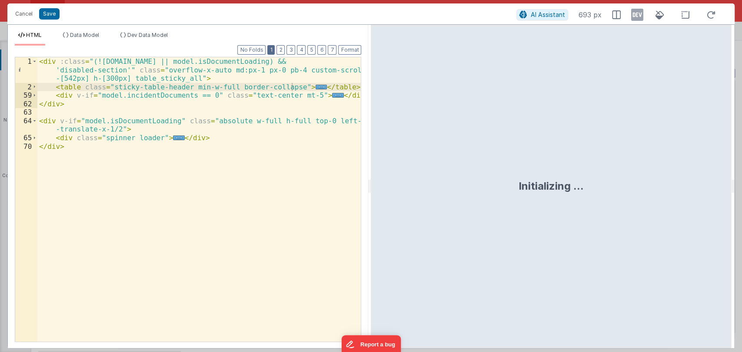
click at [271, 47] on button "1" at bounding box center [270, 50] width 7 height 10
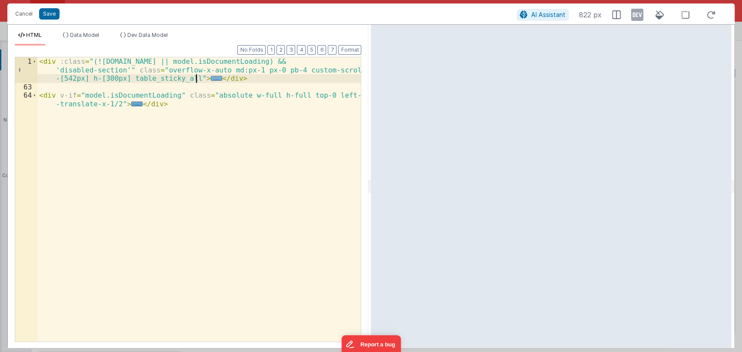
click at [211, 79] on span "..." at bounding box center [216, 78] width 11 height 5
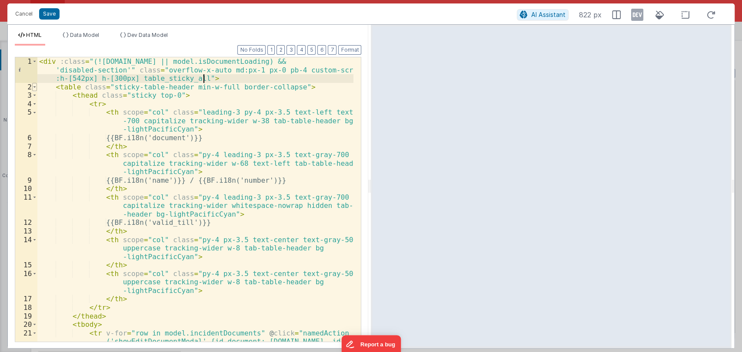
click at [34, 87] on span at bounding box center [34, 87] width 5 height 9
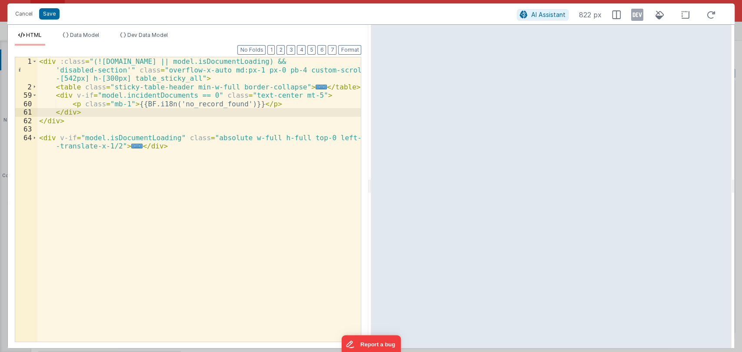
click at [86, 112] on div "< div :class = "(!model.incidentDetail.incident.id || model.isDocumentLoading) …" at bounding box center [199, 216] width 324 height 318
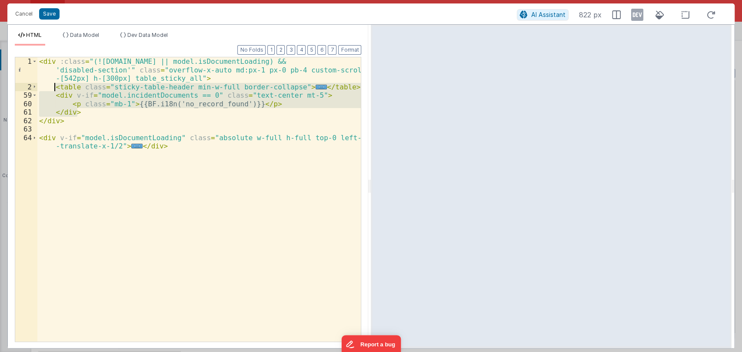
drag, startPoint x: 86, startPoint y: 112, endPoint x: 55, endPoint y: 89, distance: 37.9
click at [55, 89] on div "< div :class = "(!model.incidentDetail.incident.id || model.isDocumentLoading) …" at bounding box center [199, 216] width 324 height 318
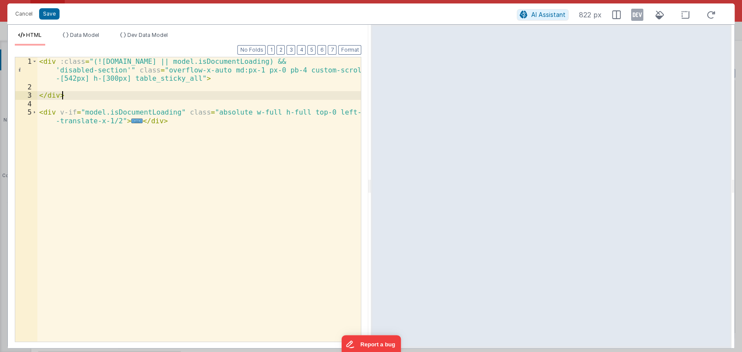
click at [68, 94] on div "< div :class = "(!model.incidentDetail.incident.id || model.isDocumentLoading) …" at bounding box center [199, 216] width 324 height 318
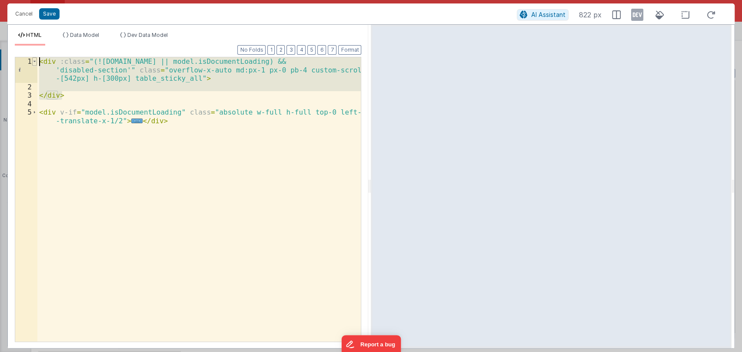
drag, startPoint x: 68, startPoint y: 94, endPoint x: 36, endPoint y: 61, distance: 45.8
click at [36, 61] on div "1 2 3 4 5 < div :class = "(!model.incidentDetail.incident.id || model.isDocumen…" at bounding box center [188, 199] width 346 height 285
click at [23, 14] on button "Cancel" at bounding box center [24, 14] width 26 height 12
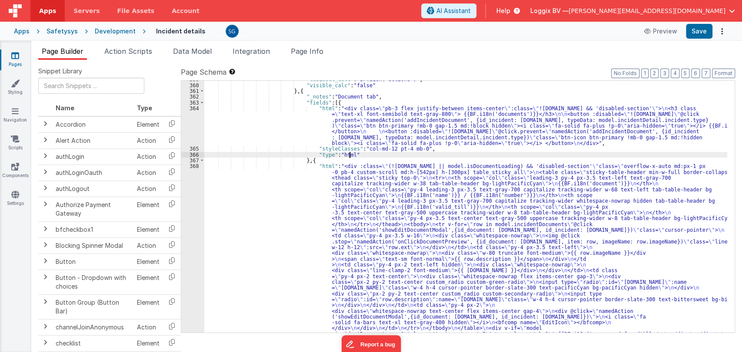
click at [392, 155] on div ""tabLabel_calc" : "BF.i18n('actions')" , "visible_calc" : "false" } , { "_notes…" at bounding box center [465, 300] width 523 height 449
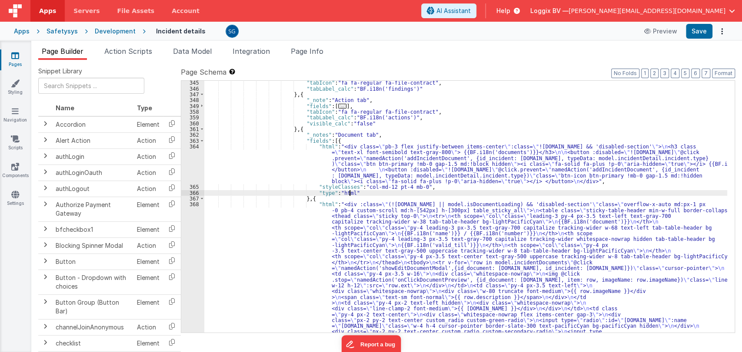
scroll to position [2282, 0]
click at [199, 144] on span at bounding box center [201, 142] width 5 height 6
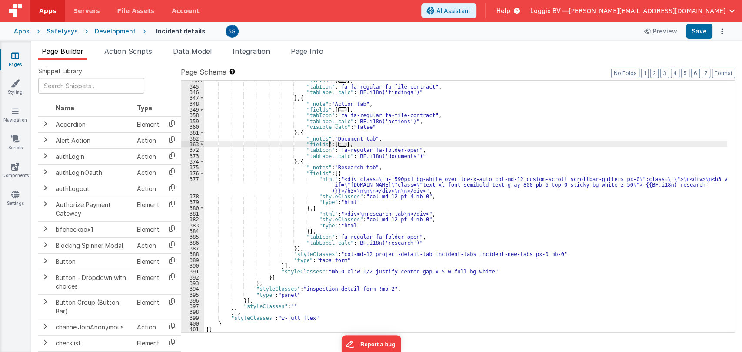
scroll to position [2279, 0]
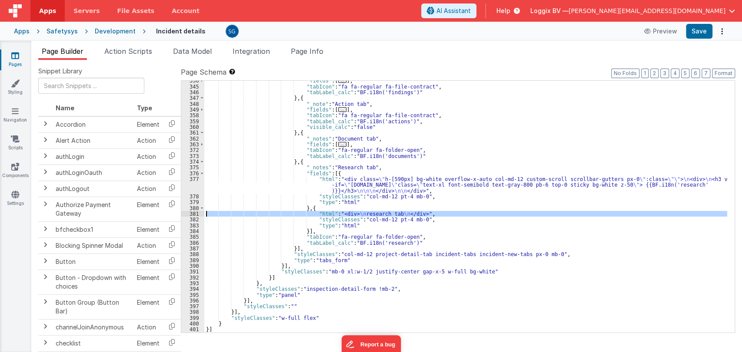
click at [194, 213] on div "381" at bounding box center [192, 214] width 23 height 6
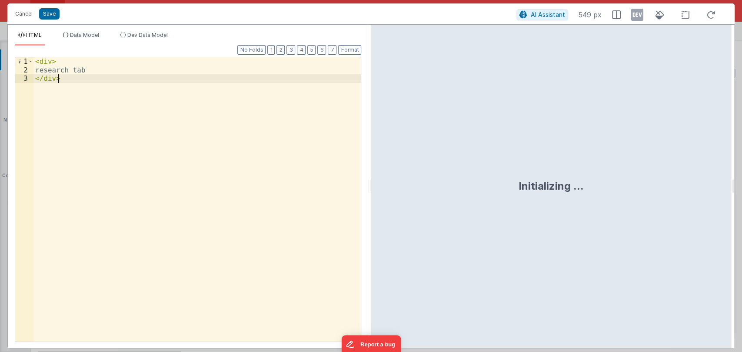
click at [182, 106] on div "< div > research tab </ div >" at bounding box center [197, 207] width 328 height 301
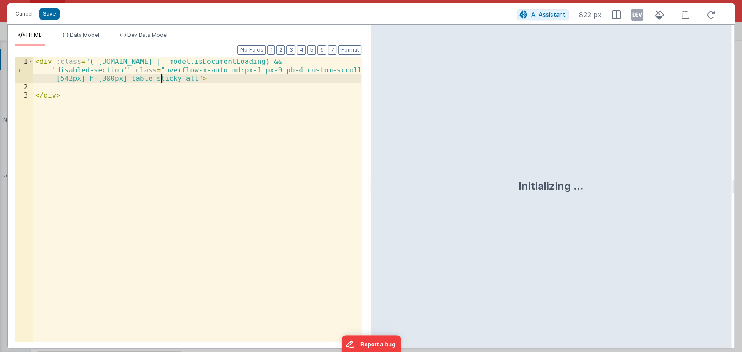
click at [163, 82] on div "< div :class = "(!model.incidentDetail.incident.id || model.isDocumentLoading) …" at bounding box center [197, 216] width 328 height 318
click at [146, 89] on div "< div :class = "(!model.incidentDetail.incident.id || model.isDocumentLoading) …" at bounding box center [197, 216] width 328 height 318
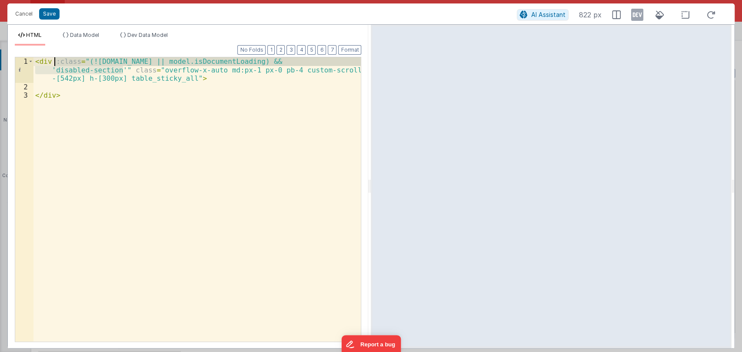
drag, startPoint x: 123, startPoint y: 70, endPoint x: 53, endPoint y: 62, distance: 71.3
click at [53, 62] on div "< div :class = "(!model.incidentDetail.incident.id || model.isDocumentLoading) …" at bounding box center [197, 216] width 328 height 318
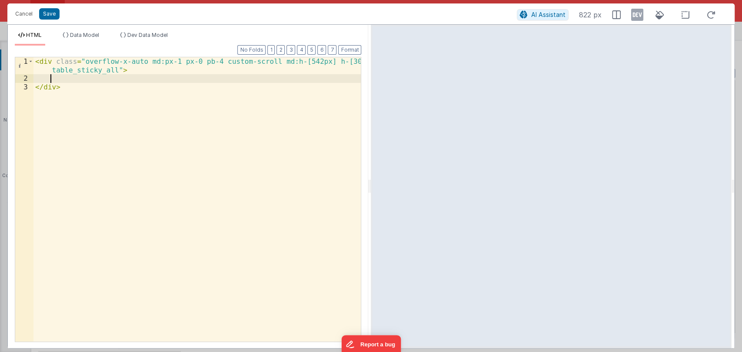
click at [86, 78] on div "< div class = "overflow-x-auto md:px-1 px-0 pb-4 custom-scroll md:h-[542px] h-[…" at bounding box center [197, 212] width 328 height 310
click at [50, 12] on button "Save" at bounding box center [49, 13] width 20 height 11
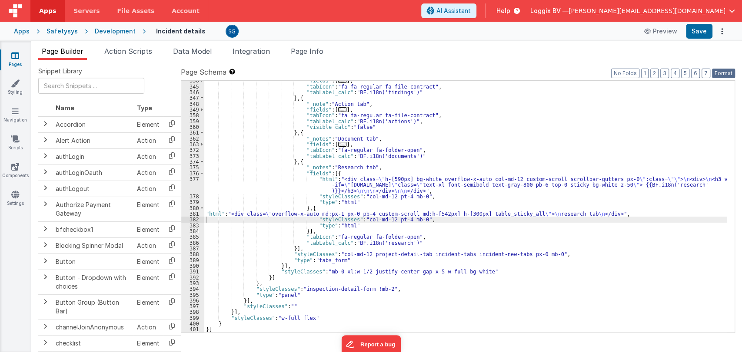
click at [725, 73] on button "Format" at bounding box center [723, 74] width 23 height 10
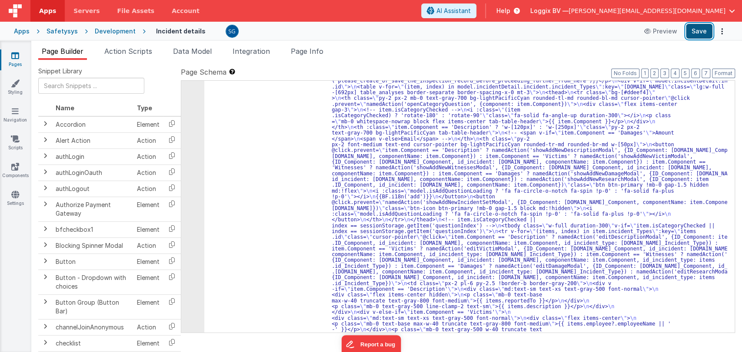
click at [702, 29] on button "Save" at bounding box center [698, 31] width 26 height 15
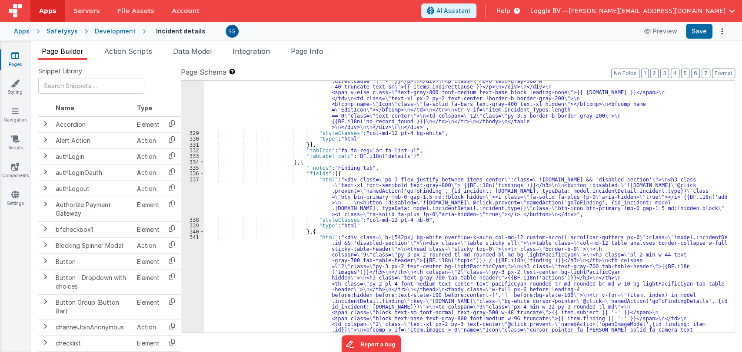
scroll to position [2725, 0]
click at [201, 172] on span at bounding box center [201, 173] width 5 height 6
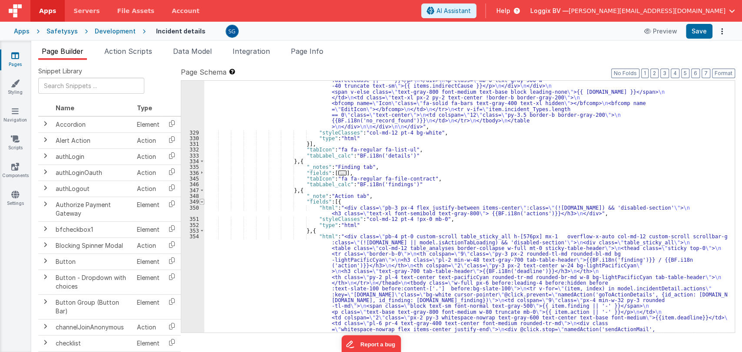
click at [202, 202] on span at bounding box center [201, 202] width 5 height 6
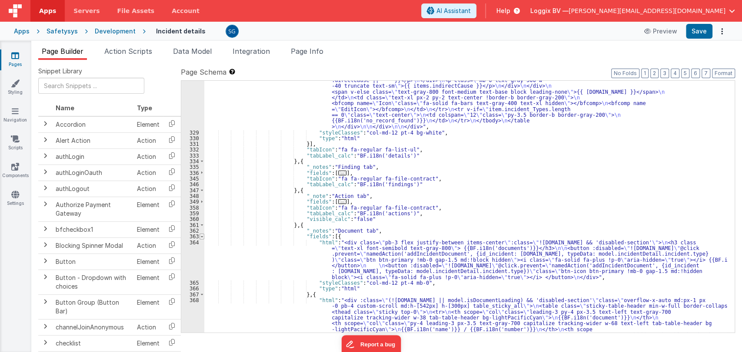
click at [199, 237] on span at bounding box center [201, 237] width 5 height 6
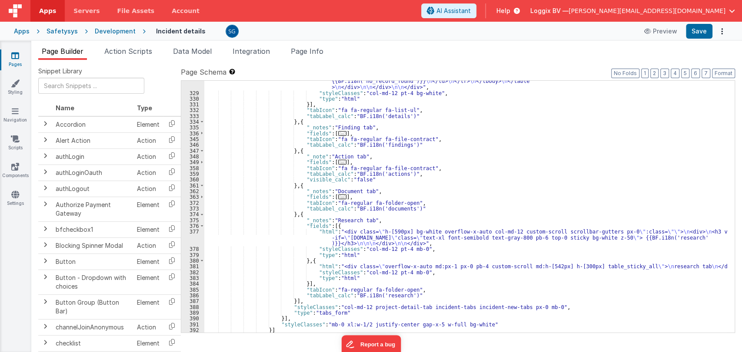
scroll to position [2780, 0]
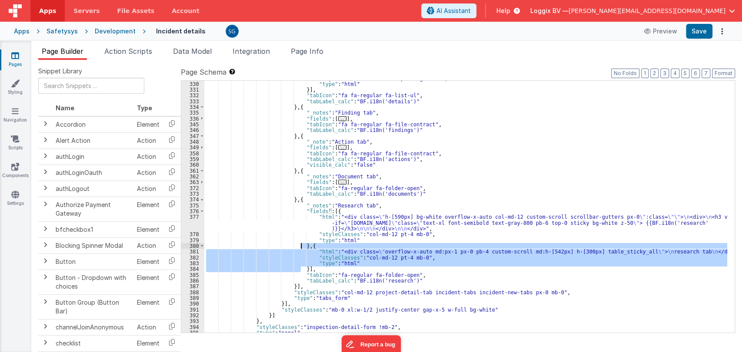
drag, startPoint x: 301, startPoint y: 268, endPoint x: 301, endPoint y: 247, distance: 21.3
click at [301, 247] on div ""styleClasses" : "col-md-12 pt-4 bg-white" , "type" : "html" }] , "tabIcon" : "…" at bounding box center [465, 208] width 523 height 264
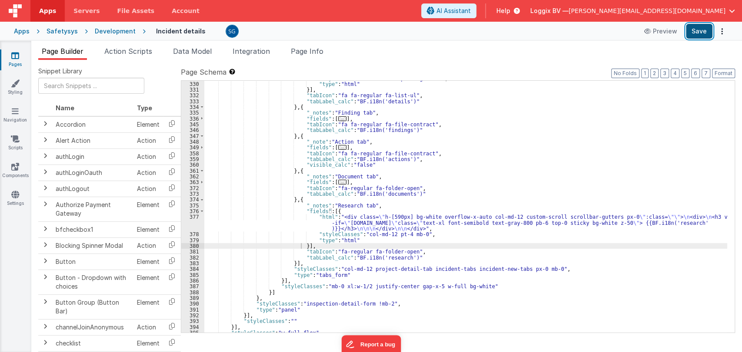
click at [694, 29] on button "Save" at bounding box center [698, 31] width 26 height 15
click at [193, 216] on div "377" at bounding box center [192, 222] width 23 height 17
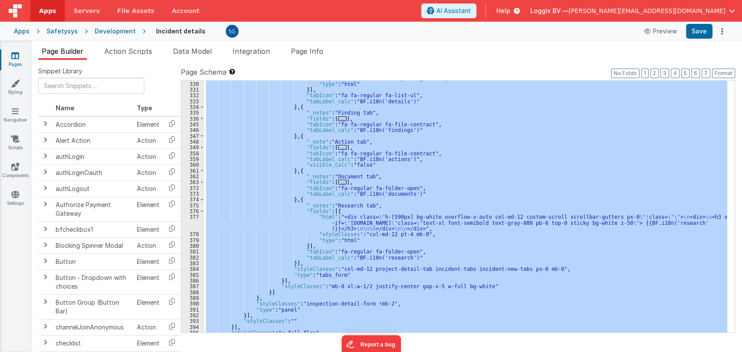
click at [193, 216] on div "377" at bounding box center [192, 222] width 23 height 17
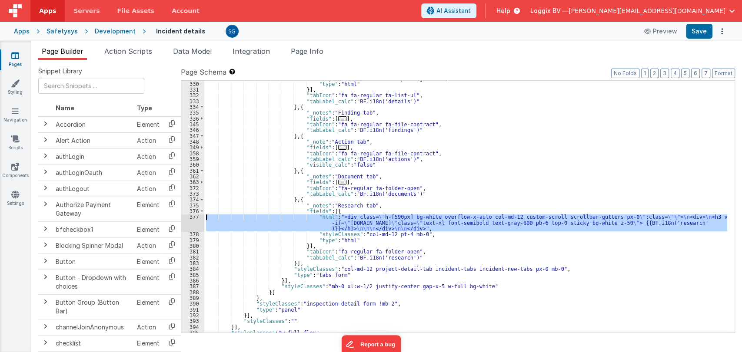
click at [196, 216] on div "377" at bounding box center [192, 222] width 23 height 17
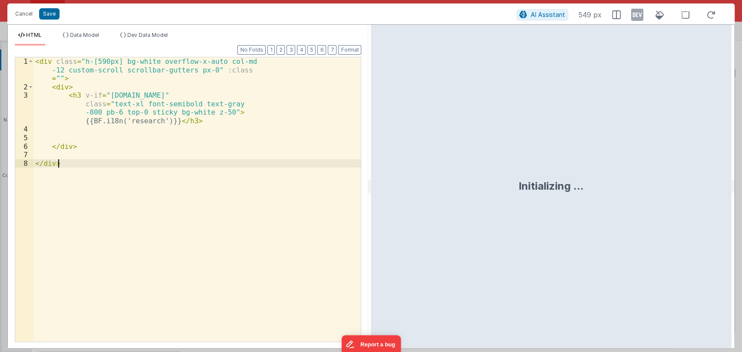
click at [196, 216] on div "< div class = "h-[590px] bg-white overflow-x-auto col-md -12 custom-scroll scro…" at bounding box center [196, 216] width 327 height 318
click at [205, 173] on div "< div class = "h-[590px] bg-white overflow-x-auto col-md -12 custom-scroll scro…" at bounding box center [196, 216] width 327 height 318
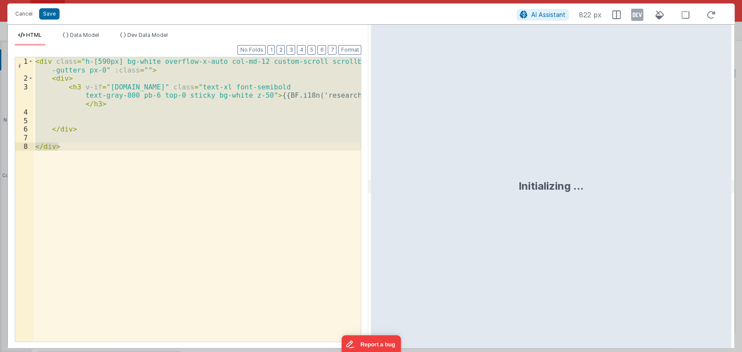
click at [83, 147] on div "< div class = "h-[590px] bg-white overflow-x-auto col-md-12 custom-scroll scrol…" at bounding box center [196, 199] width 327 height 285
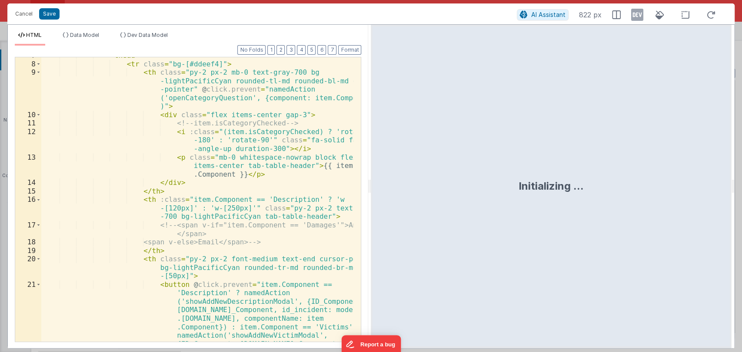
scroll to position [0, 0]
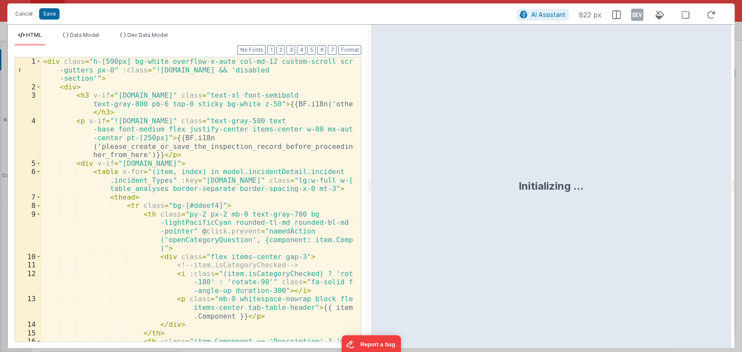
click at [321, 104] on div "< div class = "h-[590px] bg-white overflow-x-auto col-md-12 custom-scroll scrol…" at bounding box center [197, 224] width 312 height 335
click at [327, 105] on div "< div class = "h-[590px] bg-white overflow-x-auto col-md-12 custom-scroll scrol…" at bounding box center [197, 224] width 312 height 335
click at [325, 104] on div "< div class = "h-[590px] bg-white overflow-x-auto col-md-12 custom-scroll scrol…" at bounding box center [197, 199] width 312 height 285
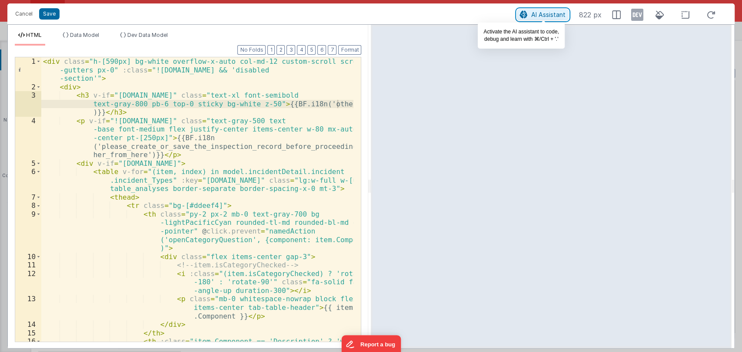
click at [543, 12] on span "AI Assistant" at bounding box center [548, 14] width 34 height 7
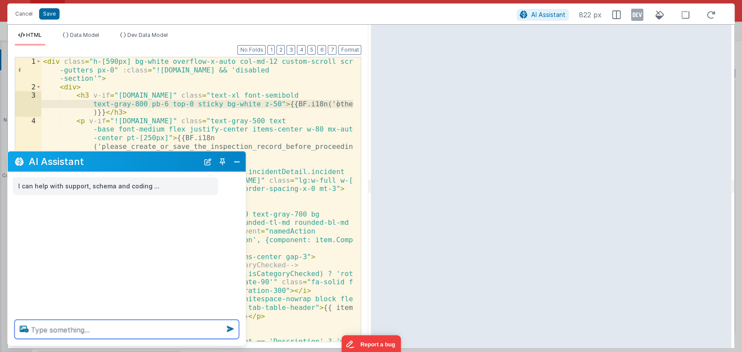
click at [77, 331] on textarea at bounding box center [127, 329] width 224 height 19
click at [76, 330] on textarea at bounding box center [127, 329] width 224 height 19
paste textarea "U"
type textarea "U"
type textarea "I"
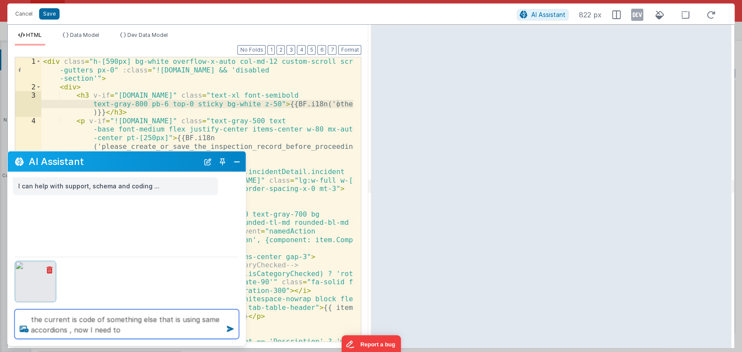
click at [130, 334] on textarea "the current is code of something else that is using same accordions , now I nee…" at bounding box center [127, 325] width 224 height 30
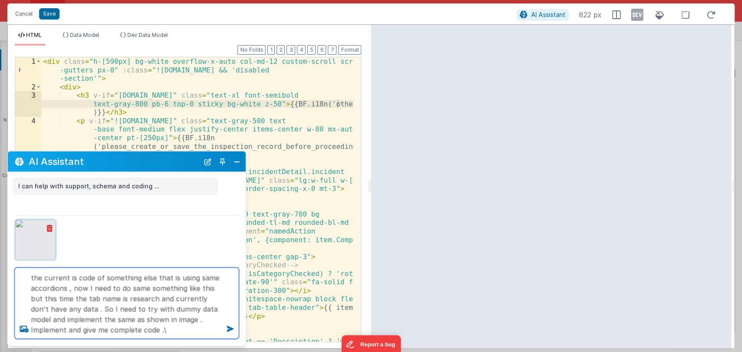
type textarea "the current is code of something else that is using same accordions , now I nee…"
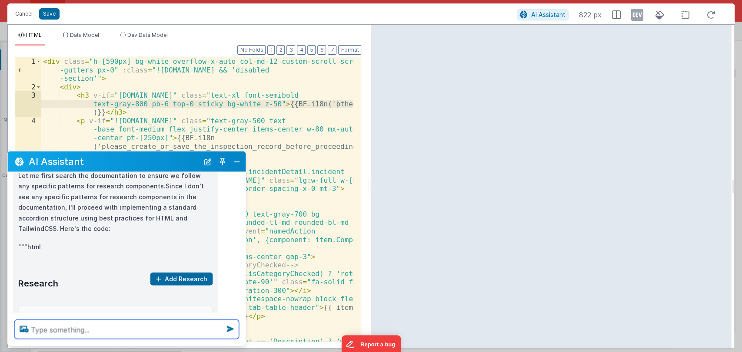
scroll to position [198, 0]
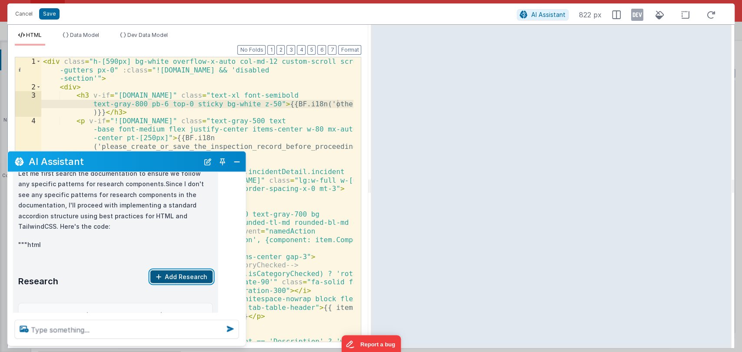
click at [173, 271] on button "Add Research" at bounding box center [181, 277] width 63 height 13
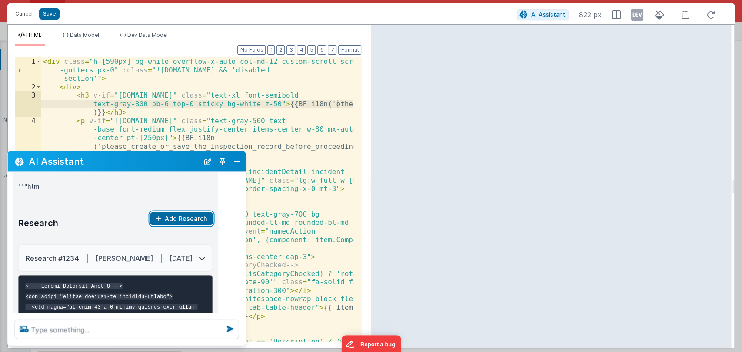
scroll to position [256, 0]
click at [164, 213] on button "Add Research" at bounding box center [181, 219] width 63 height 13
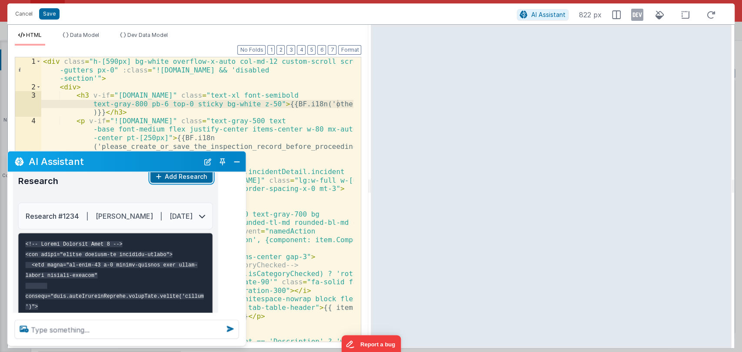
scroll to position [213, 0]
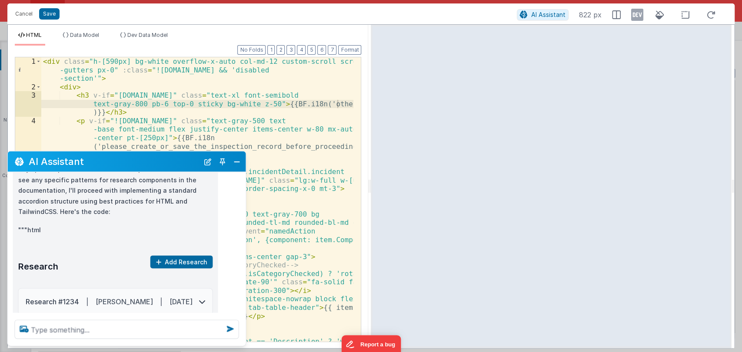
click at [198, 289] on div "Research #1234 | John Smith | Mar 15, 2024" at bounding box center [116, 302] width 194 height 26
click at [205, 298] on icon at bounding box center [202, 301] width 7 height 7
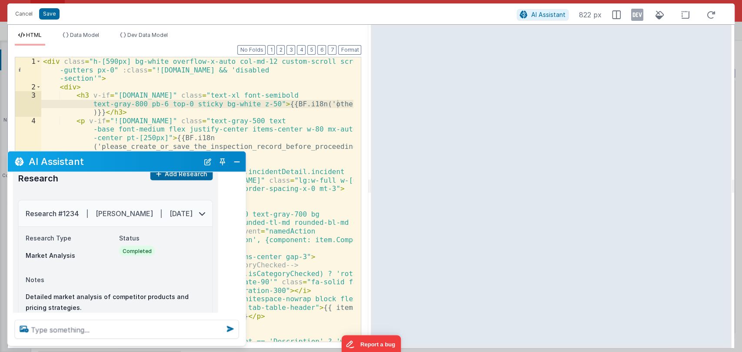
scroll to position [297, 0]
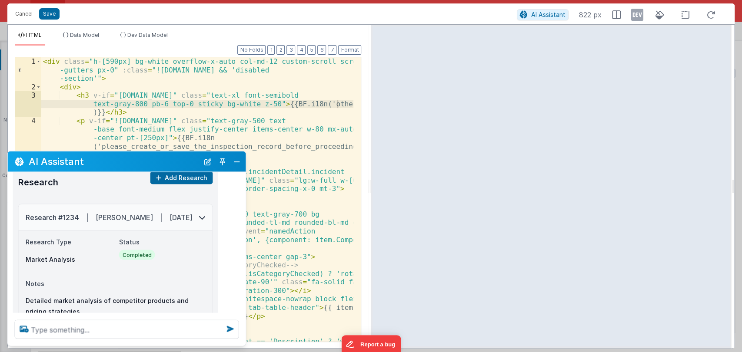
drag, startPoint x: 193, startPoint y: 195, endPoint x: 197, endPoint y: 193, distance: 4.7
click at [197, 205] on div "Research #1234 | John Smith | Mar 15, 2024" at bounding box center [116, 218] width 194 height 26
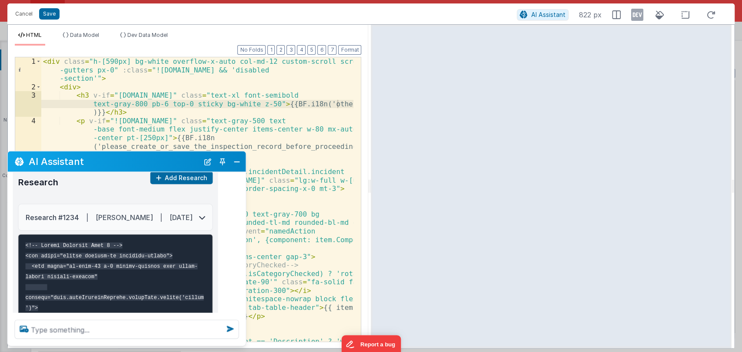
click at [197, 205] on div "Research #1234 | John Smith | Mar 15, 2024" at bounding box center [116, 218] width 194 height 26
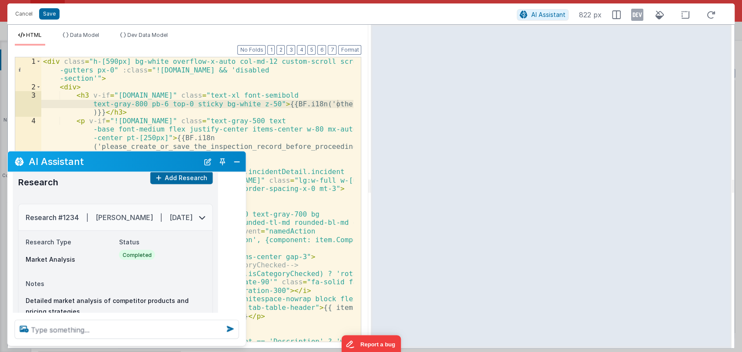
click at [197, 205] on div "Research #1234 | John Smith | Mar 15, 2024" at bounding box center [116, 218] width 194 height 26
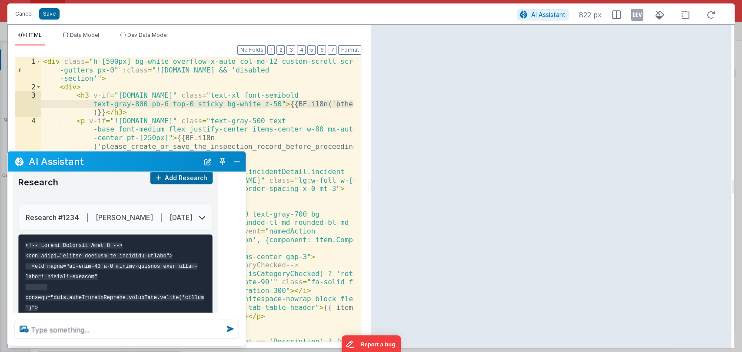
click at [197, 205] on div "Research #1234 | John Smith | Mar 15, 2024" at bounding box center [116, 218] width 194 height 26
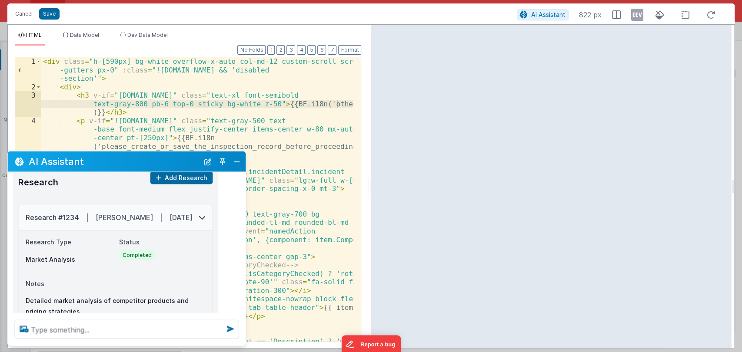
click at [197, 205] on div "Research #1234 | John Smith | Mar 15, 2024" at bounding box center [116, 218] width 194 height 26
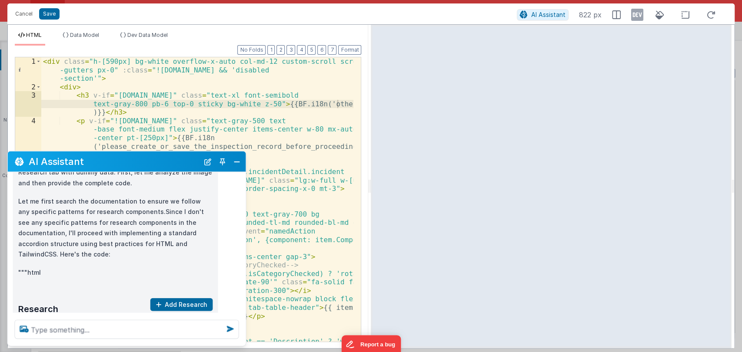
scroll to position [211, 0]
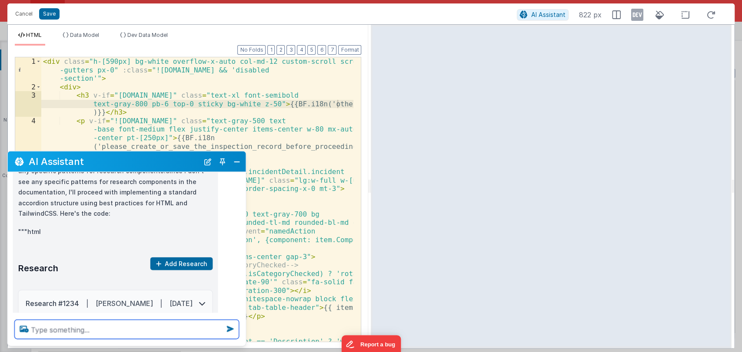
click at [106, 323] on textarea at bounding box center [127, 329] width 224 height 19
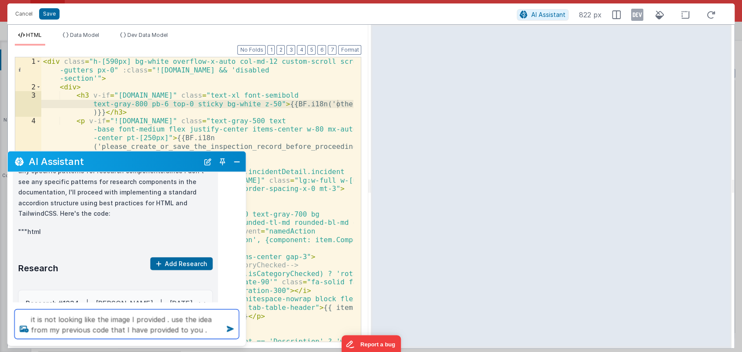
type textarea "it is not looking like the image I provided . use the idea from my previous cod…"
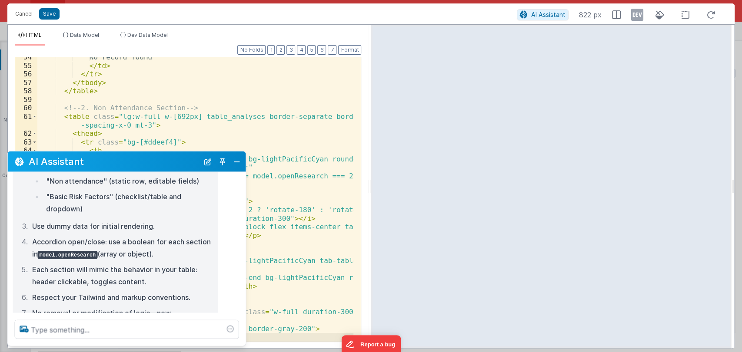
scroll to position [590, 0]
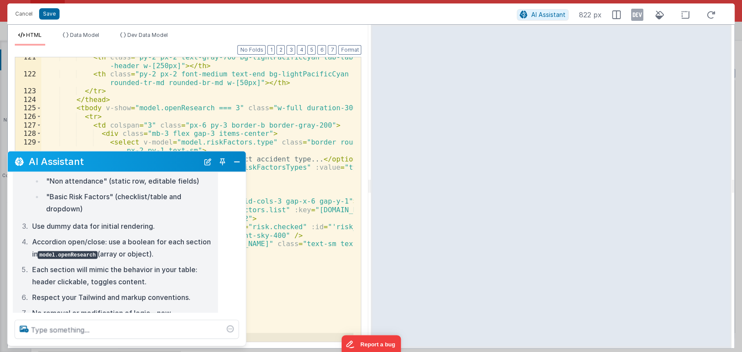
click at [380, 66] on div at bounding box center [551, 187] width 360 height 324
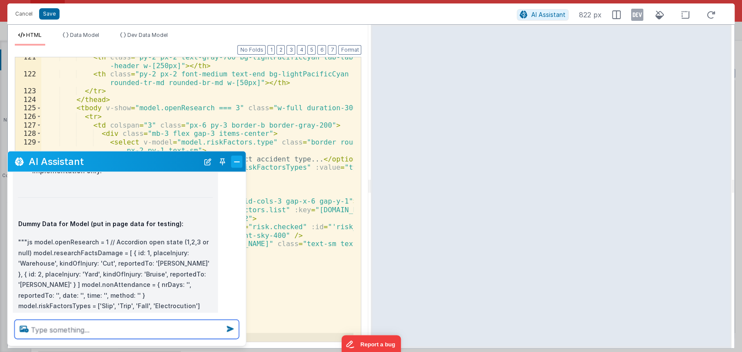
scroll to position [1366, 0]
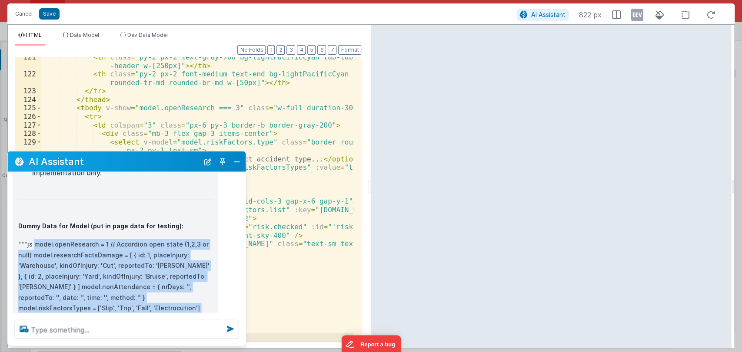
drag, startPoint x: 120, startPoint y: 298, endPoint x: 63, endPoint y: 208, distance: 106.2
click at [37, 239] on p """"js model.openResearch = 1 // Accordion open state (1,2,3 or null) model.rese…" at bounding box center [115, 297] width 195 height 117
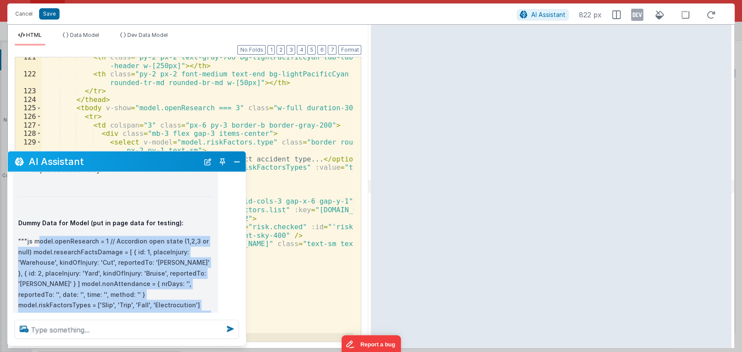
scroll to position [1369, 0]
click at [121, 293] on p """"js model.openResearch = 1 // Accordion open state (1,2,3 or null) model.rese…" at bounding box center [115, 294] width 195 height 117
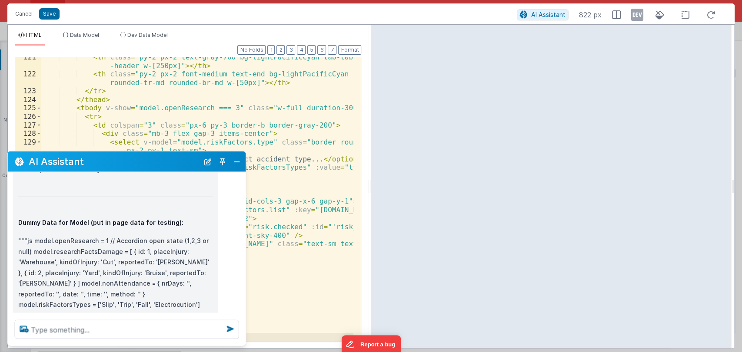
click at [121, 293] on p """"js model.openResearch = 1 // Accordion open state (1,2,3 or null) model.rese…" at bounding box center [115, 294] width 195 height 117
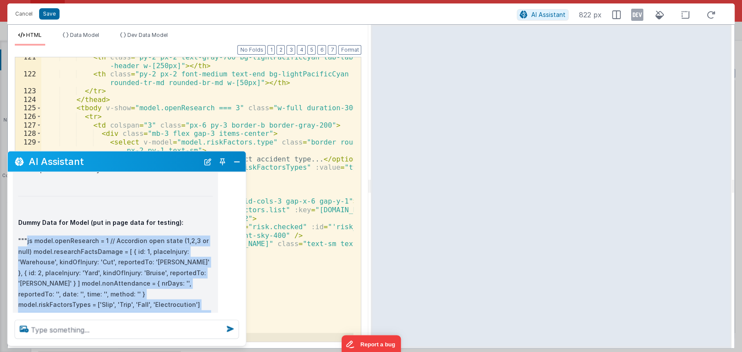
drag, startPoint x: 121, startPoint y: 293, endPoint x: 27, endPoint y: 195, distance: 135.2
click at [27, 236] on p """"js model.openResearch = 1 // Accordion open state (1,2,3 or null) model.rese…" at bounding box center [115, 294] width 195 height 117
copy p "js model.openResearch = 1 // Accordion open state (1,2,3 or null) model.researc…"
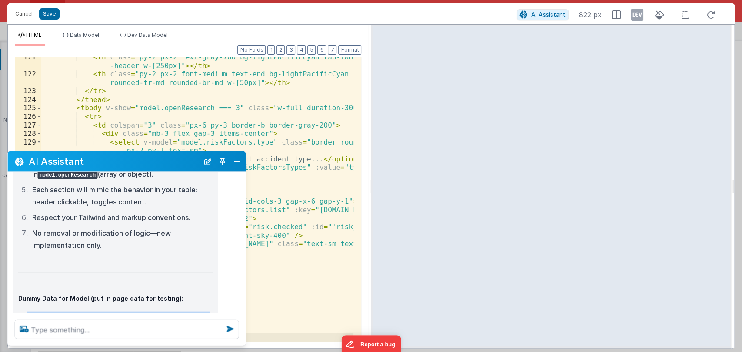
scroll to position [1266, 0]
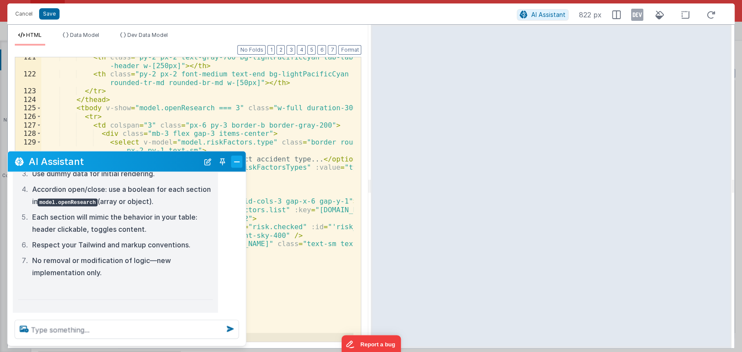
click at [239, 161] on button "Close" at bounding box center [236, 162] width 11 height 12
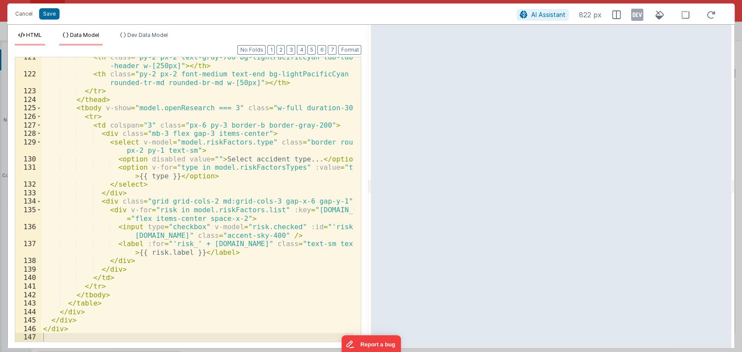
click at [83, 33] on span "Data Model" at bounding box center [84, 35] width 29 height 7
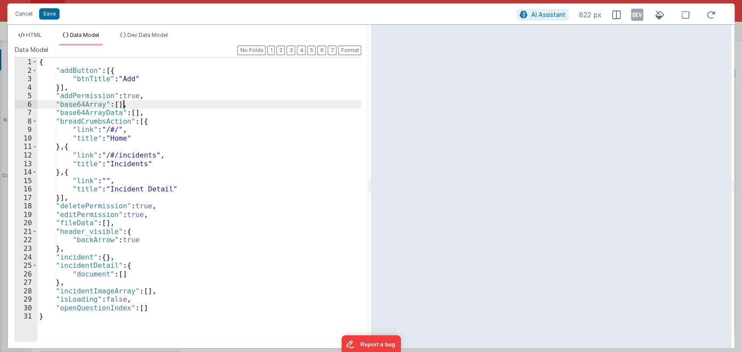
click at [148, 107] on div "{ "addButton" : [{ "btnTitle" : "Add" }] , "addPermission" : true , "base64Arra…" at bounding box center [199, 208] width 324 height 301
click at [26, 38] on li "HTML" at bounding box center [30, 39] width 30 height 14
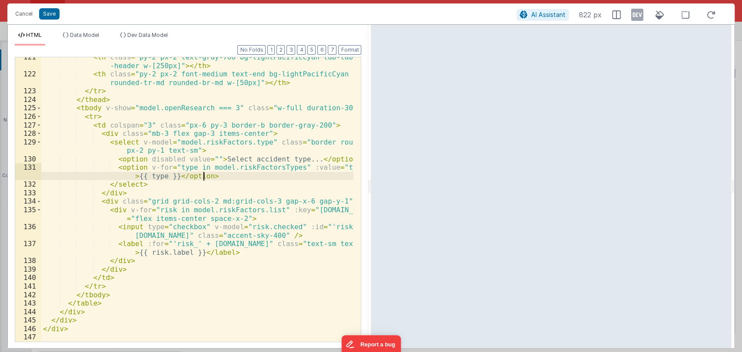
click at [219, 172] on div "< th class = "py-2 px-2 text-gray-700 bg-lightPacificCyan tab-table -header w-[…" at bounding box center [197, 208] width 312 height 310
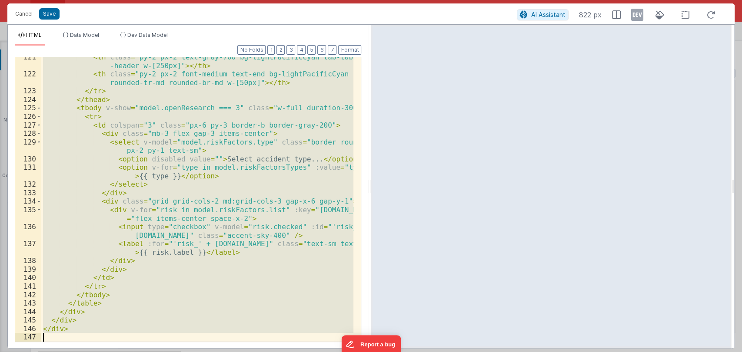
click at [207, 242] on div "< th class = "py-2 px-2 text-gray-700 bg-lightPacificCyan tab-table -header w-[…" at bounding box center [197, 199] width 312 height 285
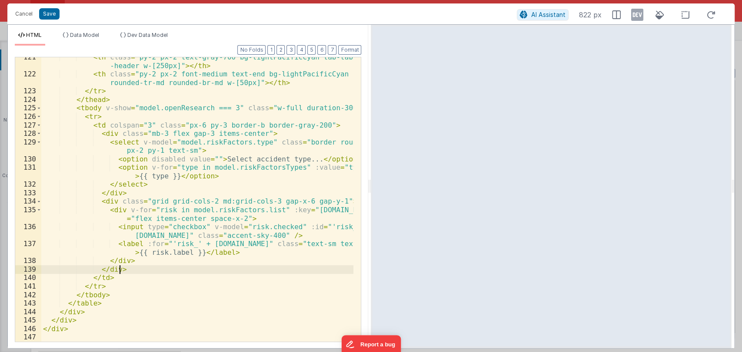
click at [177, 267] on div "< th class = "py-2 px-2 text-gray-700 bg-lightPacificCyan tab-table -header w-[…" at bounding box center [197, 208] width 312 height 310
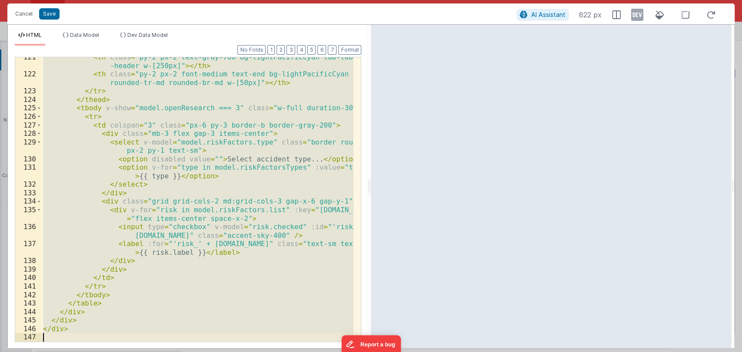
click at [182, 276] on div "< th class = "py-2 px-2 text-gray-700 bg-lightPacificCyan tab-table -header w-[…" at bounding box center [197, 199] width 312 height 285
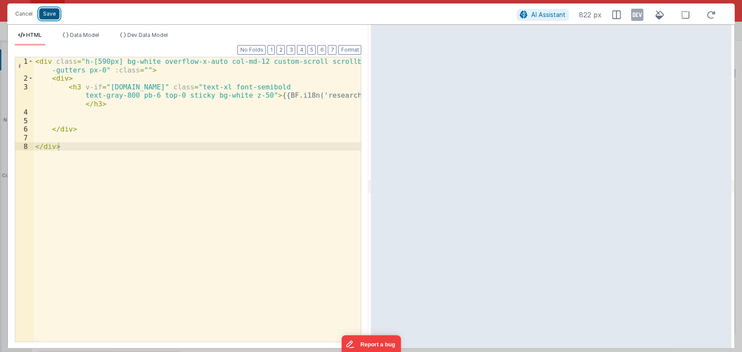
click at [44, 14] on button "Save" at bounding box center [49, 13] width 20 height 11
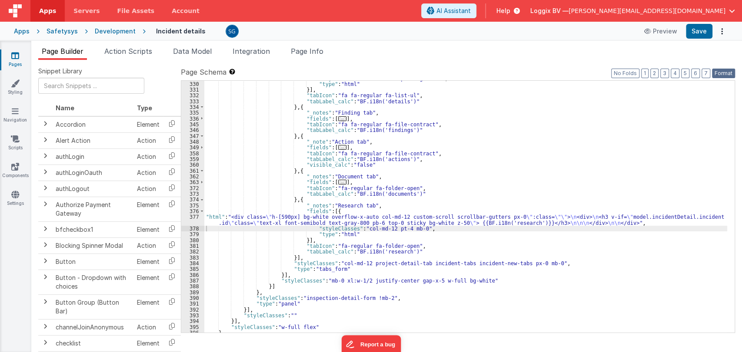
click at [719, 71] on button "Format" at bounding box center [723, 74] width 23 height 10
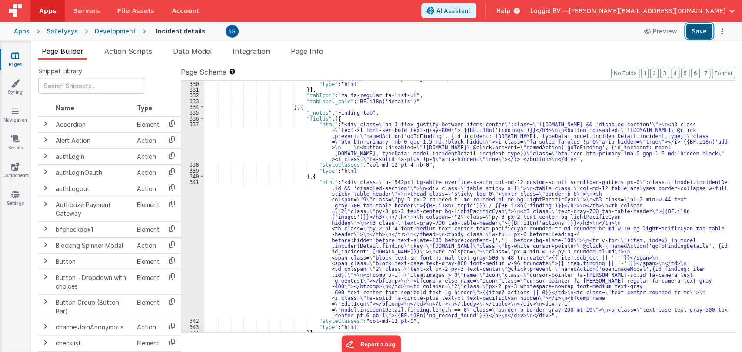
click at [701, 32] on button "Save" at bounding box center [698, 31] width 26 height 15
drag, startPoint x: 190, startPoint y: 59, endPoint x: 190, endPoint y: 52, distance: 6.5
click at [190, 52] on li "Data Model" at bounding box center [192, 53] width 46 height 14
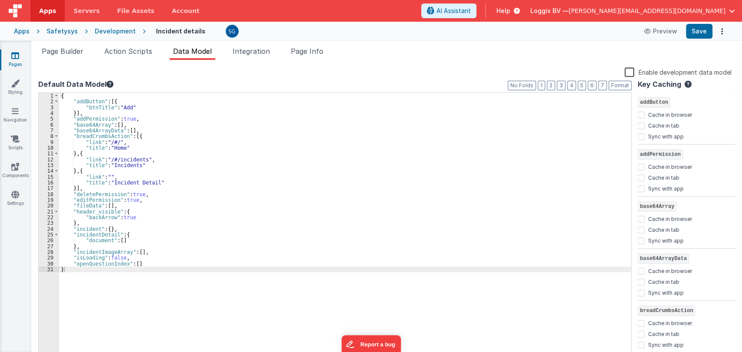
click at [190, 52] on span "Data Model" at bounding box center [192, 51] width 39 height 9
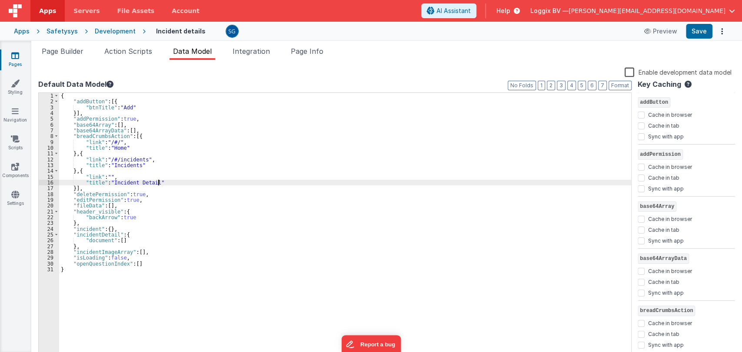
click at [174, 180] on div "{ "addButton" : [{ "btnTitle" : "Add" }] , "addPermission" : true , "base64Arra…" at bounding box center [345, 232] width 572 height 278
click at [132, 50] on span "Action Scripts" at bounding box center [128, 51] width 48 height 9
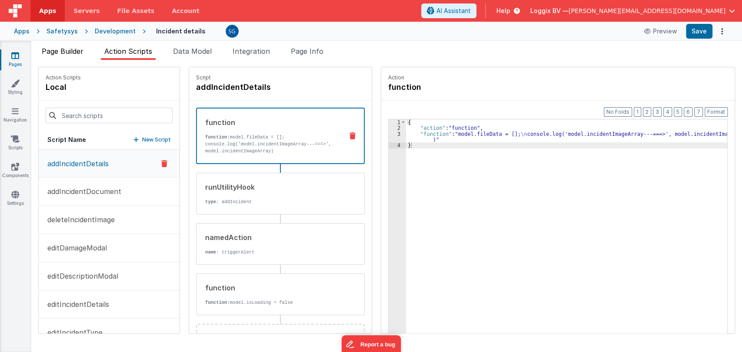
click at [66, 49] on span "Page Builder" at bounding box center [63, 51] width 42 height 9
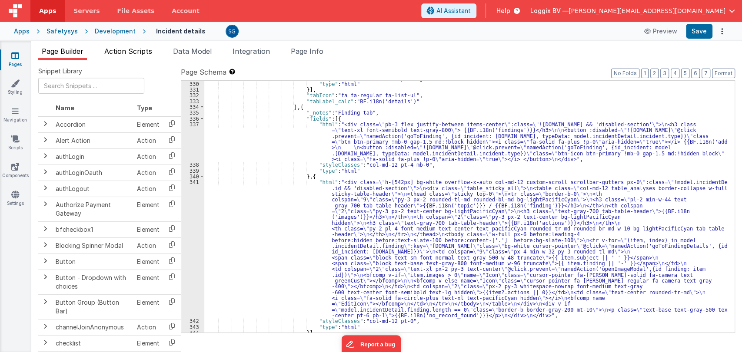
click at [119, 46] on li "Action Scripts" at bounding box center [128, 53] width 55 height 14
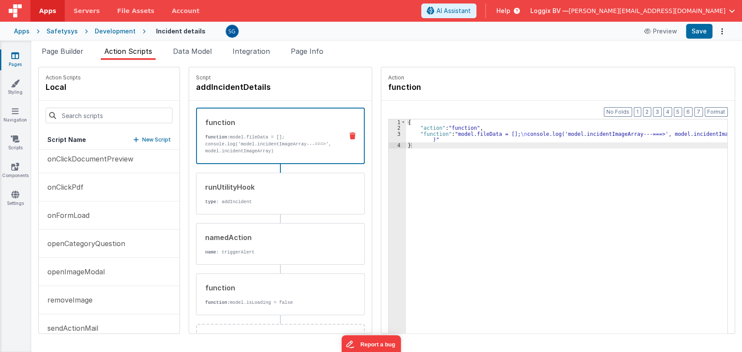
scroll to position [392, 0]
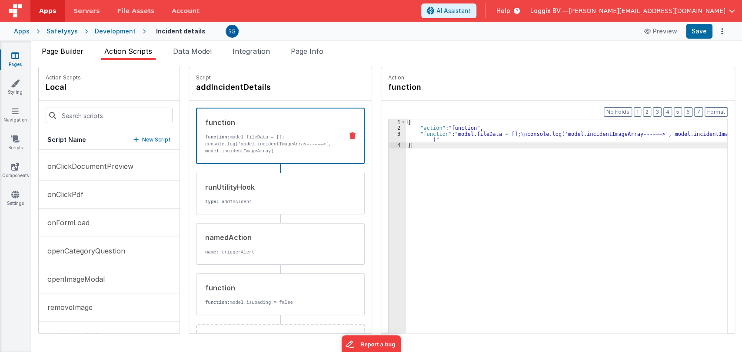
click at [67, 50] on span "Page Builder" at bounding box center [63, 51] width 42 height 9
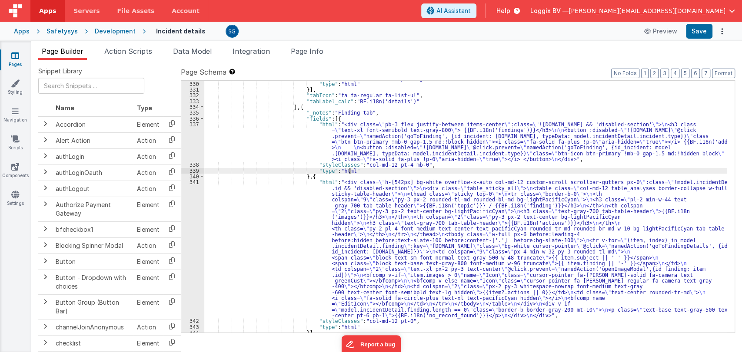
click at [349, 169] on div ""styleClasses" : "col-md-12 pt-4 bg-white" , "type" : "html" }] , "tabIcon" : "…" at bounding box center [465, 208] width 523 height 264
click at [338, 175] on div ""styleClasses" : "col-md-12 pt-4 bg-white" , "type" : "html" }] , "tabIcon" : "…" at bounding box center [465, 208] width 523 height 264
click at [198, 116] on div "336" at bounding box center [192, 119] width 23 height 6
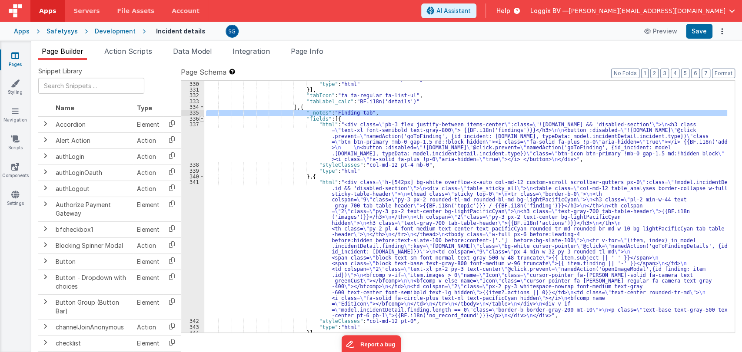
click at [202, 119] on span at bounding box center [201, 119] width 5 height 6
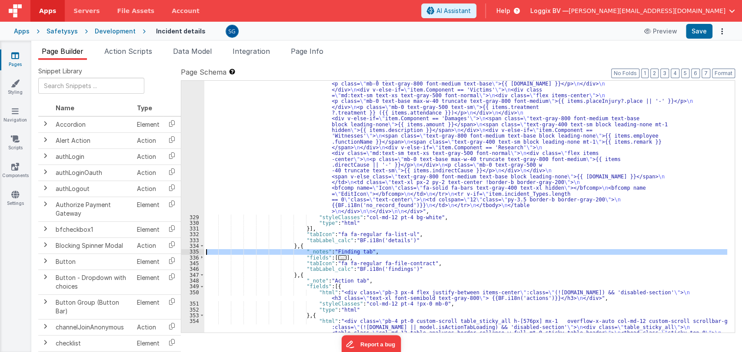
scroll to position [2641, 0]
click at [201, 274] on span at bounding box center [201, 275] width 5 height 6
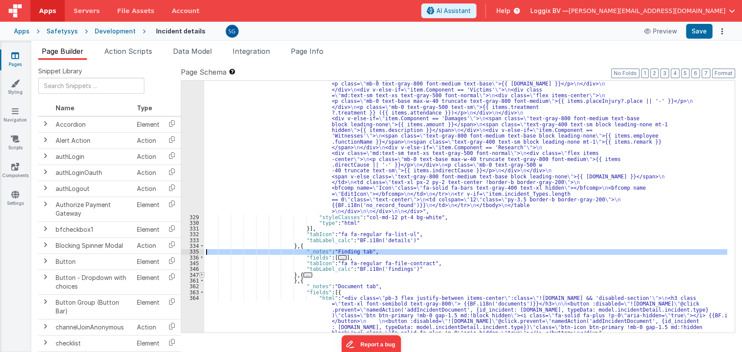
click at [201, 274] on span at bounding box center [201, 275] width 5 height 6
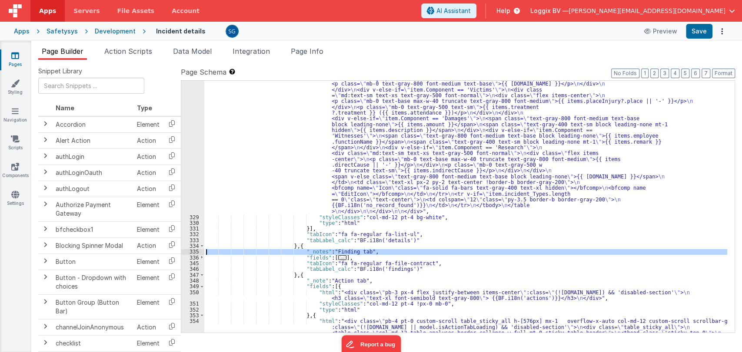
click at [201, 291] on div "350" at bounding box center [192, 296] width 23 height 12
click at [200, 285] on span at bounding box center [201, 287] width 5 height 6
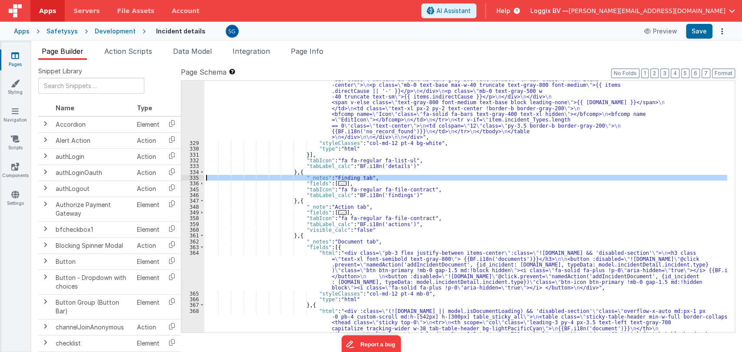
scroll to position [2715, 0]
click at [200, 248] on span at bounding box center [201, 248] width 5 height 6
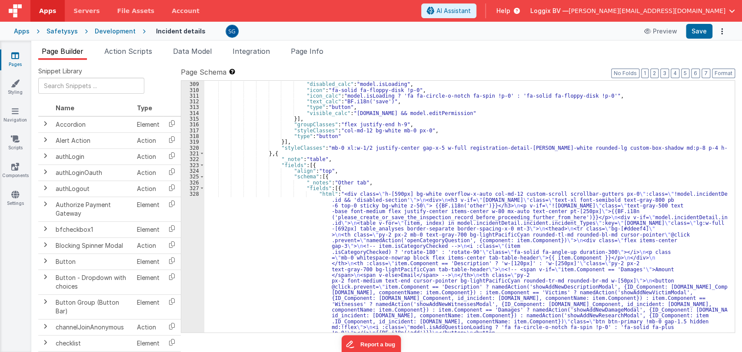
scroll to position [2142, 0]
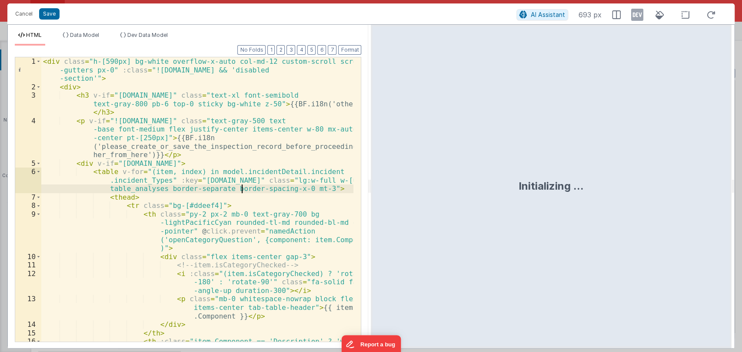
click at [240, 186] on div "< div class = "h-[590px] bg-white overflow-x-auto col-md-12 custom-scroll scrol…" at bounding box center [197, 224] width 312 height 335
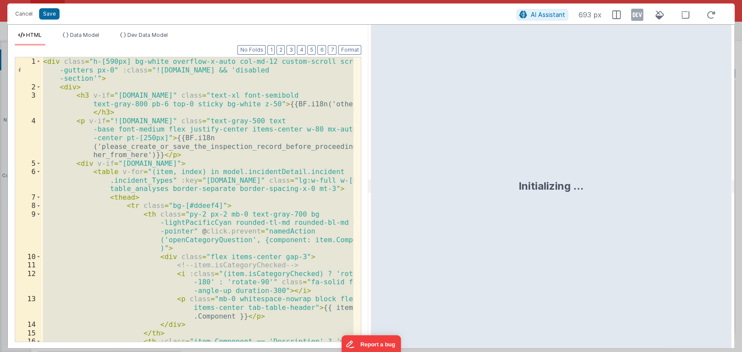
click at [260, 131] on div "< div class = "h-[590px] bg-white overflow-x-auto col-md-12 custom-scroll scrol…" at bounding box center [197, 199] width 312 height 285
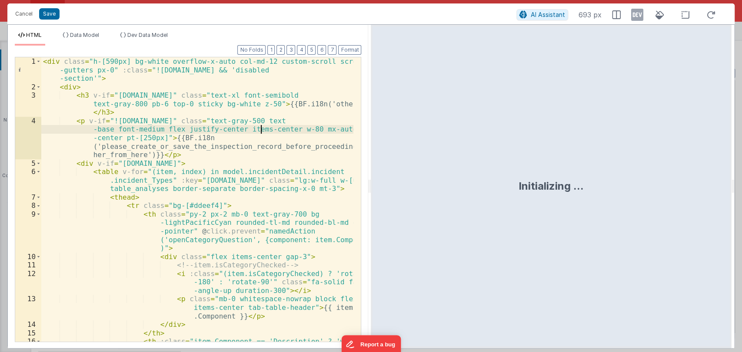
click at [202, 155] on div "< div class = "h-[590px] bg-white overflow-x-auto col-md-12 custom-scroll scrol…" at bounding box center [197, 224] width 312 height 335
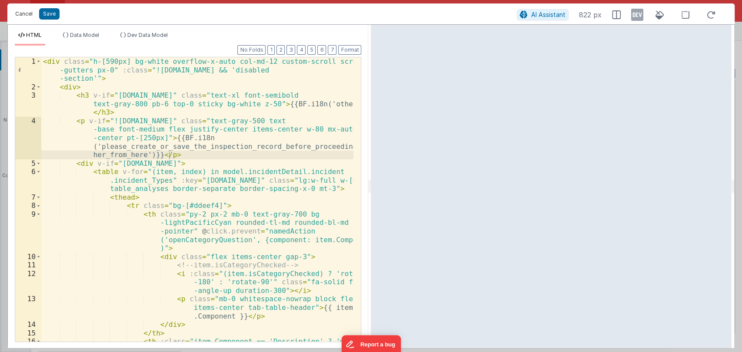
click at [24, 13] on button "Cancel" at bounding box center [24, 14] width 26 height 12
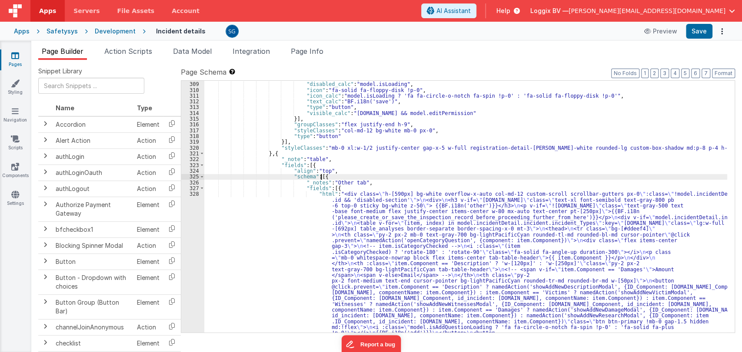
click at [201, 189] on span at bounding box center [201, 188] width 5 height 6
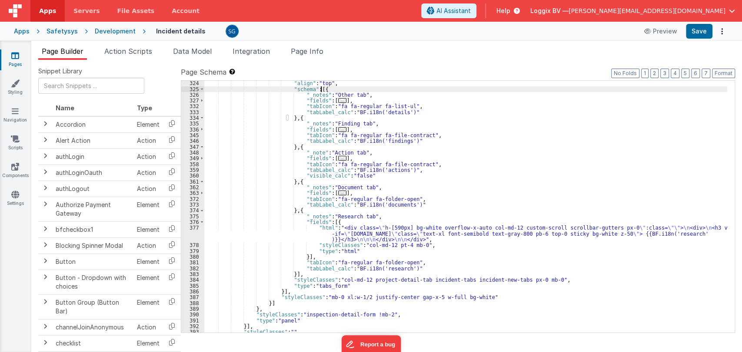
scroll to position [2230, 0]
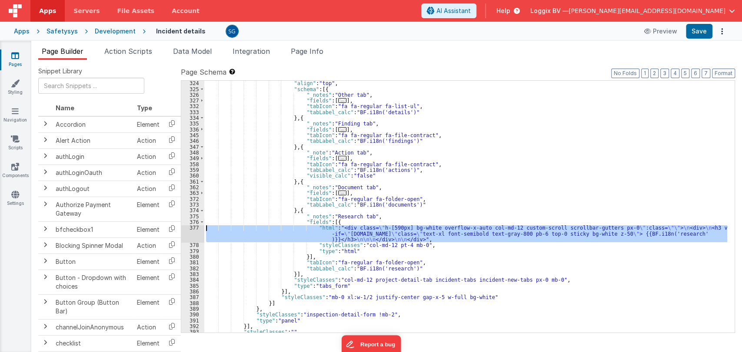
click at [195, 226] on div "377" at bounding box center [192, 233] width 23 height 17
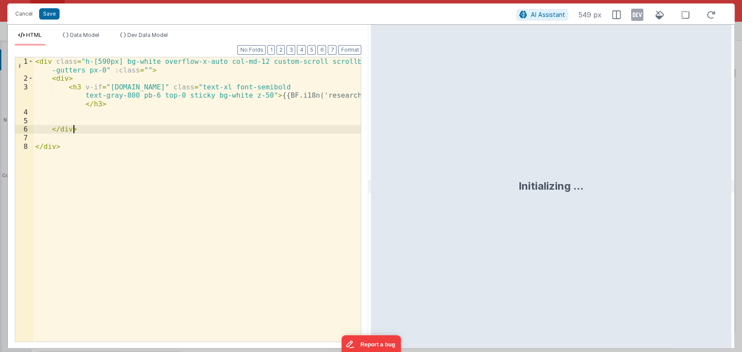
click at [110, 132] on div "< div class = "h-[590px] bg-white overflow-x-auto col-md-12 custom-scroll scrol…" at bounding box center [197, 212] width 328 height 310
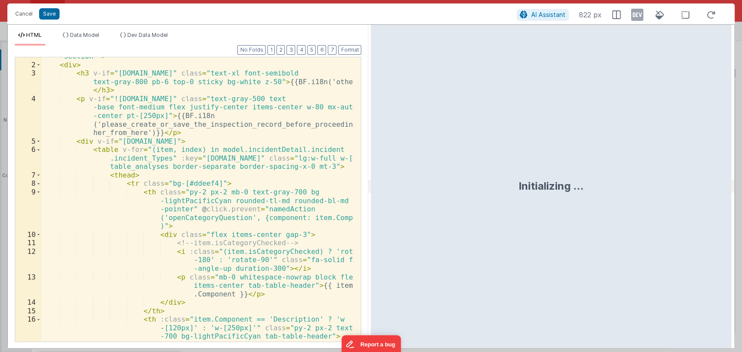
scroll to position [0, 0]
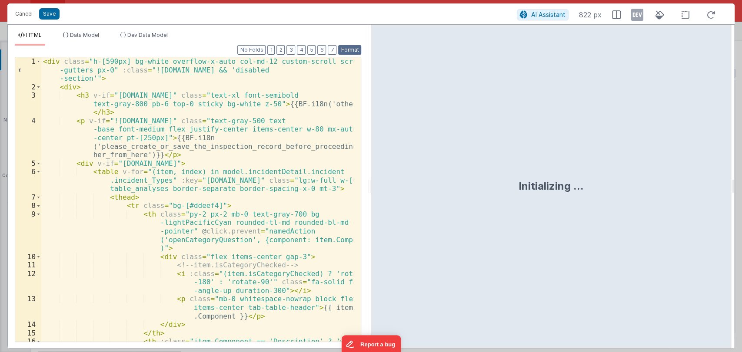
click at [350, 50] on button "Format" at bounding box center [349, 50] width 23 height 10
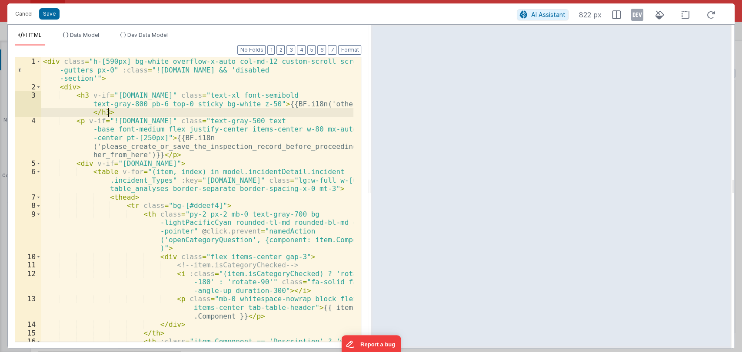
click at [323, 109] on div "< div class = "h-[590px] bg-white overflow-x-auto col-md-12 custom-scroll scrol…" at bounding box center [197, 224] width 312 height 335
click at [325, 104] on div "< div class = "h-[590px] bg-white overflow-x-auto col-md-12 custom-scroll scrol…" at bounding box center [197, 224] width 312 height 335
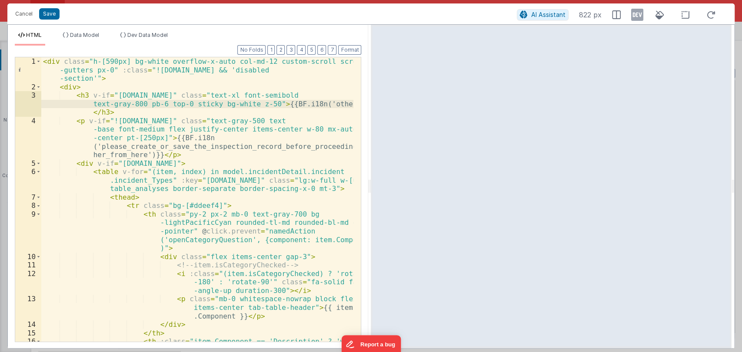
click at [325, 104] on div "< div class = "h-[590px] bg-white overflow-x-auto col-md-12 custom-scroll scrol…" at bounding box center [197, 224] width 312 height 335
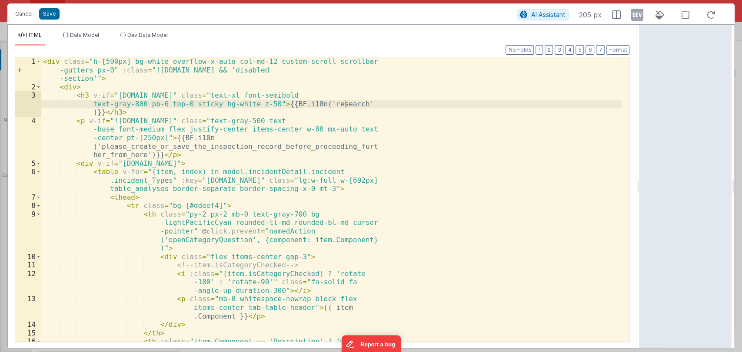
drag, startPoint x: 369, startPoint y: 186, endPoint x: 640, endPoint y: 178, distance: 271.6
click at [640, 178] on html "Cancel Save AI Assistant 205 px HTML Data Model Dev Data Model Format 7 6 5 4 3…" at bounding box center [371, 176] width 742 height 352
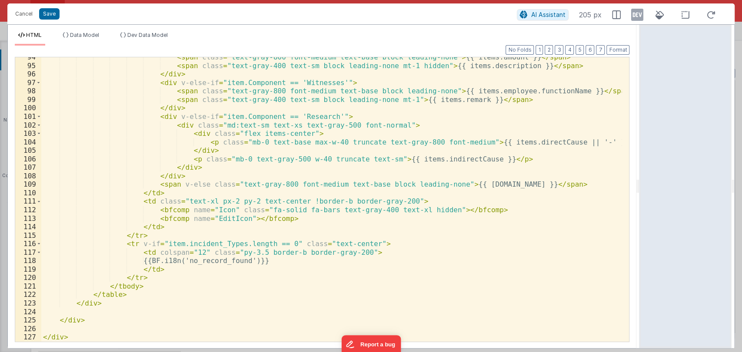
scroll to position [1032, 0]
click at [37, 244] on span at bounding box center [38, 244] width 5 height 9
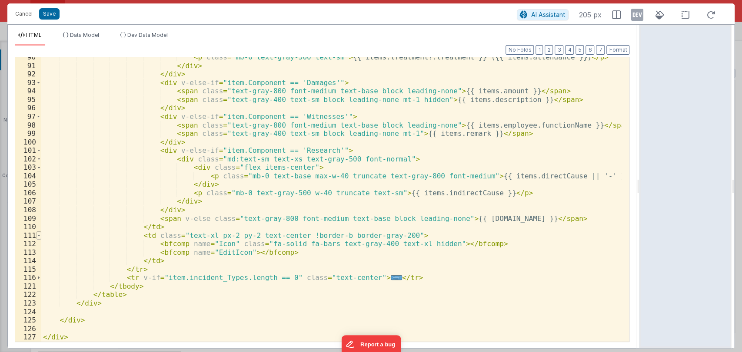
click at [38, 235] on span at bounding box center [38, 236] width 5 height 9
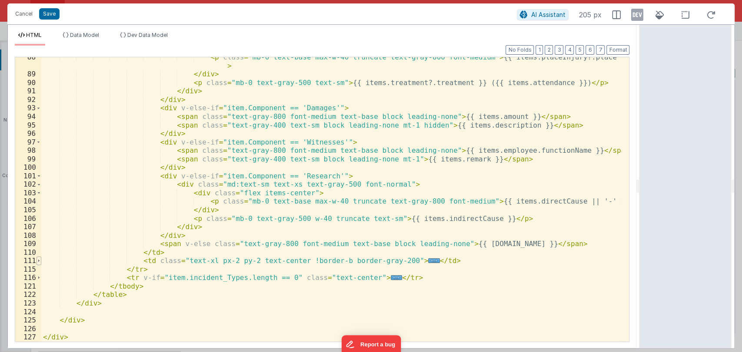
click at [36, 260] on span at bounding box center [38, 261] width 5 height 9
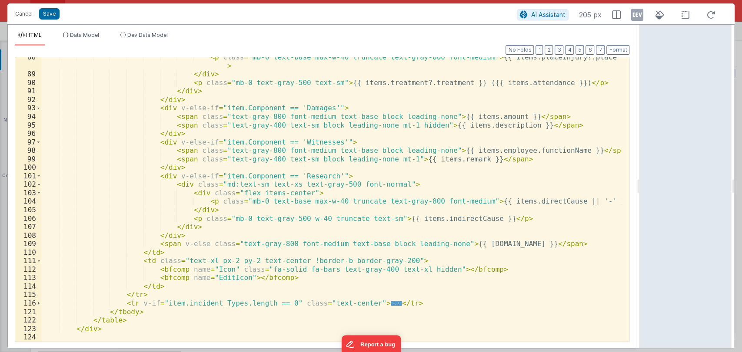
click at [254, 278] on div "< p class = "mb-0 text-base max-w-40 truncate text-gray-800 font-medium" > {{ i…" at bounding box center [331, 208] width 580 height 310
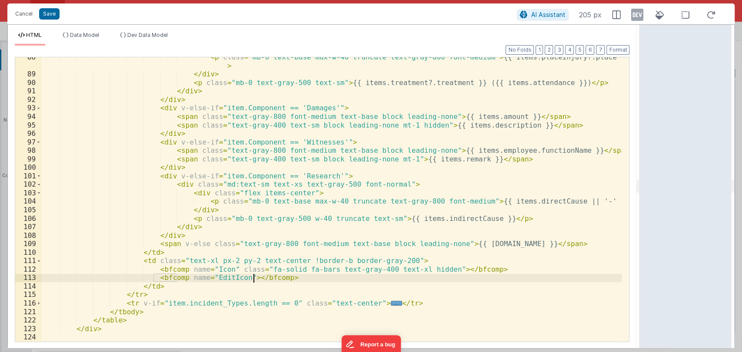
click at [254, 278] on div "< p class = "mb-0 text-base max-w-40 truncate text-gray-800 font-medium" > {{ i…" at bounding box center [331, 208] width 580 height 310
click at [291, 279] on div "< p class = "mb-0 text-base max-w-40 truncate text-gray-800 font-medium" > {{ i…" at bounding box center [331, 208] width 580 height 310
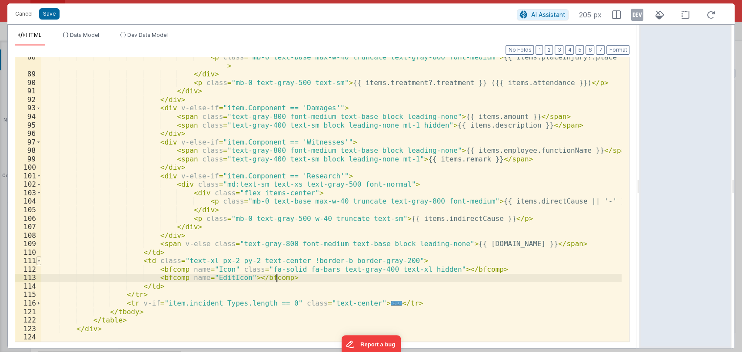
click at [39, 261] on span at bounding box center [38, 261] width 5 height 9
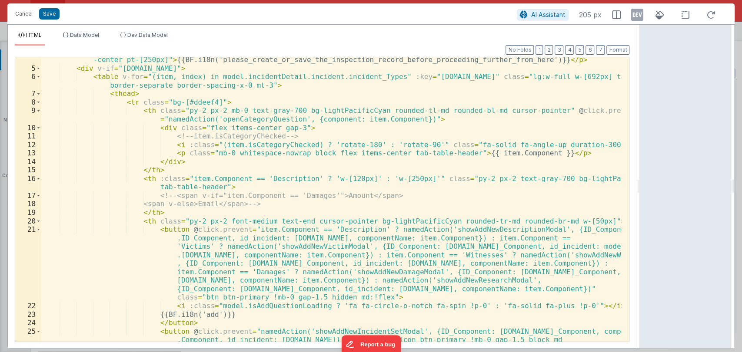
scroll to position [0, 0]
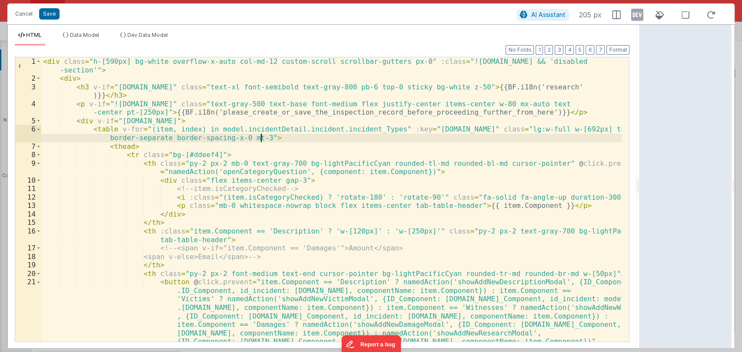
click at [265, 140] on div "< div class = "h-[590px] bg-white overflow-x-auto col-md-12 custom-scroll scrol…" at bounding box center [331, 246] width 580 height 378
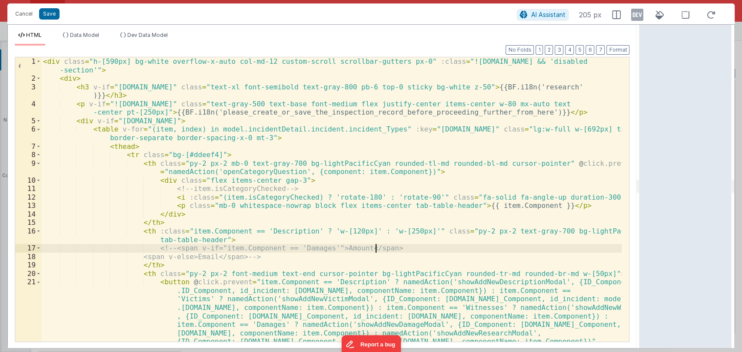
click at [382, 248] on div "< div class = "h-[590px] bg-white overflow-x-auto col-md-12 custom-scroll scrol…" at bounding box center [331, 246] width 580 height 378
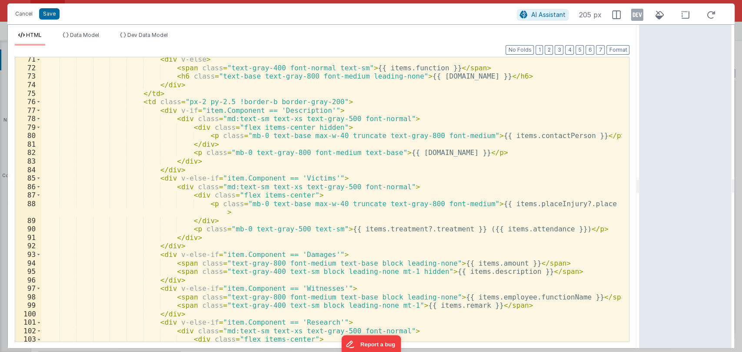
scroll to position [973, 0]
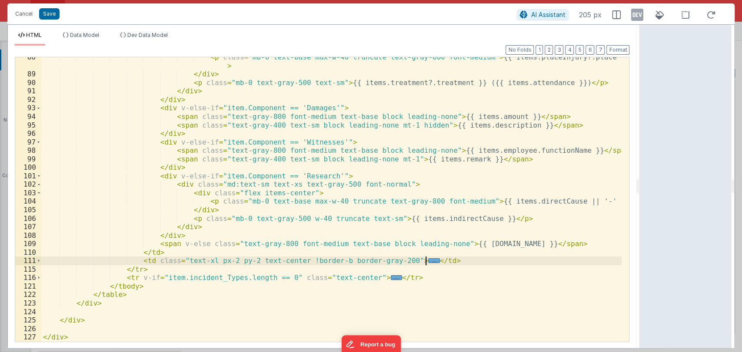
click at [459, 261] on div "< p class = "mb-0 text-base max-w-40 truncate text-gray-800 font-medium" > {{ i…" at bounding box center [331, 208] width 580 height 310
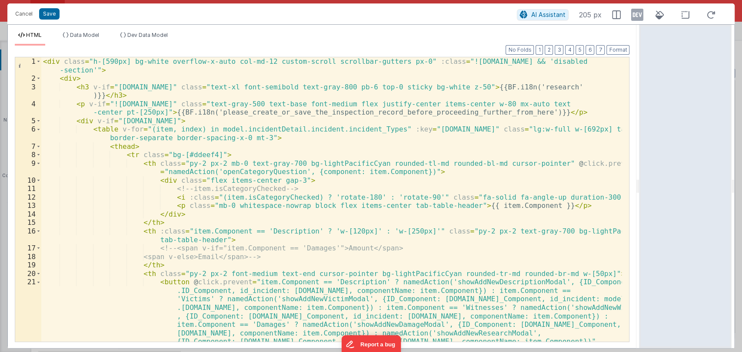
scroll to position [0, 0]
click at [43, 12] on button "Save" at bounding box center [49, 13] width 20 height 11
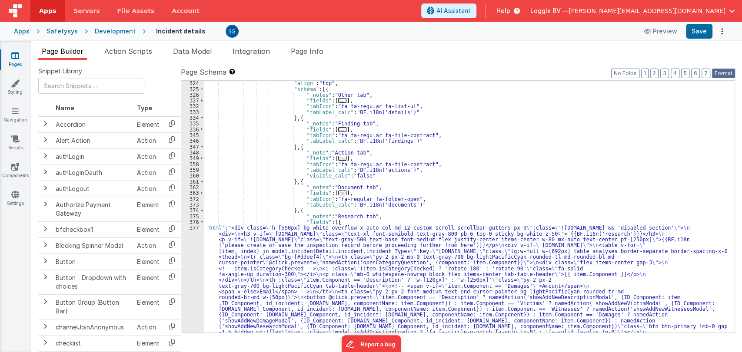
click at [723, 74] on button "Format" at bounding box center [723, 74] width 23 height 10
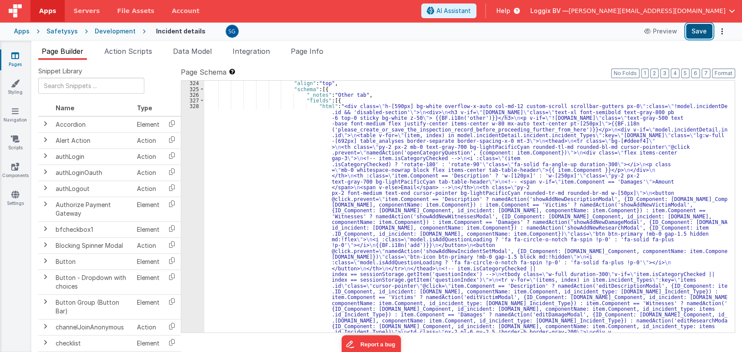
click at [695, 32] on button "Save" at bounding box center [698, 31] width 26 height 15
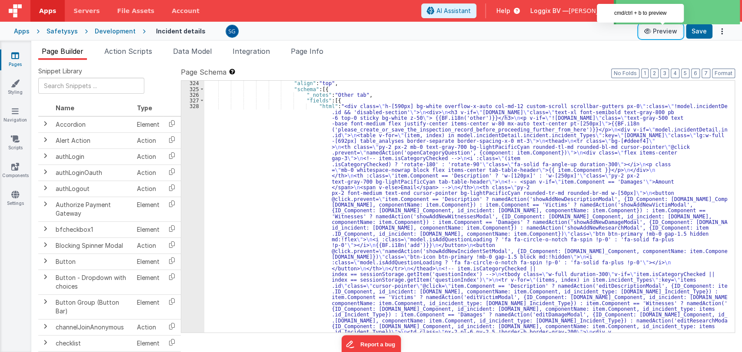
click at [654, 33] on button "Preview" at bounding box center [660, 31] width 43 height 14
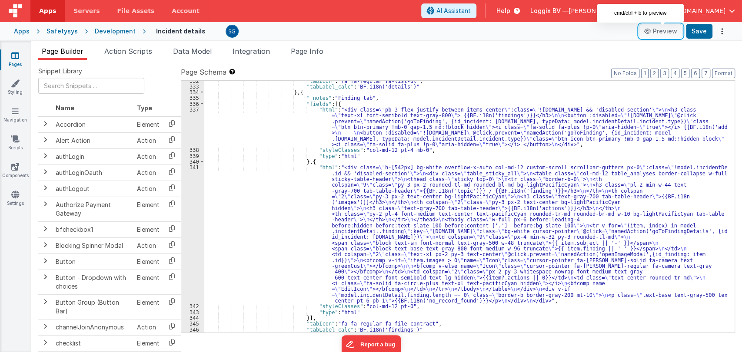
scroll to position [2794, 0]
click at [202, 103] on span at bounding box center [201, 104] width 5 height 6
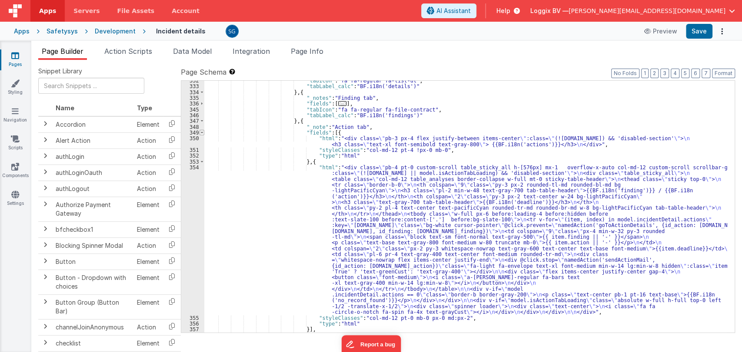
click at [200, 132] on span at bounding box center [201, 133] width 5 height 6
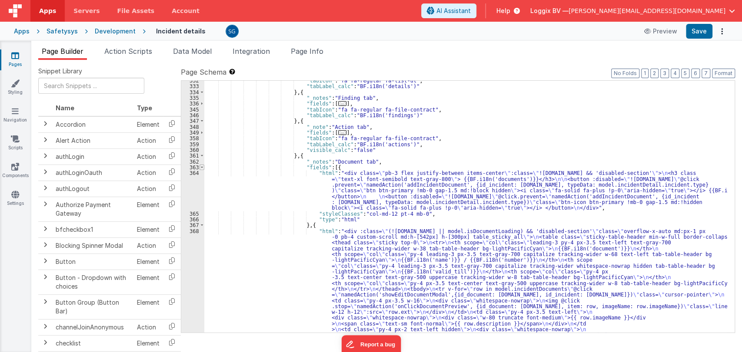
click at [202, 167] on span at bounding box center [201, 168] width 5 height 6
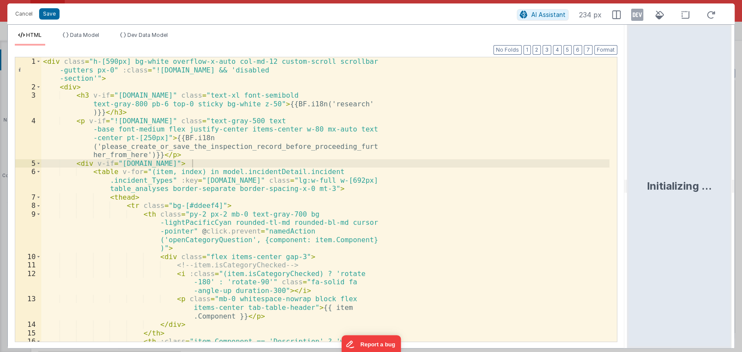
drag, startPoint x: 368, startPoint y: 185, endPoint x: 628, endPoint y: 193, distance: 259.9
click at [628, 193] on html "Cancel Save AI Assistant 234 px HTML Data Model Dev Data Model Format 7 6 5 4 3…" at bounding box center [371, 176] width 742 height 352
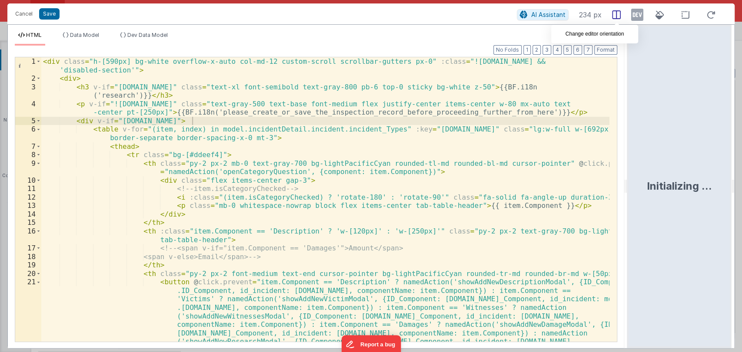
click at [615, 15] on icon at bounding box center [616, 14] width 9 height 9
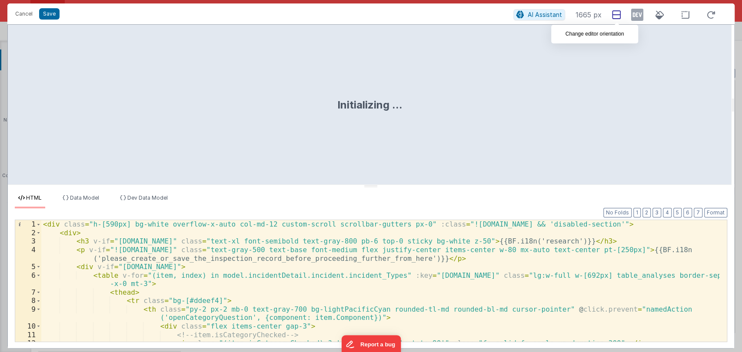
click at [619, 13] on icon at bounding box center [616, 14] width 9 height 9
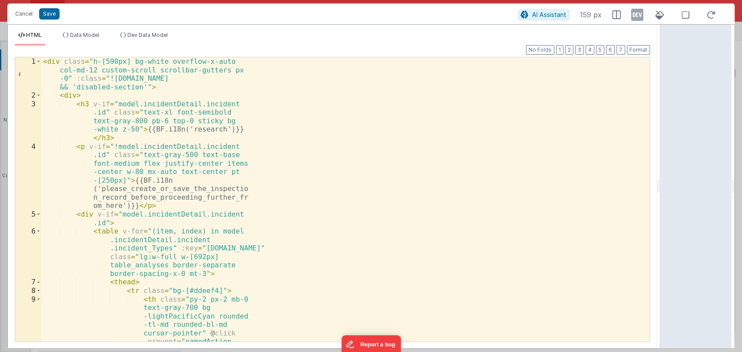
drag, startPoint x: 369, startPoint y: 186, endPoint x: 726, endPoint y: 180, distance: 357.5
click at [726, 180] on html "Cancel Save AI Assistant 159 px HTML Data Model Dev Data Model Format 7 6 5 4 3…" at bounding box center [371, 176] width 742 height 352
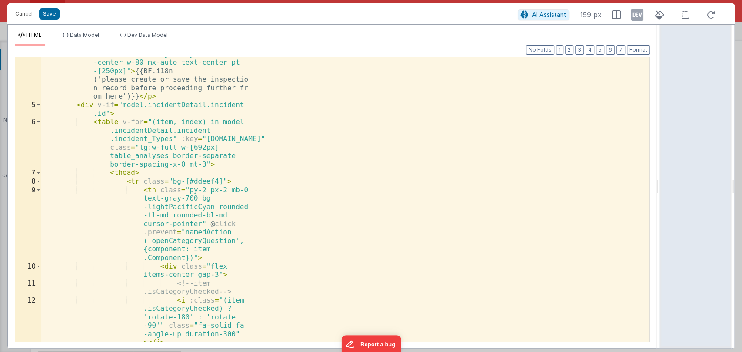
scroll to position [109, 0]
click at [636, 50] on button "Format" at bounding box center [637, 50] width 23 height 10
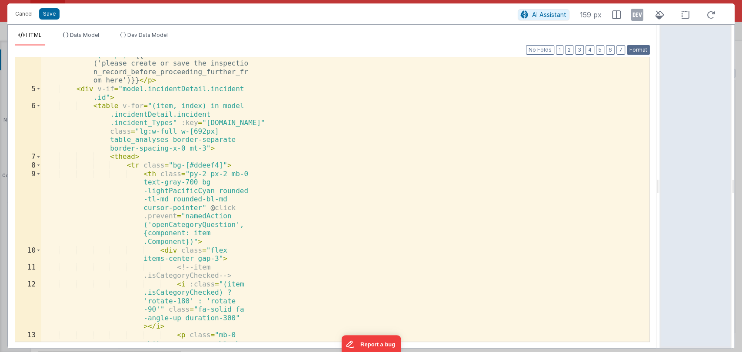
scroll to position [0, 0]
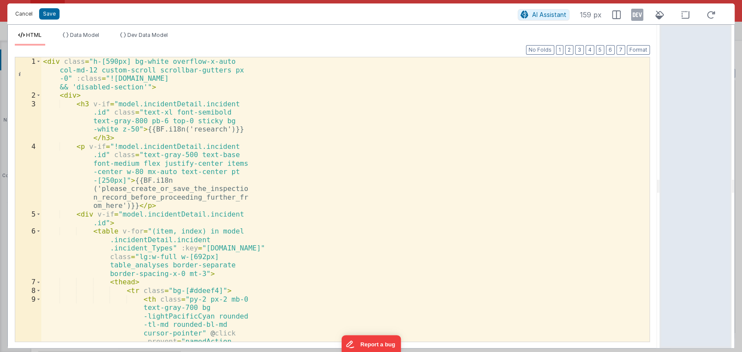
click at [22, 13] on button "Cancel" at bounding box center [24, 14] width 26 height 12
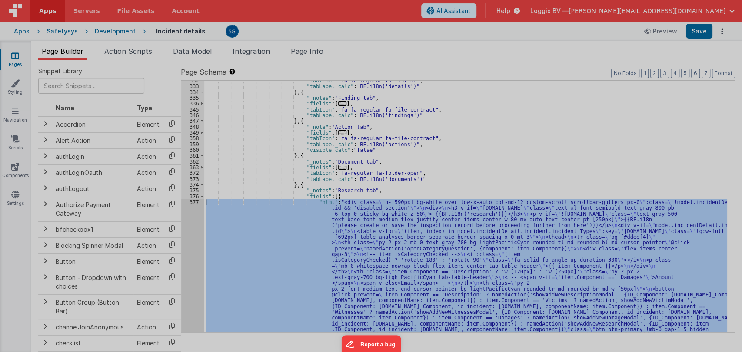
click at [192, 205] on div "< div class = "h-[590px] bg-white overflow-x-auto col-md-12 custom-scroll scrol…" at bounding box center [197, 246] width 312 height 395
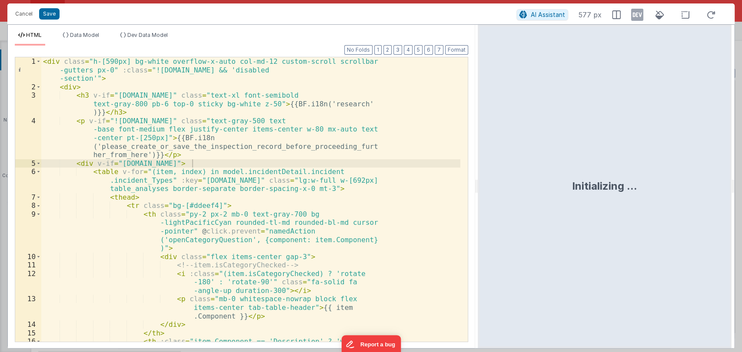
drag, startPoint x: 369, startPoint y: 240, endPoint x: 478, endPoint y: 246, distance: 108.8
click at [478, 246] on html "Cancel Save AI Assistant 577 px HTML Data Model Dev Data Model Format 7 6 5 4 3…" at bounding box center [371, 176] width 742 height 352
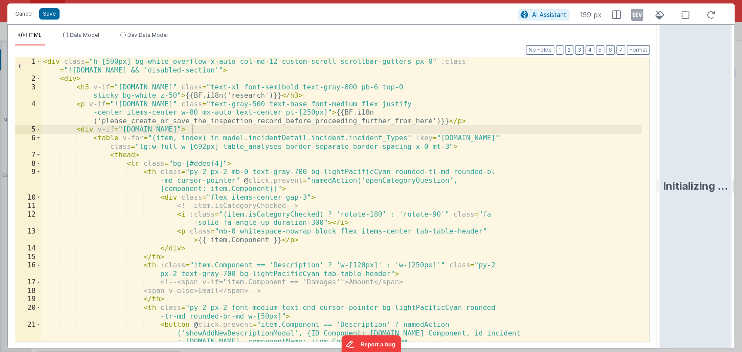
drag, startPoint x: 476, startPoint y: 244, endPoint x: 670, endPoint y: 237, distance: 194.3
click at [670, 237] on html "Cancel Save AI Assistant 159 px HTML Data Model Dev Data Model Format 7 6 5 4 3…" at bounding box center [371, 176] width 742 height 352
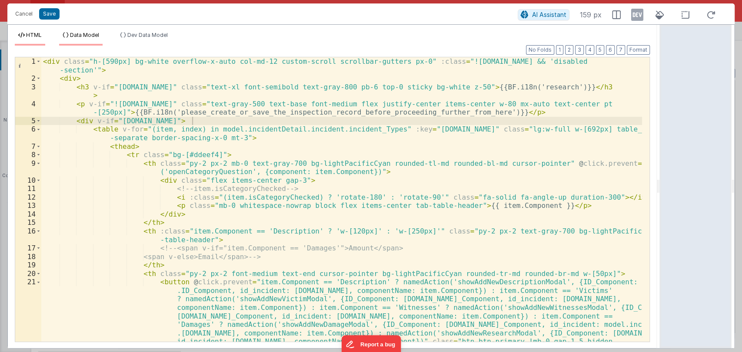
click at [90, 36] on span "Data Model" at bounding box center [84, 35] width 29 height 7
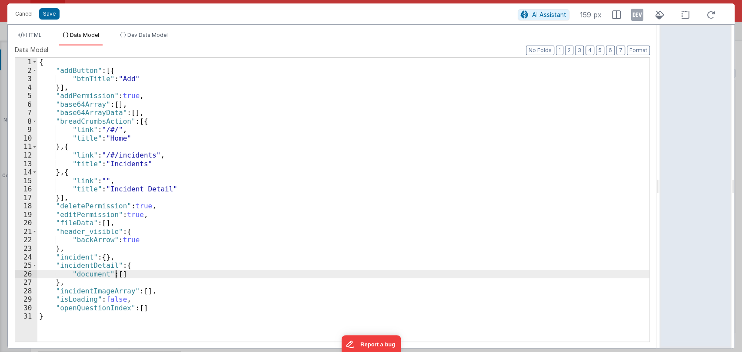
click at [117, 273] on div "{ "addButton" : [{ "btnTitle" : "Add" }] , "addPermission" : true , "base64Arra…" at bounding box center [343, 208] width 612 height 301
click at [120, 275] on div "{ "addButton" : [{ "btnTitle" : "Add" }] , "addPermission" : true , "base64Arra…" at bounding box center [343, 208] width 612 height 301
click at [129, 276] on div "{ "addButton" : [{ "btnTitle" : "Add" }] , "addPermission" : true , "base64Arra…" at bounding box center [343, 208] width 612 height 301
click at [118, 275] on div "{ "addButton" : [{ "btnTitle" : "Add" }] , "addPermission" : true , "base64Arra…" at bounding box center [343, 208] width 612 height 301
click at [129, 265] on div "{ "addButton" : [{ "btnTitle" : "Add" }] , "addPermission" : true , "base64Arra…" at bounding box center [343, 208] width 612 height 301
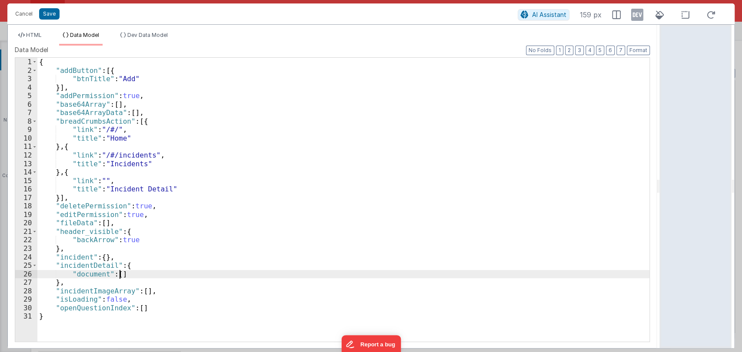
click at [118, 274] on div "{ "addButton" : [{ "btnTitle" : "Add" }] , "addPermission" : true , "base64Arra…" at bounding box center [343, 208] width 612 height 301
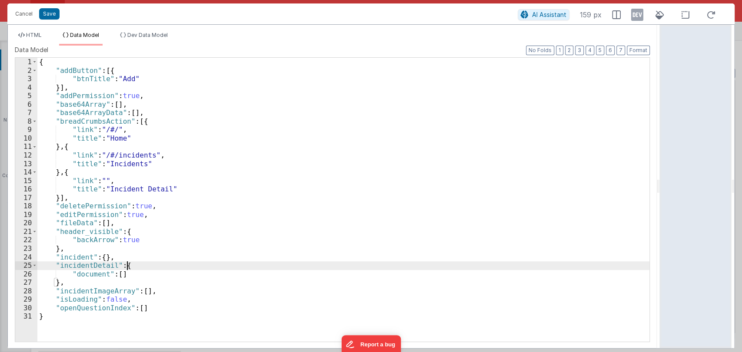
click at [131, 266] on div "{ "addButton" : [{ "btnTitle" : "Add" }] , "addPermission" : true , "base64Arra…" at bounding box center [343, 208] width 612 height 301
click at [118, 275] on div "{ "addButton" : [{ "btnTitle" : "Add" }] , "addPermission" : true , "base64Arra…" at bounding box center [343, 208] width 612 height 301
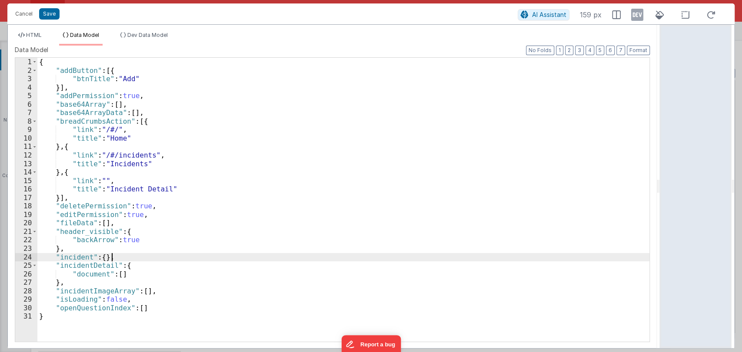
click at [134, 258] on div "{ "addButton" : [{ "btnTitle" : "Add" }] , "addPermission" : true , "base64Arra…" at bounding box center [343, 208] width 612 height 301
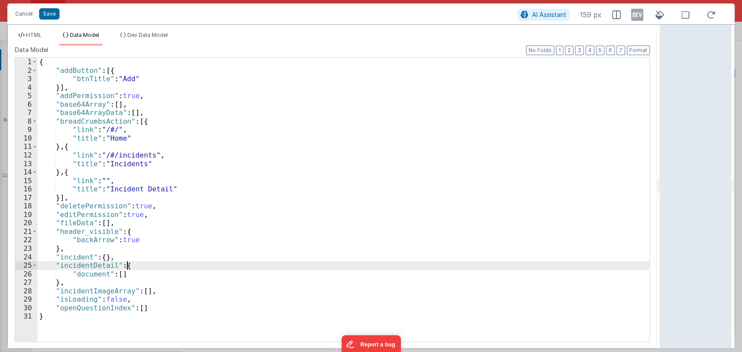
click at [130, 265] on div "{ "addButton" : [{ "btnTitle" : "Add" }] , "addPermission" : true , "base64Arra…" at bounding box center [343, 208] width 612 height 301
click at [120, 275] on div "{ "addButton" : [{ "btnTitle" : "Add" }] , "addPermission" : true , "base64Arra…" at bounding box center [343, 208] width 612 height 301
click at [132, 264] on div "{ "addButton" : [{ "btnTitle" : "Add" }] , "addPermission" : true , "base64Arra…" at bounding box center [343, 208] width 612 height 301
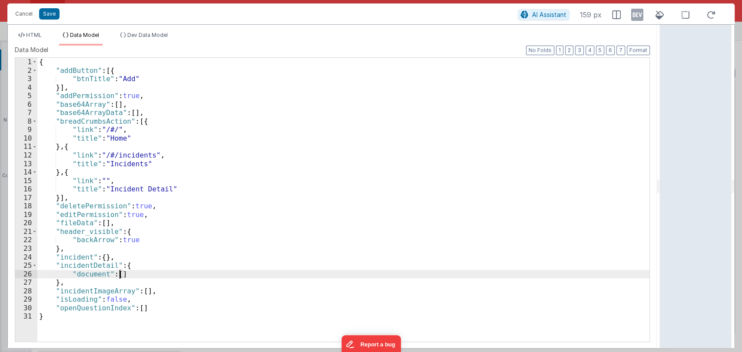
click at [119, 275] on div "{ "addButton" : [{ "btnTitle" : "Add" }] , "addPermission" : true , "base64Arra…" at bounding box center [343, 208] width 612 height 301
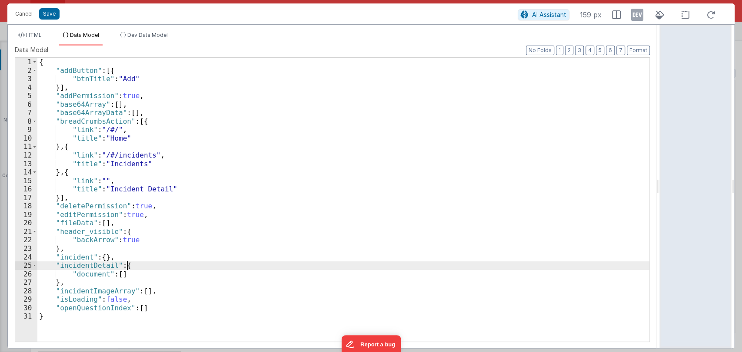
click at [130, 268] on div "{ "addButton" : [{ "btnTitle" : "Add" }] , "addPermission" : true , "base64Arra…" at bounding box center [343, 208] width 612 height 301
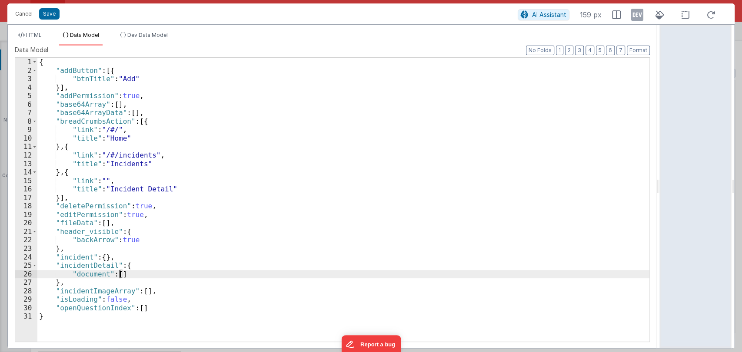
click at [119, 275] on div "{ "addButton" : [{ "btnTitle" : "Add" }] , "addPermission" : true , "base64Arra…" at bounding box center [343, 208] width 612 height 301
click at [155, 36] on span "Dev Data Model" at bounding box center [147, 35] width 40 height 7
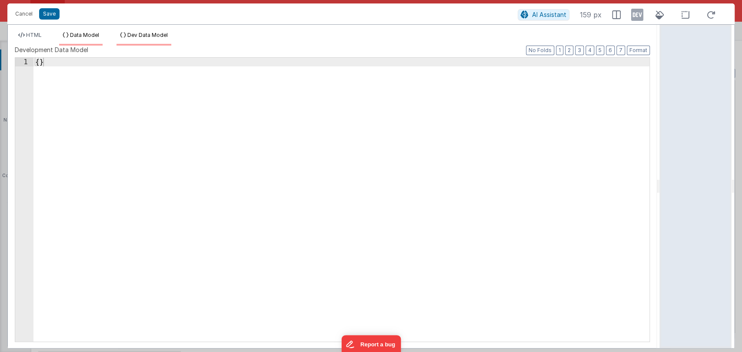
click at [87, 36] on span "Data Model" at bounding box center [84, 35] width 29 height 7
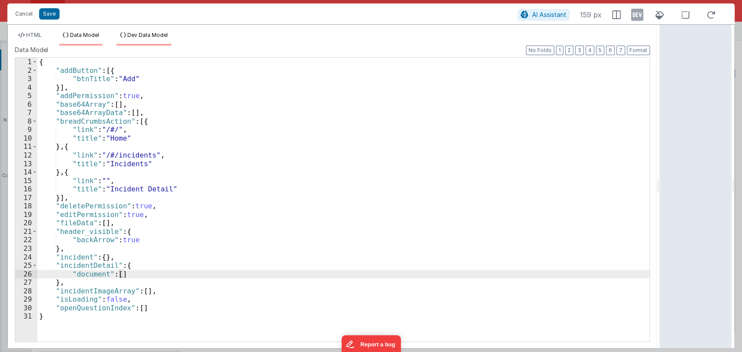
click at [133, 37] on span "Dev Data Model" at bounding box center [147, 35] width 40 height 7
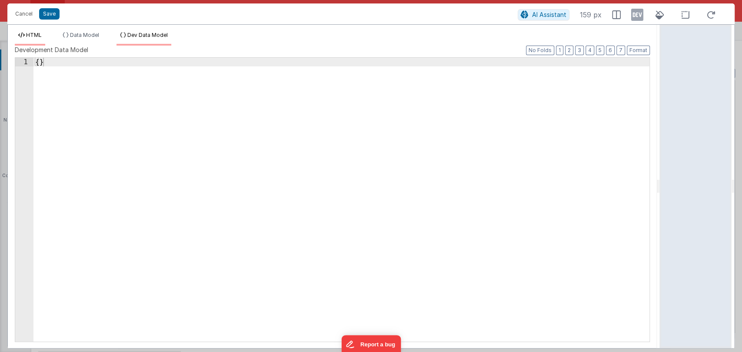
click at [38, 35] on span "HTML" at bounding box center [34, 35] width 16 height 7
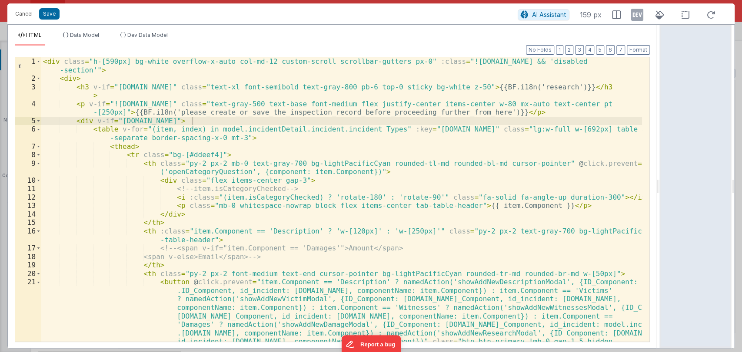
click at [306, 150] on div "< div class = "h-[590px] bg-white overflow-x-auto col-md-12 custom-scroll scrol…" at bounding box center [341, 246] width 600 height 378
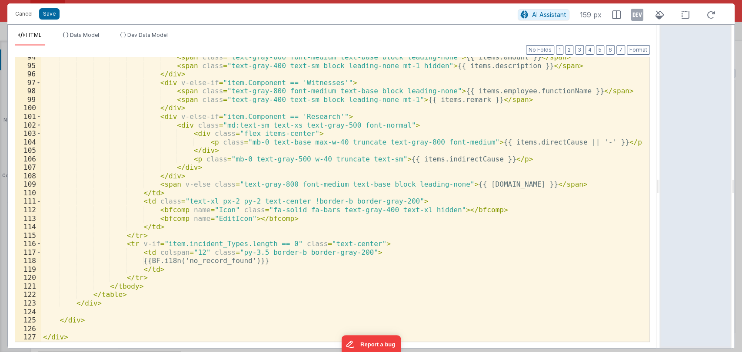
scroll to position [998, 0]
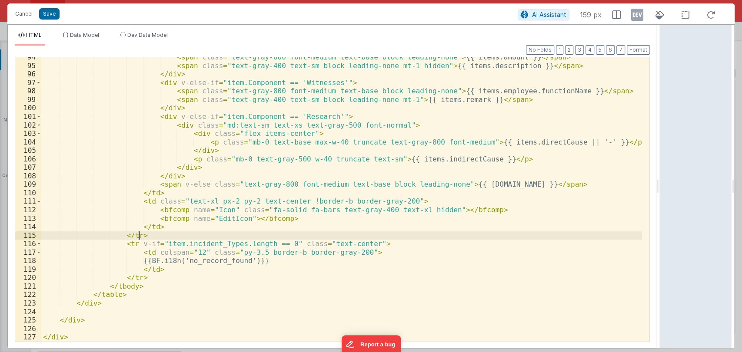
click at [330, 233] on div "< span class = "text-gray-800 font-medium text-base block leading-none" > {{ it…" at bounding box center [341, 203] width 600 height 301
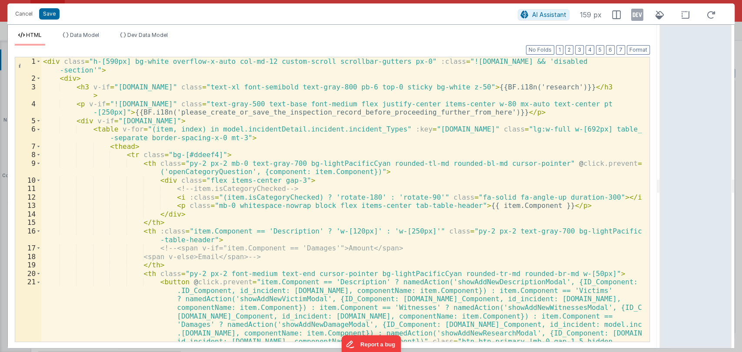
scroll to position [0, 0]
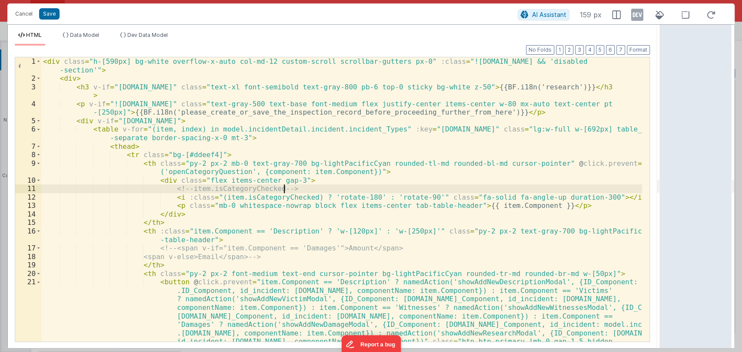
click at [371, 193] on div "< div class = "h-[590px] bg-white overflow-x-auto col-md-12 custom-scroll scrol…" at bounding box center [341, 246] width 600 height 378
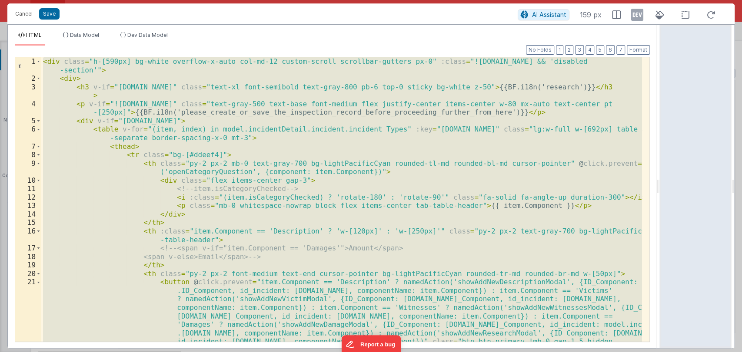
click at [250, 140] on div "< div class = "h-[590px] bg-white overflow-x-auto col-md-12 custom-scroll scrol…" at bounding box center [341, 199] width 600 height 285
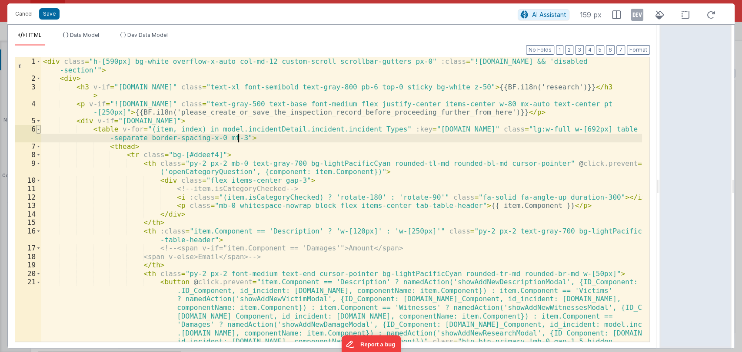
click at [38, 127] on span at bounding box center [38, 129] width 5 height 9
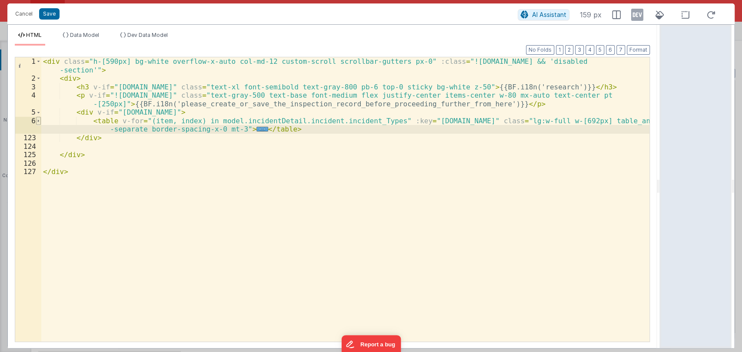
click at [38, 127] on div "6" at bounding box center [28, 125] width 26 height 17
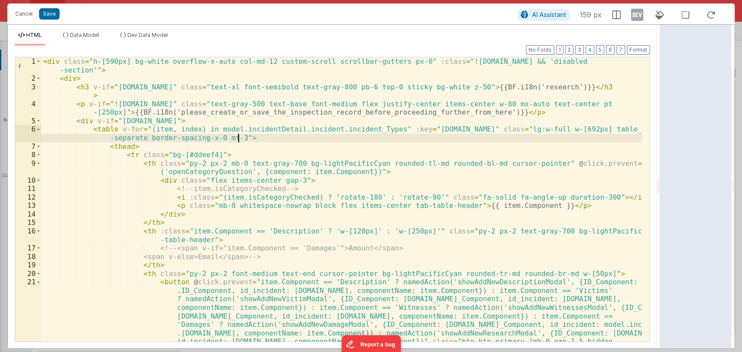
click at [248, 137] on div "< div class = "h-[590px] bg-white overflow-x-auto col-md-12 custom-scroll scrol…" at bounding box center [341, 246] width 600 height 378
click at [267, 199] on div "< div class = "h-[590px] bg-white overflow-x-auto col-md-12 custom-scroll scrol…" at bounding box center [341, 246] width 600 height 378
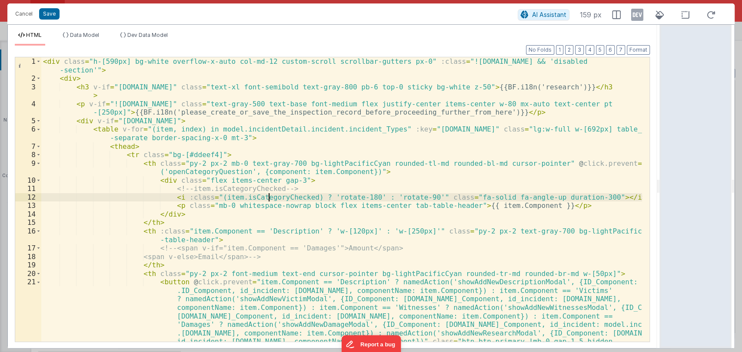
click at [267, 199] on div "< div class = "h-[590px] bg-white overflow-x-auto col-md-12 custom-scroll scrol…" at bounding box center [341, 246] width 600 height 378
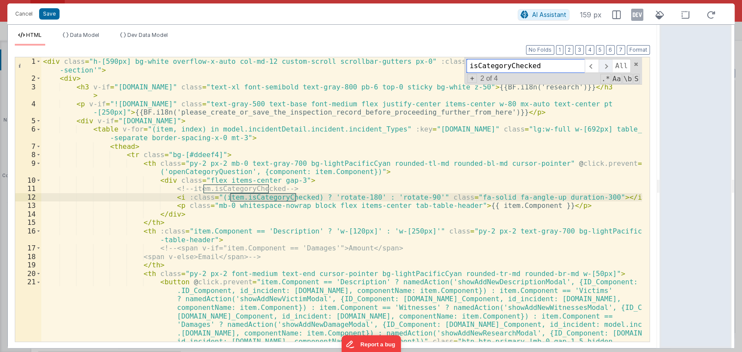
click at [604, 67] on span at bounding box center [604, 66] width 13 height 14
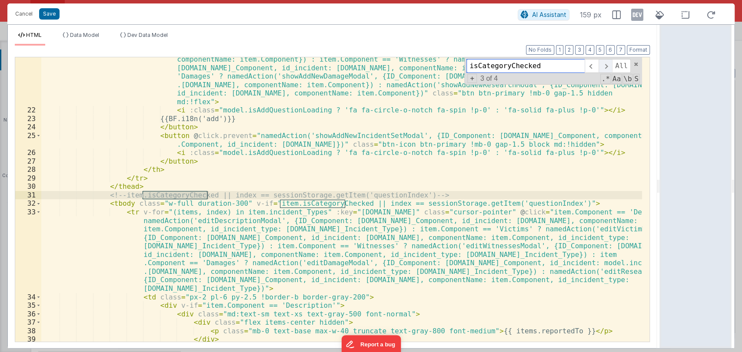
scroll to position [248, 0]
click at [604, 67] on span at bounding box center [604, 66] width 13 height 14
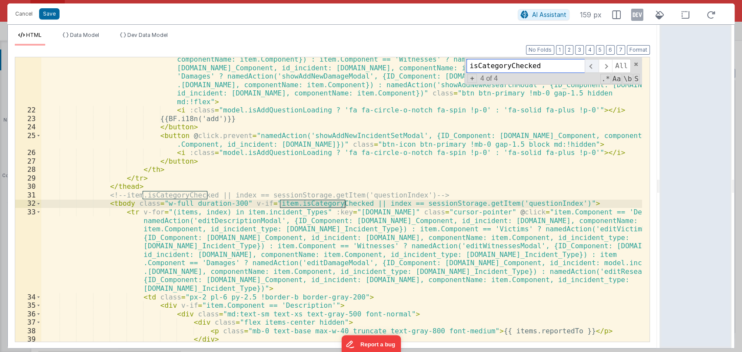
click at [591, 67] on span at bounding box center [590, 66] width 13 height 14
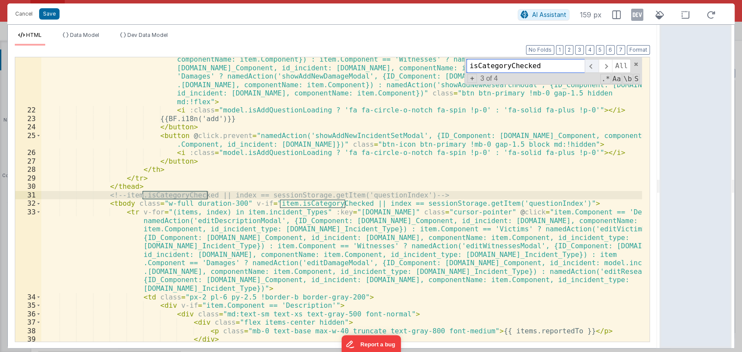
click at [591, 67] on span at bounding box center [590, 66] width 13 height 14
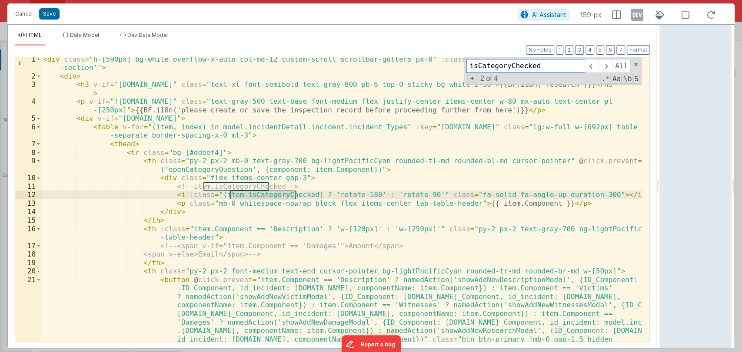
scroll to position [2, 0]
click at [636, 63] on span at bounding box center [635, 64] width 6 height 6
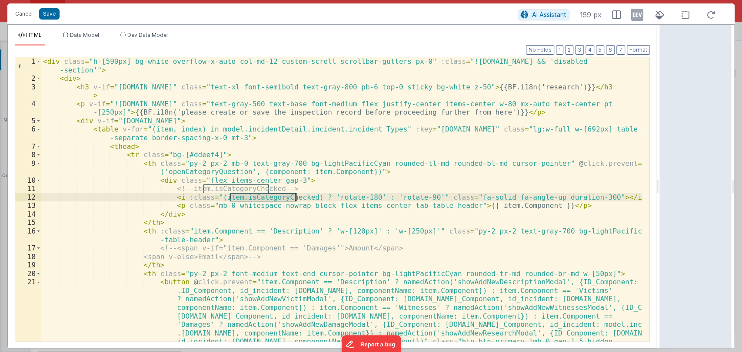
scroll to position [0, 0]
click at [528, 15] on icon at bounding box center [524, 15] width 8 height 0
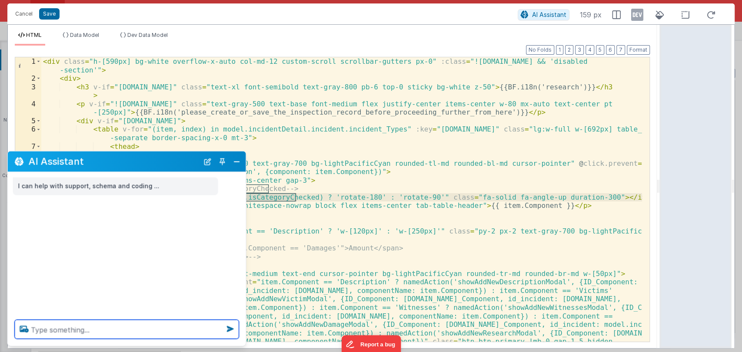
click at [53, 335] on textarea at bounding box center [127, 329] width 224 height 19
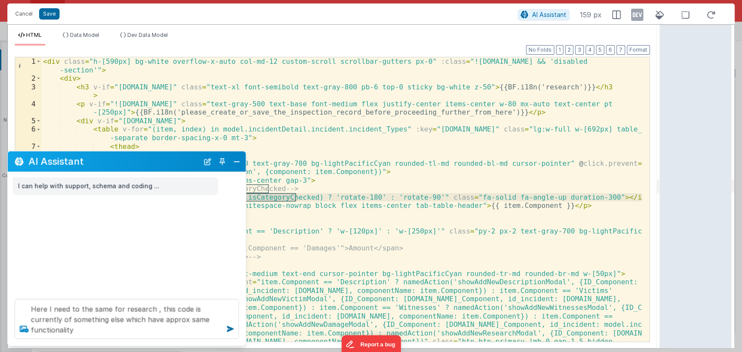
click at [21, 332] on icon at bounding box center [25, 329] width 16 height 14
click at [0, 0] on input "file" at bounding box center [0, 0] width 0 height 0
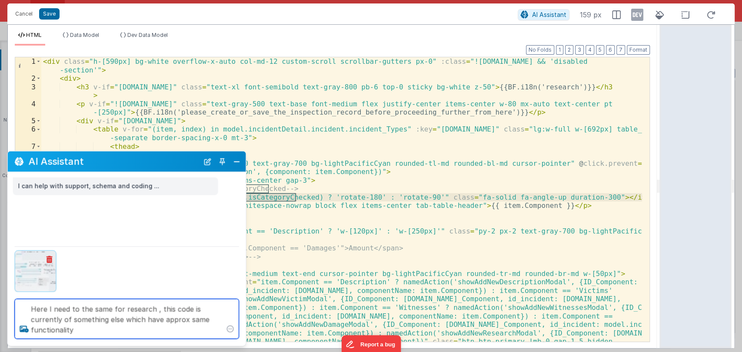
click at [79, 330] on textarea "Here I need to the same for research , this code is currently of something else…" at bounding box center [127, 319] width 224 height 40
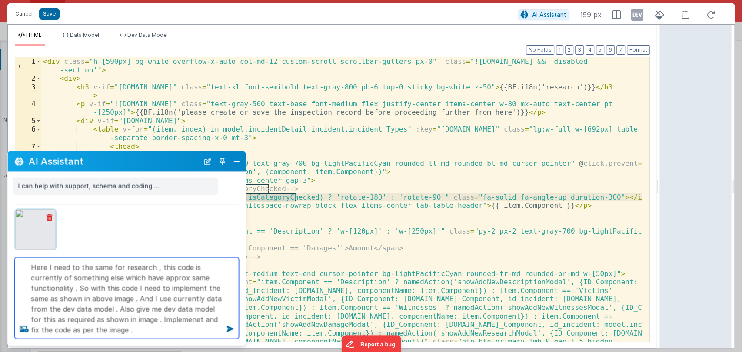
type textarea "Here I need to the same for research , this code is currently of something else…"
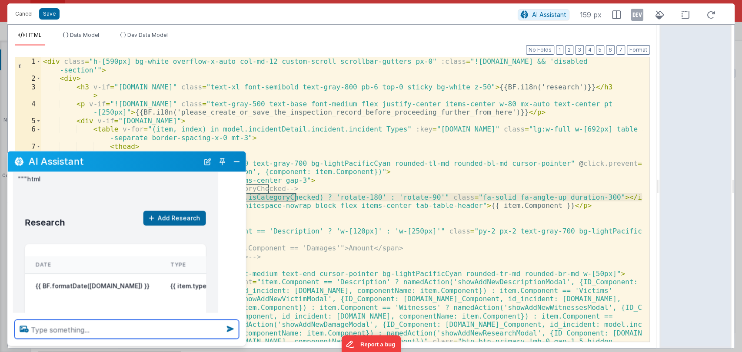
scroll to position [268, 0]
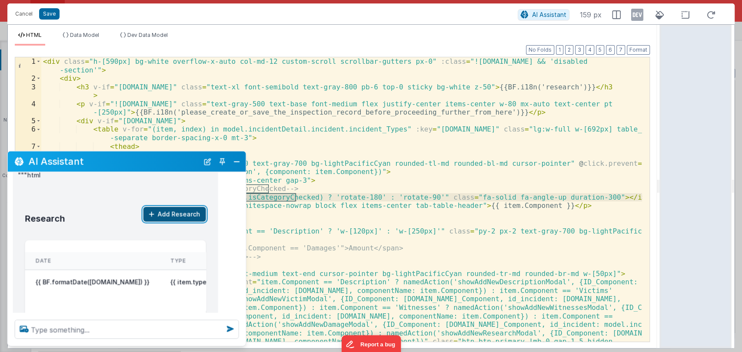
click at [161, 207] on button "Add Research" at bounding box center [174, 214] width 63 height 15
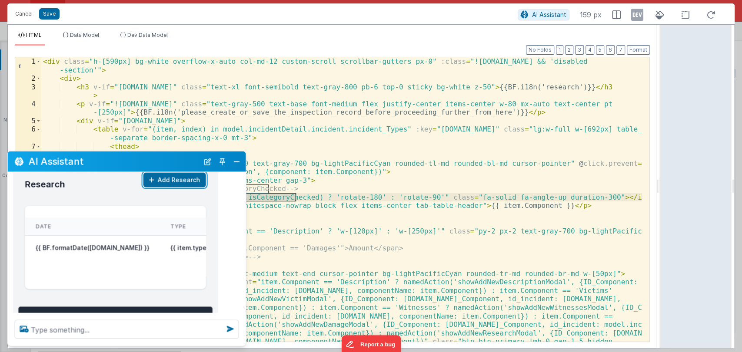
scroll to position [278, 0]
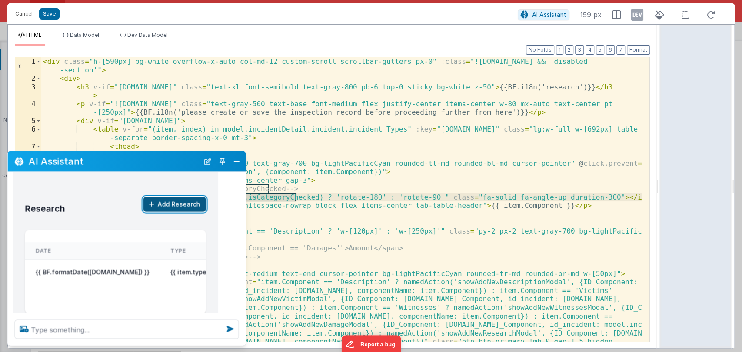
click at [176, 197] on button "Add Research" at bounding box center [174, 204] width 63 height 15
drag, startPoint x: 176, startPoint y: 182, endPoint x: 145, endPoint y: 249, distance: 74.4
click at [156, 223] on div "Research Add Research Date Type Description Status Actions {{ BF.formatDate(ite…" at bounding box center [115, 250] width 195 height 142
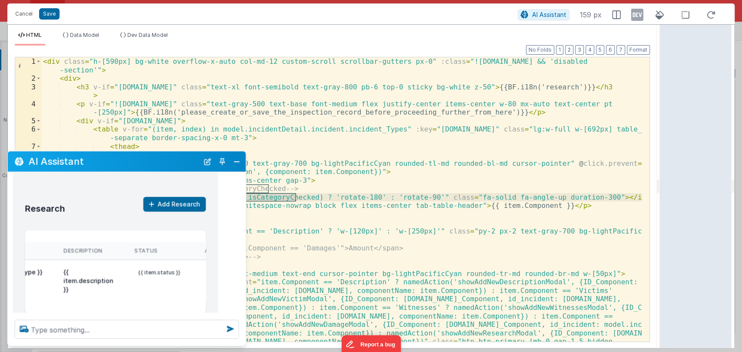
click at [213, 270] on icon at bounding box center [216, 273] width 6 height 6
click at [226, 270] on icon at bounding box center [228, 273] width 5 height 6
click at [213, 270] on icon at bounding box center [216, 273] width 6 height 6
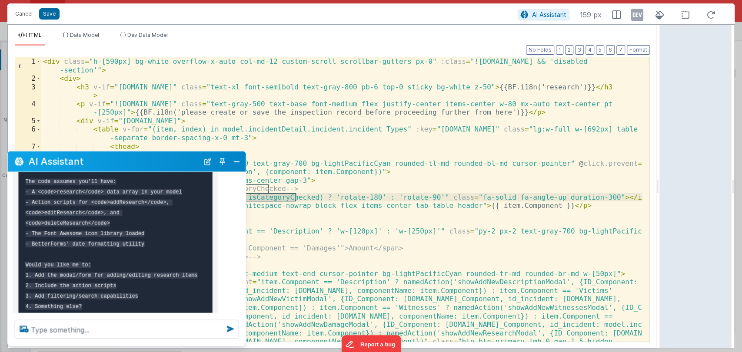
scroll to position [563, 0]
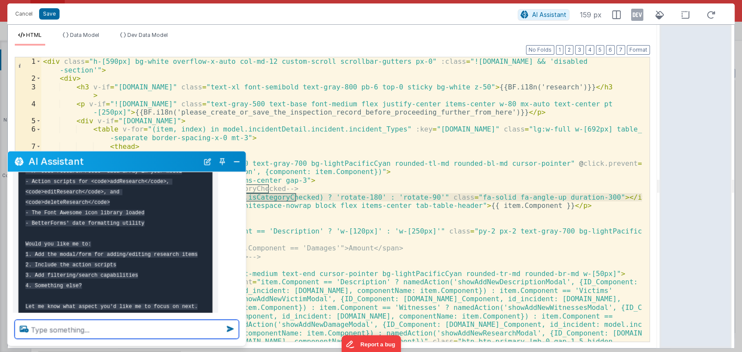
click at [89, 334] on textarea at bounding box center [127, 329] width 224 height 19
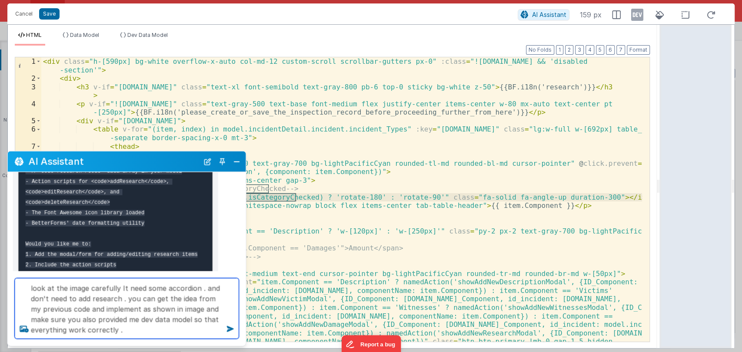
type textarea "look at the image carefully It need some accordion . and don't need to add rese…"
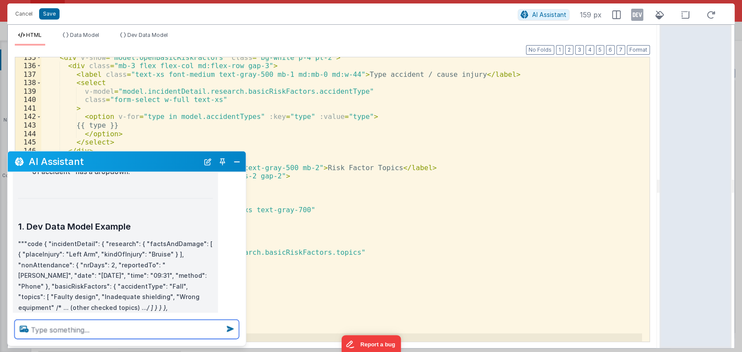
scroll to position [1014, 0]
click at [43, 238] on p """"code { "incidentDetail": { "research": { "factsAndDamage": [ { "placeInjury"…" at bounding box center [115, 296] width 195 height 117
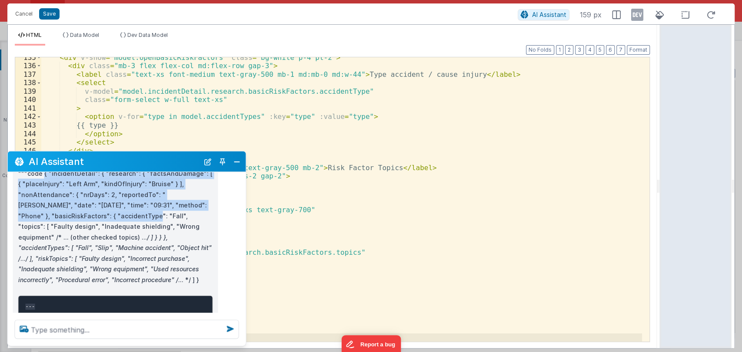
scroll to position [1072, 0]
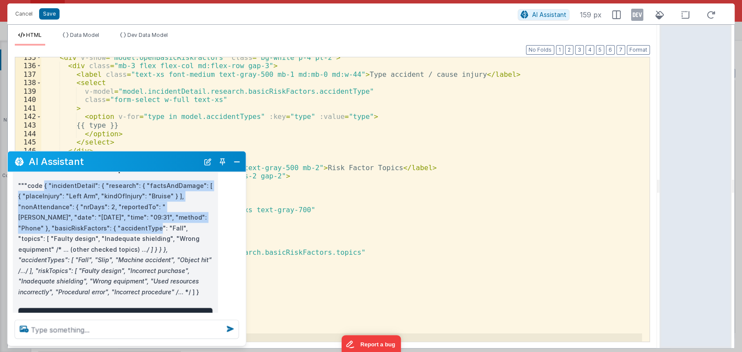
drag, startPoint x: 43, startPoint y: 194, endPoint x: 115, endPoint y: 242, distance: 86.4
click at [115, 242] on p """"code { "incidentDetail": { "research": { "factsAndDamage": [ { "placeInjury"…" at bounding box center [115, 238] width 195 height 117
copy p "{ "incidentDetail": { "research": { "factsAndDamage": [ { "placeInjury": "Left …"
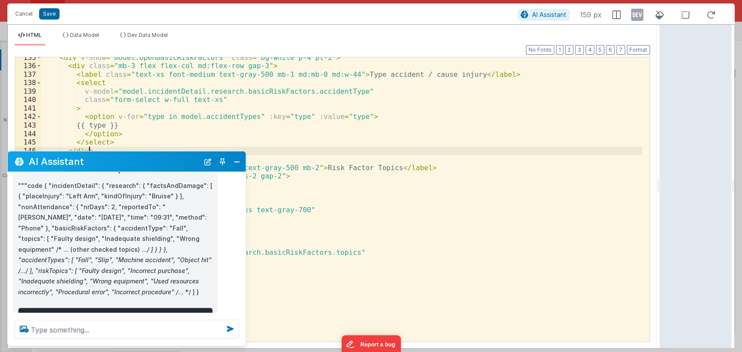
click at [316, 153] on div "< div v-show = "model.openBasicRiskFactors" class = "bg-white p-4 pt-2" > < div…" at bounding box center [341, 203] width 600 height 301
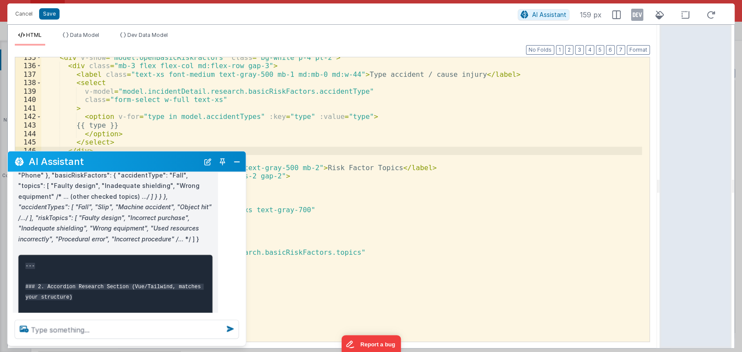
scroll to position [1130, 0]
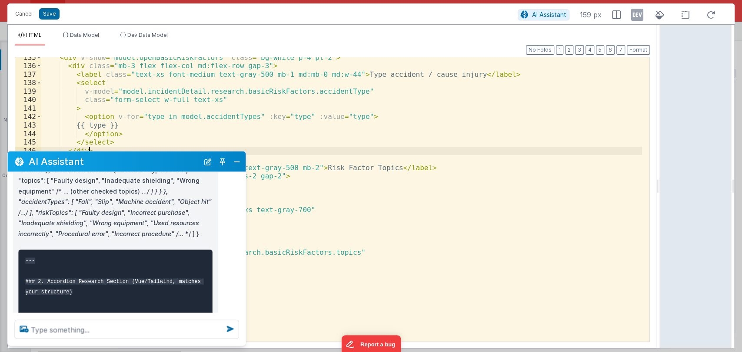
click at [228, 166] on div "AI Assistant" at bounding box center [127, 162] width 238 height 20
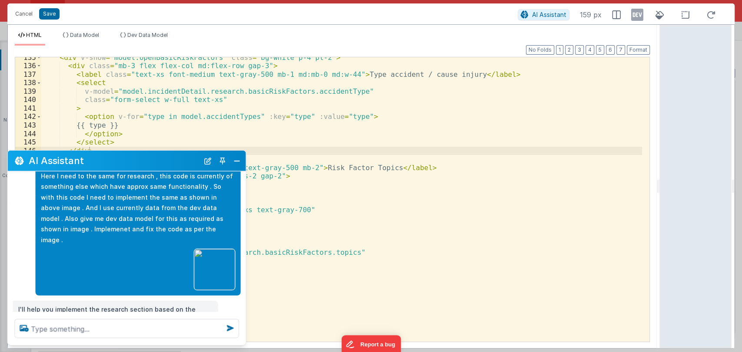
scroll to position [0, 0]
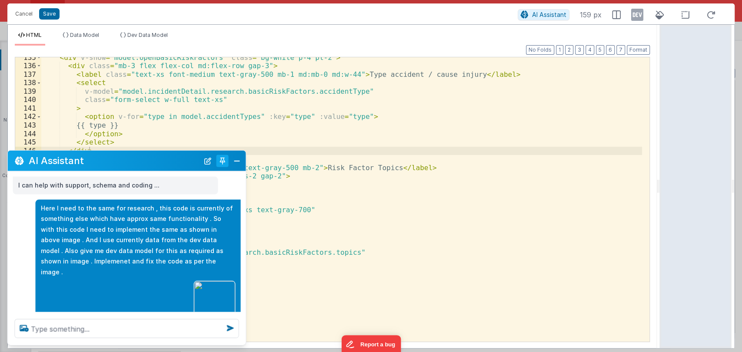
click at [221, 160] on button "Toggle Pin" at bounding box center [222, 161] width 12 height 12
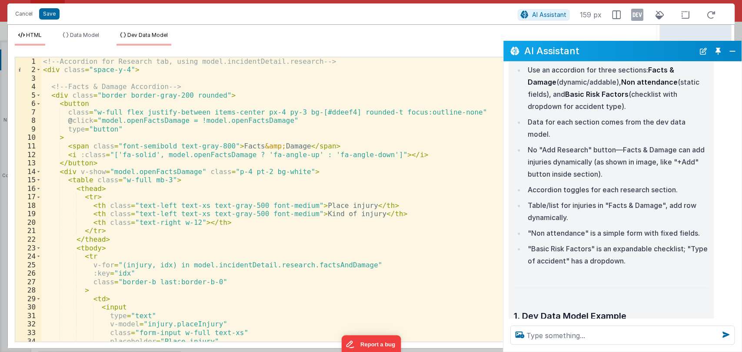
click at [146, 32] on span "Dev Data Model" at bounding box center [147, 35] width 40 height 7
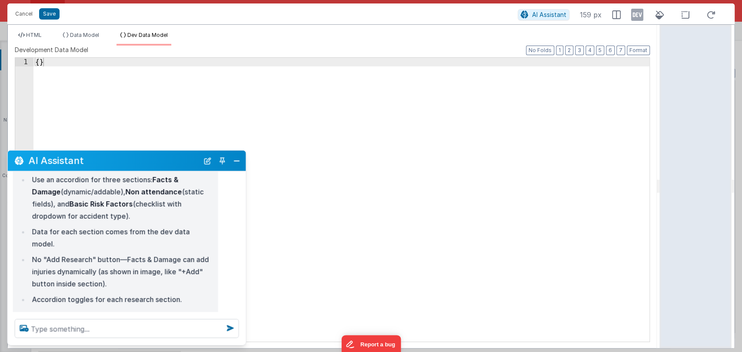
click at [96, 67] on div "{ }" at bounding box center [341, 208] width 616 height 301
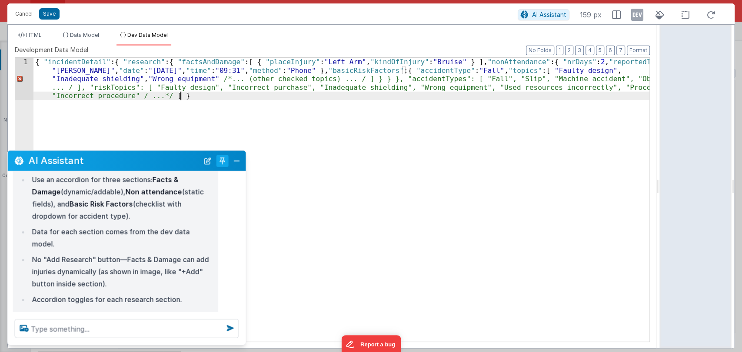
click at [220, 160] on button "Toggle Pin" at bounding box center [222, 161] width 12 height 12
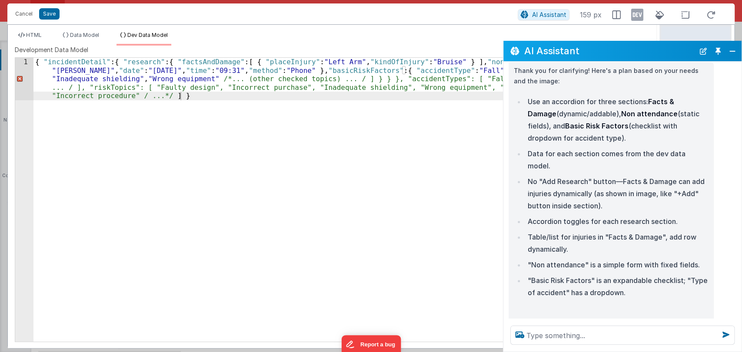
scroll to position [781, 0]
drag, startPoint x: 671, startPoint y: 49, endPoint x: 626, endPoint y: 75, distance: 51.6
click at [626, 75] on div "AI Assistant I can help with support, schema and coding ... Here I need to the …" at bounding box center [622, 196] width 239 height 311
click at [720, 51] on button "Toggle Pin" at bounding box center [718, 51] width 12 height 12
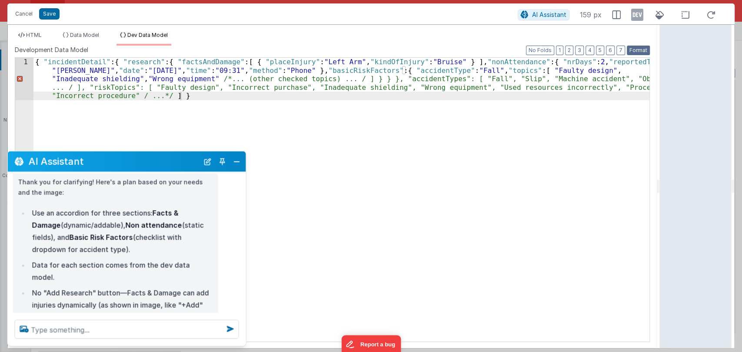
click at [643, 50] on button "Format" at bounding box center [637, 51] width 23 height 10
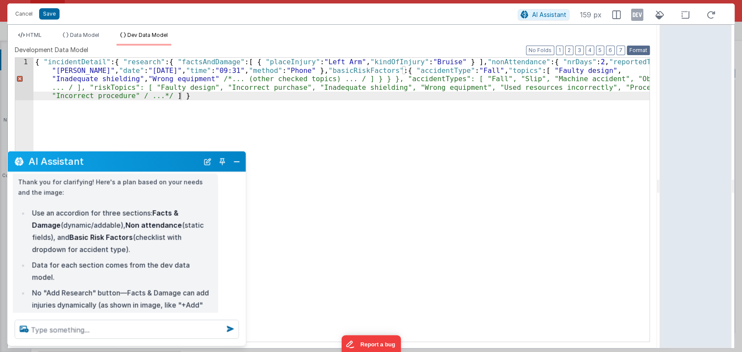
click at [643, 50] on button "Format" at bounding box center [637, 51] width 23 height 10
click at [174, 97] on div "{ "incidentDetail" : { "research" : { "factsAndDamage" : [ { "placeInjury" : "L…" at bounding box center [341, 242] width 616 height 369
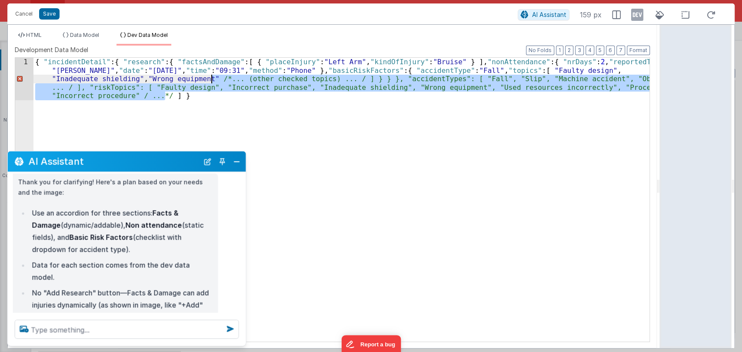
drag, startPoint x: 167, startPoint y: 96, endPoint x: 209, endPoint y: 79, distance: 45.4
click at [209, 79] on div "{ "incidentDetail" : { "research" : { "factsAndDamage" : [ { "placeInjury" : "L…" at bounding box center [341, 242] width 616 height 369
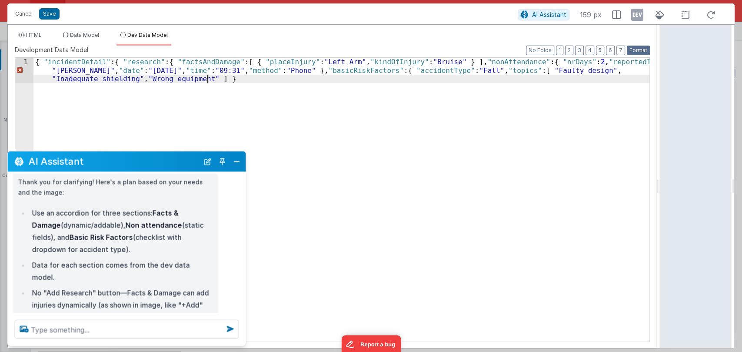
click at [633, 51] on button "Format" at bounding box center [637, 51] width 23 height 10
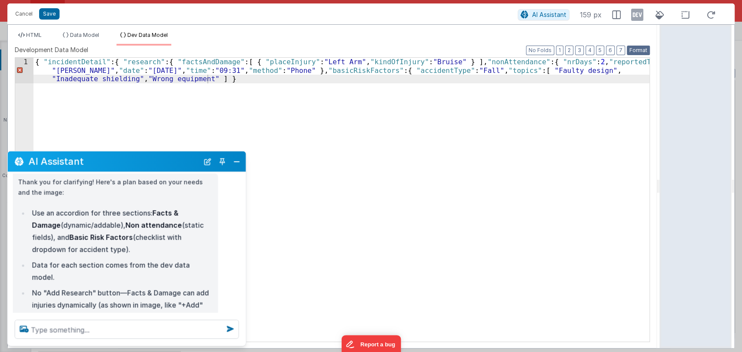
click at [633, 51] on button "Format" at bounding box center [637, 51] width 23 height 10
click at [258, 95] on div "{ "incidentDetail" : { "research" : { "factsAndDamage" : [ { "placeInjury" : "L…" at bounding box center [341, 225] width 616 height 335
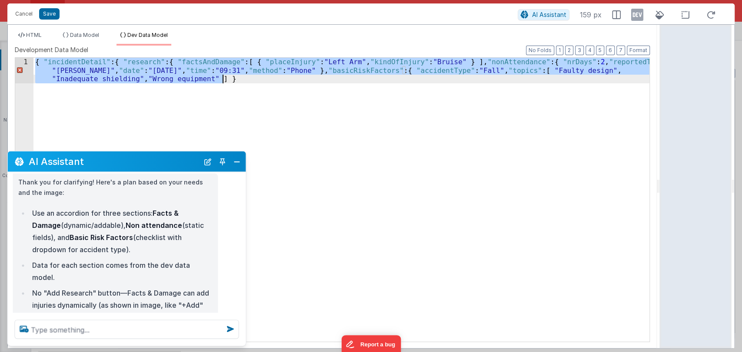
click at [174, 88] on div "{ "incidentDetail" : { "research" : { "factsAndDamage" : [ { "placeInjury" : "L…" at bounding box center [341, 200] width 616 height 284
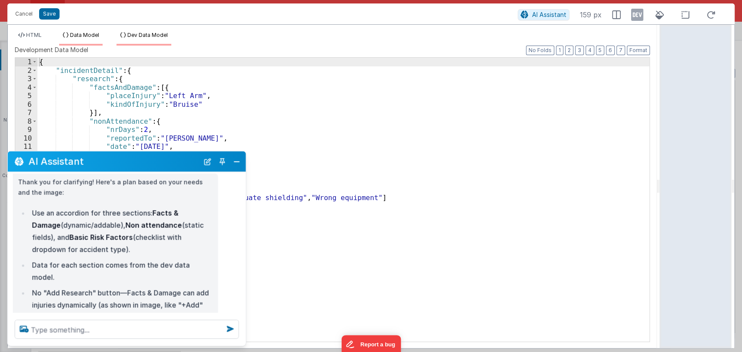
click at [85, 35] on span "Data Model" at bounding box center [84, 35] width 29 height 7
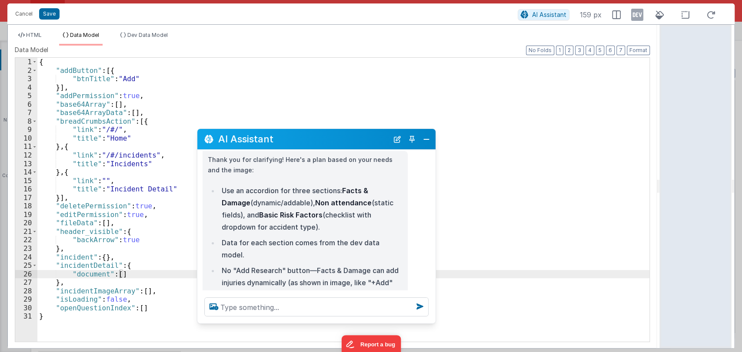
drag, startPoint x: 138, startPoint y: 163, endPoint x: 364, endPoint y: 147, distance: 226.9
click at [364, 144] on h2 "AI Assistant" at bounding box center [303, 139] width 170 height 10
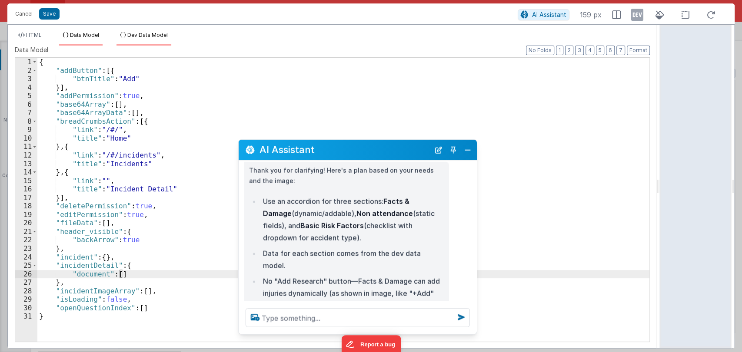
click at [154, 32] on li "Dev Data Model" at bounding box center [143, 39] width 55 height 14
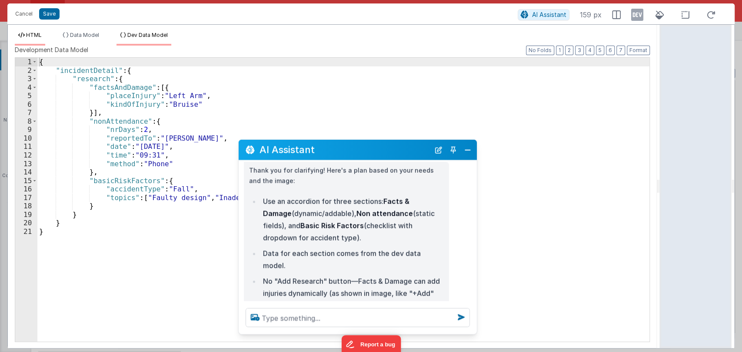
click at [23, 35] on icon at bounding box center [21, 35] width 7 height 5
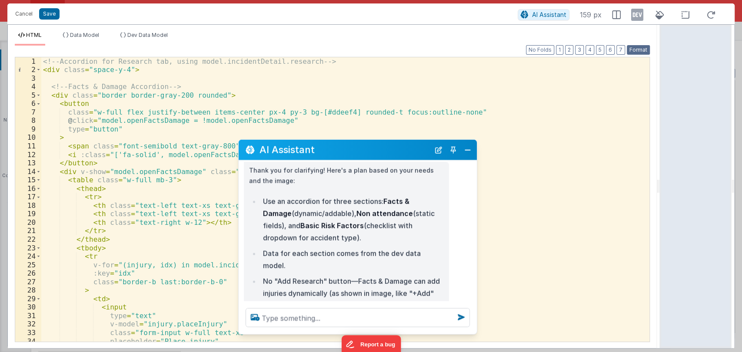
click at [639, 49] on button "Format" at bounding box center [637, 50] width 23 height 10
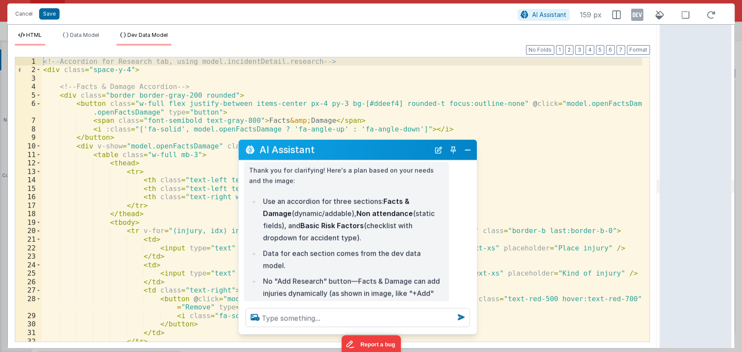
click at [144, 31] on div "HTML Data Model Dev Data Model Format 7 6 5 4 3 2 1 No Folds 1 2 3 4 5 6 7 8 9 …" at bounding box center [332, 187] width 649 height 324
click at [48, 12] on button "Save" at bounding box center [49, 13] width 20 height 11
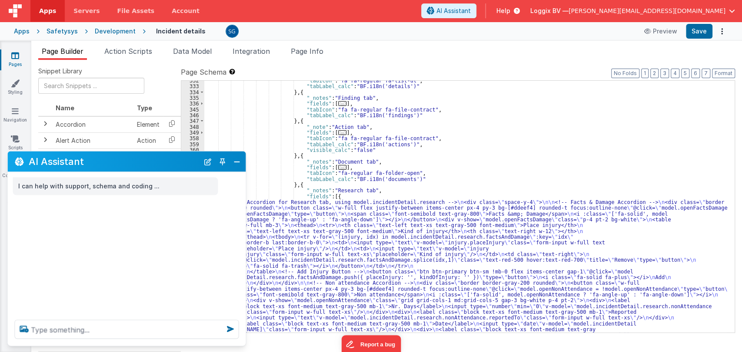
scroll to position [0, 0]
click at [237, 159] on button "Close" at bounding box center [236, 162] width 11 height 12
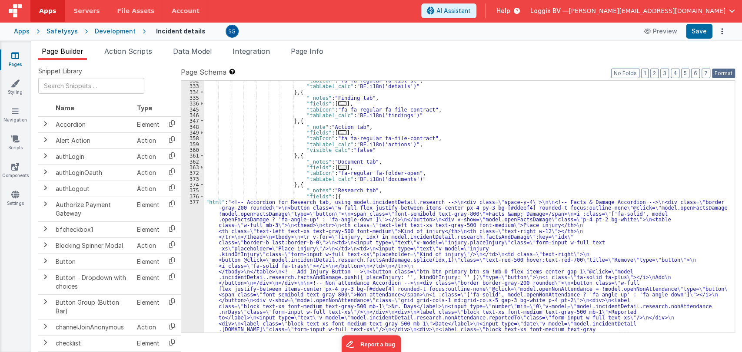
click at [719, 71] on button "Format" at bounding box center [723, 74] width 23 height 10
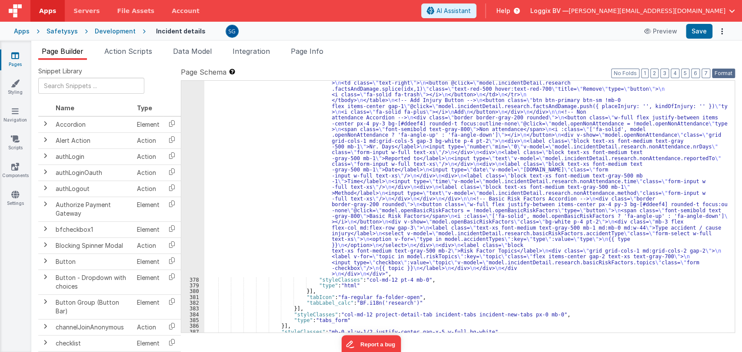
scroll to position [3661, 0]
click at [701, 34] on button "Save" at bounding box center [698, 31] width 26 height 15
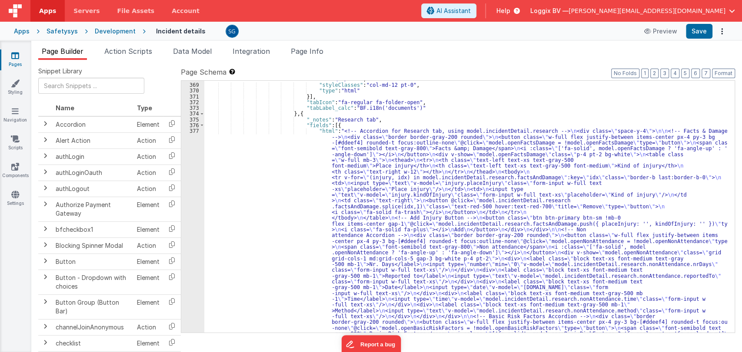
scroll to position [3543, 0]
click at [182, 47] on span "Data Model" at bounding box center [192, 51] width 39 height 9
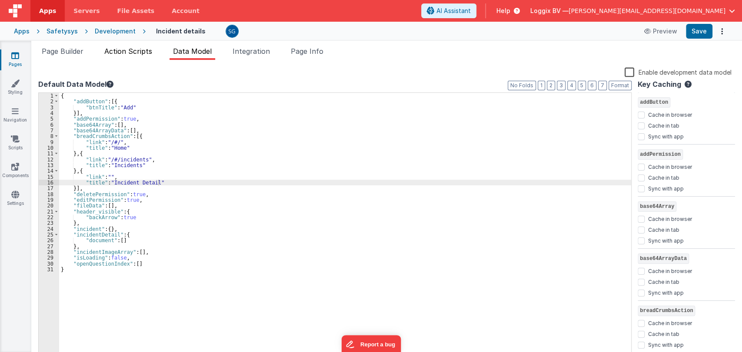
click at [131, 50] on span "Action Scripts" at bounding box center [128, 51] width 48 height 9
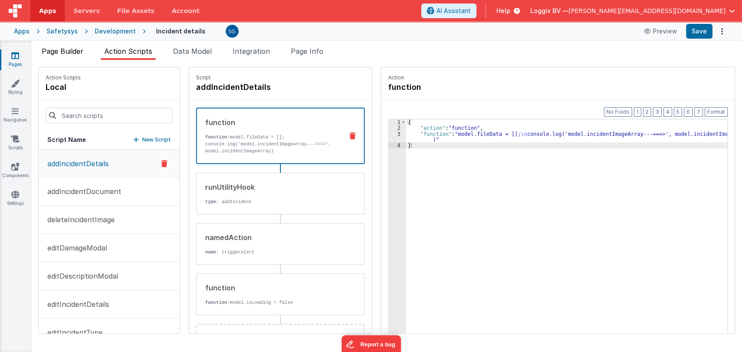
click at [60, 52] on span "Page Builder" at bounding box center [63, 51] width 42 height 9
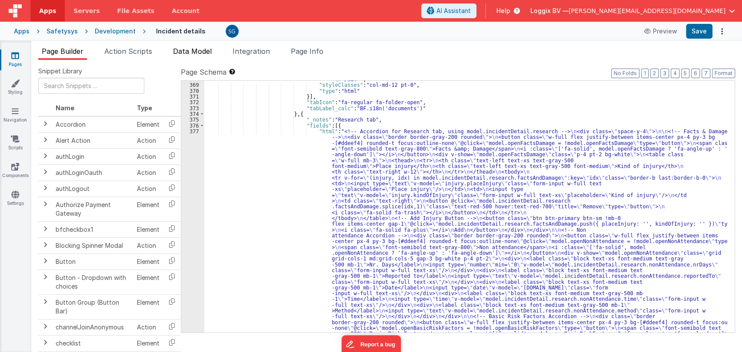
click at [187, 49] on span "Data Model" at bounding box center [192, 51] width 39 height 9
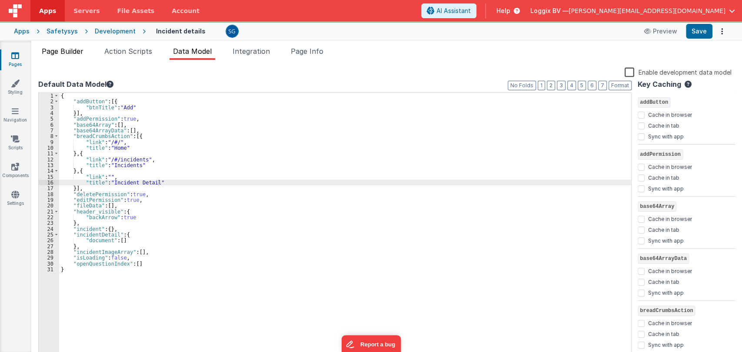
click at [84, 50] on ul "Page Builder Action Scripts Data Model Integration Page Info" at bounding box center [386, 53] width 710 height 14
click at [83, 50] on span "Page Builder" at bounding box center [63, 51] width 42 height 9
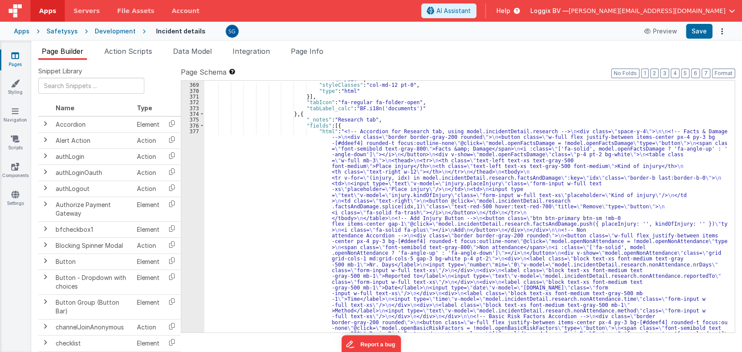
click at [192, 132] on div "377" at bounding box center [192, 262] width 23 height 266
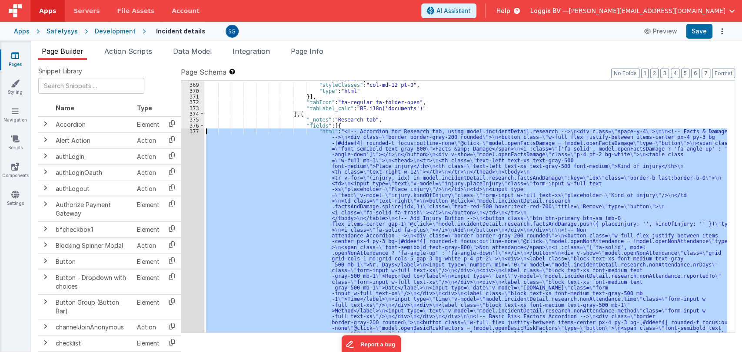
click at [192, 132] on div "377" at bounding box center [192, 262] width 23 height 266
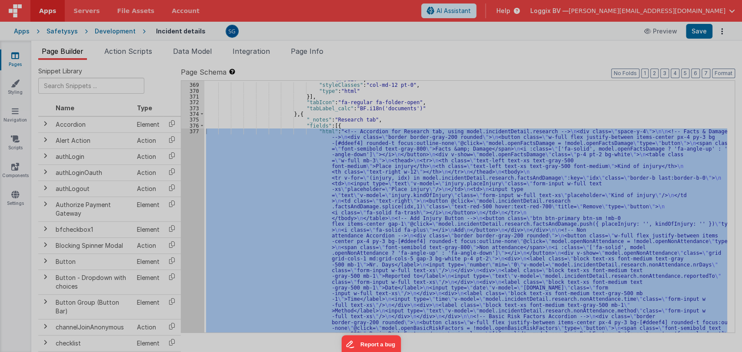
click at [192, 132] on div "<!-- Accordion for Research tab, using model .incidentDetail.research --> < div…" at bounding box center [197, 204] width 312 height 310
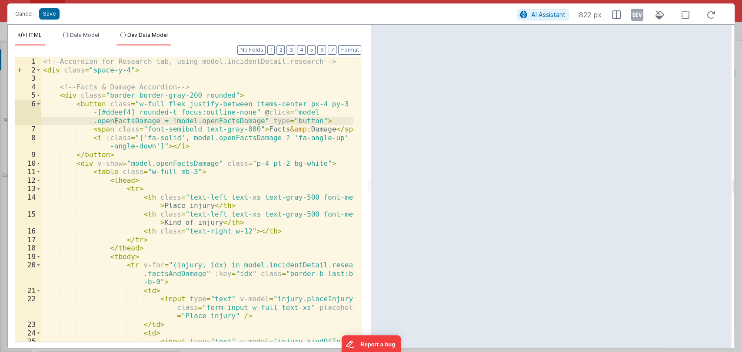
click at [154, 34] on span "Dev Data Model" at bounding box center [147, 35] width 40 height 7
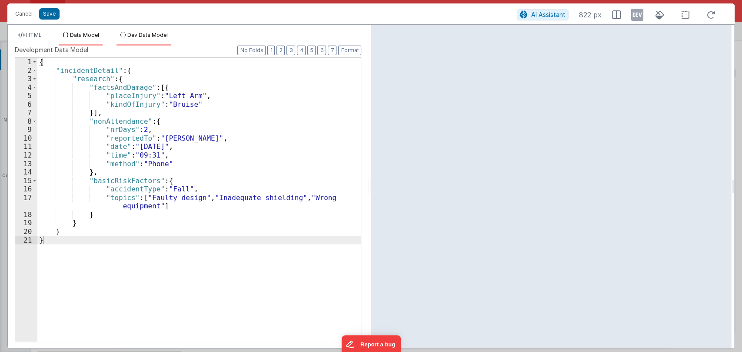
click at [88, 36] on span "Data Model" at bounding box center [84, 35] width 29 height 7
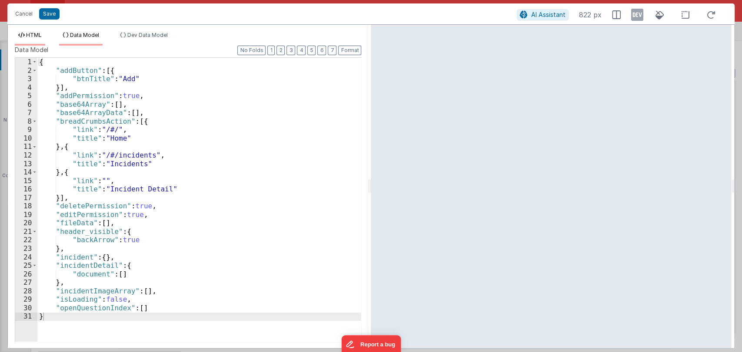
click at [36, 35] on span "HTML" at bounding box center [34, 35] width 16 height 7
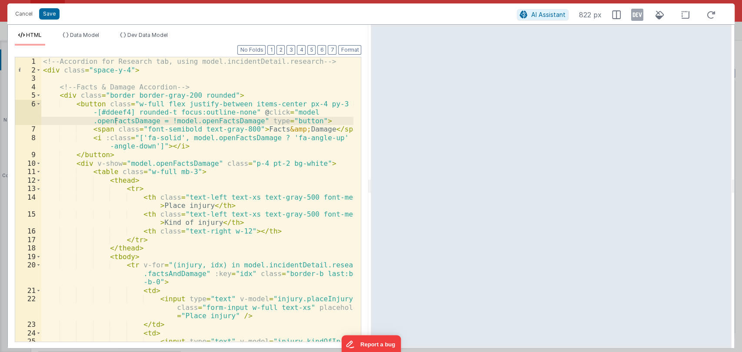
scroll to position [0, 0]
click at [329, 63] on div "<!-- Accordion for Research tab, using model.incidentDetail.research --> < div …" at bounding box center [197, 216] width 312 height 318
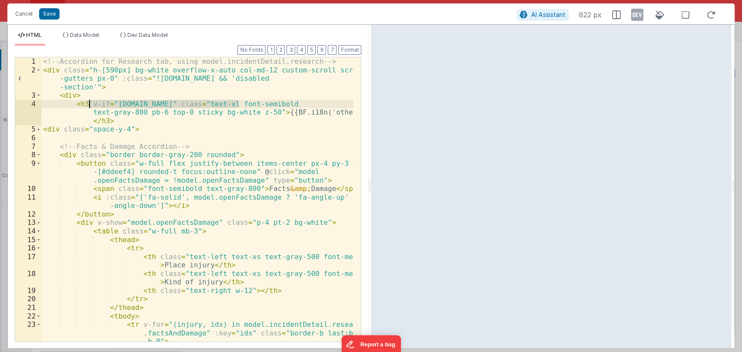
drag, startPoint x: 238, startPoint y: 103, endPoint x: 88, endPoint y: 104, distance: 149.9
click at [88, 104] on div "<!-- Accordion for Research tab, using model.incidentDetail.research --> < div …" at bounding box center [197, 207] width 312 height 301
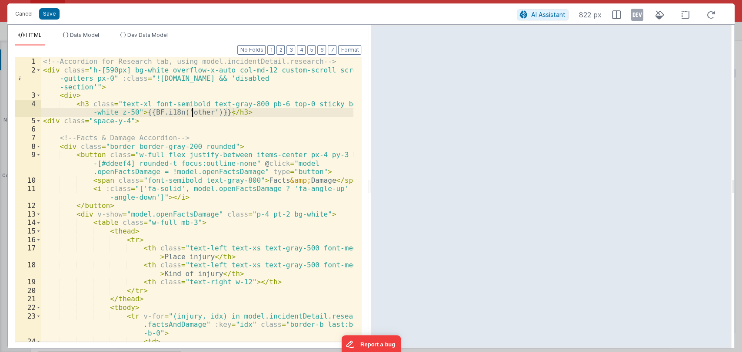
click at [194, 116] on div "<!-- Accordion for Research tab, using model.incidentDetail.research --> < div …" at bounding box center [197, 216] width 312 height 318
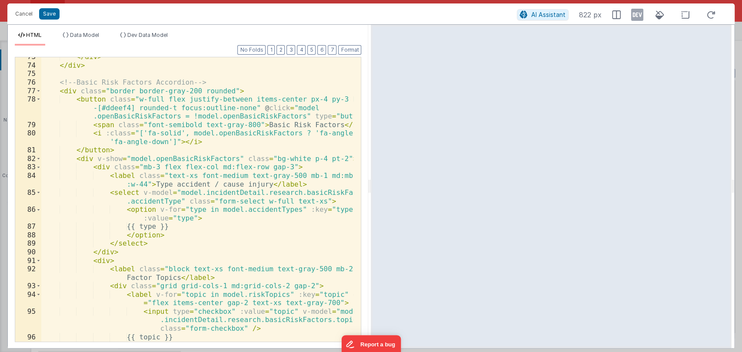
scroll to position [964, 0]
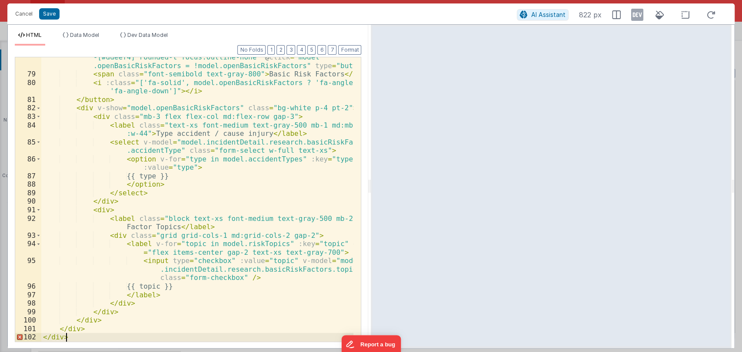
click at [109, 334] on div "< button class = "w-full flex justify-between items-center px-4 py-3 bg -[#ddee…" at bounding box center [197, 204] width 312 height 318
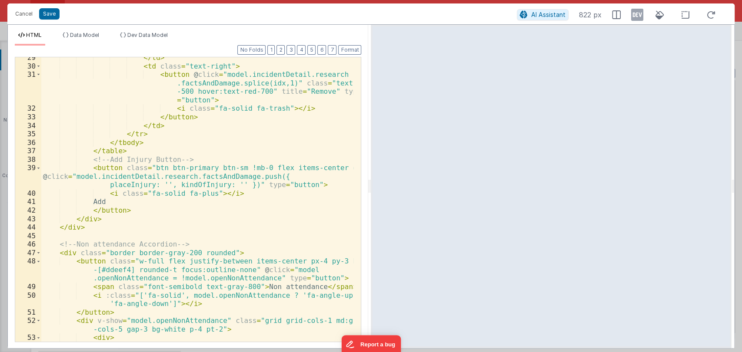
scroll to position [0, 0]
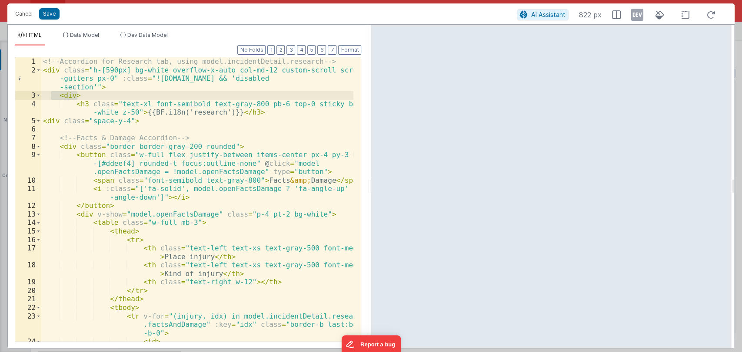
drag, startPoint x: 90, startPoint y: 96, endPoint x: 51, endPoint y: 93, distance: 39.7
click at [51, 93] on div "<!-- Accordion for Research tab, using model.incidentDetail.research --> < div …" at bounding box center [197, 216] width 312 height 318
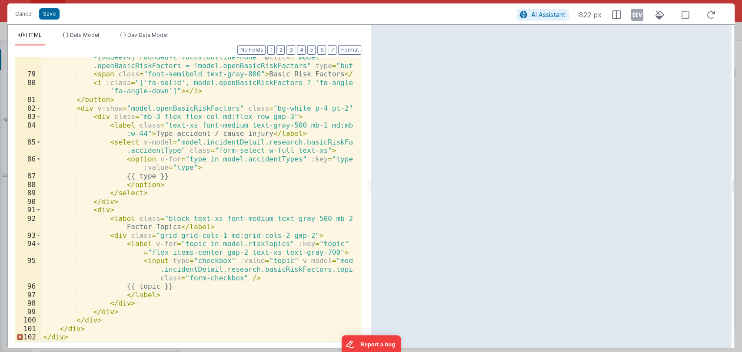
scroll to position [964, 0]
click at [116, 332] on div "< button class = "w-full flex justify-between items-center px-4 py-3 bg -[#ddee…" at bounding box center [197, 204] width 312 height 318
click at [99, 339] on div "< button class = "w-full flex justify-between items-center px-4 py-3 bg -[#ddee…" at bounding box center [197, 204] width 312 height 318
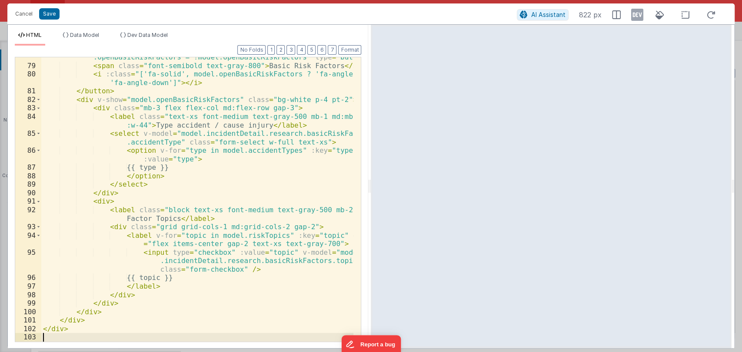
scroll to position [973, 0]
click at [142, 326] on div "< button class = "w-full flex justify-between items-center px-4 py-3 bg -[#ddee…" at bounding box center [197, 195] width 312 height 318
click at [344, 48] on button "Format" at bounding box center [349, 50] width 23 height 10
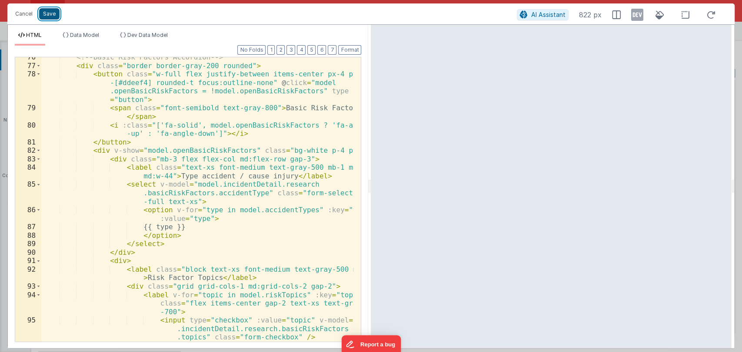
click at [53, 16] on button "Save" at bounding box center [49, 13] width 20 height 11
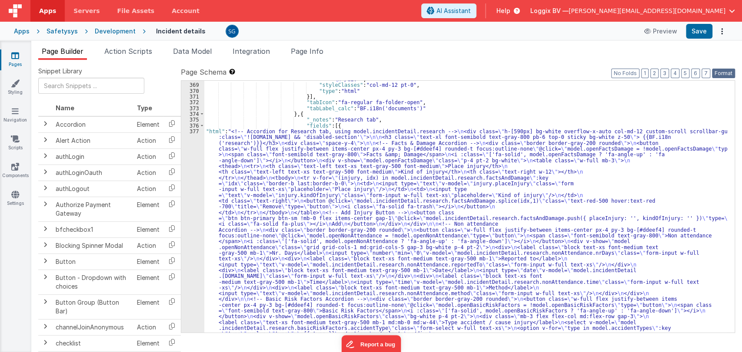
click at [721, 74] on button "Format" at bounding box center [723, 74] width 23 height 10
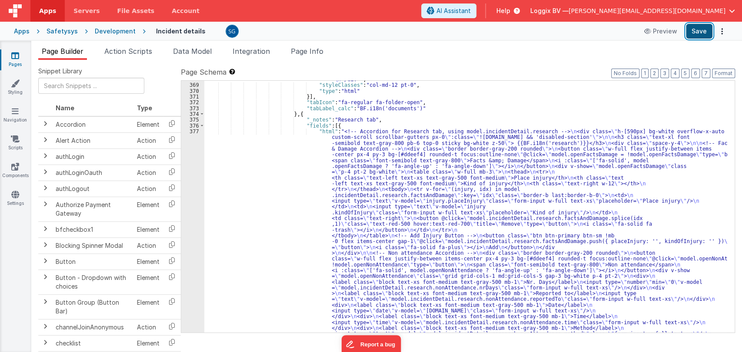
click at [692, 28] on button "Save" at bounding box center [698, 31] width 26 height 15
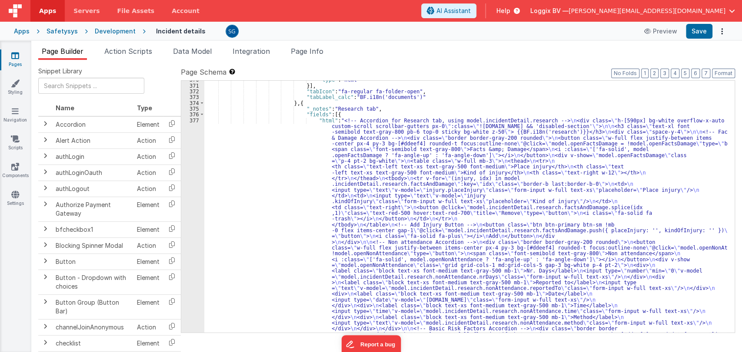
scroll to position [3554, 0]
click at [190, 120] on div "377" at bounding box center [192, 264] width 23 height 295
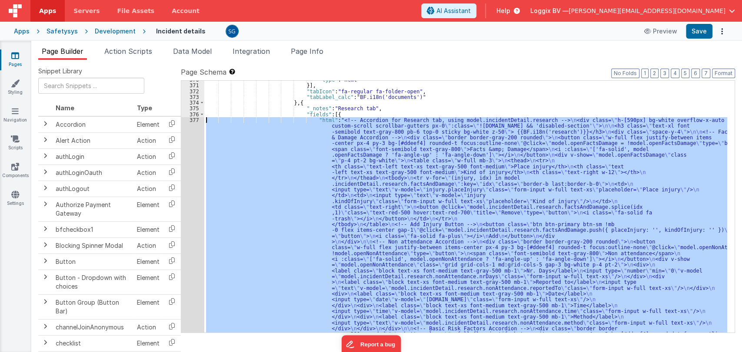
click at [190, 120] on div "377" at bounding box center [192, 264] width 23 height 295
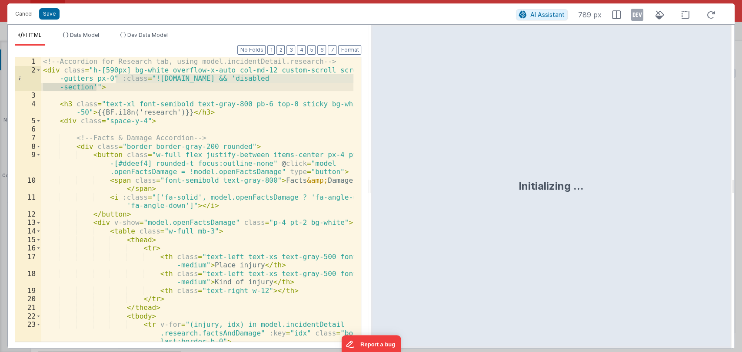
drag, startPoint x: 117, startPoint y: 77, endPoint x: 96, endPoint y: 88, distance: 23.3
click at [96, 88] on div "<!-- Accordion for Research tab, using model.incidentDetail.research --> < div …" at bounding box center [197, 207] width 312 height 301
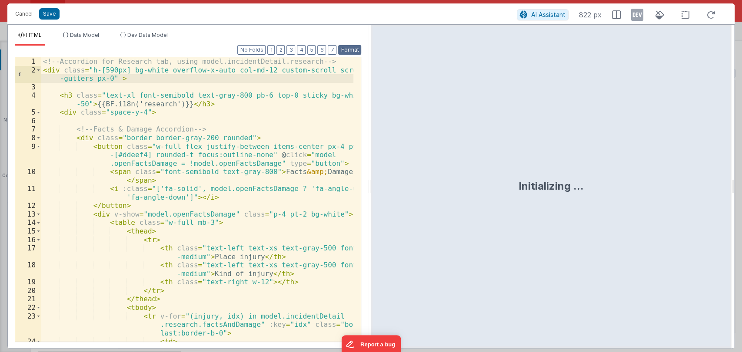
click at [355, 48] on button "Format" at bounding box center [349, 50] width 23 height 10
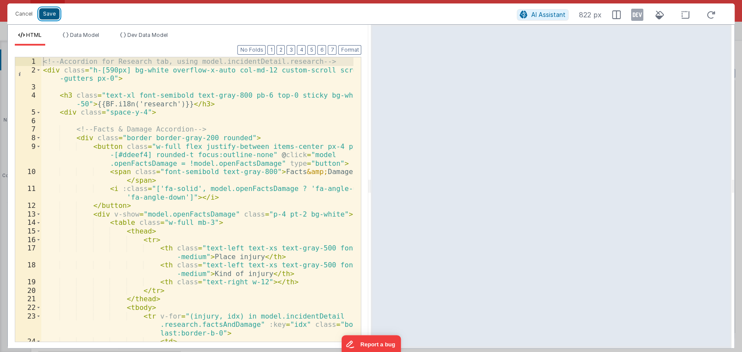
click at [49, 12] on button "Save" at bounding box center [49, 13] width 20 height 11
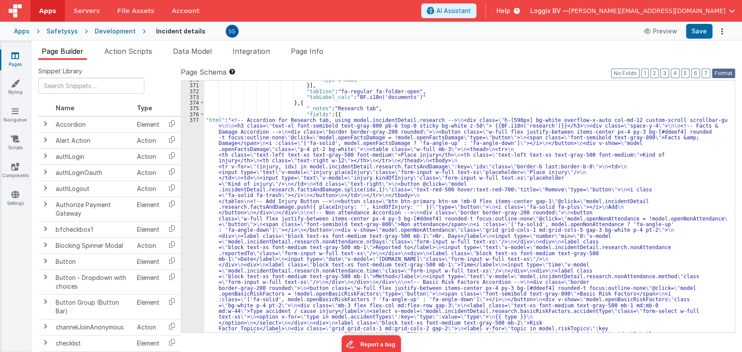
click at [721, 71] on button "Format" at bounding box center [723, 74] width 23 height 10
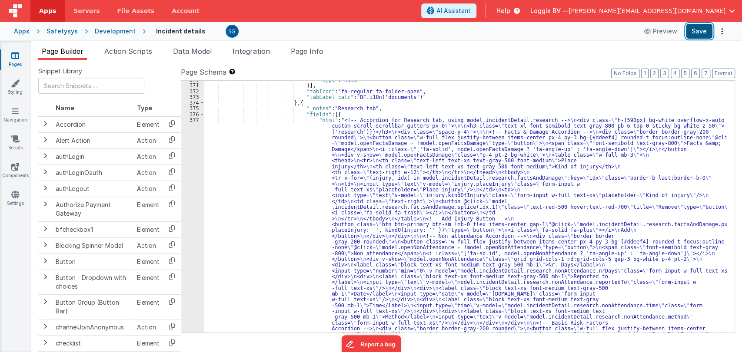
click at [703, 29] on button "Save" at bounding box center [698, 31] width 26 height 15
click at [194, 121] on div "377" at bounding box center [192, 262] width 23 height 290
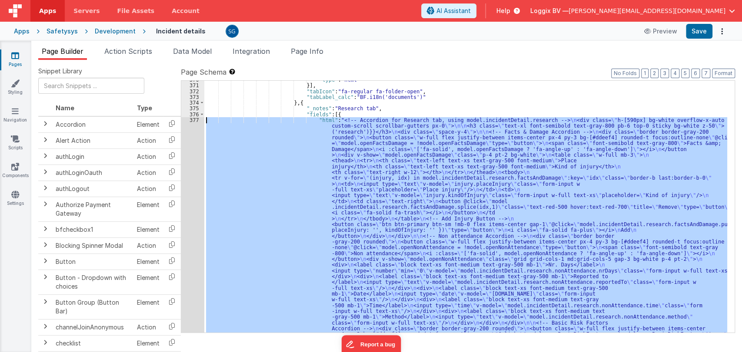
click at [194, 121] on div "377" at bounding box center [192, 262] width 23 height 290
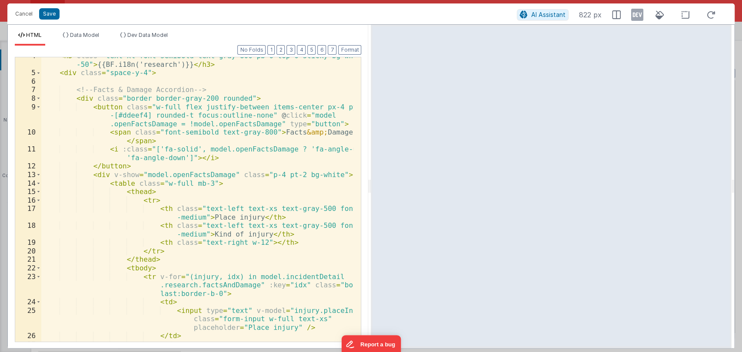
scroll to position [0, 0]
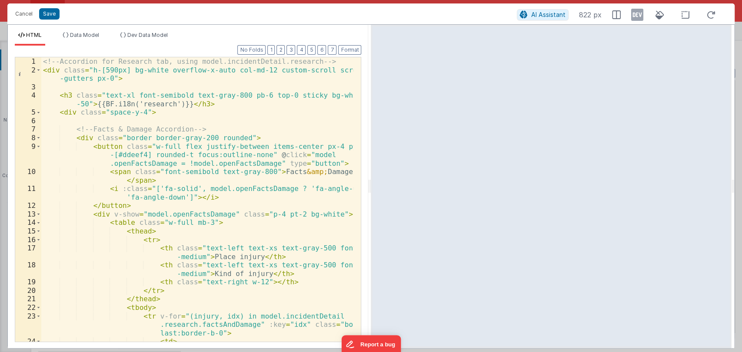
click at [136, 29] on div "HTML Data Model Dev Data Model Format 7 6 5 4 3 2 1 No Folds 1 2 3 4 5 6 7 8 9 …" at bounding box center [188, 187] width 360 height 324
click at [134, 33] on span "Dev Data Model" at bounding box center [147, 35] width 40 height 7
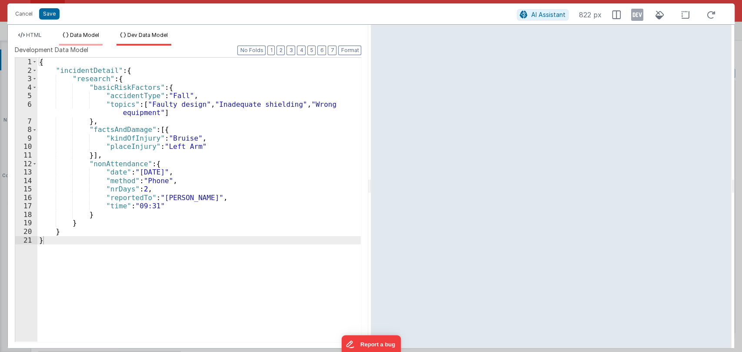
click at [86, 35] on span "Data Model" at bounding box center [84, 35] width 29 height 7
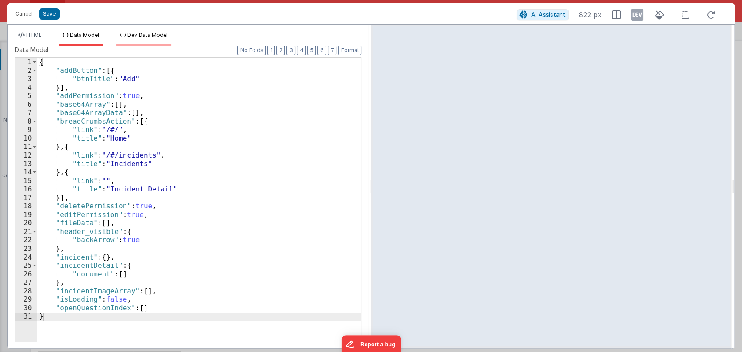
click at [146, 33] on span "Dev Data Model" at bounding box center [147, 35] width 40 height 7
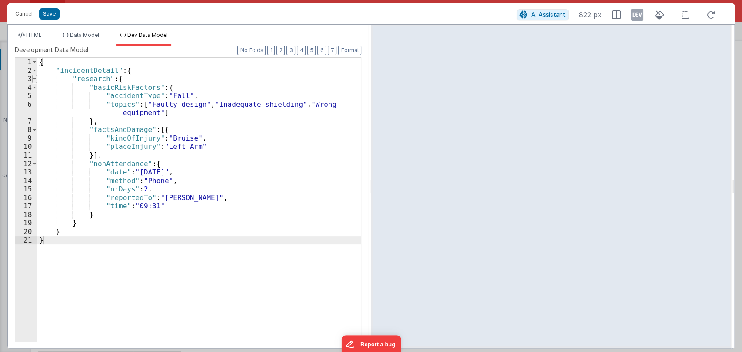
click at [33, 78] on span at bounding box center [34, 79] width 5 height 9
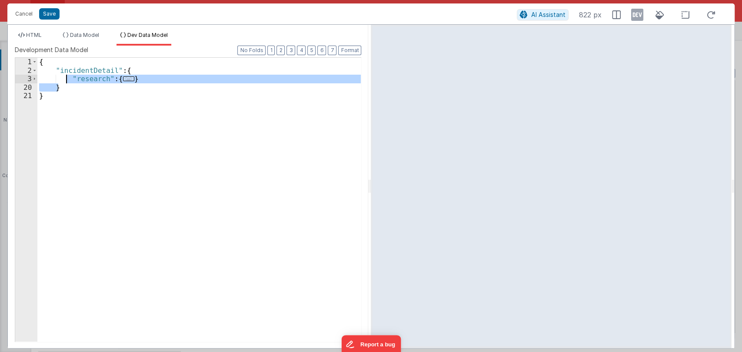
drag, startPoint x: 64, startPoint y: 88, endPoint x: 67, endPoint y: 80, distance: 8.2
click at [67, 80] on div "{ "incidentDetail" : { "research" : { ... } } }" at bounding box center [199, 208] width 324 height 301
click at [77, 34] on span "Data Model" at bounding box center [84, 35] width 29 height 7
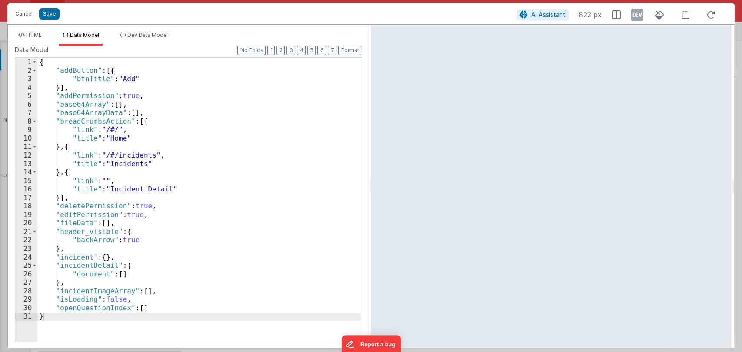
click at [118, 275] on div "{ "addButton" : [{ "btnTitle" : "Add" }] , "addPermission" : true , "base64Arra…" at bounding box center [199, 208] width 324 height 301
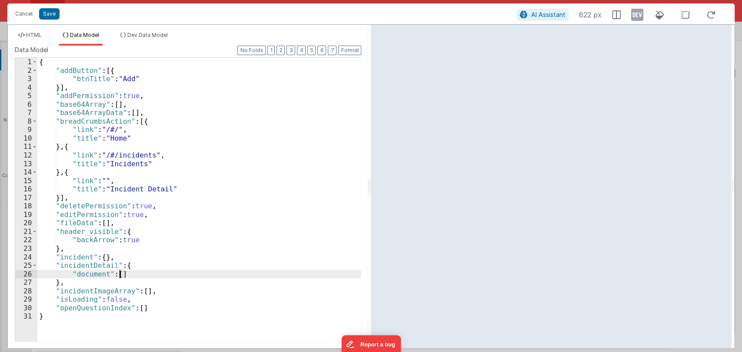
click at [129, 275] on div "{ "addButton" : [{ "btnTitle" : "Add" }] , "addPermission" : true , "base64Arra…" at bounding box center [199, 208] width 324 height 301
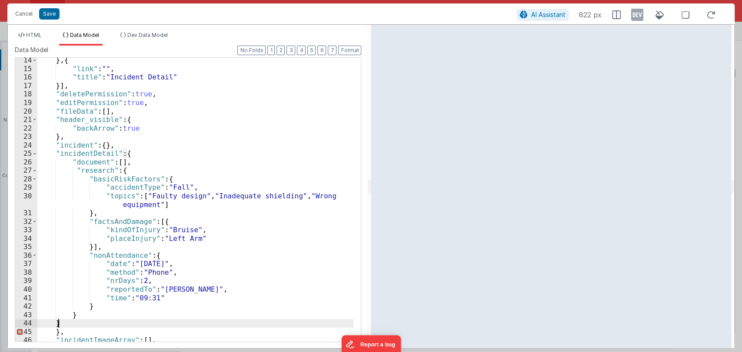
scroll to position [140, 0]
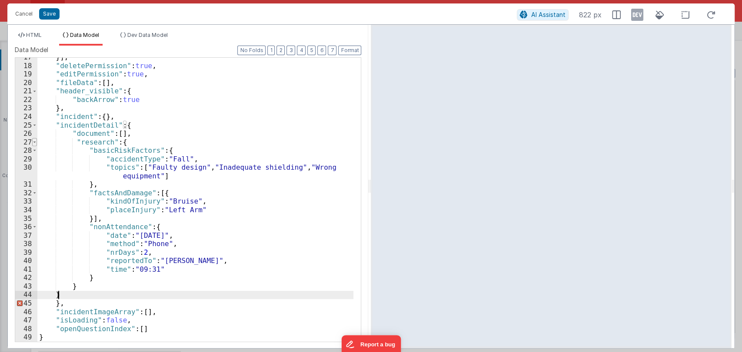
click at [33, 143] on span at bounding box center [34, 142] width 5 height 9
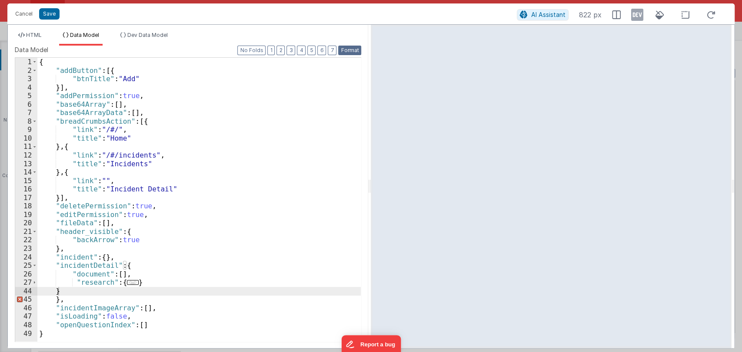
click at [345, 53] on button "Format" at bounding box center [349, 51] width 23 height 10
click at [69, 292] on div "{ "addButton" : [{ "btnTitle" : "Add" }] , "addPermission" : true , "base64Arra…" at bounding box center [199, 208] width 324 height 301
click at [58, 293] on div "{ "addButton" : [{ "btnTitle" : "Add" }] , "addPermission" : true , "base64Arra…" at bounding box center [199, 208] width 324 height 301
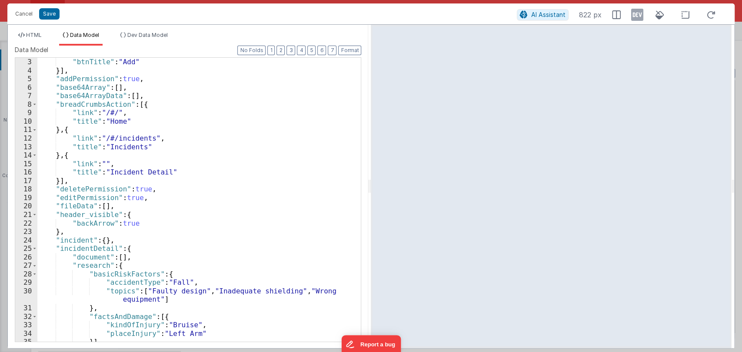
scroll to position [18, 0]
click at [34, 263] on span at bounding box center [34, 264] width 5 height 9
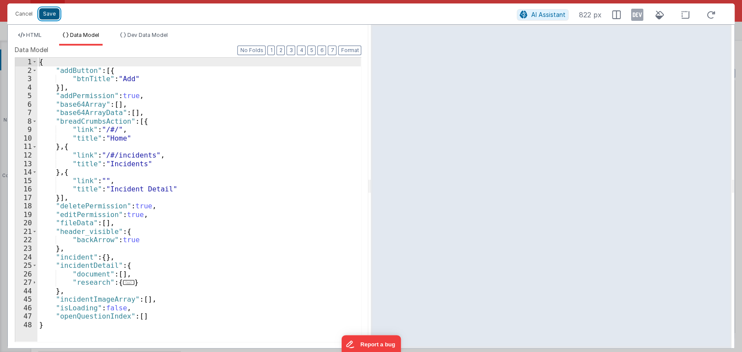
click at [47, 13] on button "Save" at bounding box center [49, 13] width 20 height 11
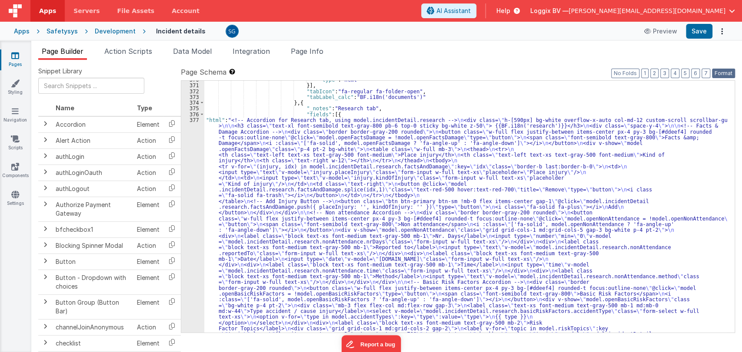
click at [722, 71] on button "Format" at bounding box center [723, 74] width 23 height 10
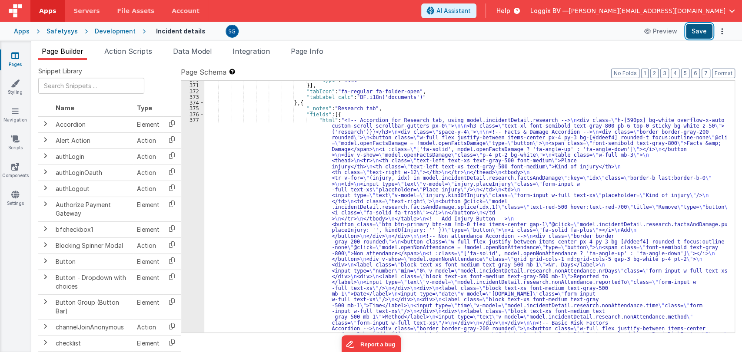
click at [698, 29] on button "Save" at bounding box center [698, 31] width 26 height 15
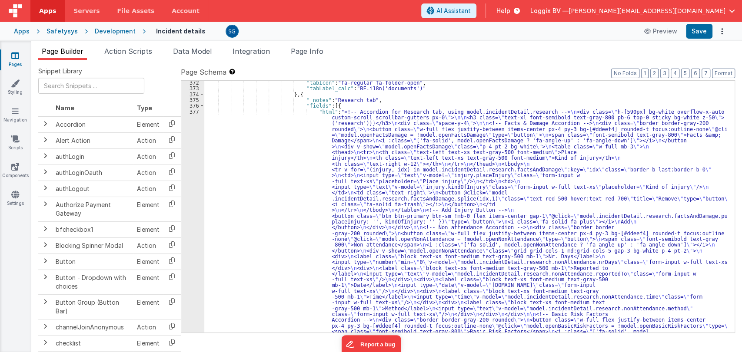
scroll to position [3562, 0]
click at [189, 113] on div "377" at bounding box center [192, 254] width 23 height 290
click at [192, 112] on div "377" at bounding box center [192, 254] width 23 height 290
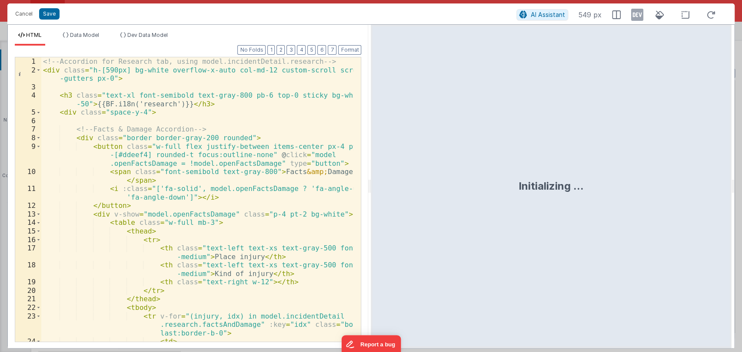
scroll to position [0, 0]
click at [264, 137] on div "<!-- Accordion for Research tab, using model.incidentDetail.research --> < div …" at bounding box center [197, 216] width 312 height 318
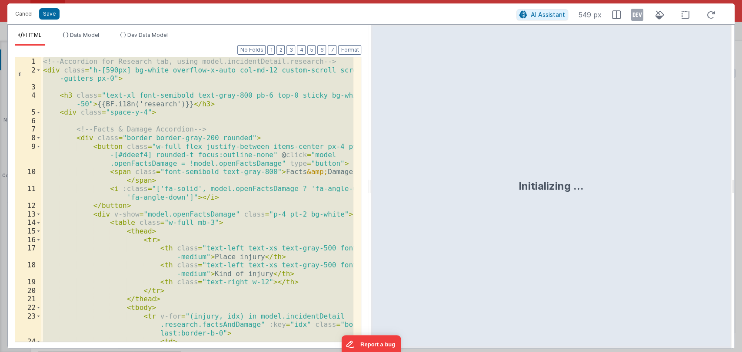
click at [296, 117] on div "<!-- Accordion for Research tab, using model.incidentDetail.research --> < div …" at bounding box center [197, 199] width 312 height 285
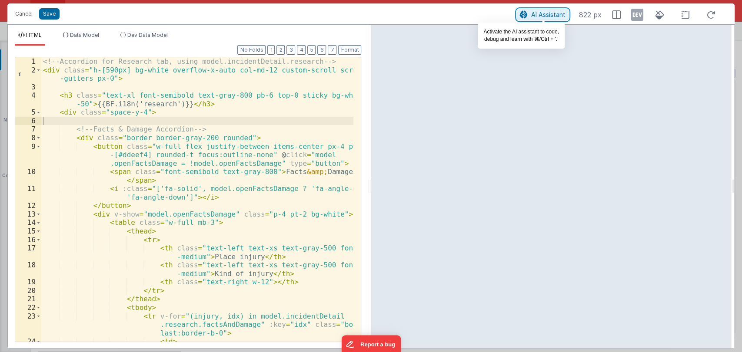
click at [544, 13] on span "AI Assistant" at bounding box center [548, 14] width 34 height 7
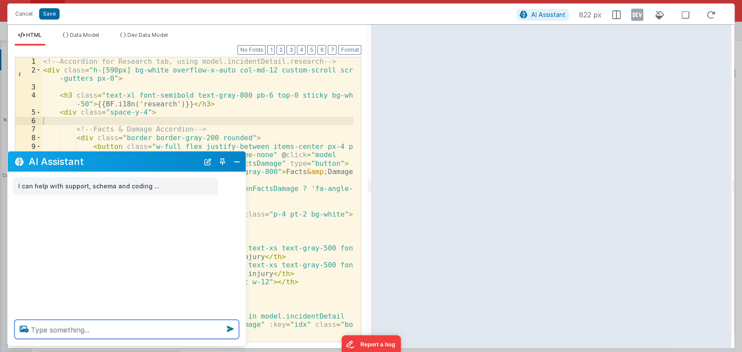
click at [100, 330] on textarea at bounding box center [127, 329] width 224 height 19
click at [108, 328] on textarea "it shoudl work like only one item at once can open and addbuttn" at bounding box center [127, 325] width 224 height 30
click at [112, 328] on textarea "it shoudl work like only one item at once can open and addbuttn" at bounding box center [127, 325] width 224 height 30
click at [213, 331] on textarea "it shoudl work like only one item at once can open and" at bounding box center [127, 329] width 224 height 19
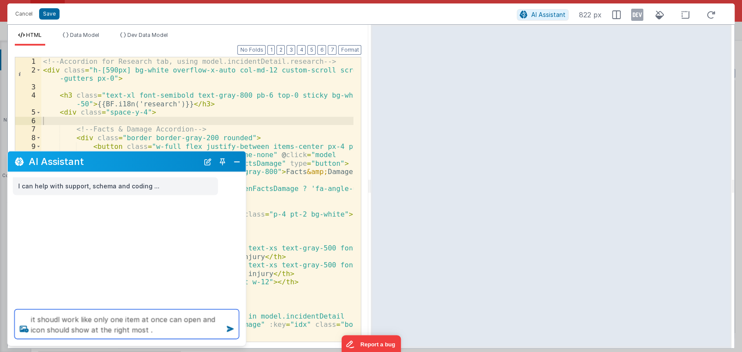
type textarea "it shoudl work like only one item at once can open and icon should show at the …"
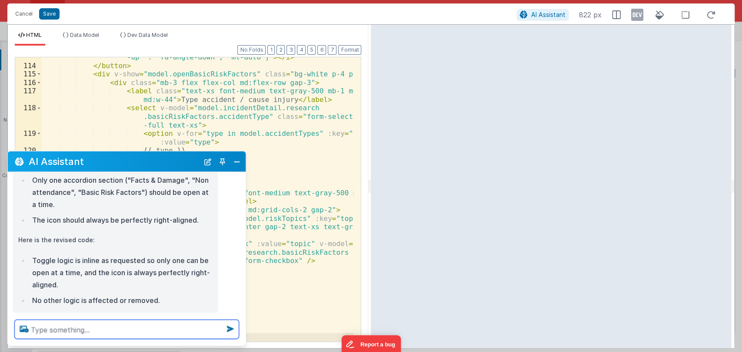
scroll to position [99, 0]
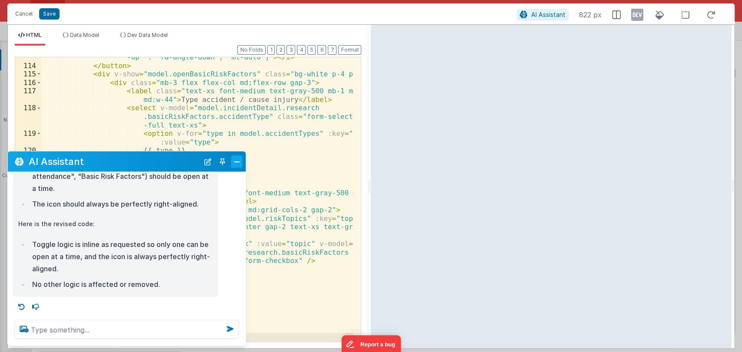
click at [233, 163] on button "Close" at bounding box center [236, 162] width 11 height 12
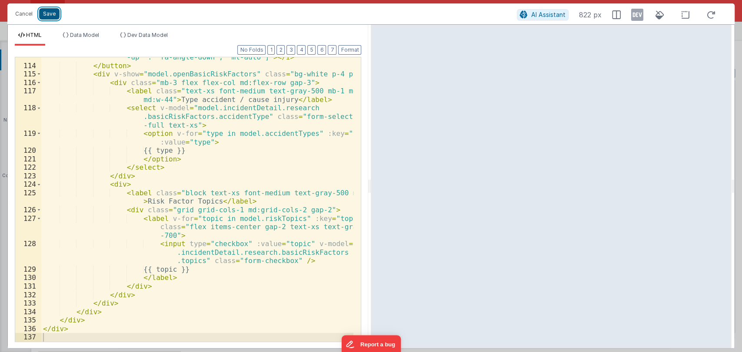
click at [48, 13] on button "Save" at bounding box center [49, 13] width 20 height 11
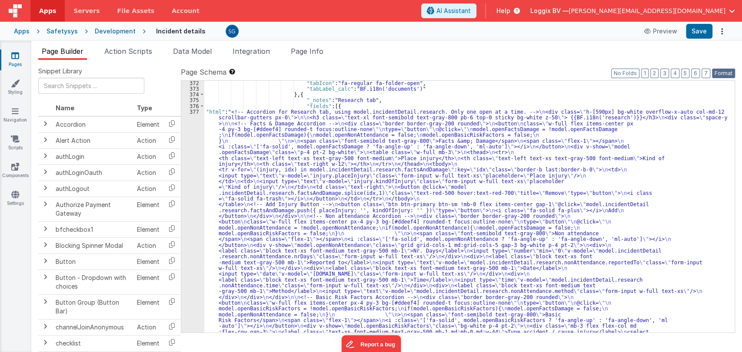
click at [724, 70] on button "Format" at bounding box center [723, 74] width 23 height 10
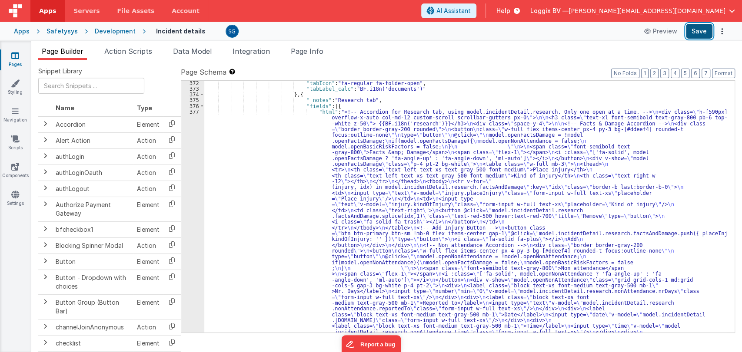
click at [695, 33] on button "Save" at bounding box center [698, 31] width 26 height 15
click at [693, 29] on button "Save" at bounding box center [698, 31] width 26 height 15
